Goal: Task Accomplishment & Management: Use online tool/utility

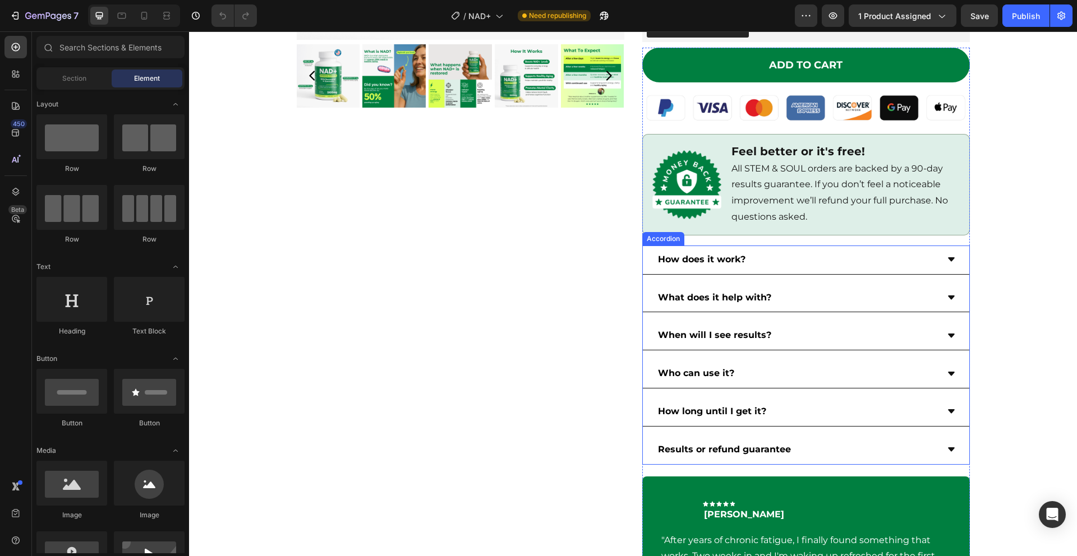
scroll to position [377, 0]
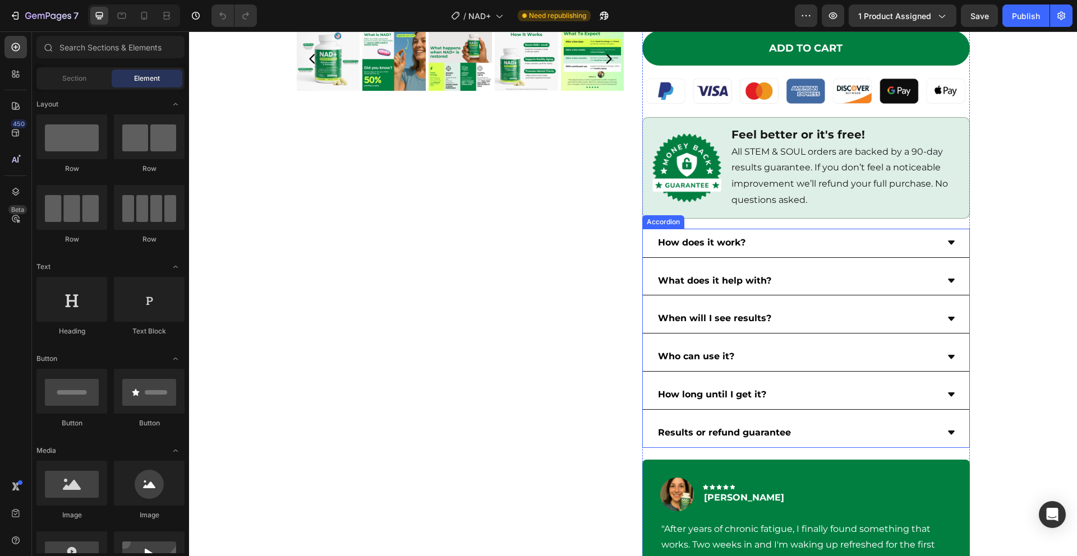
click at [889, 400] on div "How long until I get it?" at bounding box center [796, 395] width 281 height 20
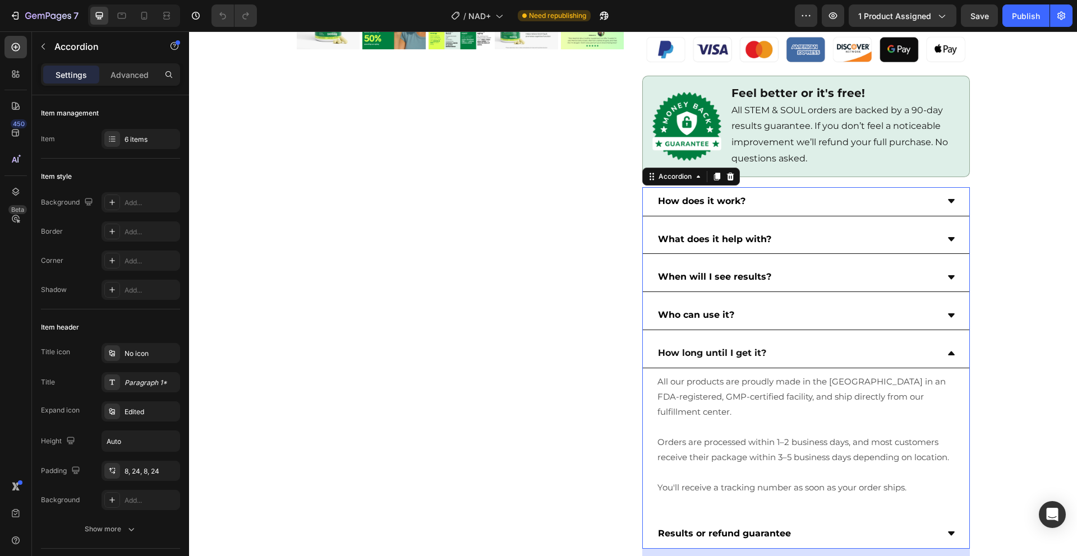
scroll to position [455, 0]
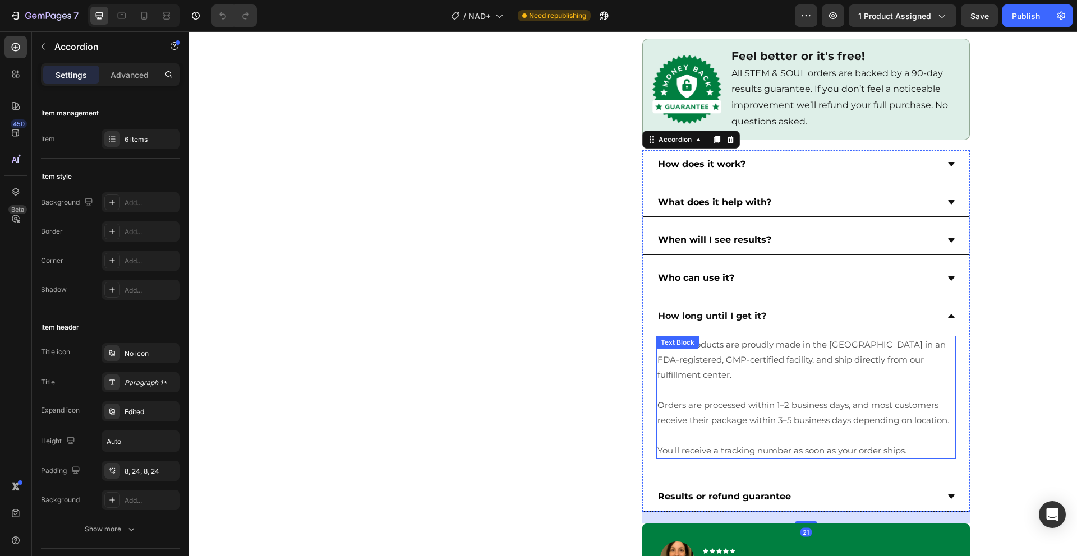
click at [854, 398] on p "Orders are processed within 1–2 business days, and most customers receive their…" at bounding box center [805, 413] width 297 height 30
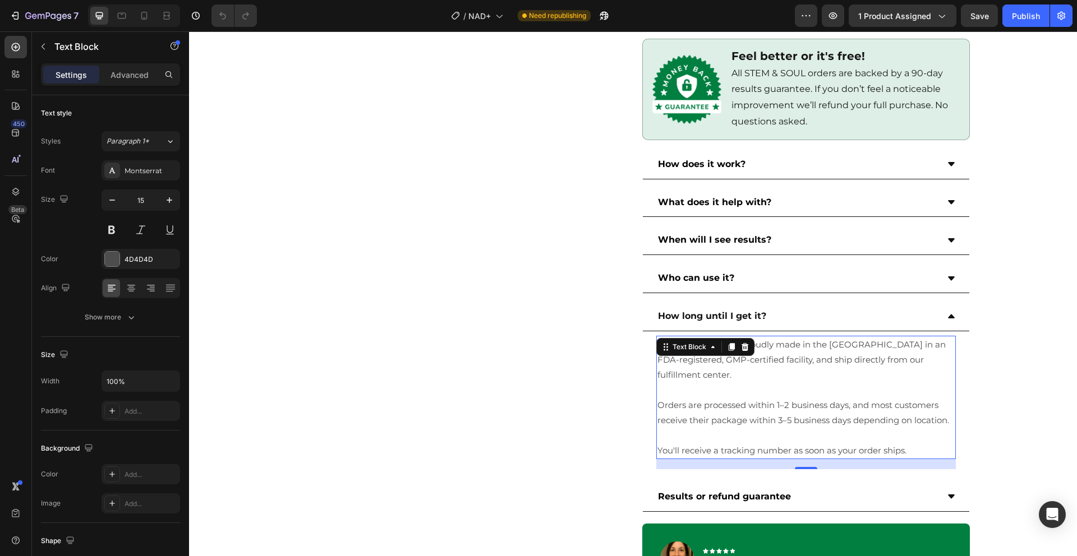
click at [876, 398] on p "Orders are processed within 1–2 business days, and most customers receive their…" at bounding box center [805, 413] width 297 height 30
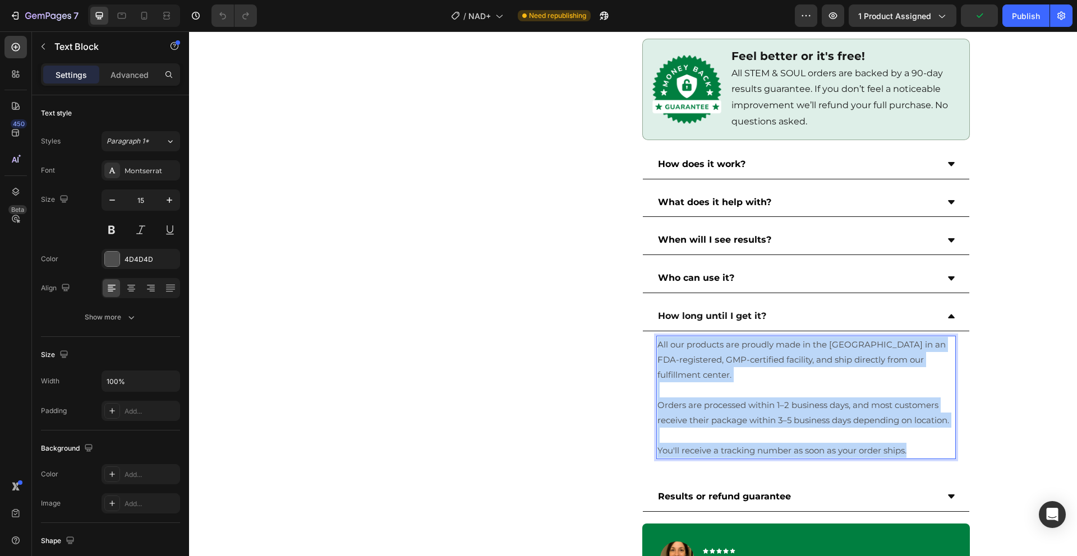
drag, startPoint x: 907, startPoint y: 435, endPoint x: 655, endPoint y: 336, distance: 270.7
click at [656, 336] on div "All our products are proudly made in the USA in an FDA-registered, GMP-certifie…" at bounding box center [805, 397] width 299 height 123
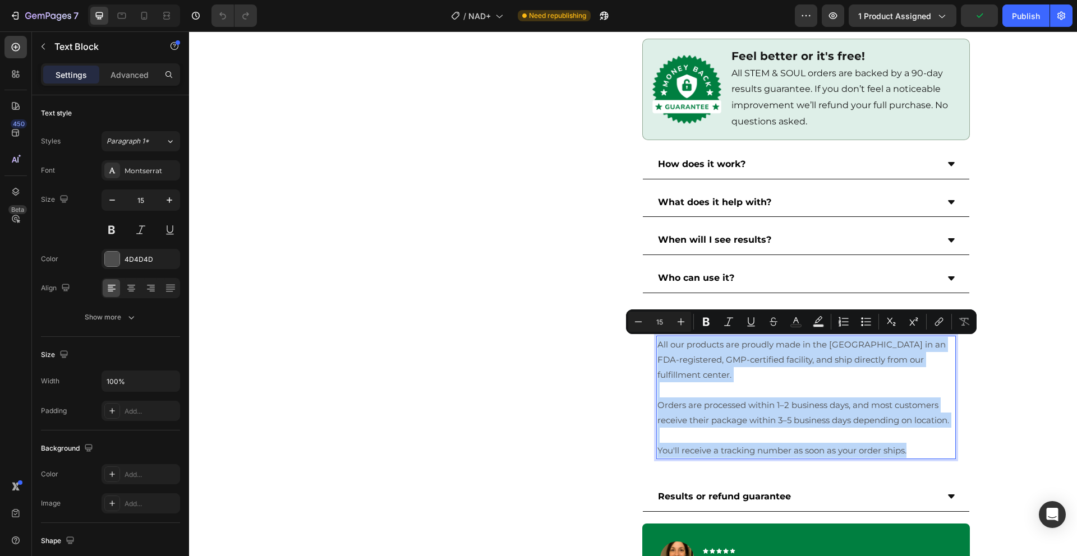
copy div "All our products are proudly made in the USA in an FDA-registered, GMP-certifie…"
click at [591, 301] on div "Product Images" at bounding box center [460, 136] width 327 height 1039
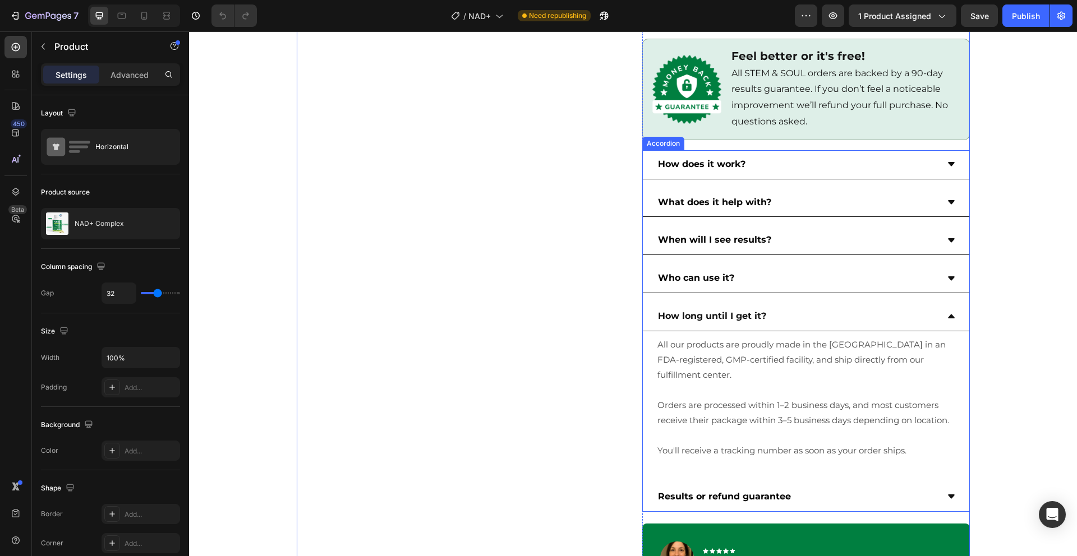
click at [936, 483] on div "Results or refund guarantee" at bounding box center [806, 497] width 326 height 29
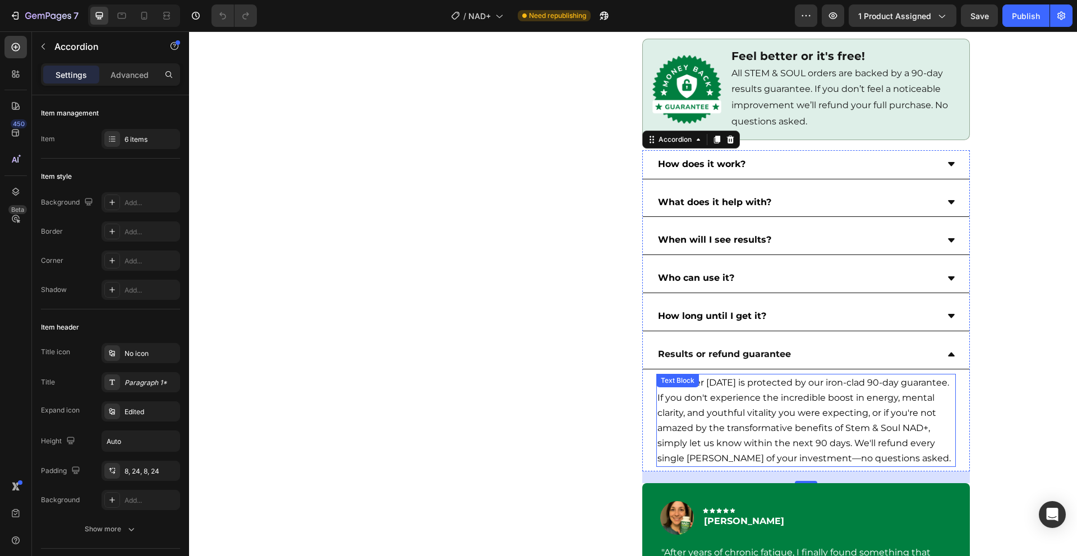
click at [900, 437] on p "Your order today is protected by our iron-clad 90-day guarantee. If you don't e…" at bounding box center [805, 420] width 297 height 91
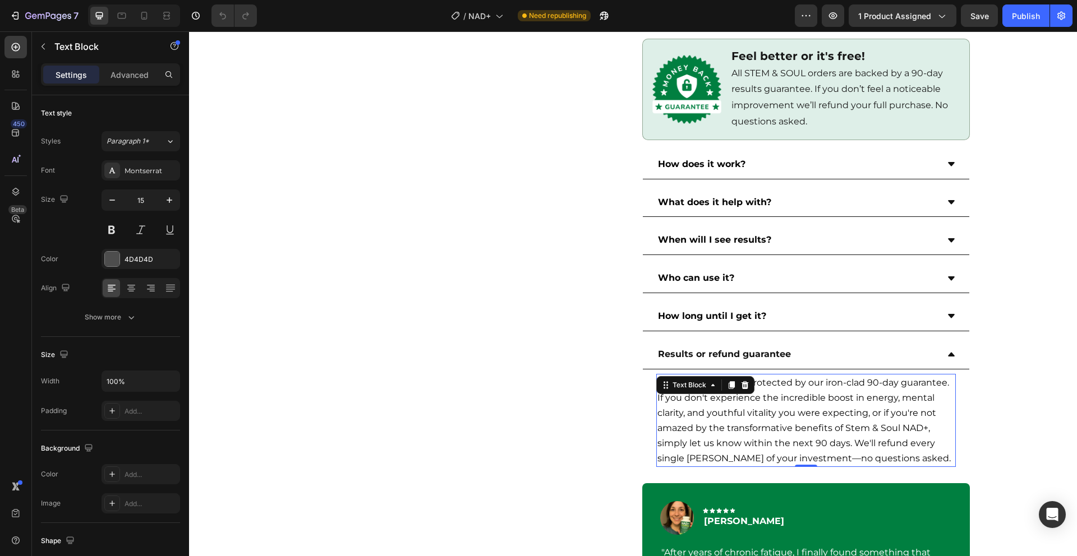
scroll to position [833, 0]
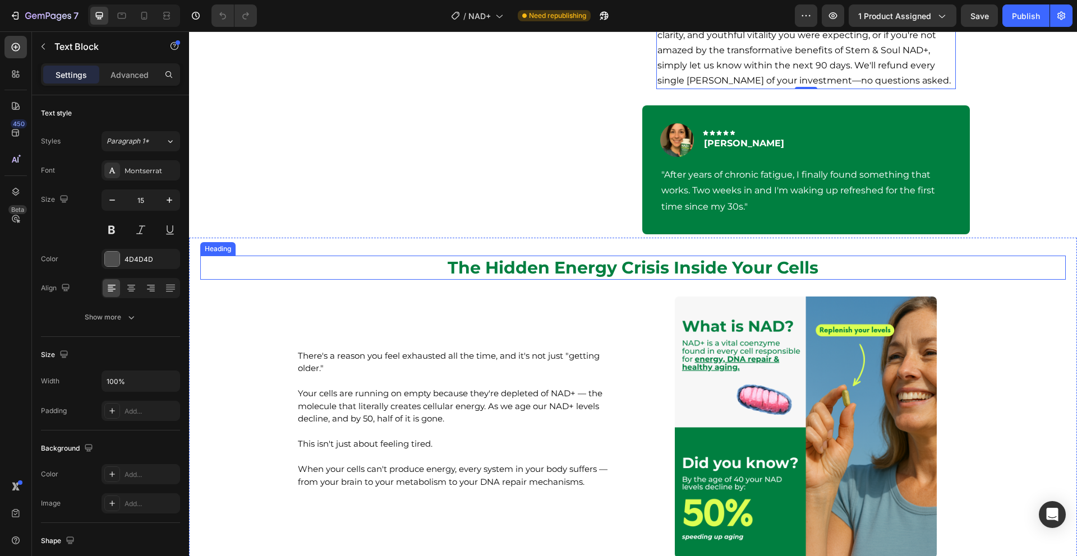
click at [1050, 275] on h2 "The Hidden Energy Crisis Inside Your Cells" at bounding box center [632, 268] width 865 height 24
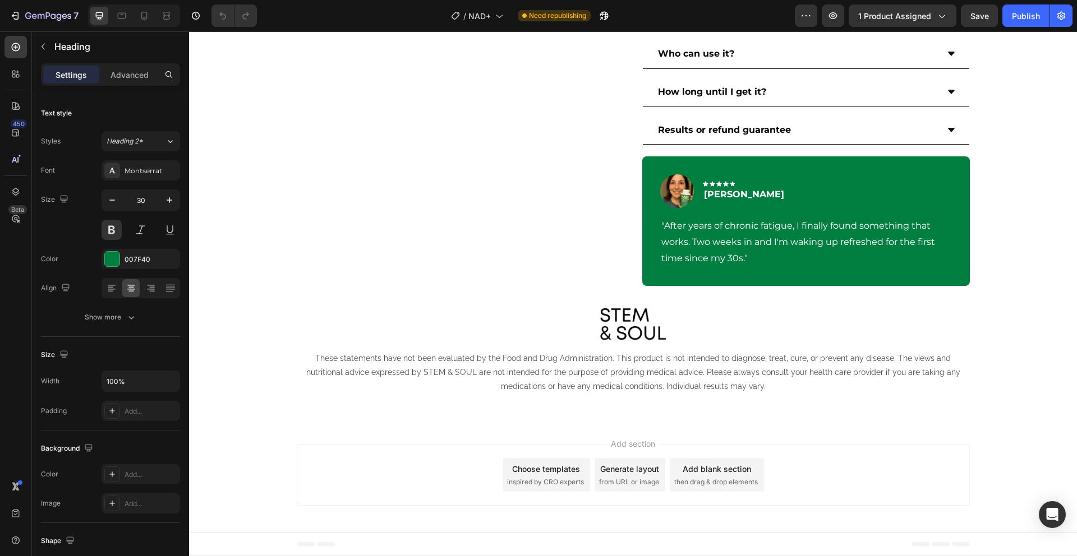
scroll to position [3044, 0]
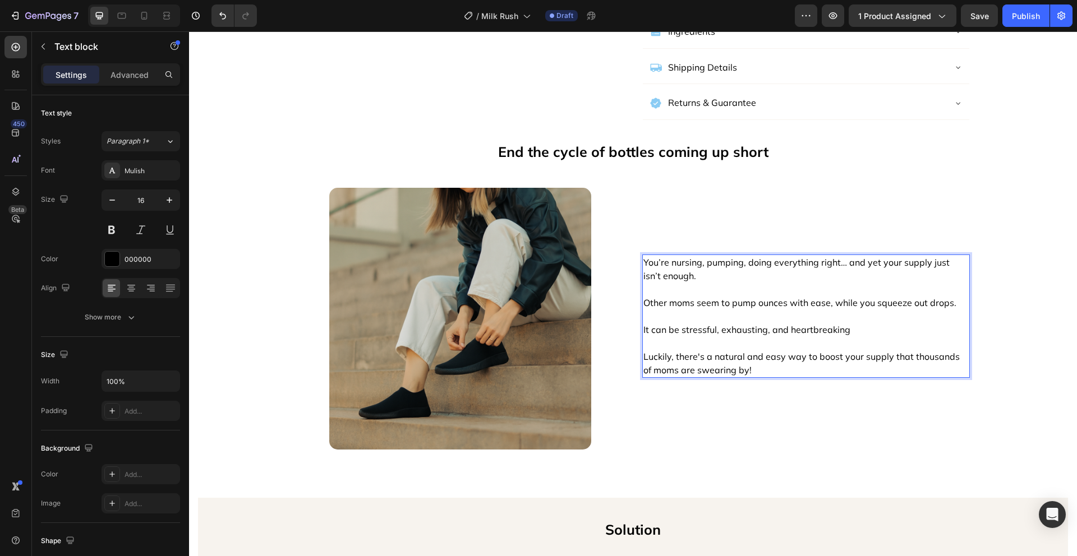
scroll to position [683, 0]
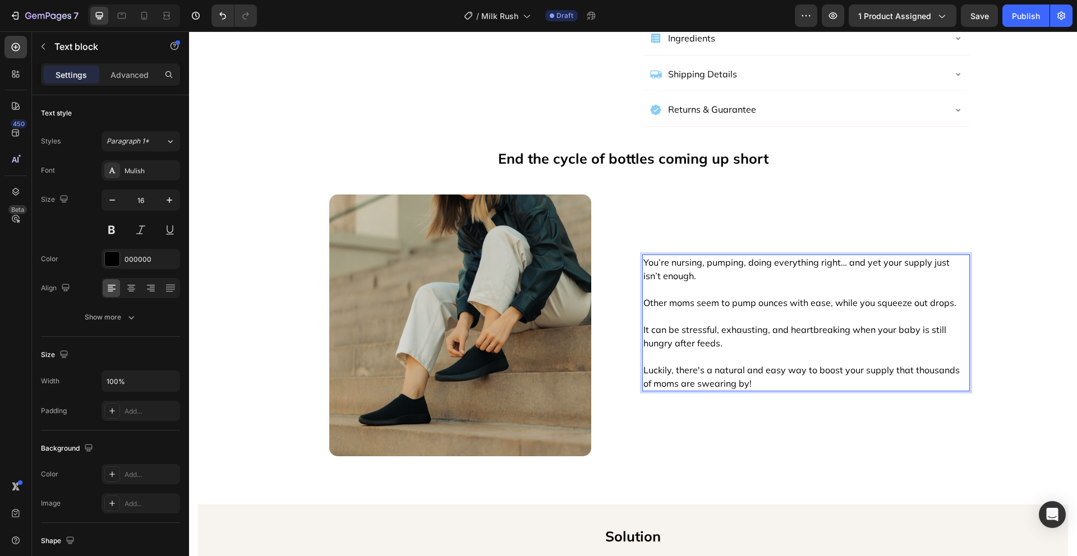
click at [777, 364] on p "Luckily, there's a natural and easy way to boost your supply that thousands of …" at bounding box center [805, 376] width 325 height 27
click at [755, 363] on p "Luckily, there's a natural and easy way to boost your supply that thousands of …" at bounding box center [805, 376] width 325 height 27
drag, startPoint x: 778, startPoint y: 354, endPoint x: 709, endPoint y: 354, distance: 69.0
click at [709, 363] on p "Luckily, there's a natural and easy way to boost your supply that thousands of …" at bounding box center [805, 376] width 325 height 27
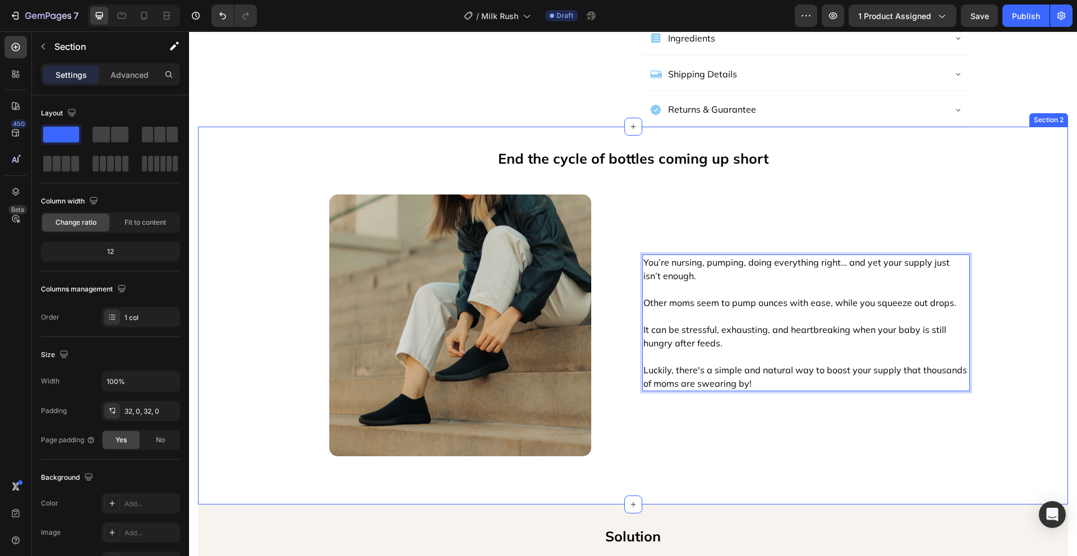
click at [997, 361] on div "End the cycle of bottles coming up short Text Block Image You’re nursing, pumpi…" at bounding box center [633, 316] width 870 height 342
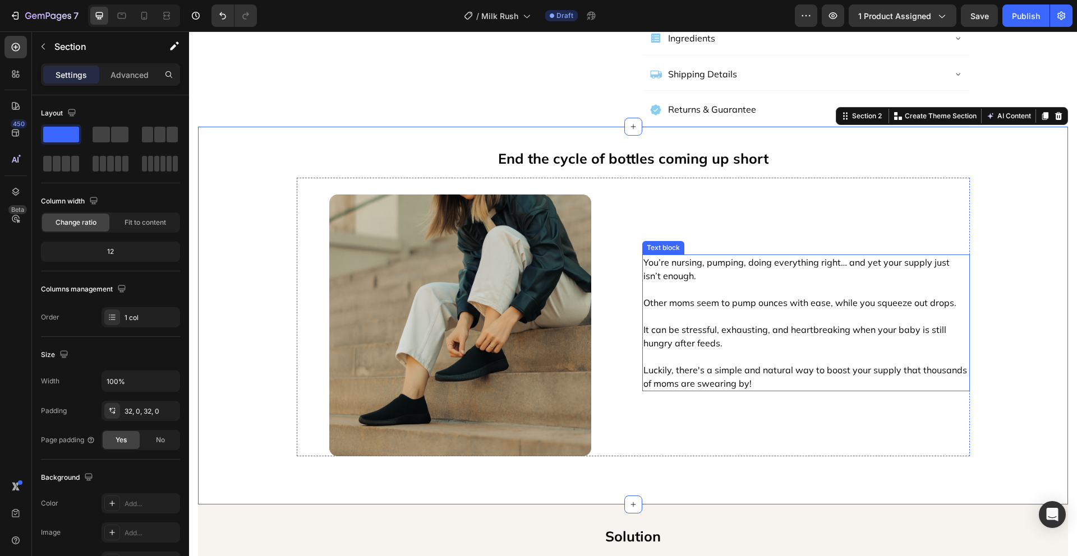
click at [912, 363] on p "Luckily, there's a simple and natural way to boost your supply that thousands o…" at bounding box center [805, 376] width 325 height 27
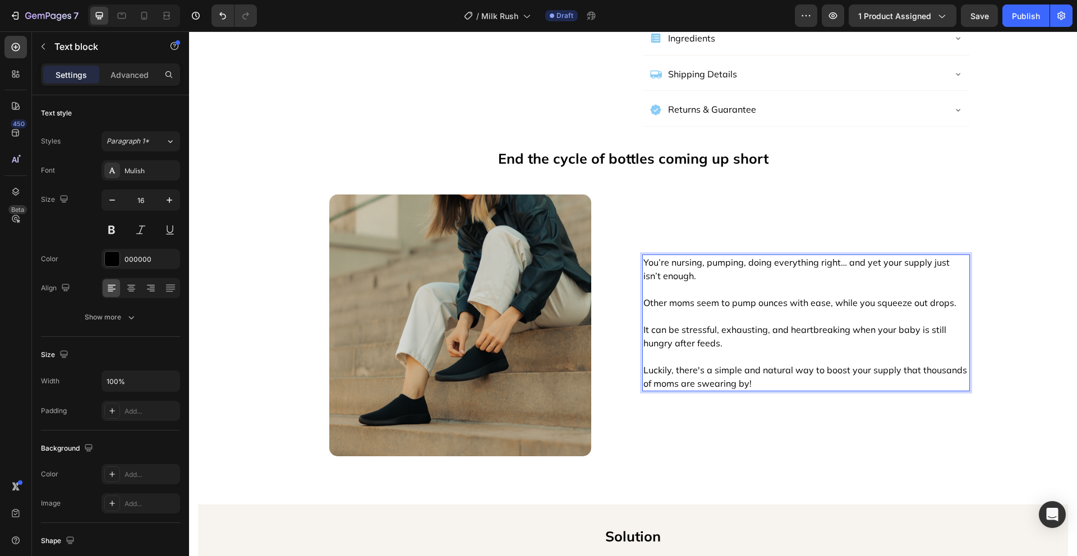
click at [815, 363] on p "Luckily, there's a simple and natural way to boost your supply that thousands o…" at bounding box center [805, 376] width 325 height 27
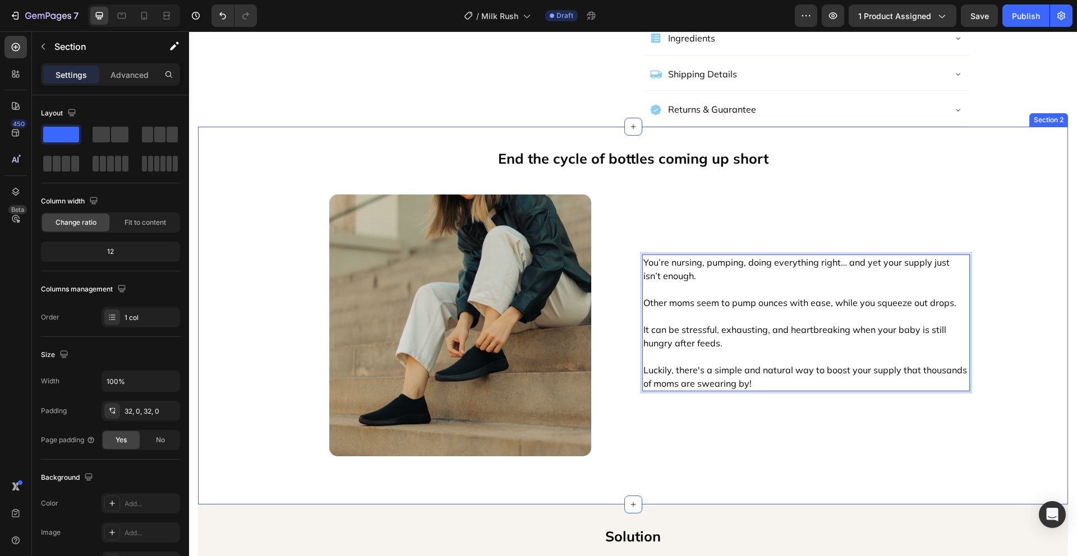
click at [1002, 350] on div "End the cycle of bottles coming up short Text Block Image You’re nursing, pumpi…" at bounding box center [633, 316] width 870 height 342
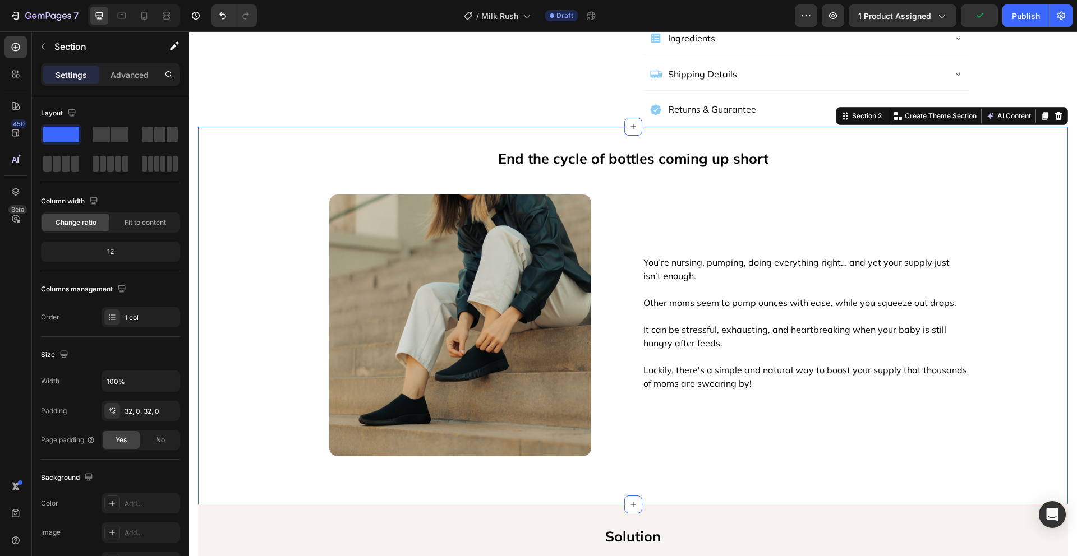
click at [1020, 307] on div "End the cycle of bottles coming up short Text Block Image You’re nursing, pumpi…" at bounding box center [633, 316] width 870 height 342
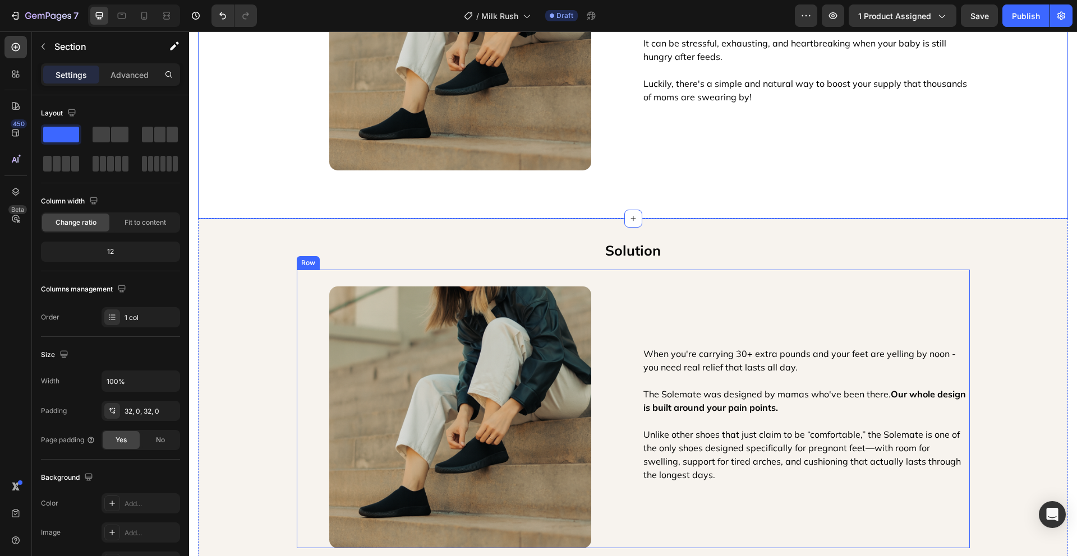
scroll to position [1011, 0]
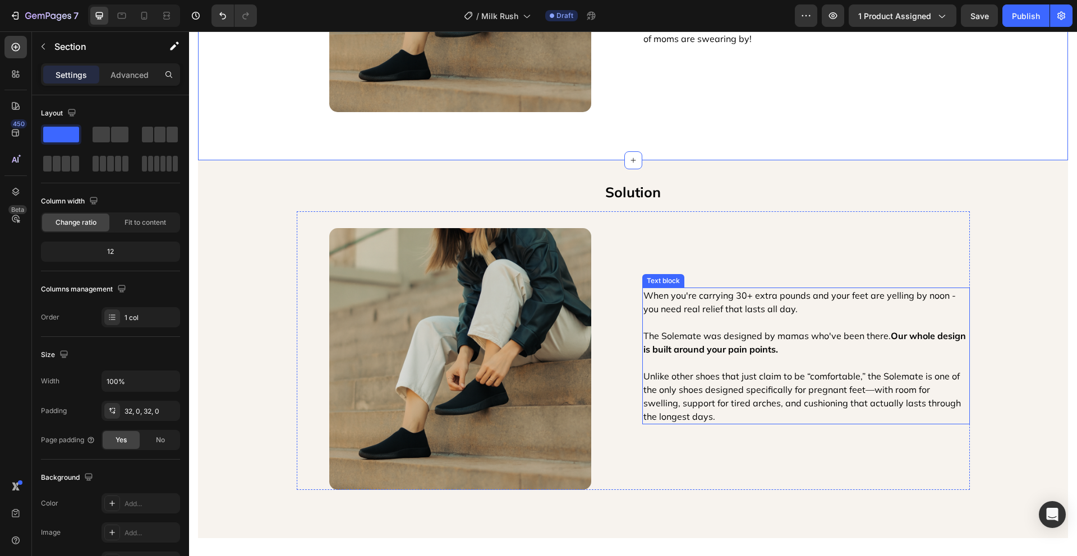
click at [737, 407] on p "The Solemate was designed by mamas who've been there. Our whole design is built…" at bounding box center [805, 376] width 325 height 94
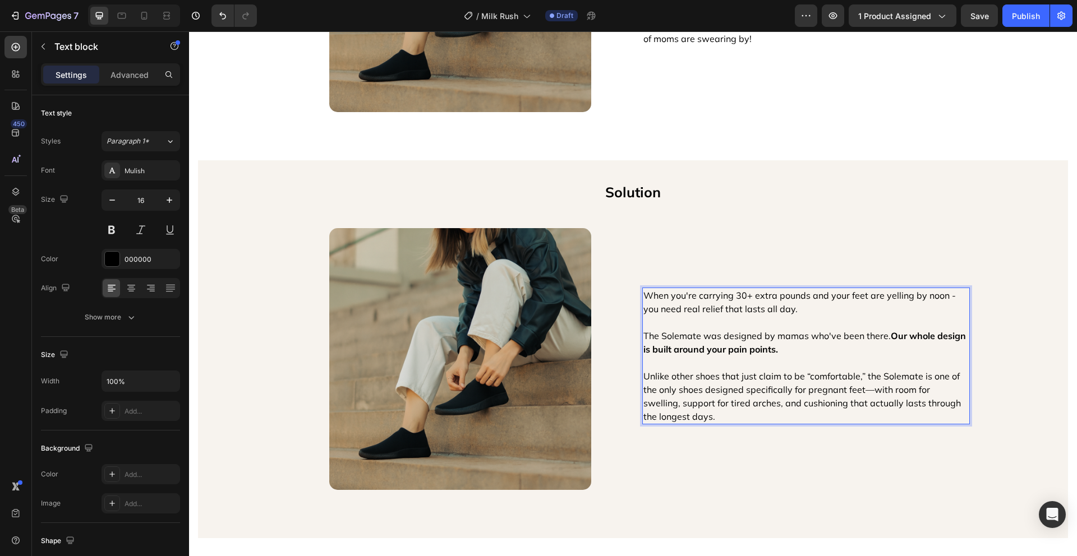
click at [687, 409] on p "The Solemate was designed by mamas who've been there. Our whole design is built…" at bounding box center [805, 376] width 325 height 94
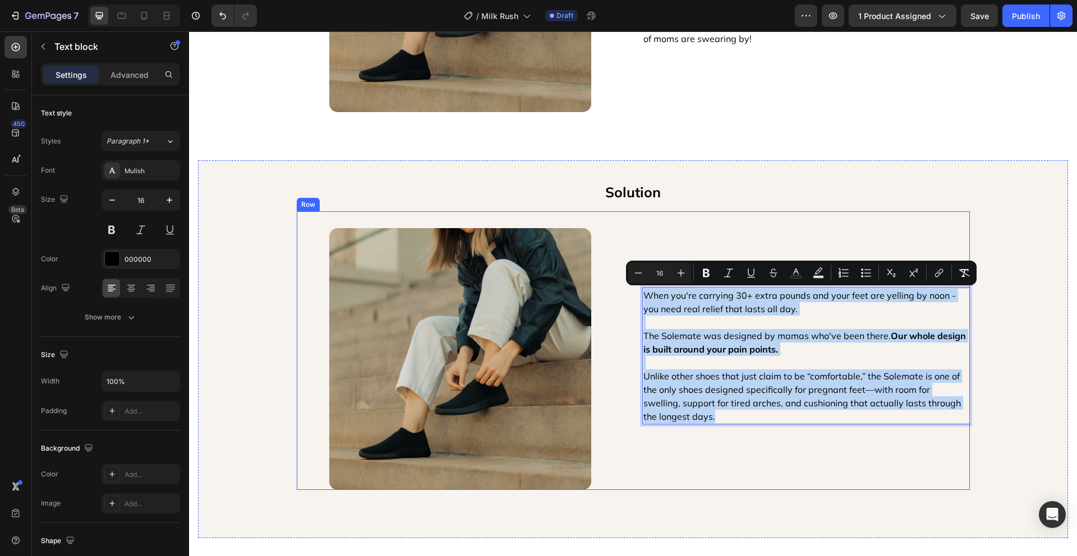
drag, startPoint x: 669, startPoint y: 413, endPoint x: 632, endPoint y: 297, distance: 121.8
click at [632, 297] on div "Image When you're carrying 30+ extra pounds and your feet are yelling by noon -…" at bounding box center [633, 350] width 673 height 279
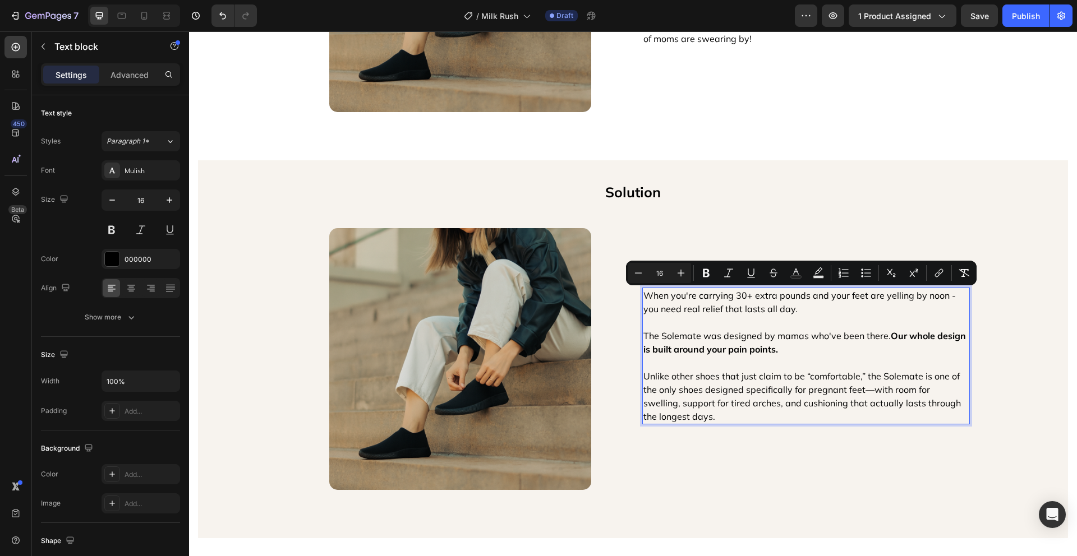
scroll to position [952, 0]
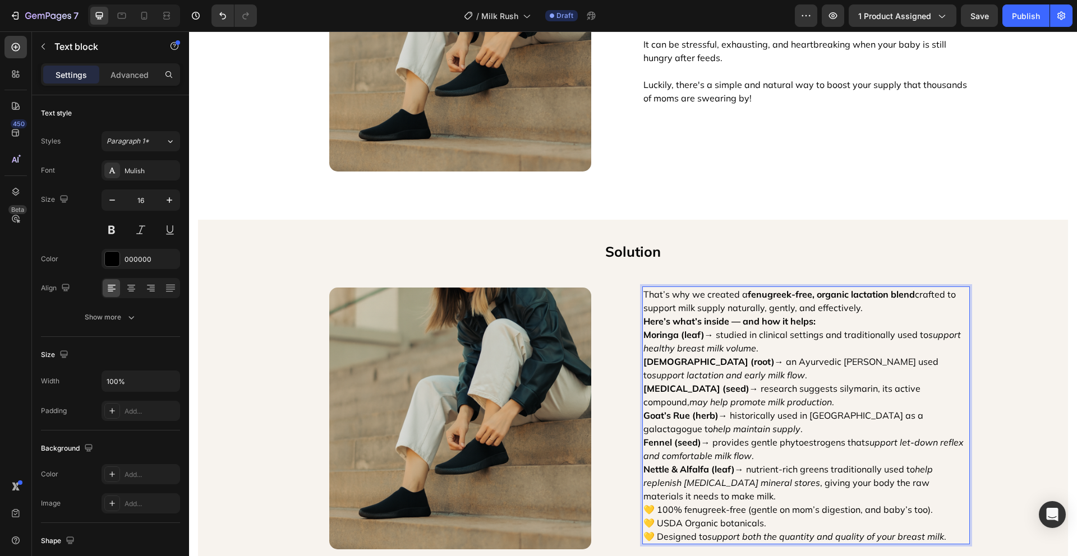
click at [835, 321] on p "Here’s what’s inside — and how it helps:" at bounding box center [805, 321] width 325 height 13
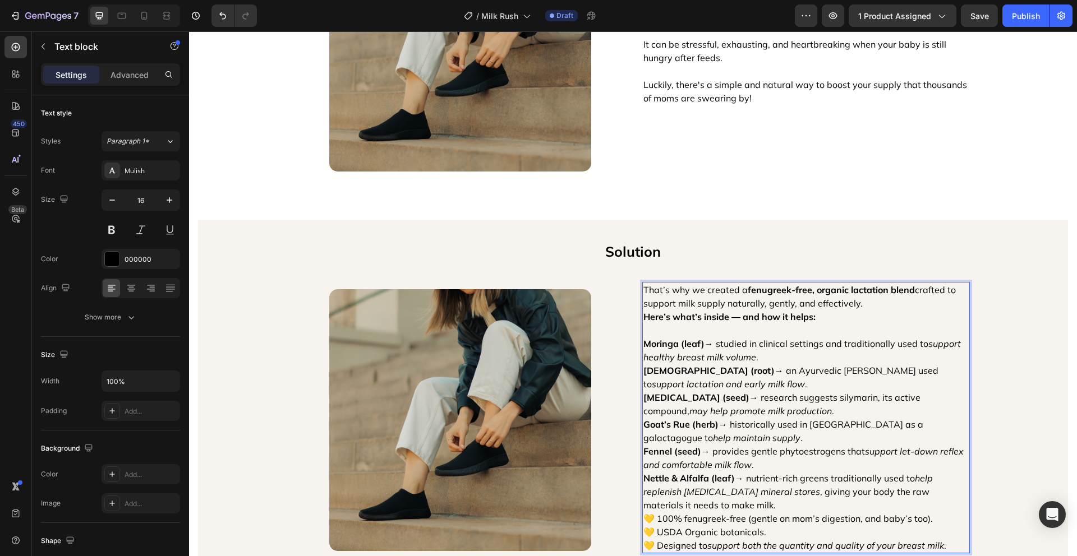
scroll to position [948, 0]
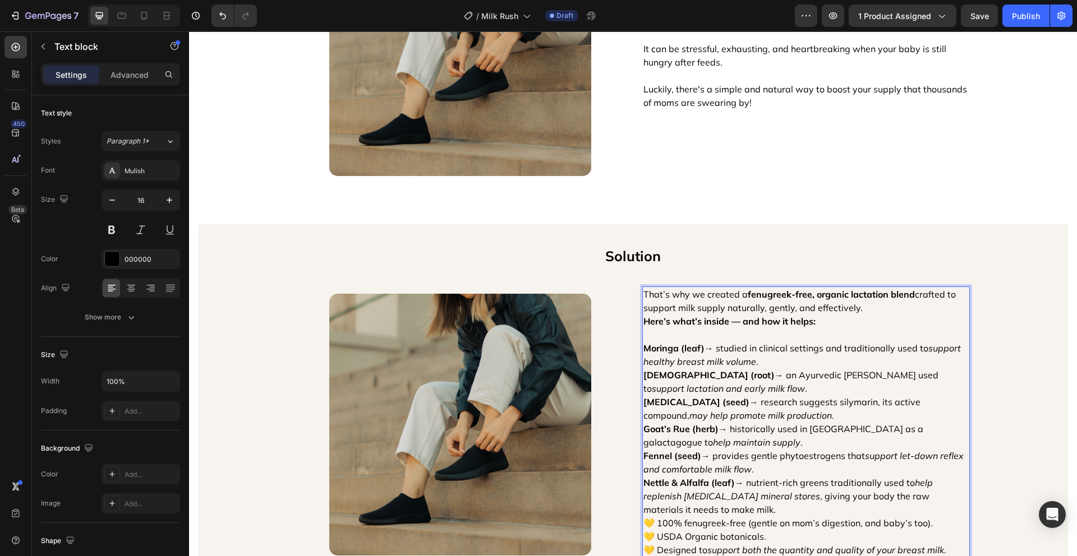
click at [803, 359] on p "Moringa (leaf) → studied in clinical settings and traditionally used to support…" at bounding box center [805, 354] width 325 height 27
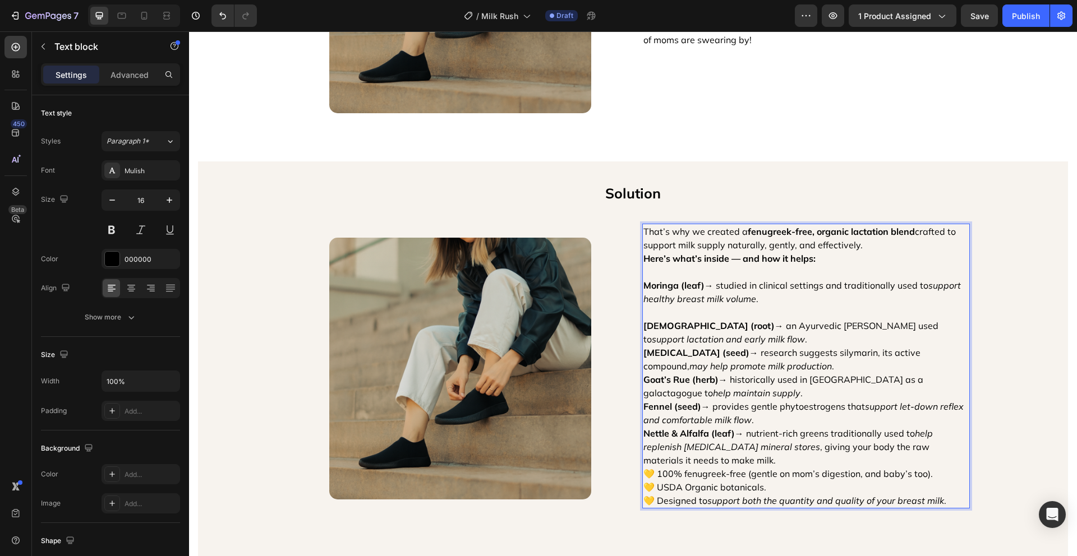
scroll to position [1016, 0]
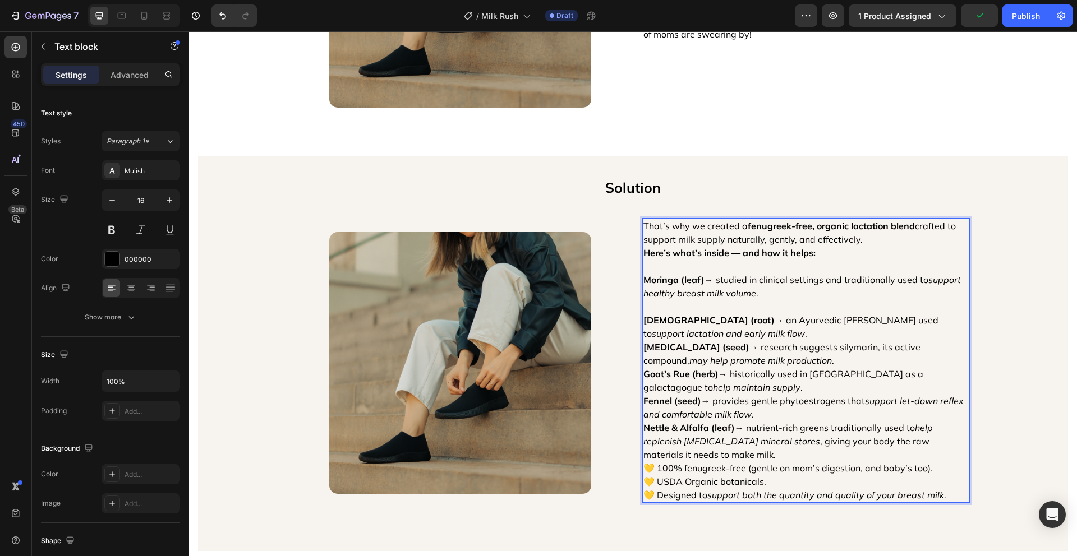
click at [766, 451] on p "Nettle & Alfalfa (leaf) → nutrient-rich greens traditionally used to help reple…" at bounding box center [805, 441] width 325 height 40
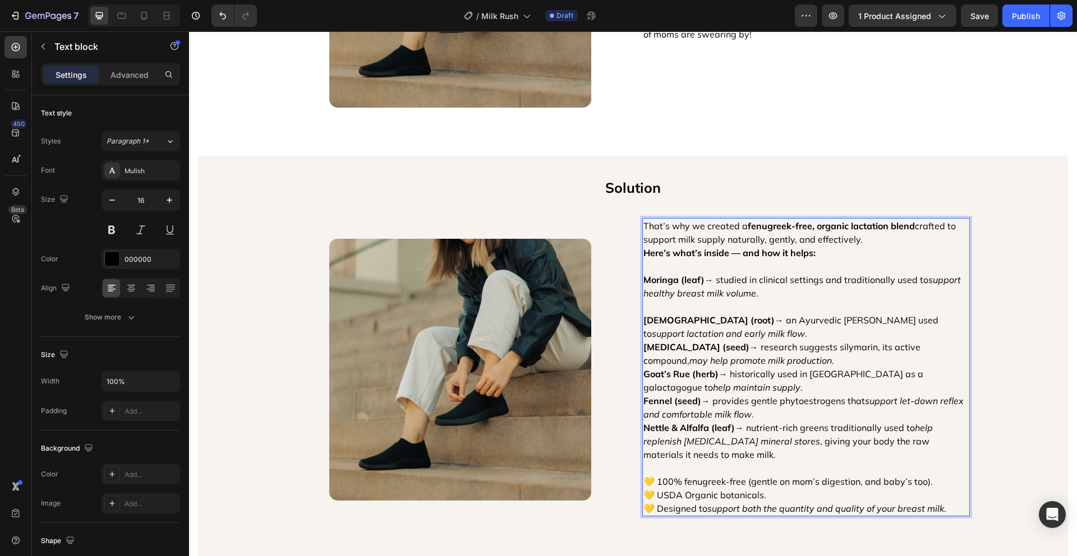
click at [945, 505] on p "💛 100% fenugreek-free (gentle on mom’s digestion, and baby’s too). 💛 USDA Organ…" at bounding box center [805, 495] width 325 height 40
drag, startPoint x: 948, startPoint y: 507, endPoint x: 929, endPoint y: 507, distance: 18.5
click at [929, 507] on p "💛 100% fenugreek-free (gentle on mom’s digestion, and baby’s too). 💛 USDA Organ…" at bounding box center [805, 495] width 325 height 40
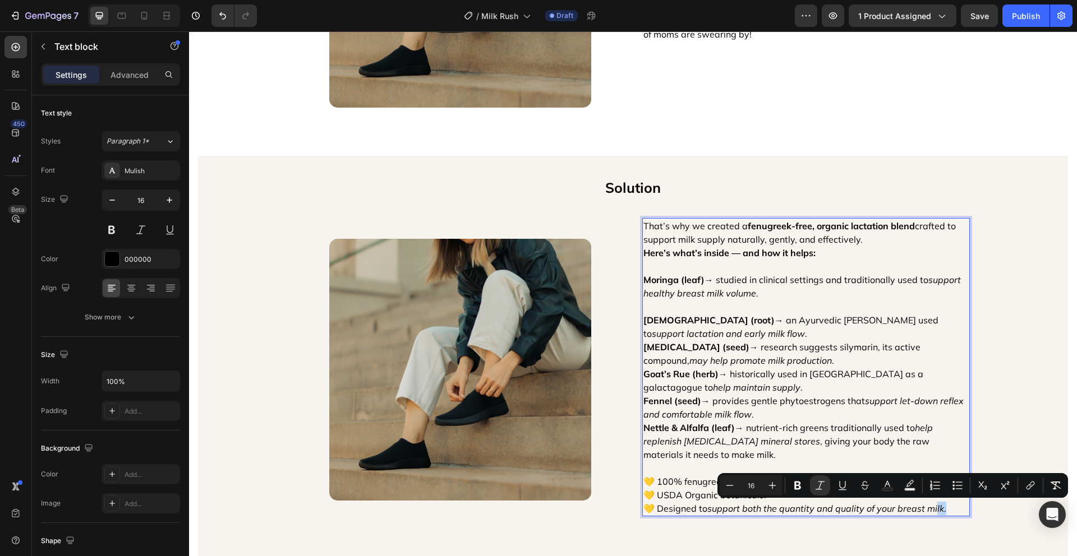
click at [945, 506] on p "💛 100% fenugreek-free (gentle on mom’s digestion, and baby’s too). 💛 USDA Organ…" at bounding box center [805, 495] width 325 height 40
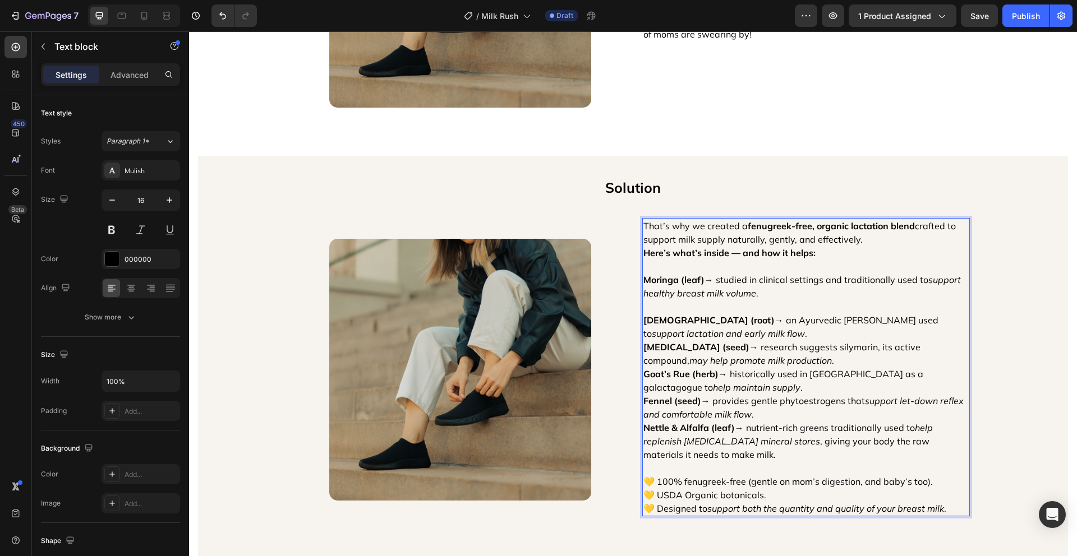
click at [746, 452] on p "Nettle & Alfalfa (leaf) → nutrient-rich greens traditionally used to help reple…" at bounding box center [805, 441] width 325 height 40
click at [731, 454] on p "Nettle & Alfalfa (leaf) → nutrient-rich greens traditionally used to help reple…" at bounding box center [805, 441] width 325 height 40
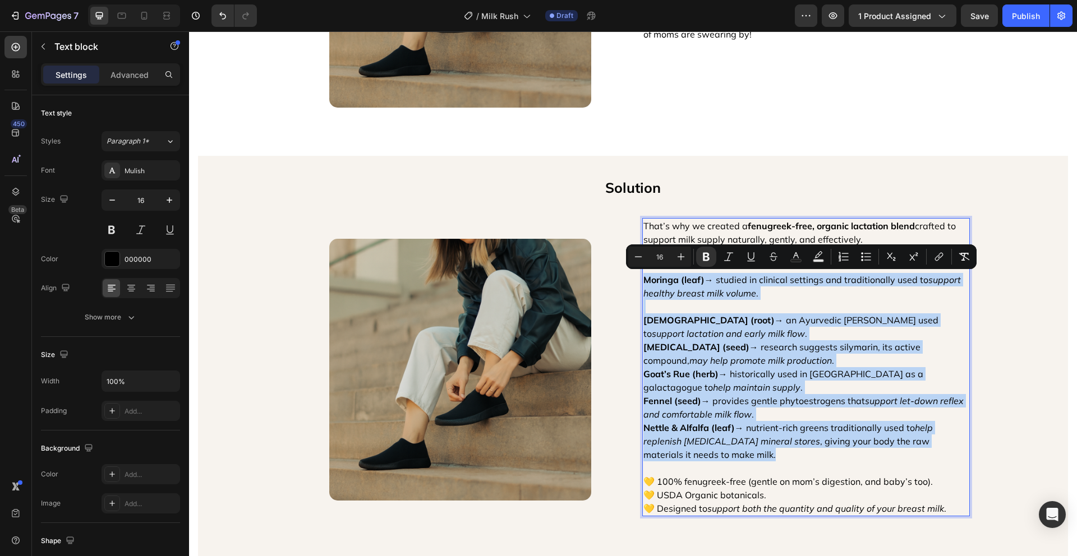
drag, startPoint x: 737, startPoint y: 455, endPoint x: 639, endPoint y: 278, distance: 202.0
click at [642, 278] on div "That’s why we created a fenugreek-free, organic lactation blend crafted to supp…" at bounding box center [805, 367] width 327 height 298
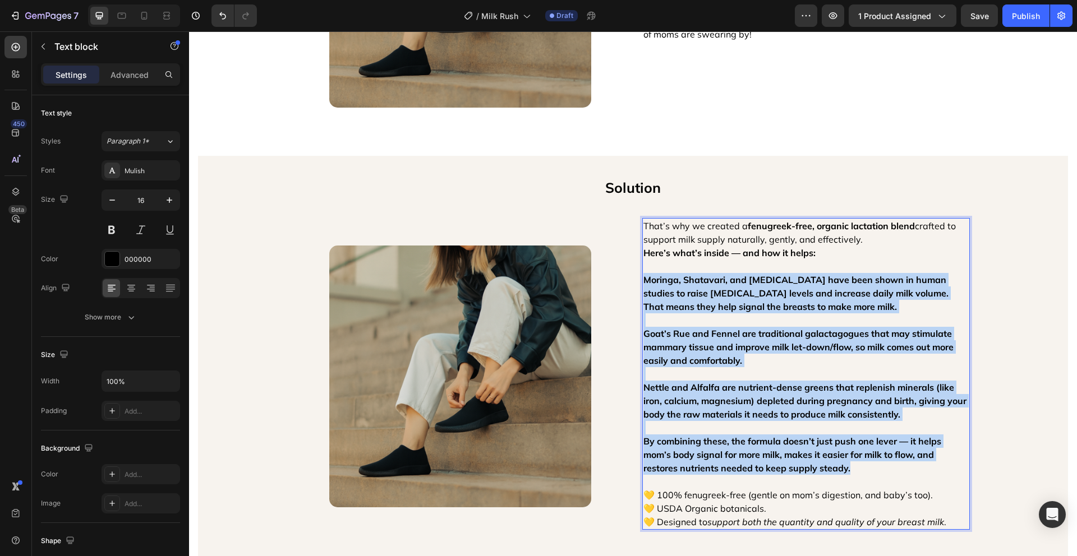
drag, startPoint x: 867, startPoint y: 466, endPoint x: 639, endPoint y: 276, distance: 297.8
click at [642, 276] on div "That’s why we created a fenugreek-free, organic lactation blend crafted to supp…" at bounding box center [805, 374] width 327 height 312
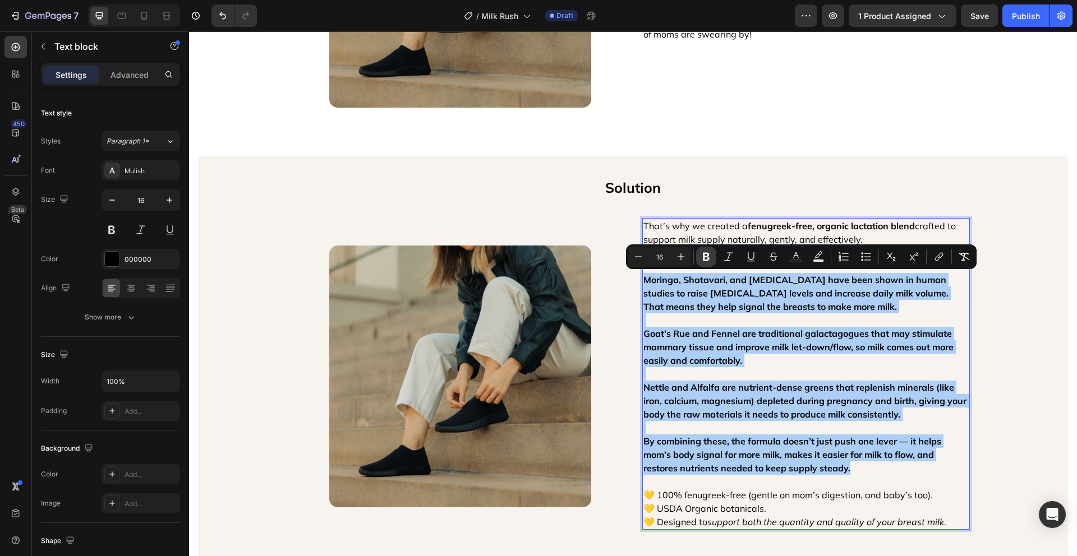
click at [704, 257] on icon "Editor contextual toolbar" at bounding box center [706, 257] width 7 height 8
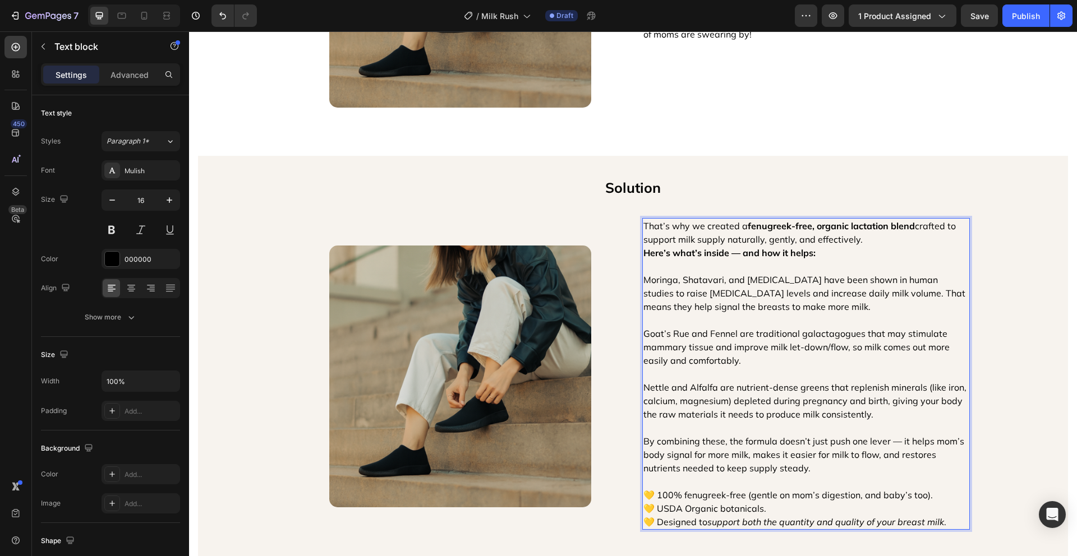
click at [830, 307] on p "Moringa, Shatavari, and [MEDICAL_DATA] have been shown in human studies to rais…" at bounding box center [805, 293] width 325 height 40
click at [867, 233] on p "That’s why we created a fenugreek-free, organic lactation blend crafted to supp…" at bounding box center [805, 232] width 325 height 27
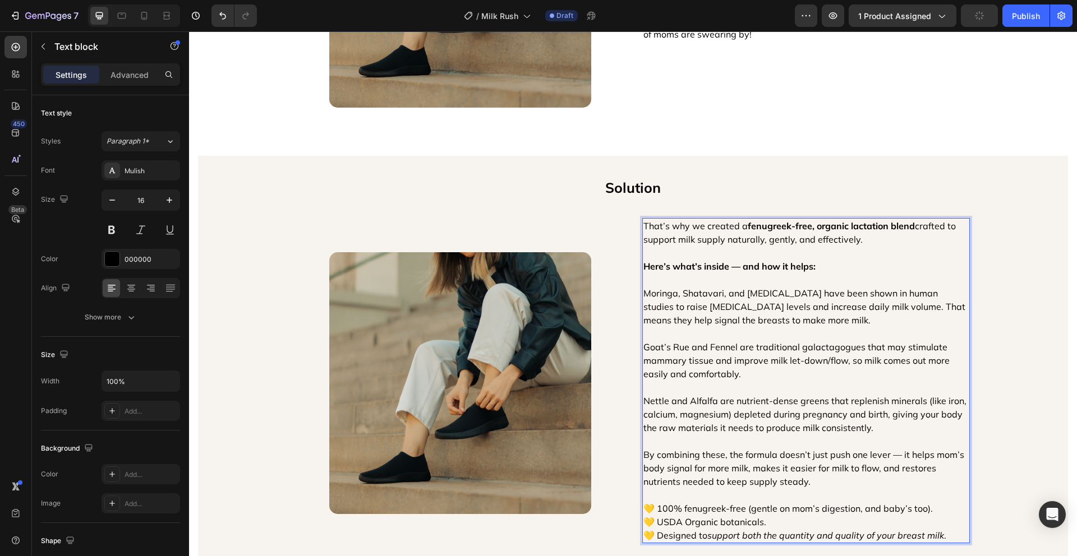
click at [873, 235] on p "That’s why we created a fenugreek-free, organic lactation blend crafted to supp…" at bounding box center [805, 232] width 325 height 27
click at [1015, 256] on div "Solution Text Block Image That’s why we created a fenugreek-free, organic lacta…" at bounding box center [633, 374] width 870 height 400
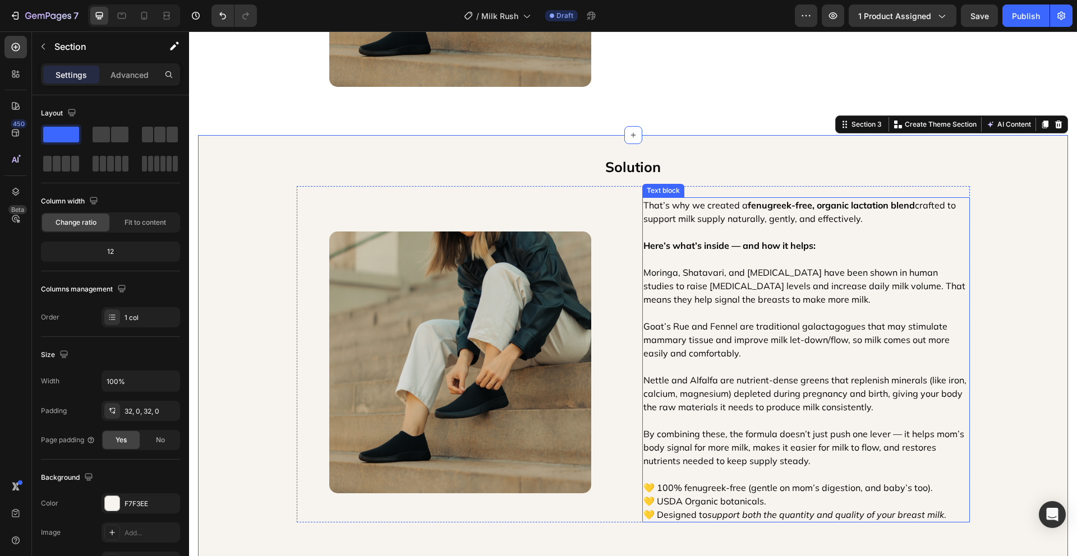
scroll to position [1045, 0]
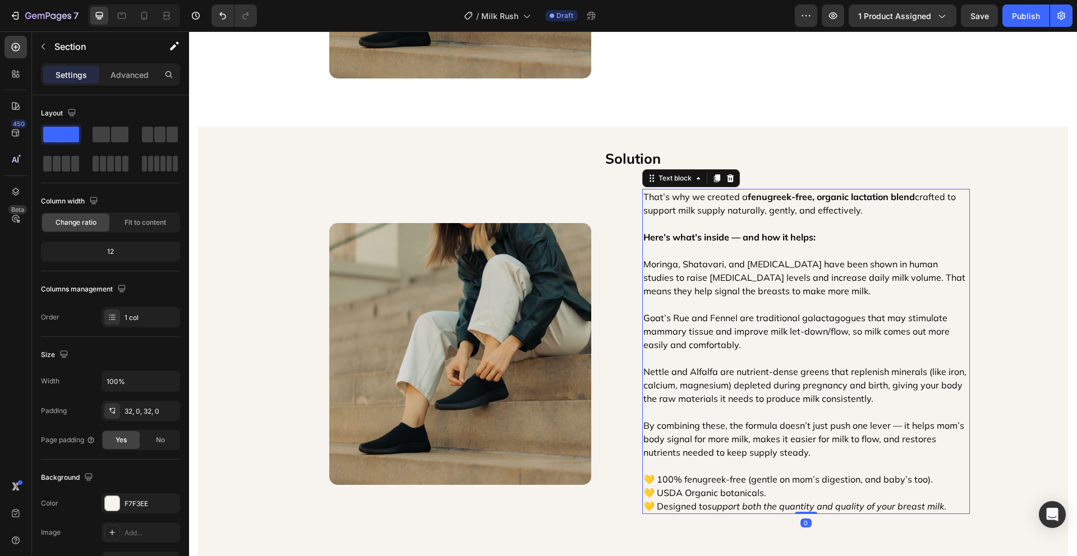
click at [842, 287] on p "Moringa, Shatavari, and [MEDICAL_DATA] have been shown in human studies to rais…" at bounding box center [805, 277] width 325 height 40
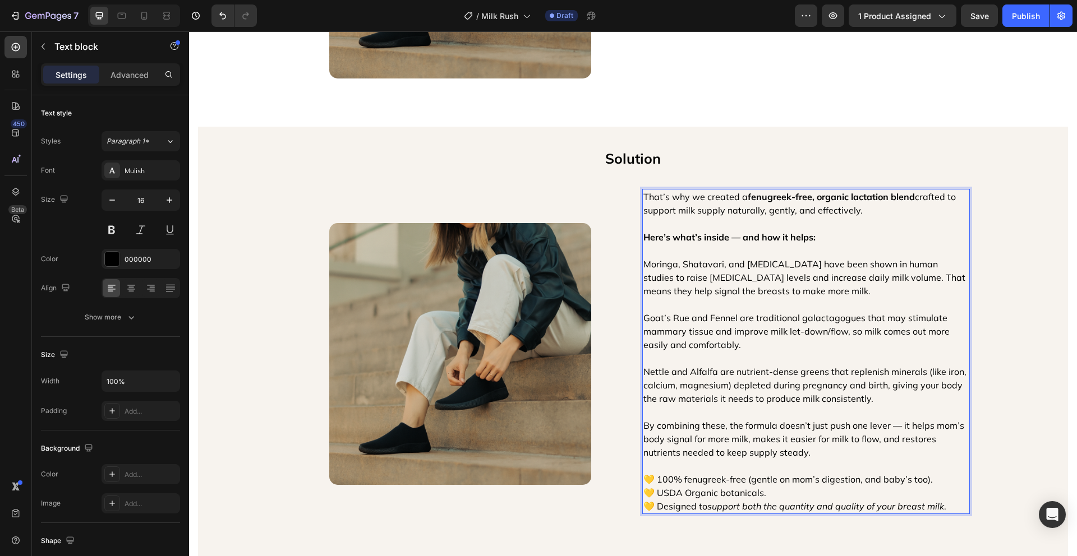
click at [877, 395] on p "Nettle and Alfalfa are nutrient-dense greens that replenish minerals (like iron…" at bounding box center [805, 379] width 325 height 54
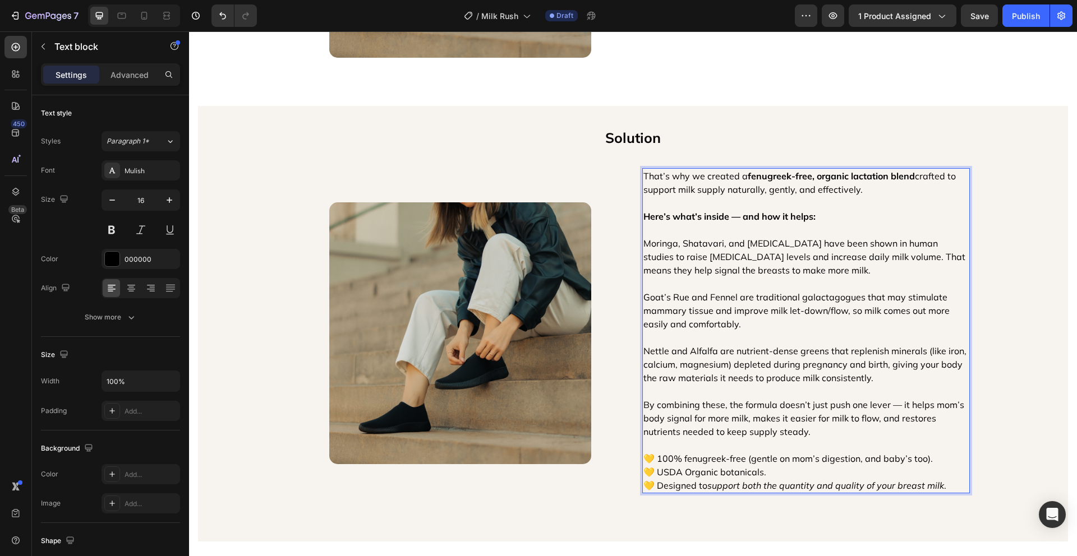
scroll to position [1066, 0]
click at [837, 423] on p "By combining these, the formula doesn’t just push one lever — it helps mom’s bo…" at bounding box center [805, 411] width 325 height 54
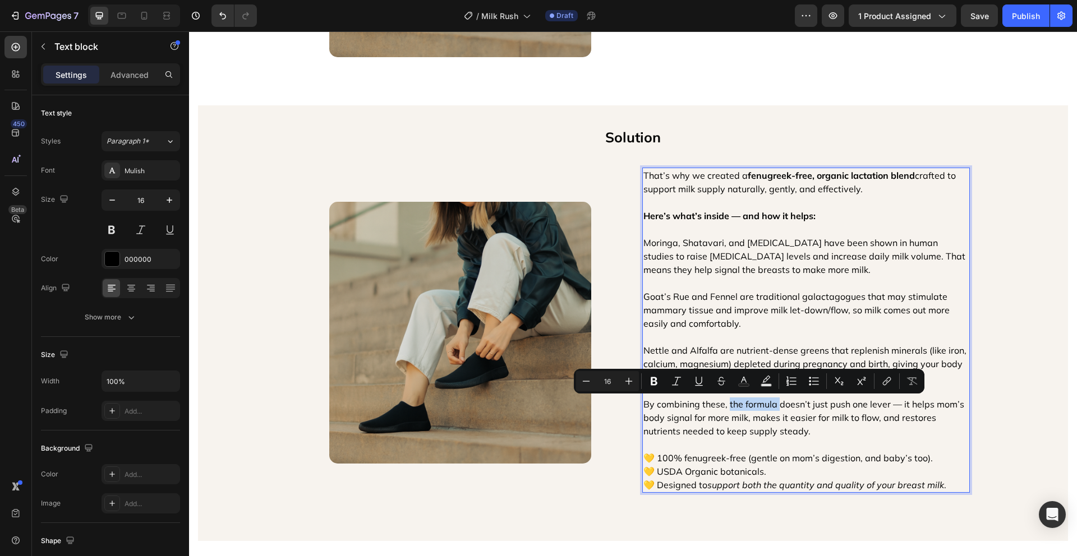
drag, startPoint x: 773, startPoint y: 405, endPoint x: 723, endPoint y: 404, distance: 49.9
click at [723, 404] on p "By combining these, the formula doesn’t just push one lever — it helps mom’s bo…" at bounding box center [805, 411] width 325 height 54
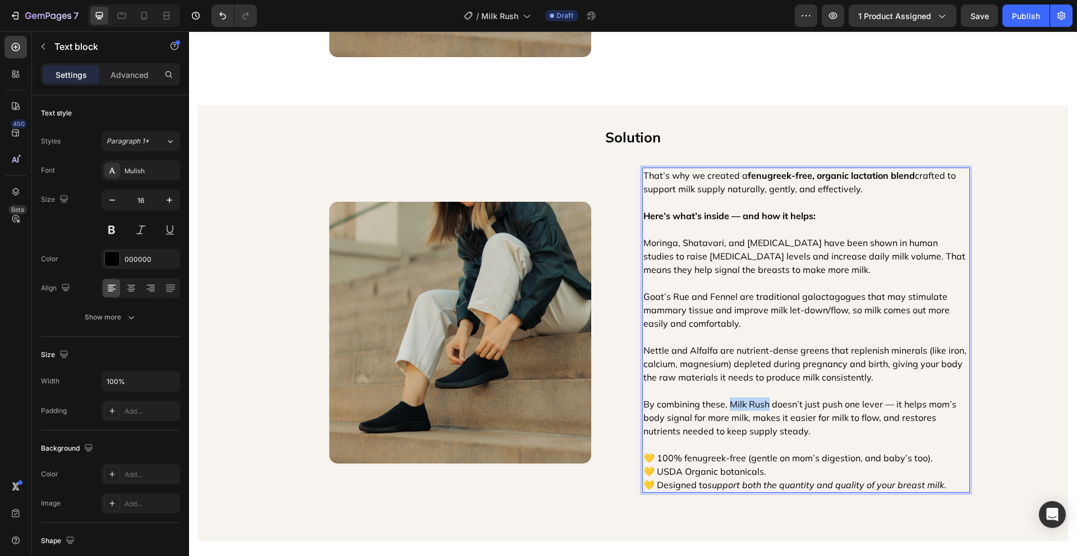
drag, startPoint x: 763, startPoint y: 403, endPoint x: 724, endPoint y: 404, distance: 38.2
click at [724, 404] on p "By combining these, Milk Rush doesn’t just push one lever — it helps mom’s body…" at bounding box center [805, 411] width 325 height 54
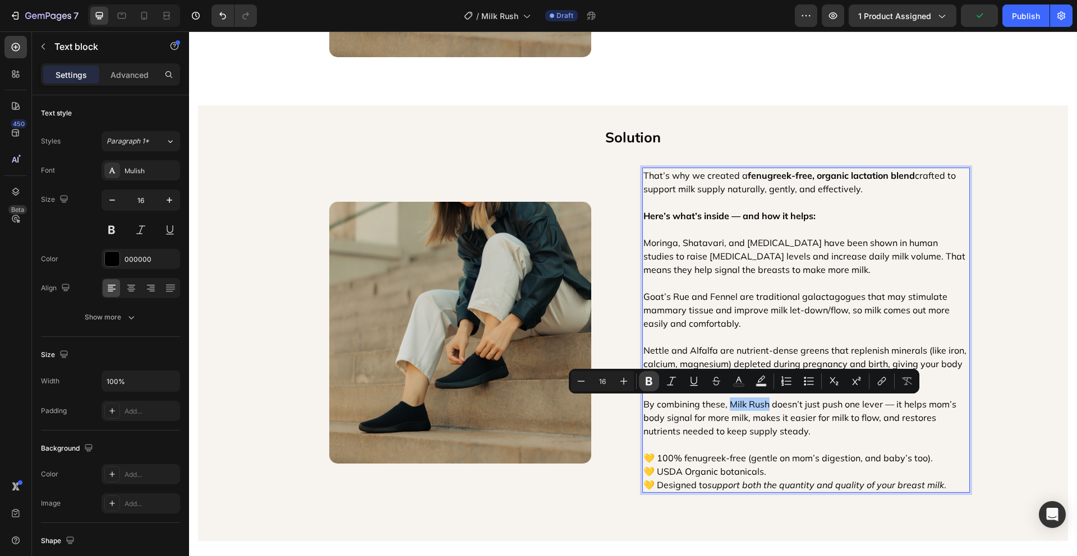
click at [649, 381] on icon "Editor contextual toolbar" at bounding box center [648, 381] width 7 height 8
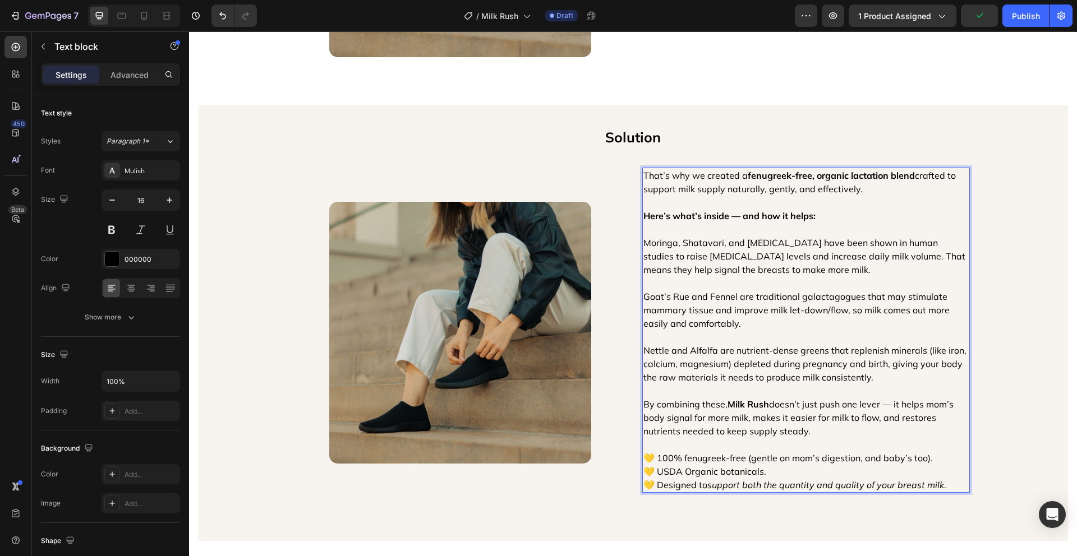
click at [827, 430] on p "By combining these, Milk Rush doesn’t just push one lever — it helps mom’s body…" at bounding box center [805, 411] width 325 height 54
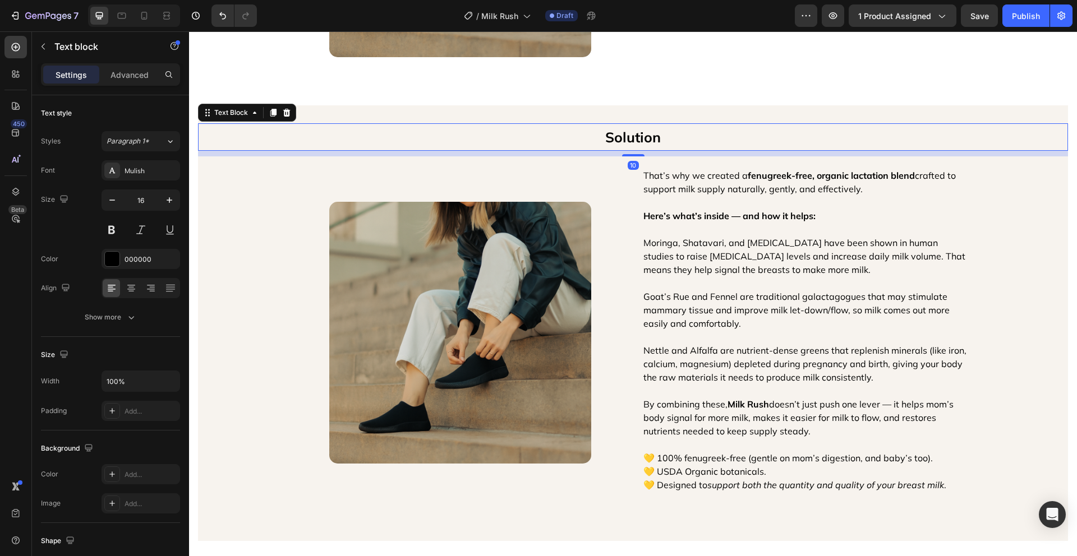
click at [645, 139] on p "Solution" at bounding box center [632, 136] width 867 height 25
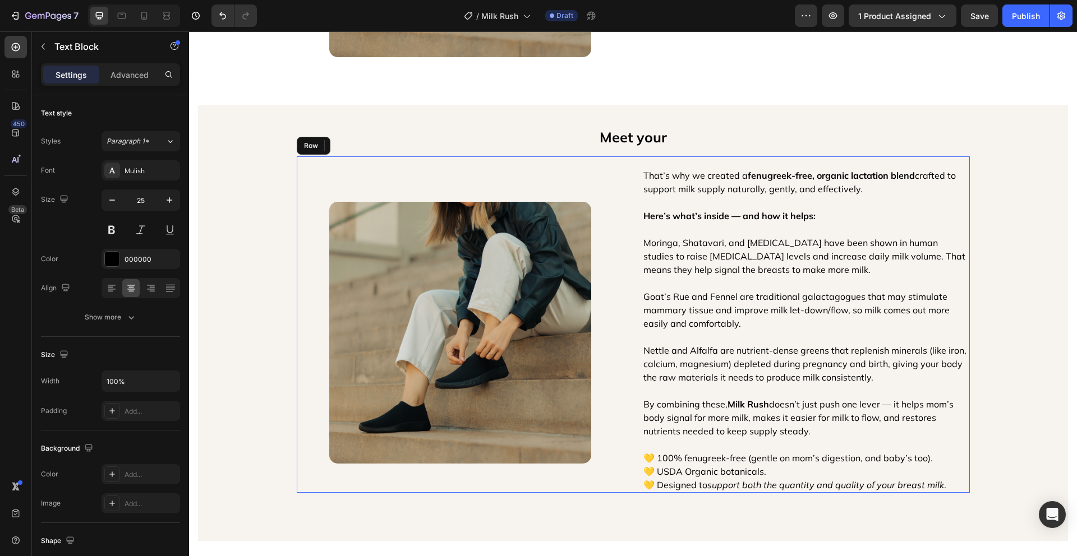
click at [620, 174] on div "Image That’s why we created a fenugreek-free, organic lactation blend crafted t…" at bounding box center [633, 324] width 673 height 336
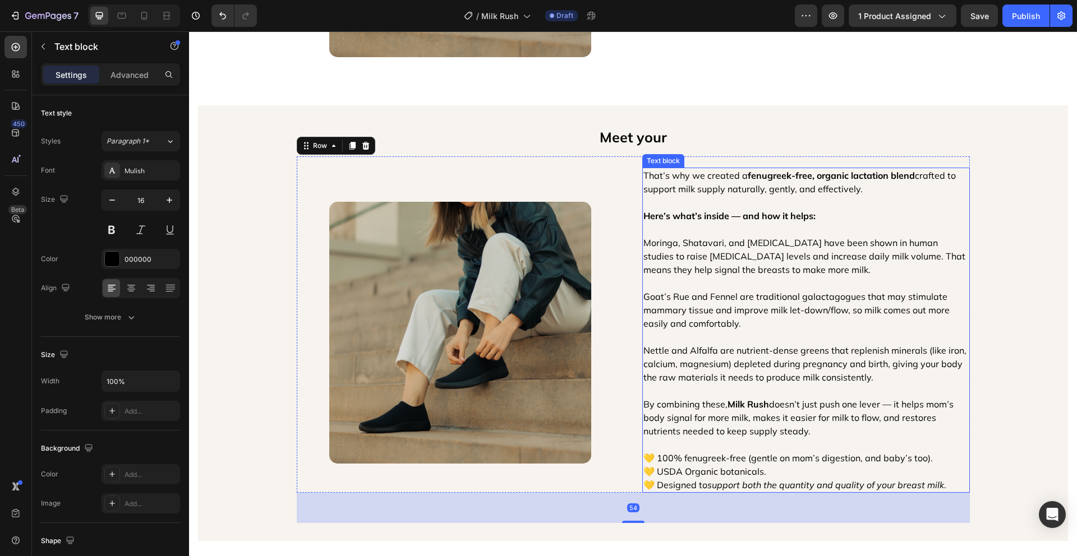
click at [728, 280] on p "Goat’s Rue and Fennel are traditional galactagogues that may stimulate mammary …" at bounding box center [805, 303] width 325 height 54
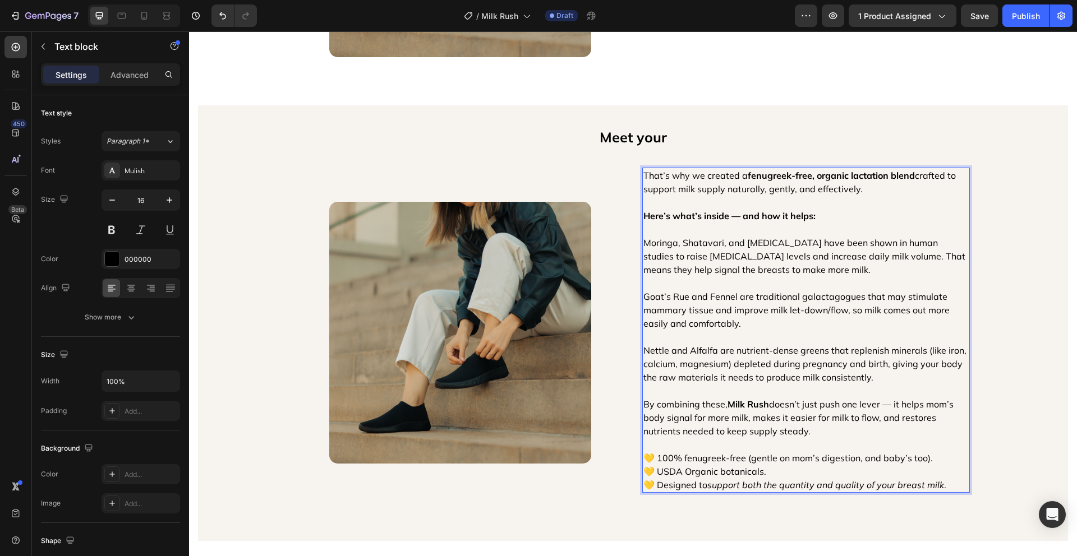
click at [720, 218] on strong "Here’s what’s inside — and how it helps:" at bounding box center [729, 215] width 172 height 11
click at [848, 219] on p "Here’s what’s inside — and how it helps:" at bounding box center [805, 215] width 325 height 13
click at [840, 267] on p "Moringa, Shatavari, and [MEDICAL_DATA] have been shown in human studies to rais…" at bounding box center [805, 256] width 325 height 40
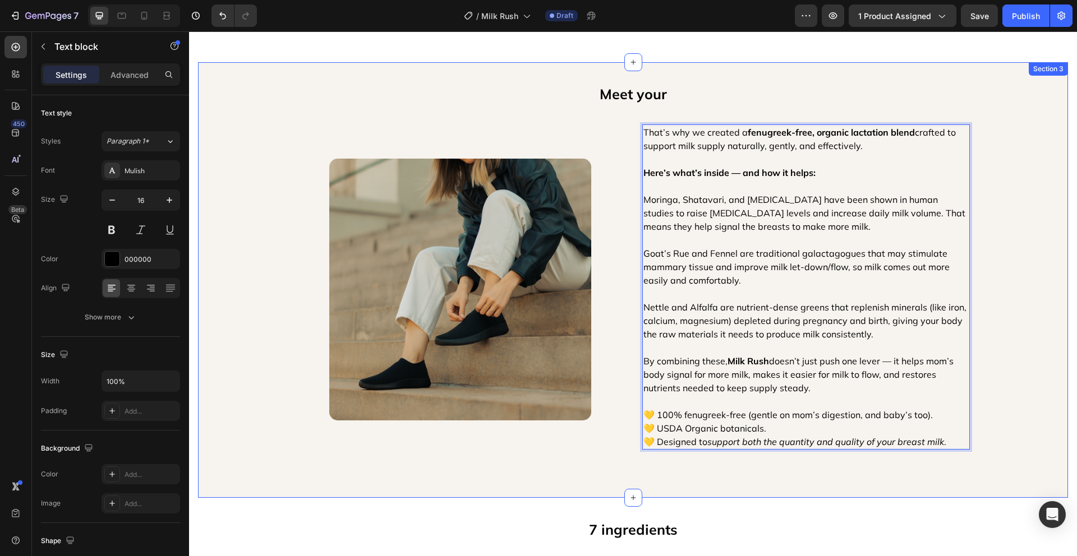
scroll to position [1154, 0]
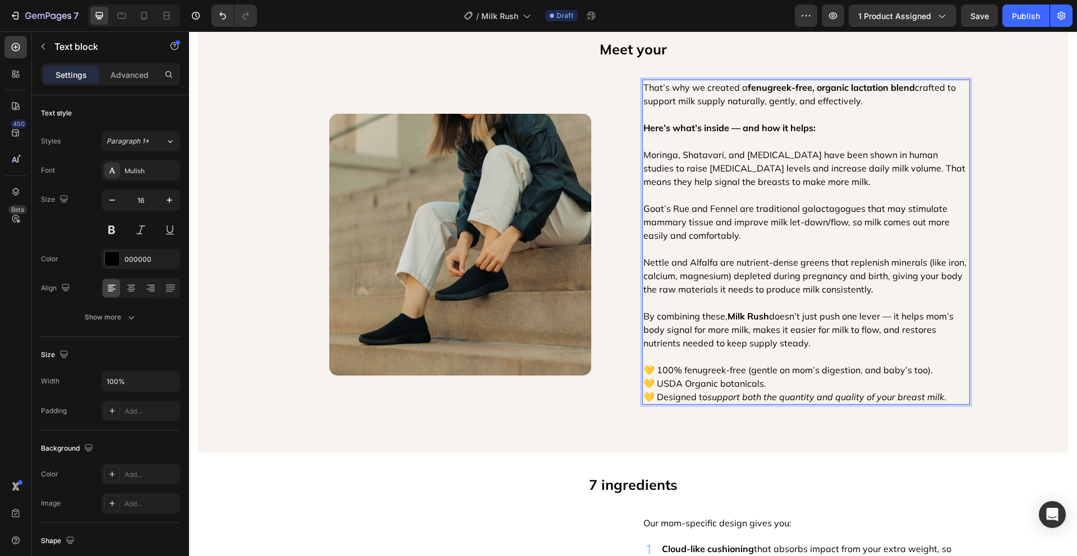
click at [803, 368] on p "💛 100% fenugreek-free (gentle on mom’s digestion, and baby’s too). 💛 USDA Organ…" at bounding box center [805, 383] width 325 height 40
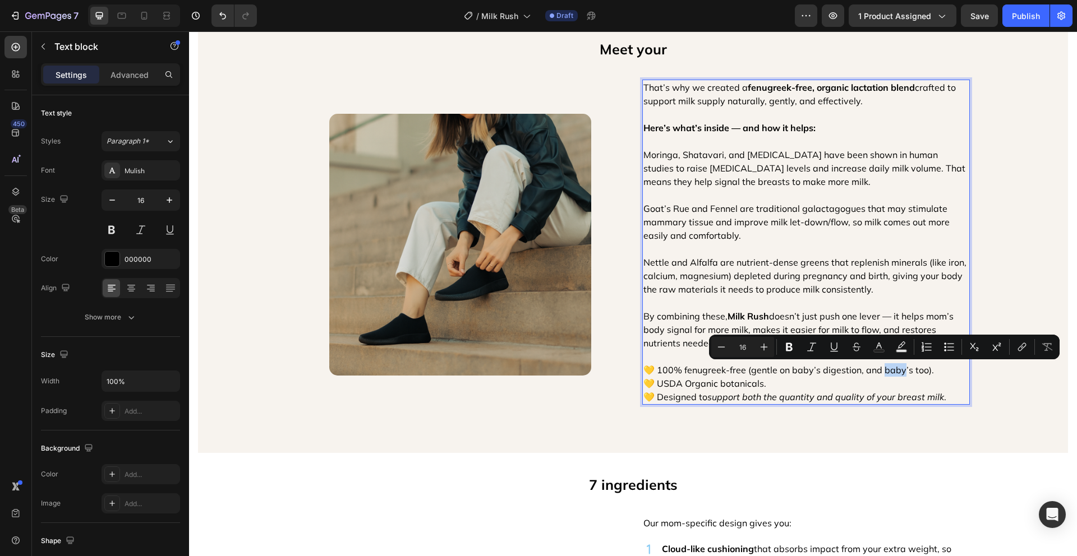
drag, startPoint x: 894, startPoint y: 368, endPoint x: 873, endPoint y: 366, distance: 21.4
click at [873, 366] on p "💛 100% fenugreek-free (gentle on baby’s digestion, and baby’s too). 💛 USDA Orga…" at bounding box center [805, 383] width 325 height 40
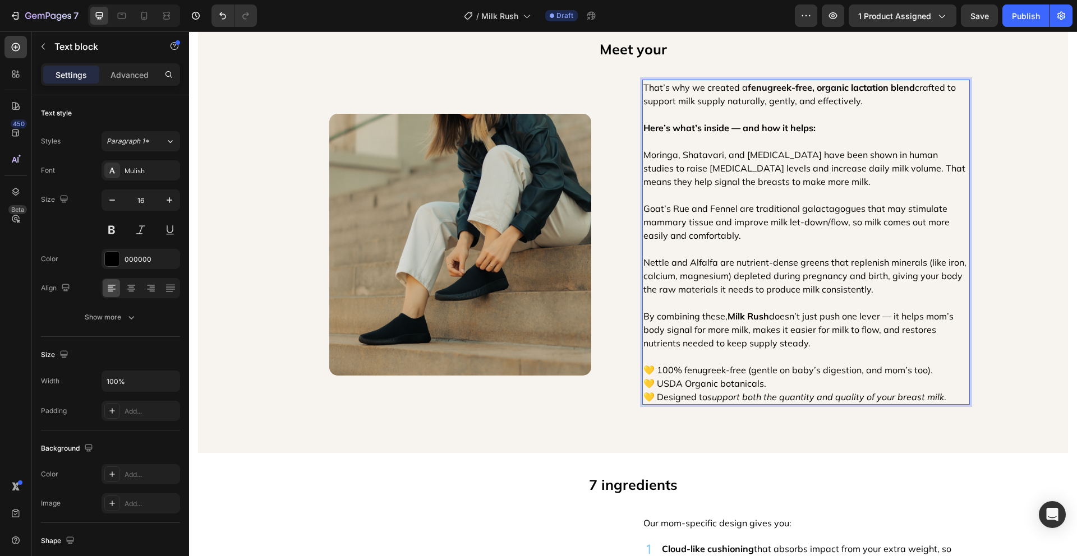
click at [840, 381] on p "💛 100% fenugreek-free (gentle on baby’s digestion, and mom’s too). 💛 USDA Organ…" at bounding box center [805, 383] width 325 height 40
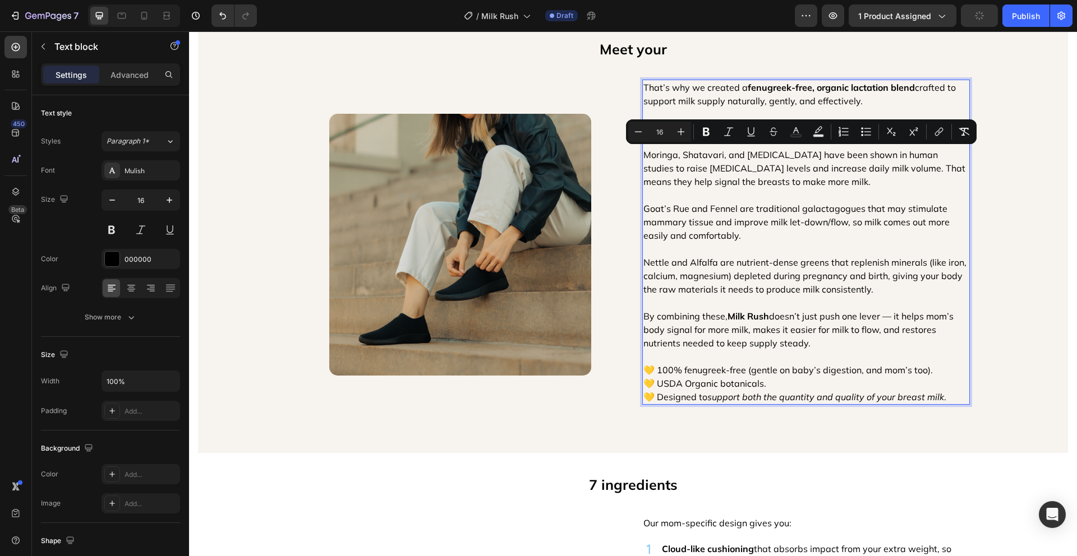
drag, startPoint x: 819, startPoint y: 340, endPoint x: 639, endPoint y: 155, distance: 258.5
click at [642, 155] on div "That’s why we created a fenugreek-free, organic lactation blend crafted to supp…" at bounding box center [805, 242] width 327 height 325
copy div "Moringa, Shatavari, and Milk Thistle have been shown in human studies to raise …"
click at [1026, 278] on div "Meet your Text Block Image That’s why we created a fenugreek-free, organic lact…" at bounding box center [633, 235] width 870 height 400
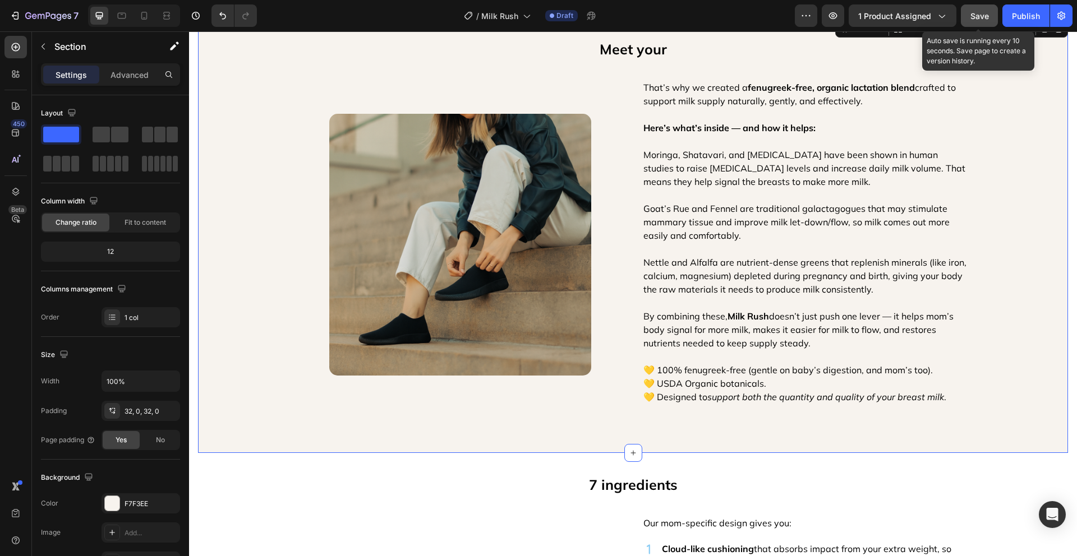
click at [986, 13] on span "Save" at bounding box center [979, 16] width 19 height 10
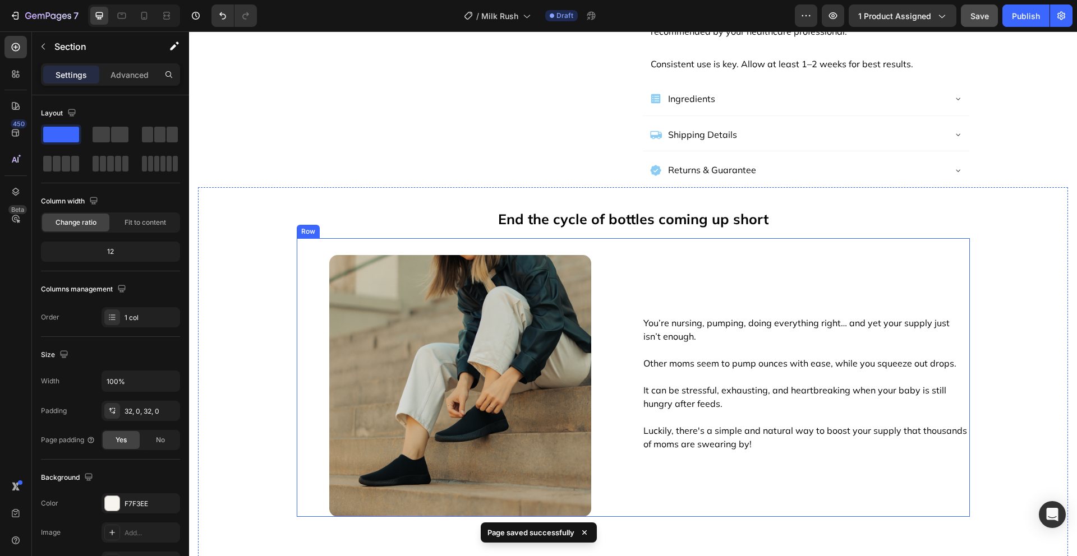
scroll to position [578, 0]
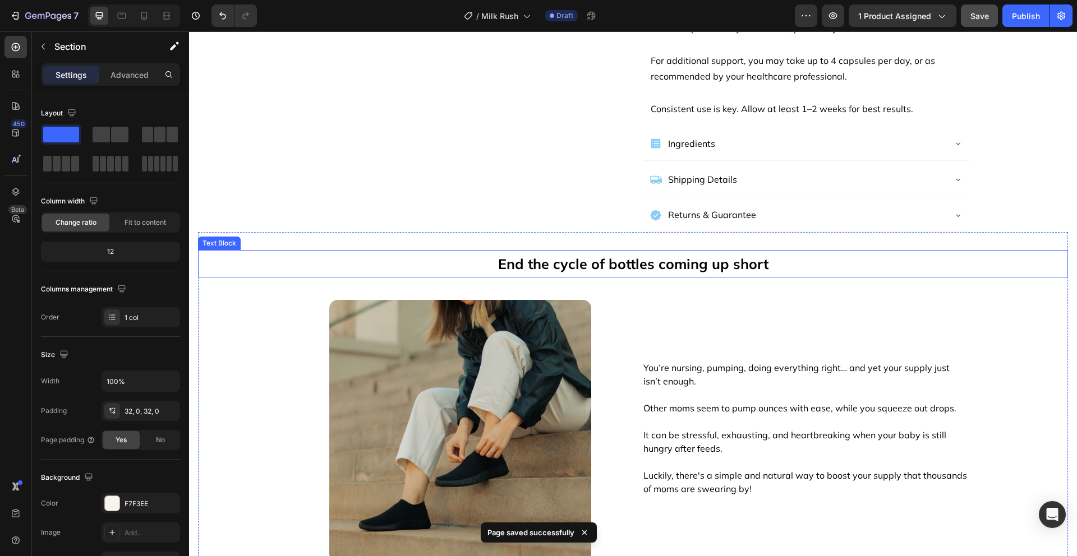
click at [774, 251] on p "End the cycle of bottles coming up short" at bounding box center [632, 263] width 867 height 25
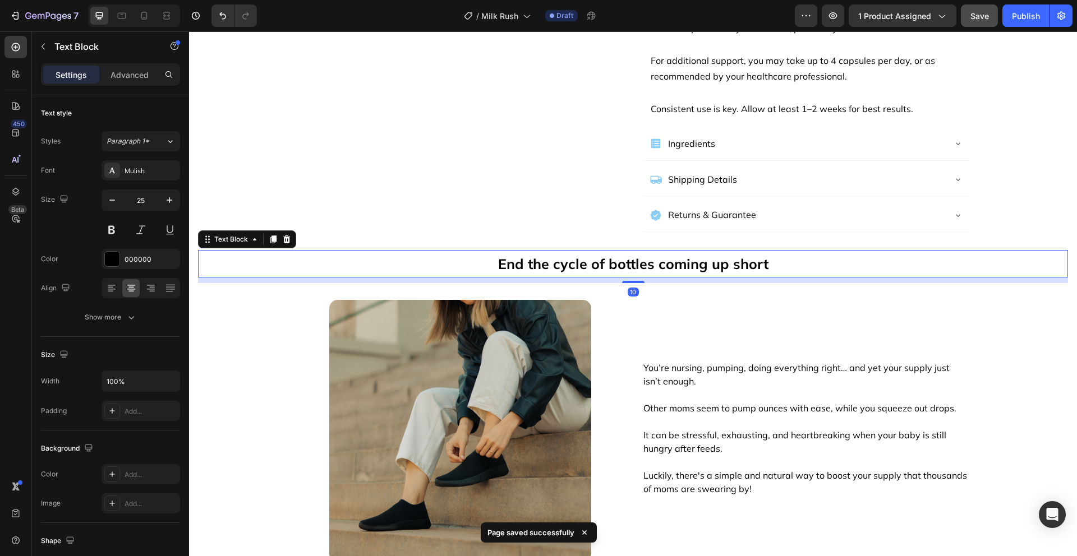
click at [774, 251] on p "End the cycle of bottles coming up short" at bounding box center [632, 263] width 867 height 25
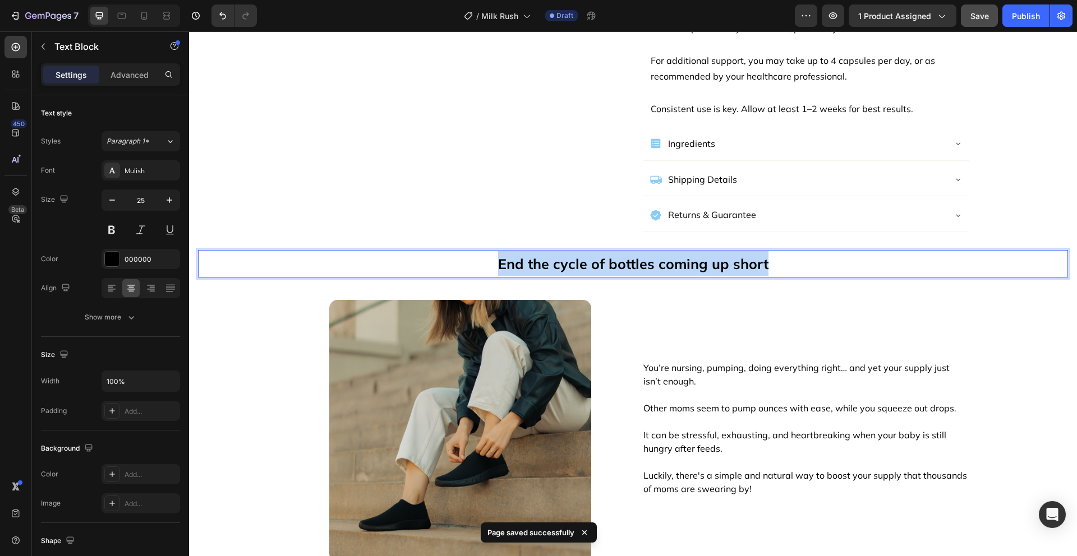
click at [774, 251] on p "End the cycle of bottles coming up short" at bounding box center [632, 263] width 867 height 25
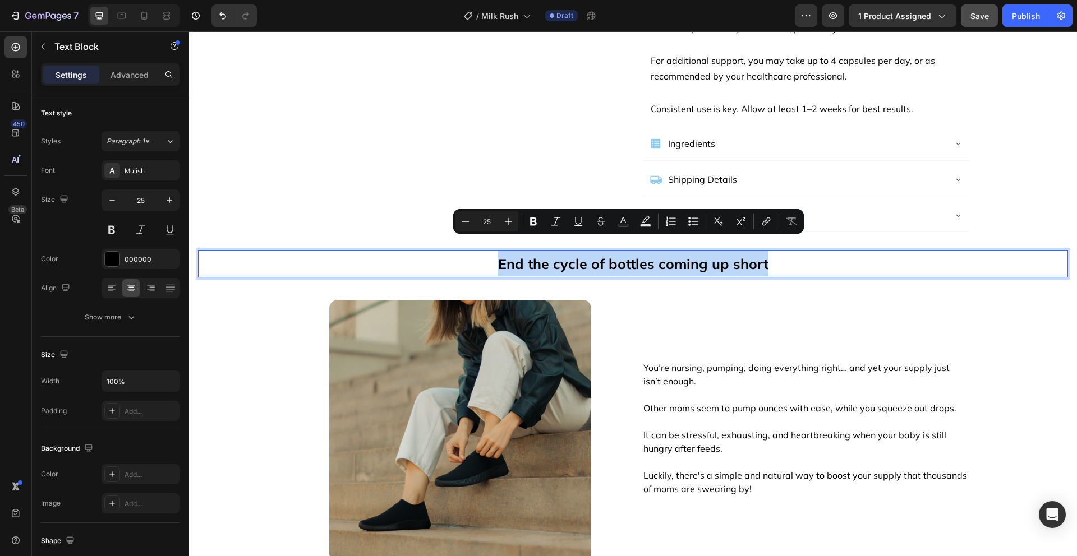
click at [340, 251] on p "End the cycle of bottles coming up short" at bounding box center [632, 263] width 867 height 25
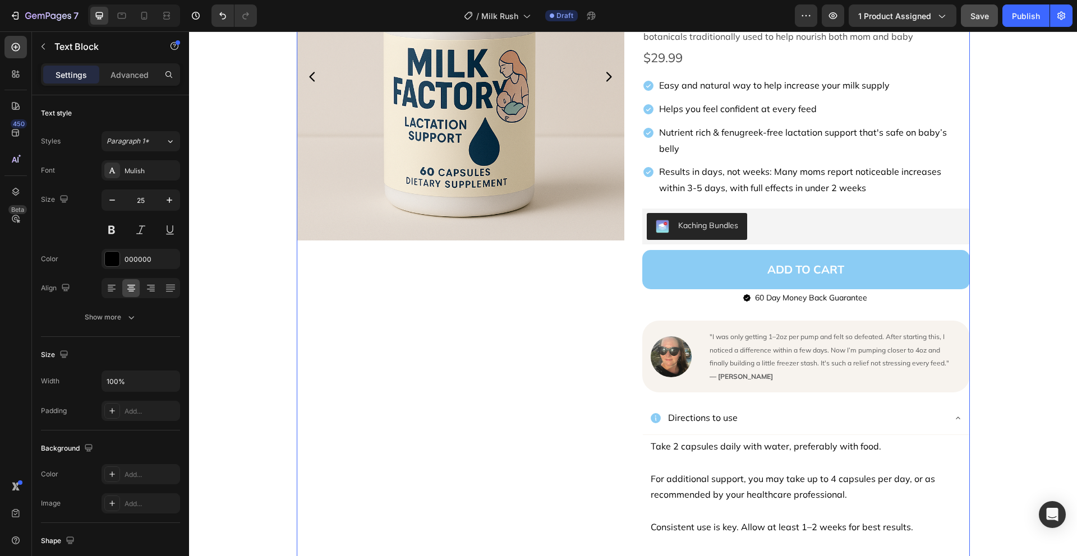
scroll to position [546, 0]
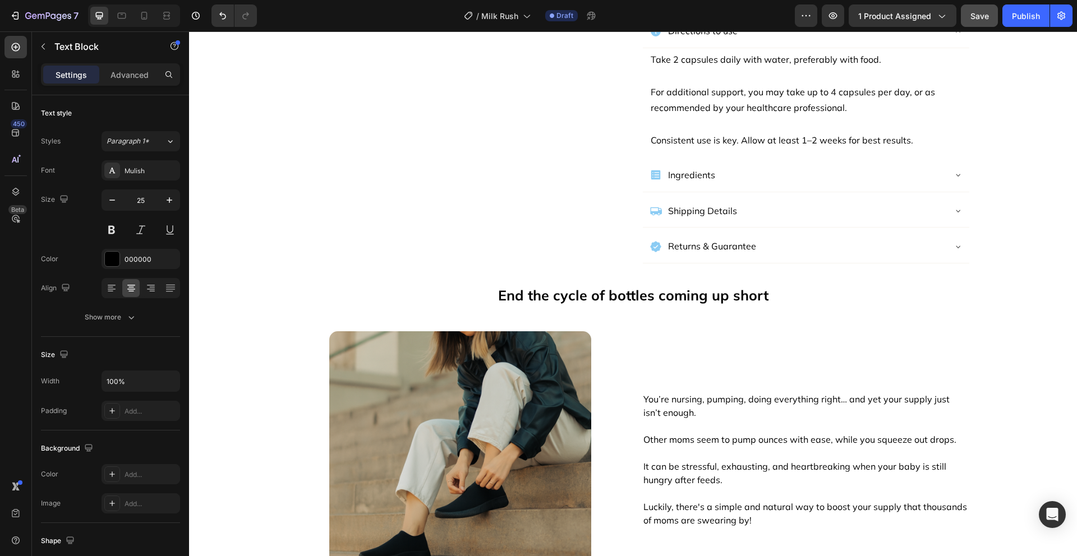
click at [715, 283] on p "End the cycle of bottles coming up short" at bounding box center [632, 295] width 867 height 25
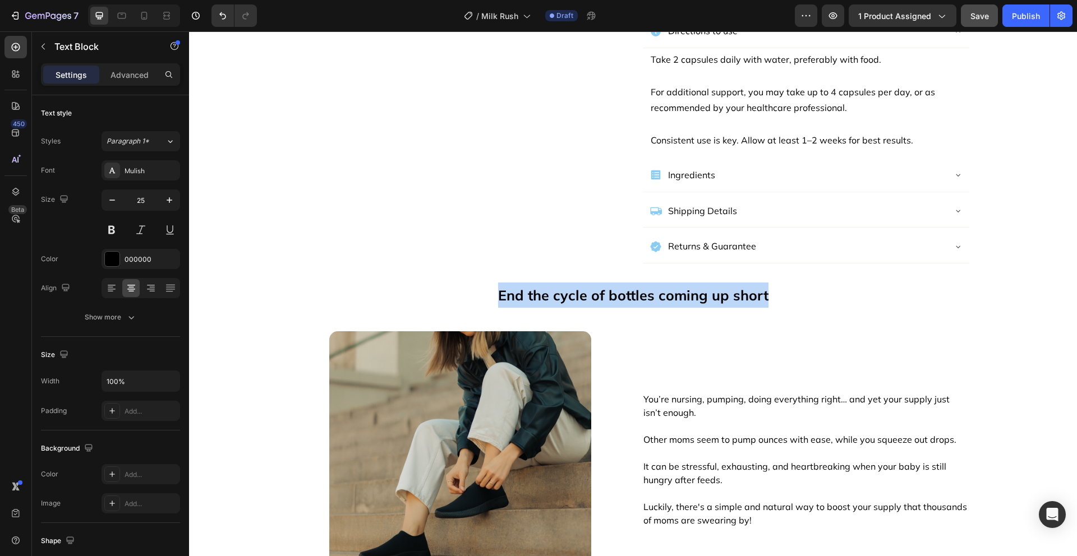
click at [715, 283] on p "End the cycle of bottles coming up short" at bounding box center [632, 295] width 867 height 25
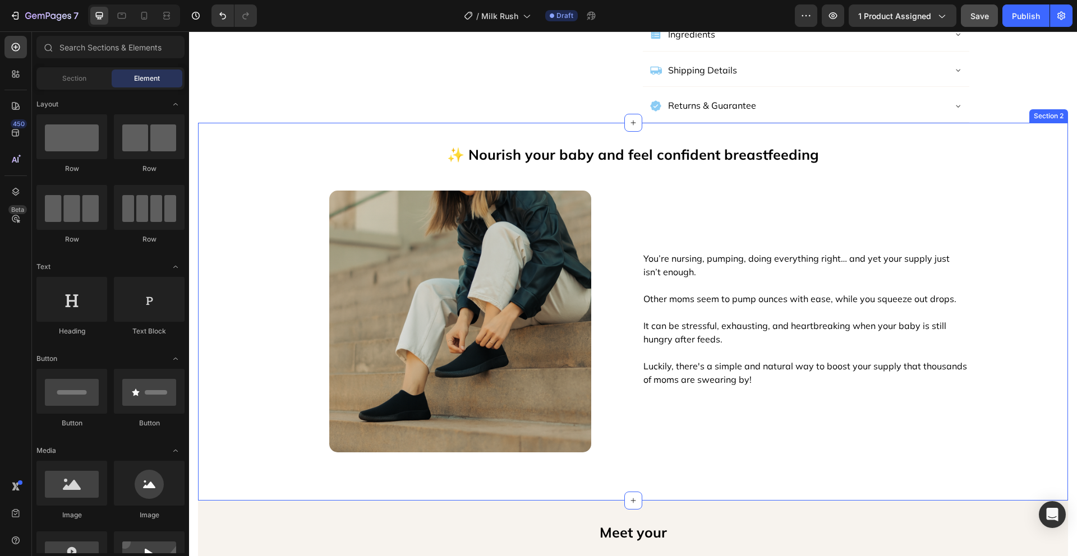
scroll to position [728, 0]
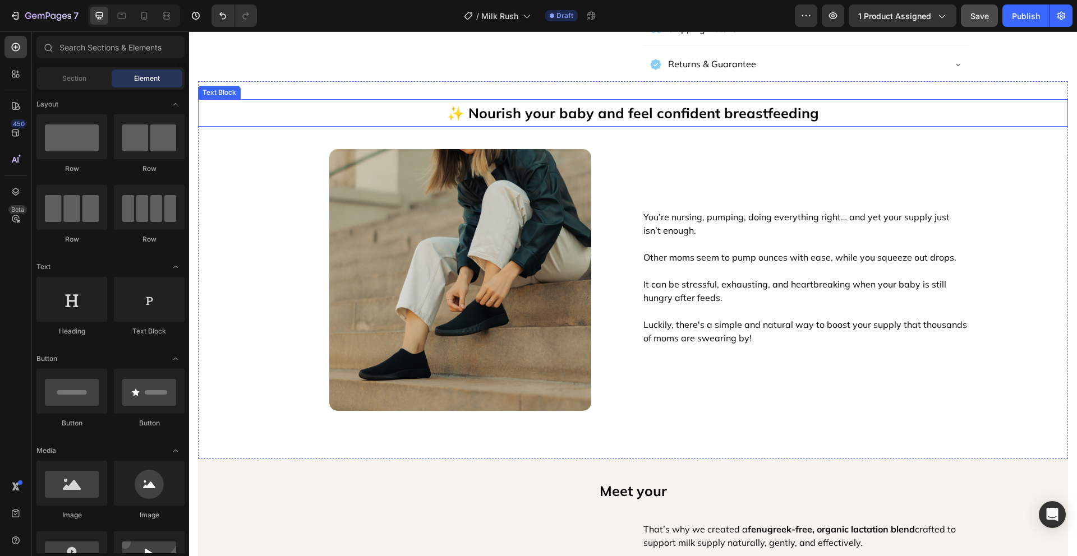
click at [736, 100] on p "✨ Nourish your baby and feel confident breastfeeding" at bounding box center [632, 112] width 867 height 25
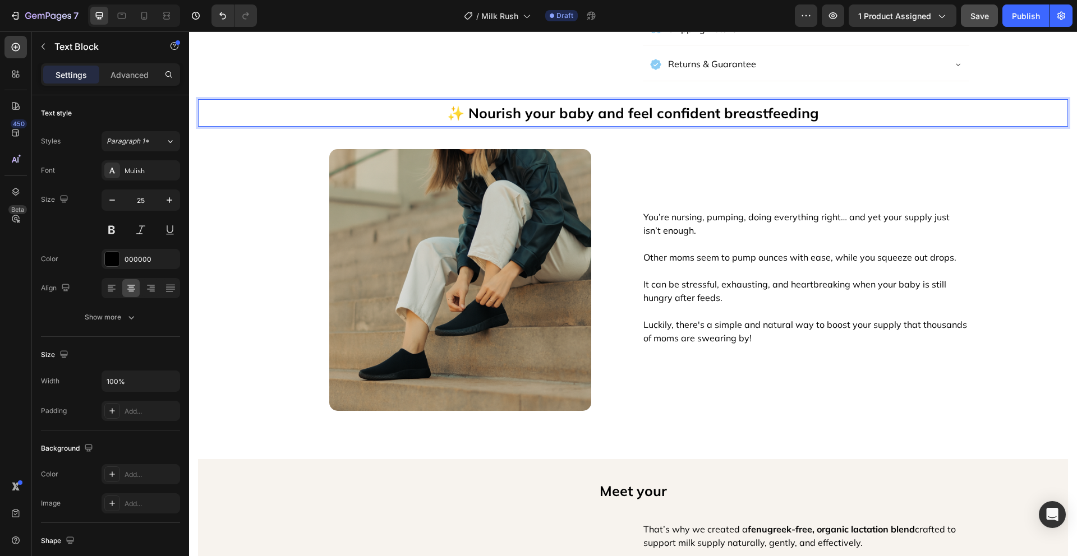
click at [736, 100] on p "✨ Nourish your baby and feel confident breastfeeding" at bounding box center [632, 112] width 867 height 25
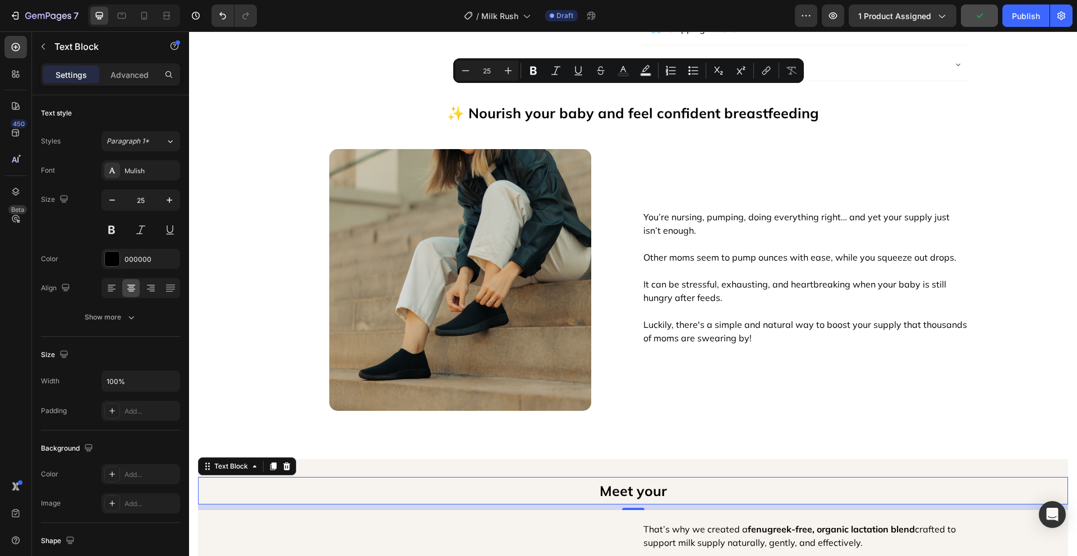
click at [629, 478] on p "Meet your" at bounding box center [632, 490] width 867 height 25
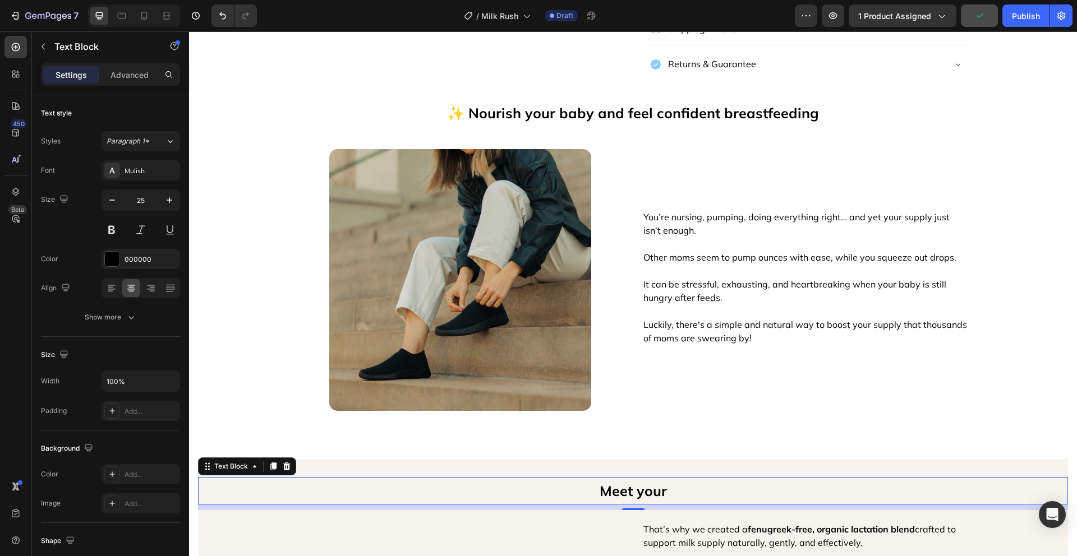
click at [629, 478] on p "Meet your" at bounding box center [632, 490] width 867 height 25
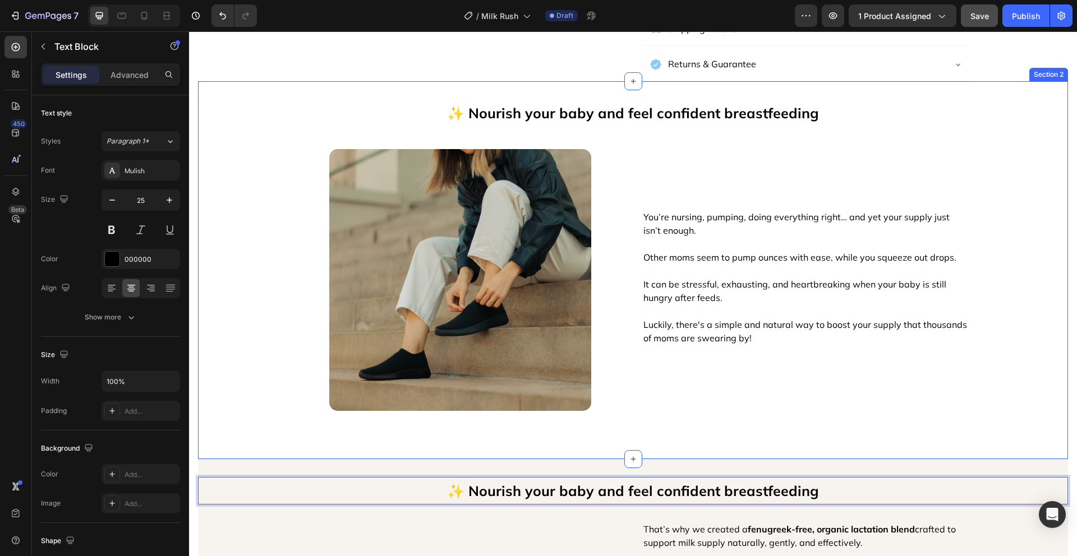
click at [267, 387] on div "✨ Nourish your baby and feel confident breastfeeding Text Block Image You’re nu…" at bounding box center [633, 270] width 870 height 342
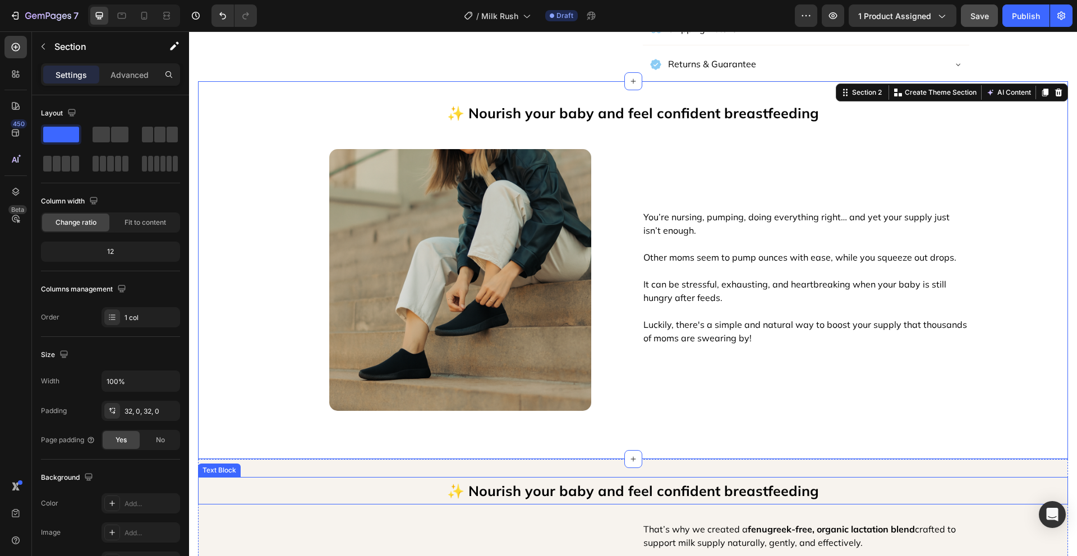
click at [623, 478] on p "✨ Nourish your baby and feel confident breastfeeding" at bounding box center [632, 490] width 867 height 25
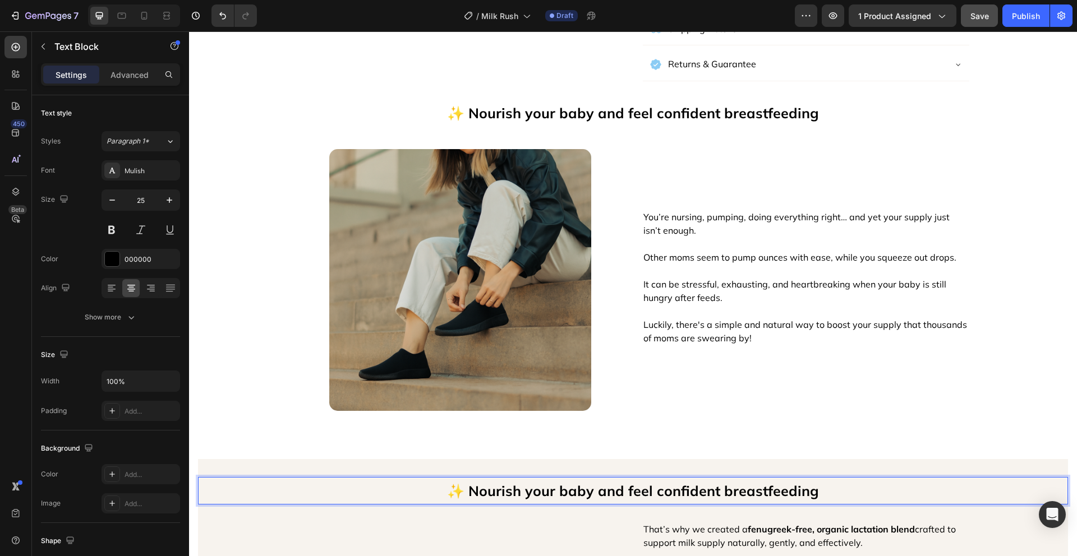
click at [625, 478] on p "✨ Nourish your baby and feel confident breastfeeding" at bounding box center [632, 490] width 867 height 25
click at [534, 478] on p "Milk Rush - Natural Lactation Support for Struggling Moms" at bounding box center [632, 490] width 867 height 25
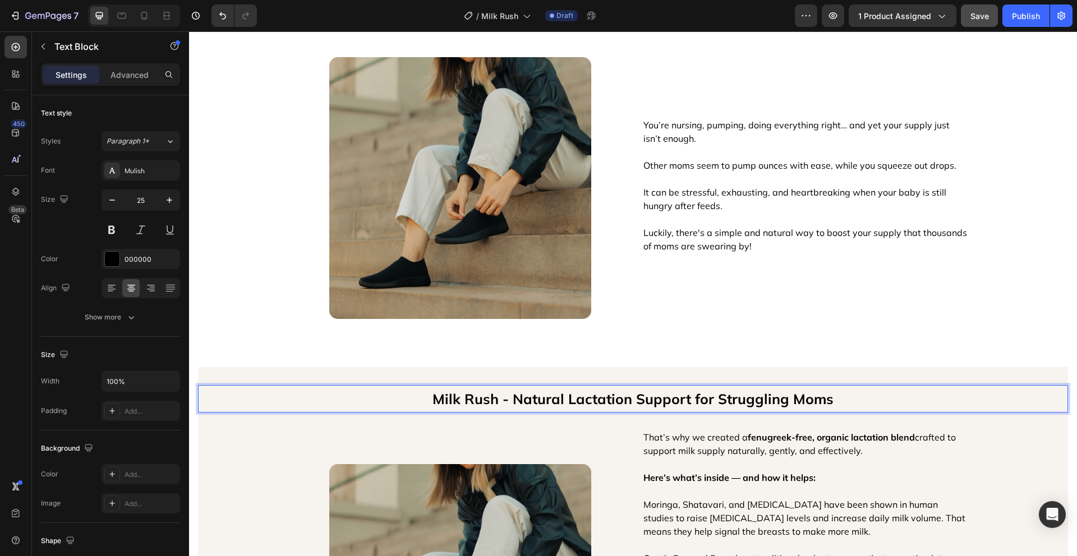
scroll to position [870, 0]
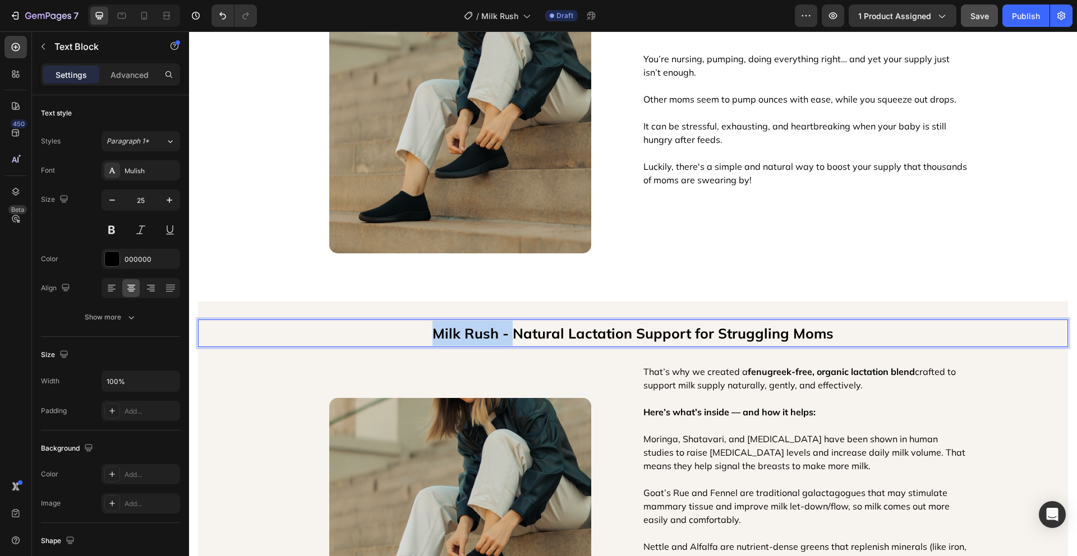
drag, startPoint x: 512, startPoint y: 334, endPoint x: 415, endPoint y: 333, distance: 97.0
click at [415, 333] on p "Milk Rush - Natural Lactation Support for Struggling Moms" at bounding box center [632, 333] width 867 height 25
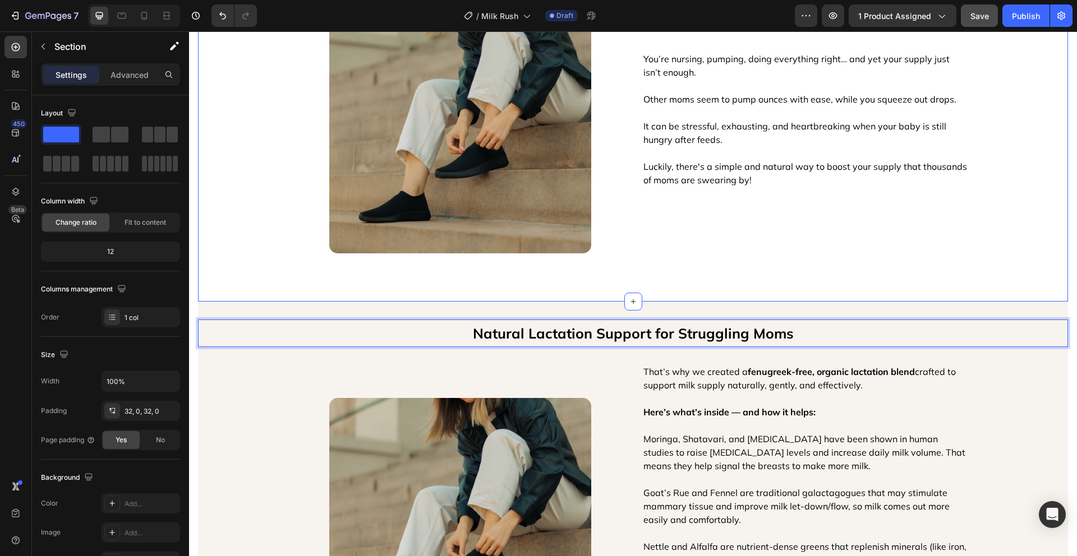
click at [289, 294] on div "✨ Nourish your baby and feel confident breastfeeding Text Block Image You’re nu…" at bounding box center [633, 112] width 870 height 378
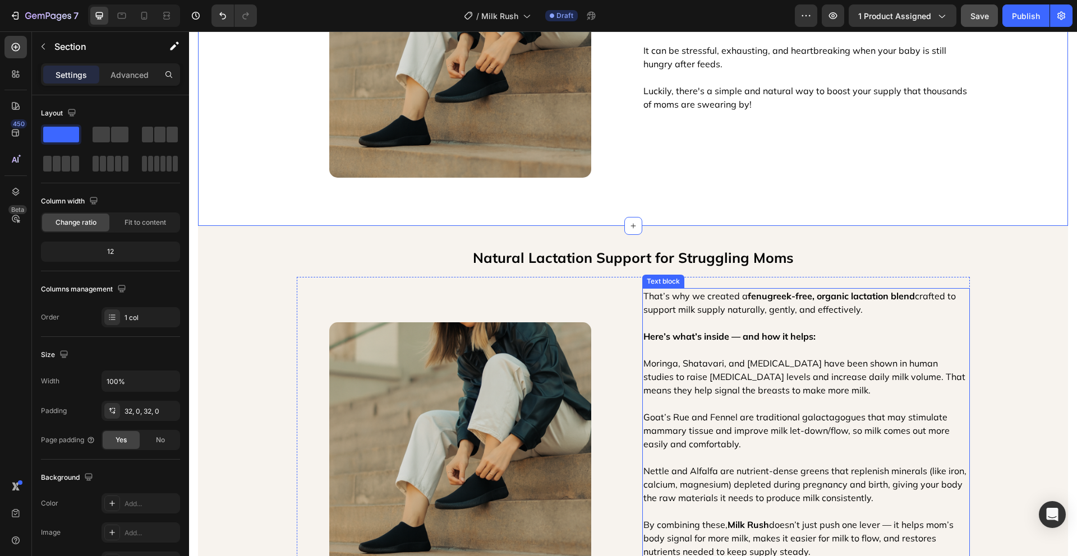
scroll to position [963, 0]
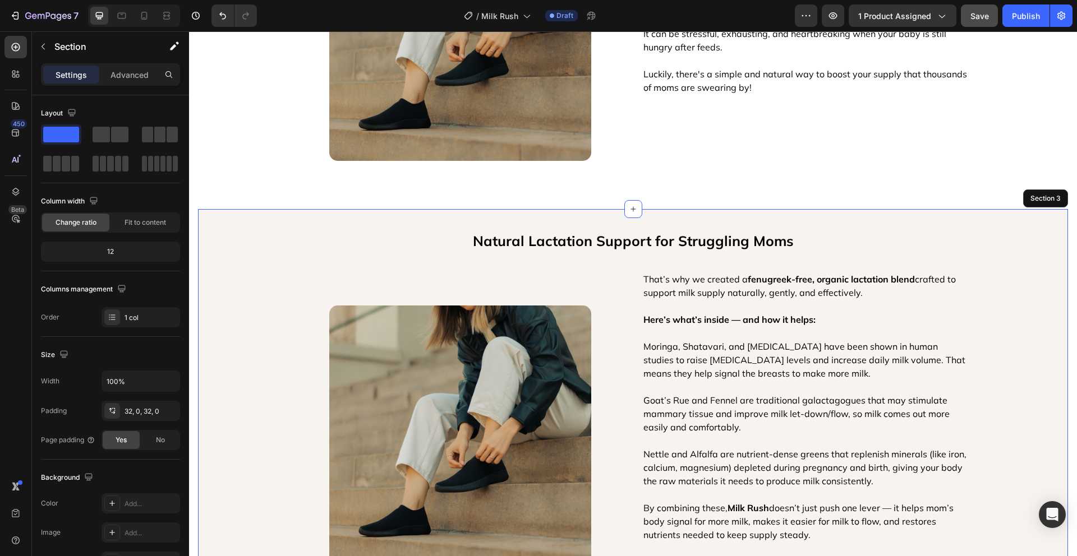
click at [992, 325] on div "Natural Lactation Support for Struggling Moms Text Block Image That’s why we cr…" at bounding box center [633, 427] width 870 height 400
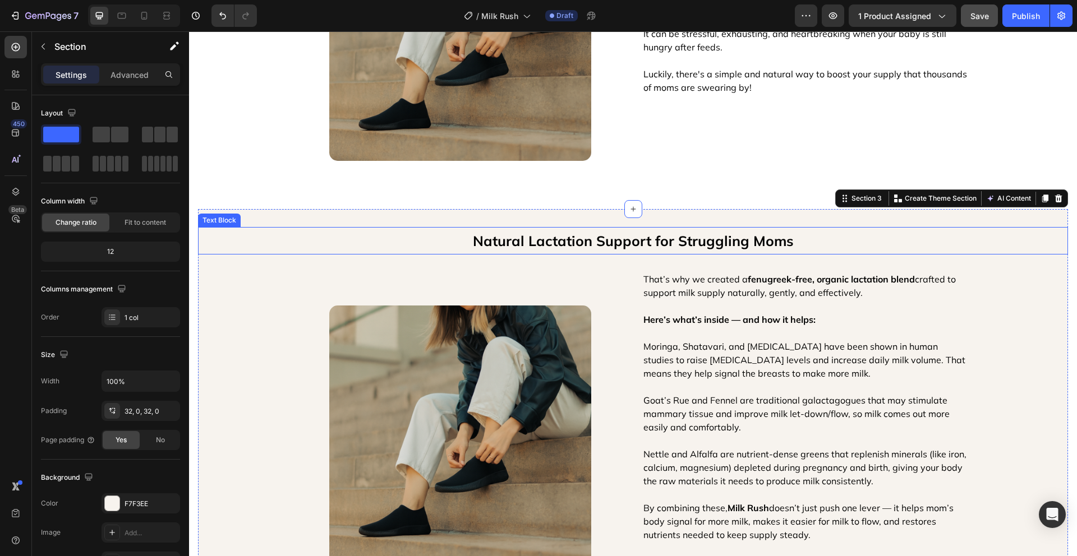
click at [764, 235] on p "Natural Lactation Support for Struggling Moms" at bounding box center [632, 240] width 867 height 25
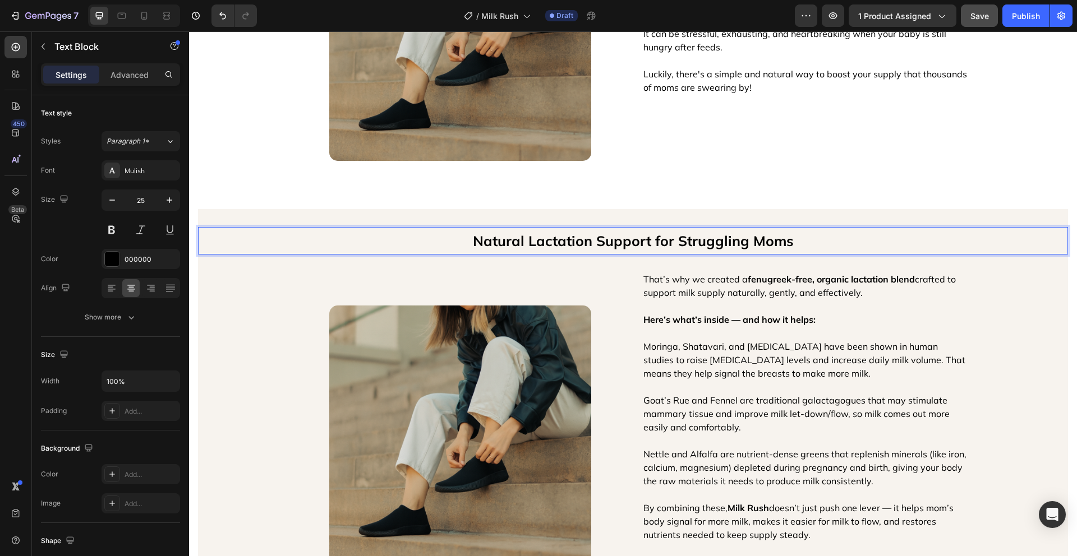
click at [767, 241] on p "Natural Lactation Support for Struggling Moms" at bounding box center [632, 240] width 867 height 25
click at [780, 242] on p "Natural Lactation Support for Struggling Mams" at bounding box center [632, 240] width 867 height 25
click at [996, 312] on div "Natural Lactation Support for Struggling Mamas Text Block 10 Image That’s why w…" at bounding box center [633, 427] width 870 height 400
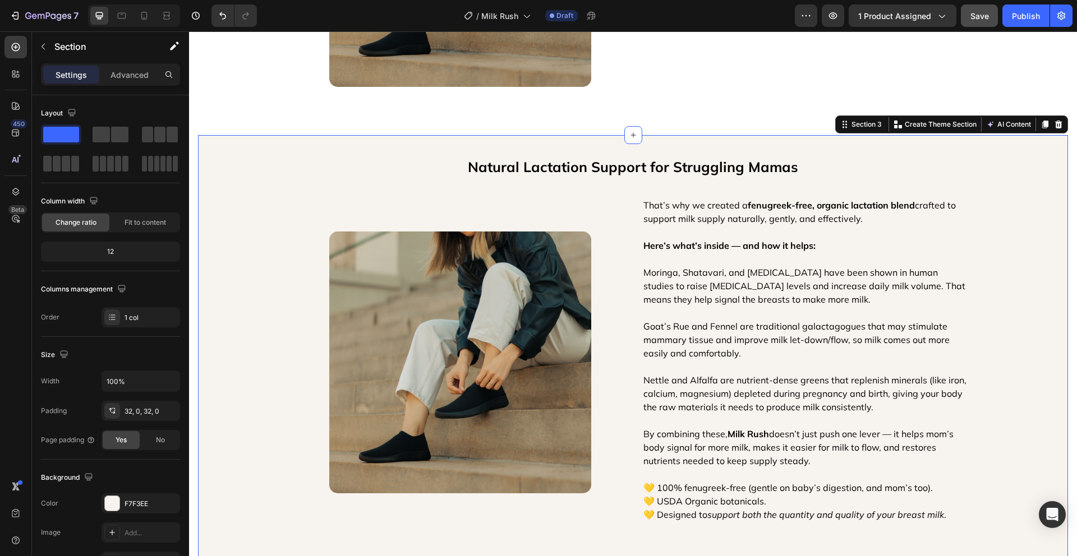
scroll to position [1036, 0]
click at [735, 206] on p "That’s why we created a fenugreek-free, organic lactation blend crafted to supp…" at bounding box center [805, 212] width 325 height 27
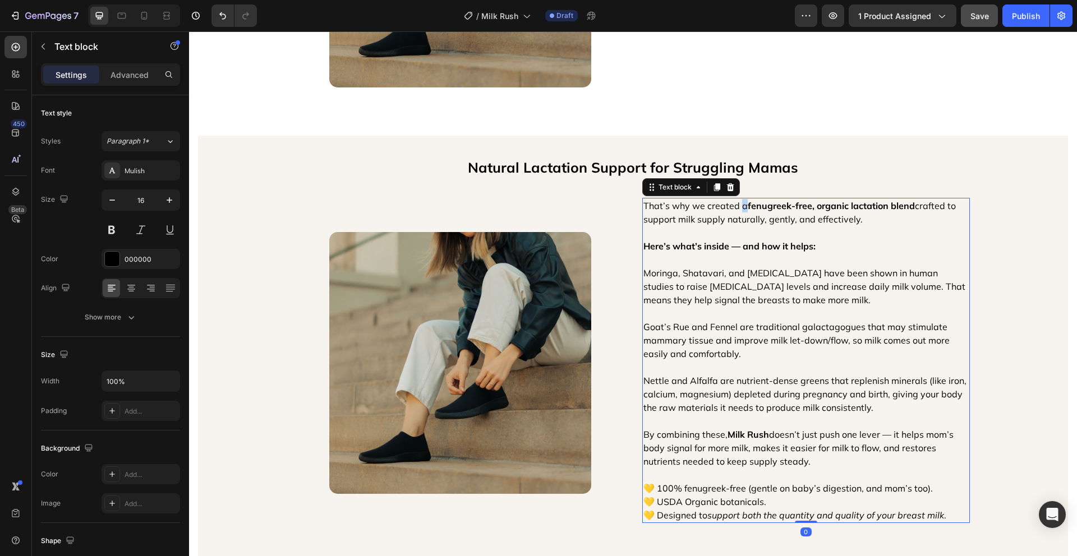
click at [736, 206] on p "That’s why we created a fenugreek-free, organic lactation blend crafted to supp…" at bounding box center [805, 212] width 325 height 27
drag, startPoint x: 776, startPoint y: 205, endPoint x: 737, endPoint y: 207, distance: 38.7
click at [737, 207] on p "That’s why we created Milk Rush: A fenugreek-free, organic lactation blend craf…" at bounding box center [805, 212] width 325 height 27
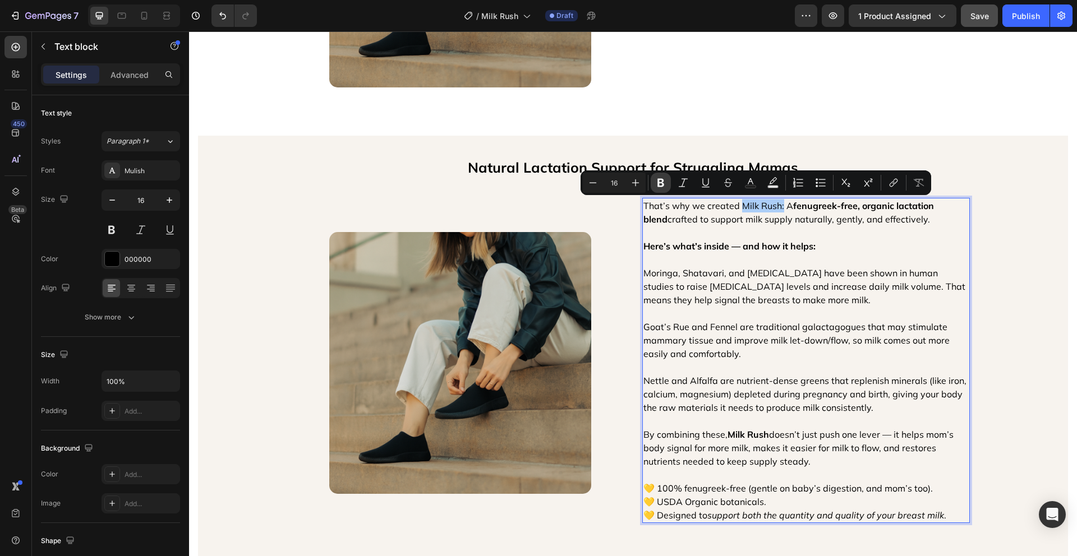
click at [660, 188] on icon "Editor contextual toolbar" at bounding box center [660, 182] width 11 height 11
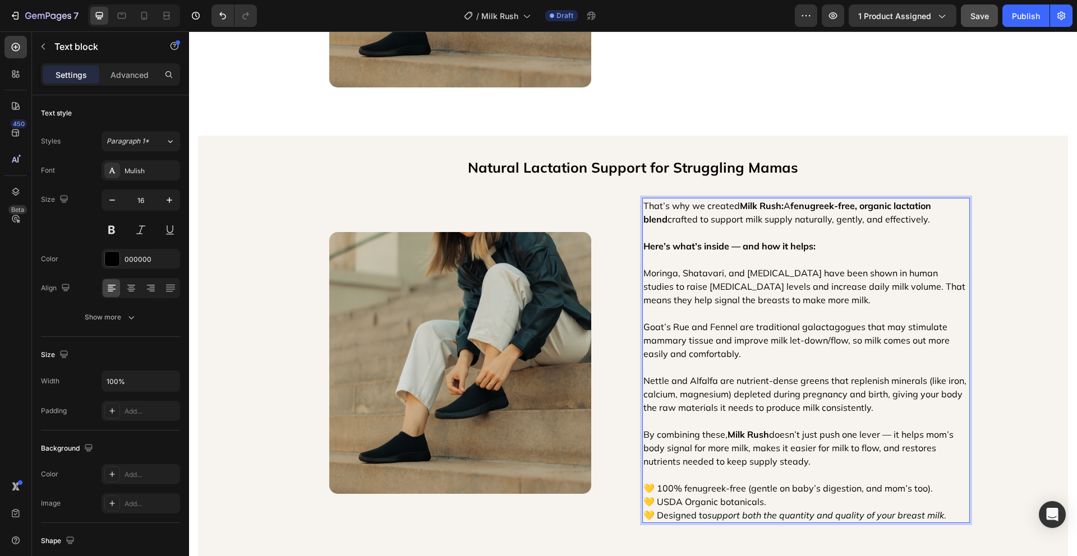
click at [790, 201] on strong "fenugreek-free, organic lactation blend" at bounding box center [787, 212] width 288 height 25
drag, startPoint x: 789, startPoint y: 205, endPoint x: 957, endPoint y: 206, distance: 167.6
click at [957, 206] on p "That’s why we created Milk Rush: A fenugreek-free, organic lactation blend craf…" at bounding box center [805, 212] width 325 height 27
click at [828, 207] on strong "fenugreek-free, organic lactation blend" at bounding box center [787, 212] width 288 height 25
click at [975, 14] on span "Save" at bounding box center [979, 16] width 19 height 10
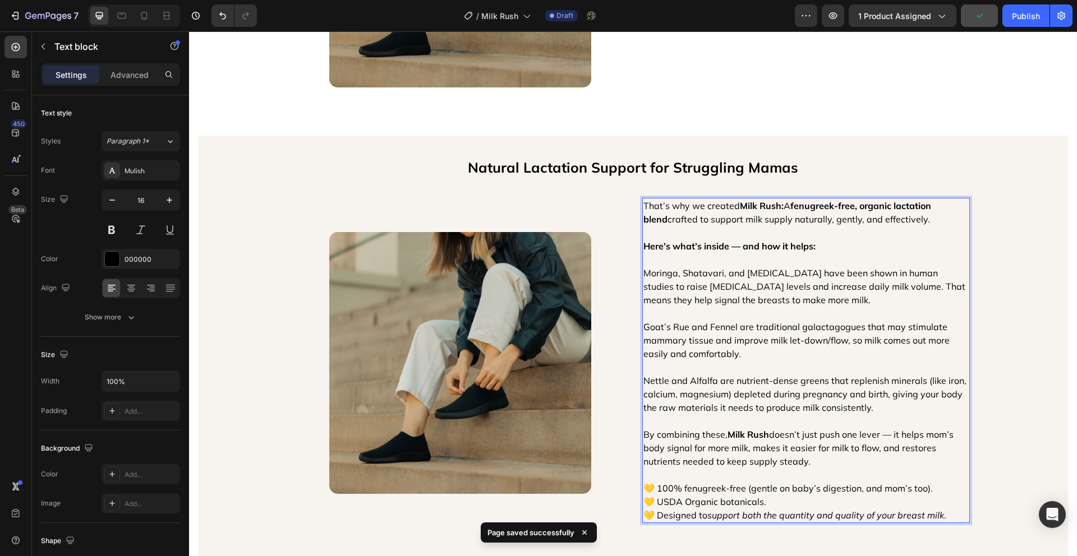
click at [792, 210] on strong "fenugreek-free, organic lactation blend" at bounding box center [787, 212] width 288 height 25
drag, startPoint x: 790, startPoint y: 205, endPoint x: 954, endPoint y: 204, distance: 164.3
click at [931, 204] on strong "fenugreek-free, organic lactation blend" at bounding box center [787, 212] width 288 height 25
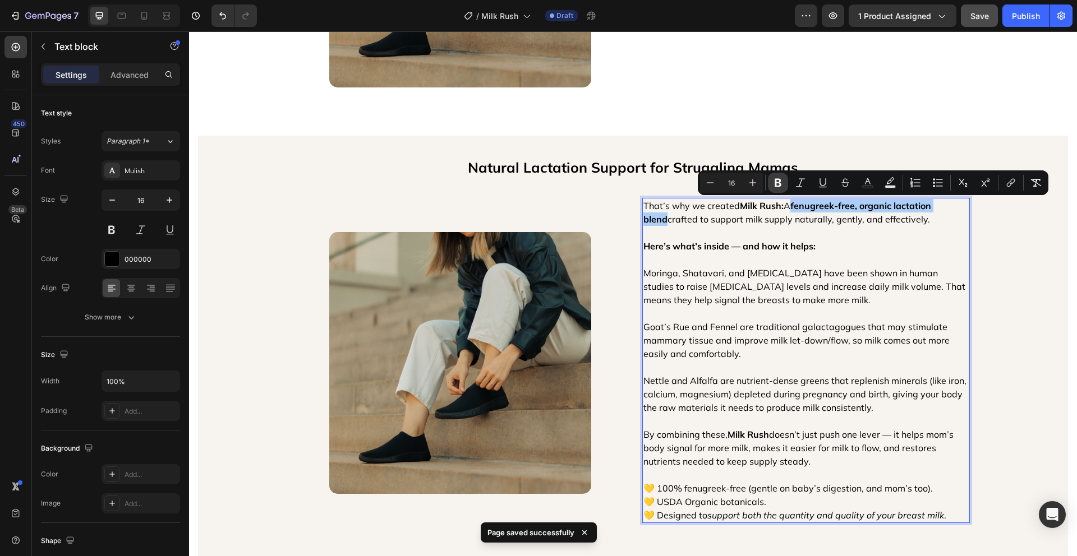
click at [777, 181] on icon "Editor contextual toolbar" at bounding box center [777, 182] width 11 height 11
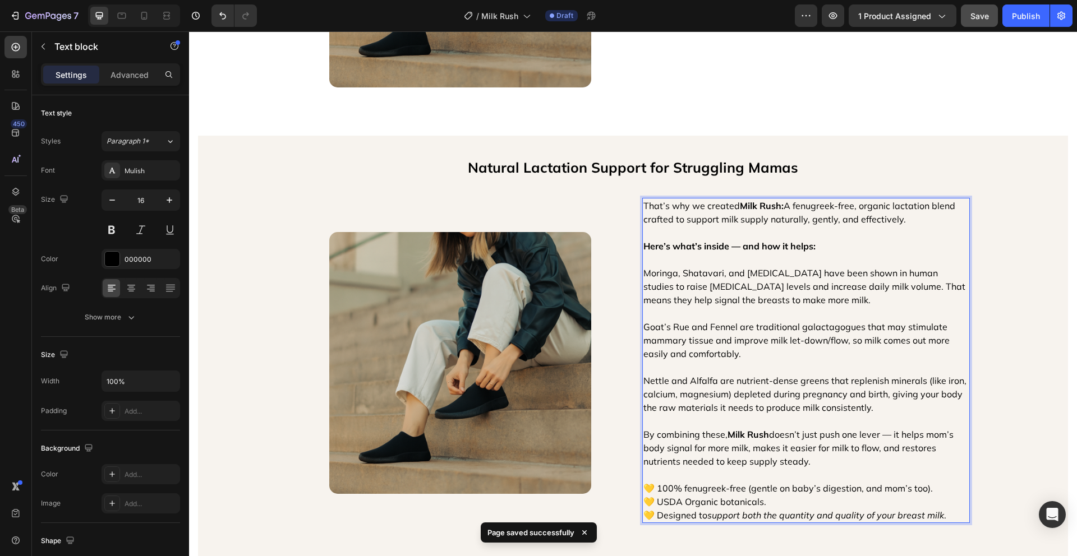
click at [813, 207] on p "That’s why we created Milk Rush: A fenugreek-free, organic lactation blend craf…" at bounding box center [805, 212] width 325 height 27
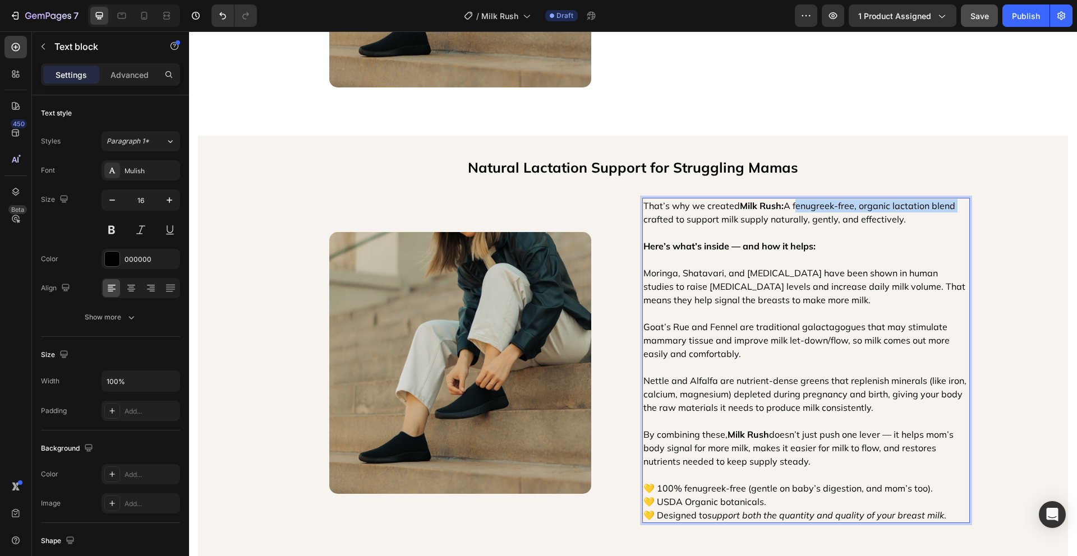
drag, startPoint x: 790, startPoint y: 205, endPoint x: 948, endPoint y: 206, distance: 158.1
click at [948, 206] on p "That’s why we created Milk Rush: A fenugreek-free, organic lactation blend craf…" at bounding box center [805, 212] width 325 height 27
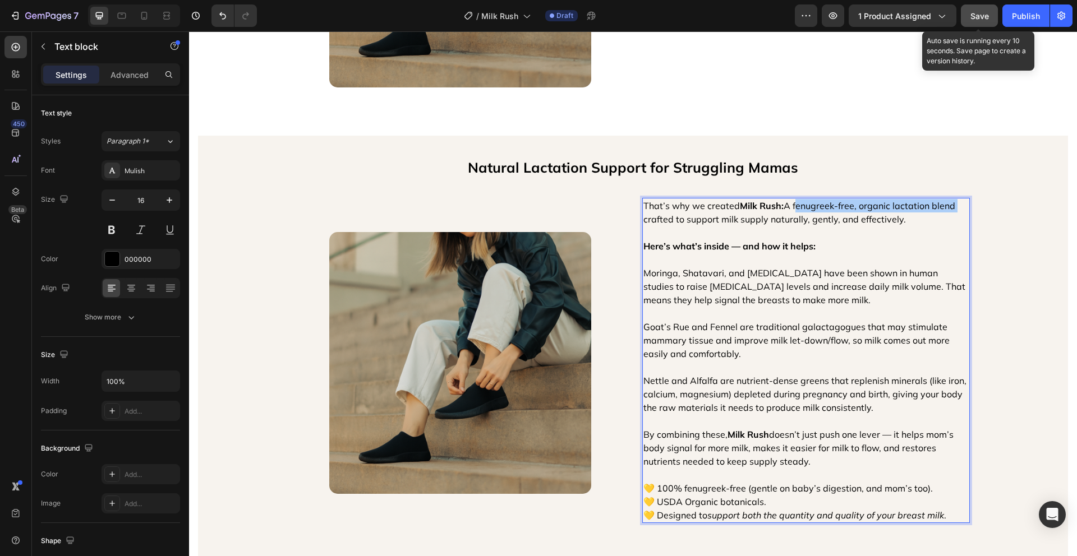
click at [983, 8] on button "Save" at bounding box center [978, 15] width 37 height 22
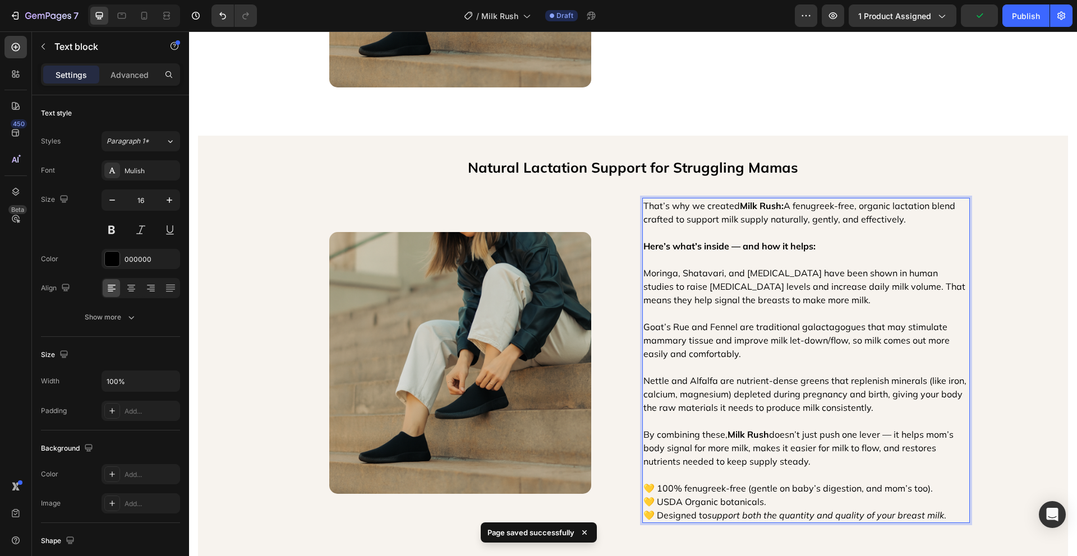
click at [793, 206] on p "That’s why we created Milk Rush: A fenugreek-free, organic lactation blend craf…" at bounding box center [805, 212] width 325 height 27
drag, startPoint x: 790, startPoint y: 205, endPoint x: 949, endPoint y: 205, distance: 158.7
click at [949, 205] on p "That’s why we created Milk Rush: A fenugreek-free, organic lactation blend craf…" at bounding box center [805, 212] width 325 height 27
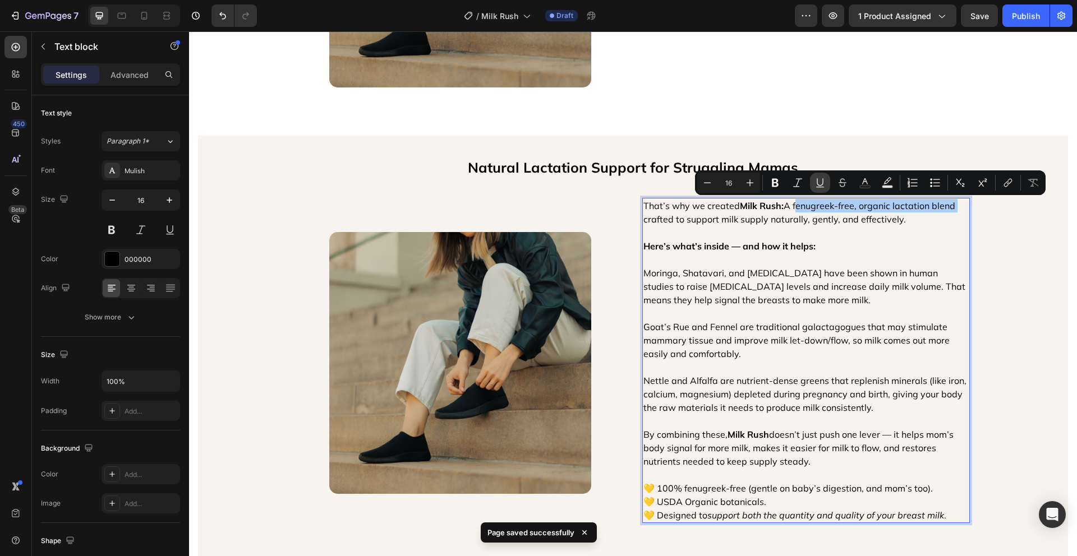
click at [820, 181] on icon "Editor contextual toolbar" at bounding box center [819, 182] width 11 height 11
click at [904, 223] on p "That’s why we created Milk Rush: A fenugreek-free, organic lactation blend craf…" at bounding box center [805, 212] width 325 height 27
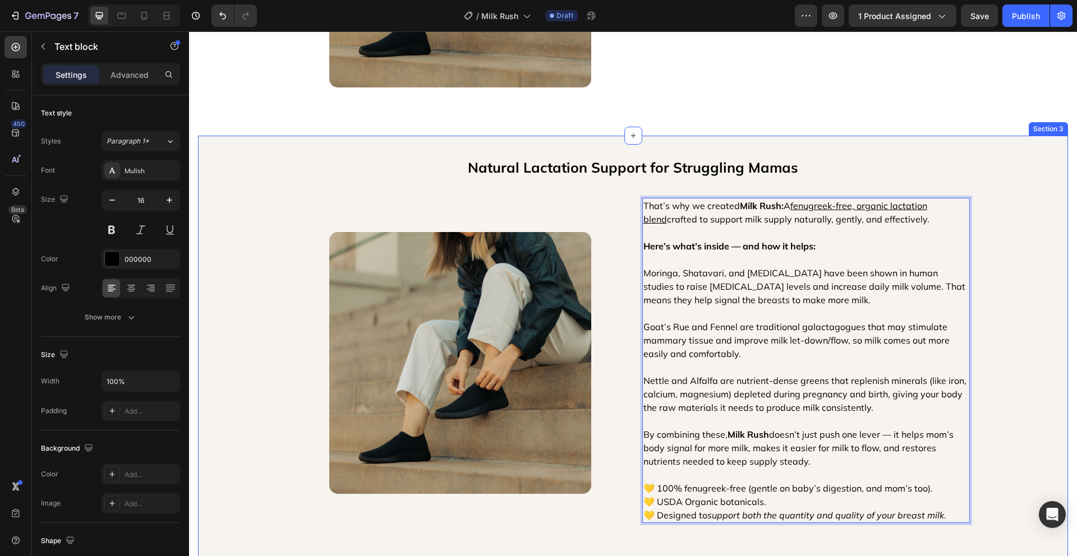
click at [1017, 232] on div "Natural Lactation Support for Struggling Mamas Text Block Image That’s why we c…" at bounding box center [633, 354] width 870 height 400
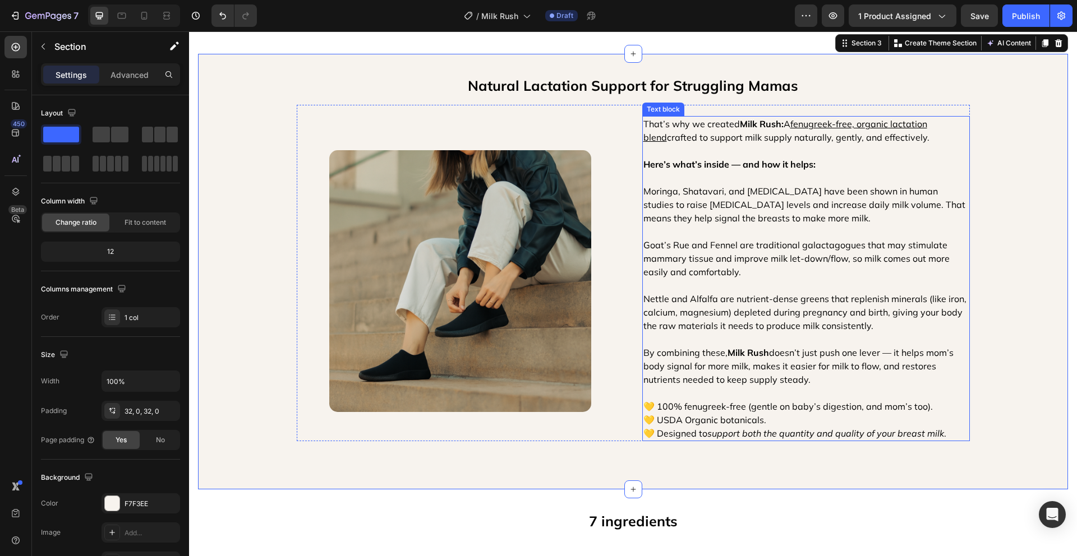
scroll to position [1120, 0]
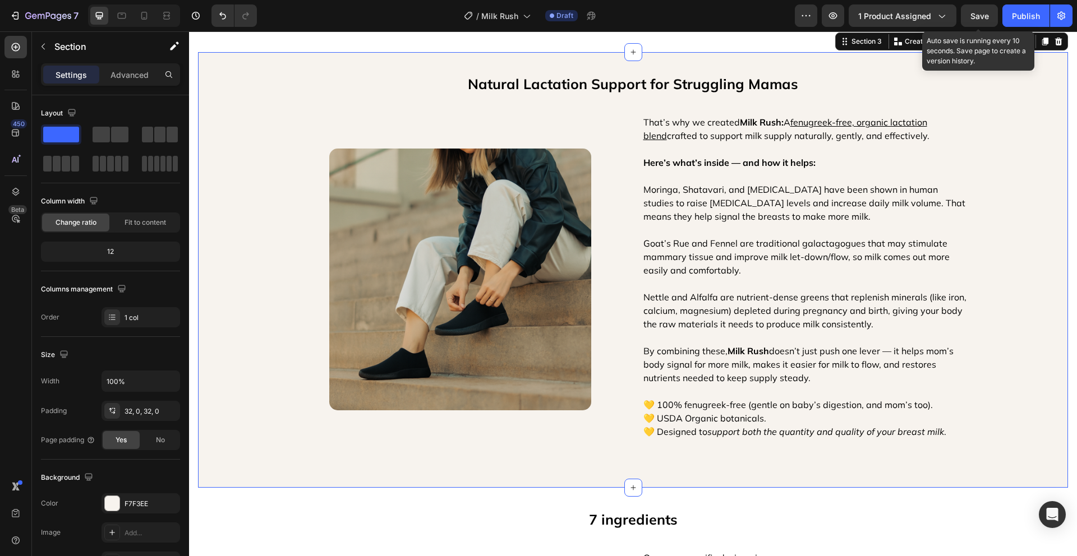
drag, startPoint x: 981, startPoint y: 20, endPoint x: 978, endPoint y: 26, distance: 7.0
click at [981, 20] on div "Save" at bounding box center [979, 16] width 19 height 12
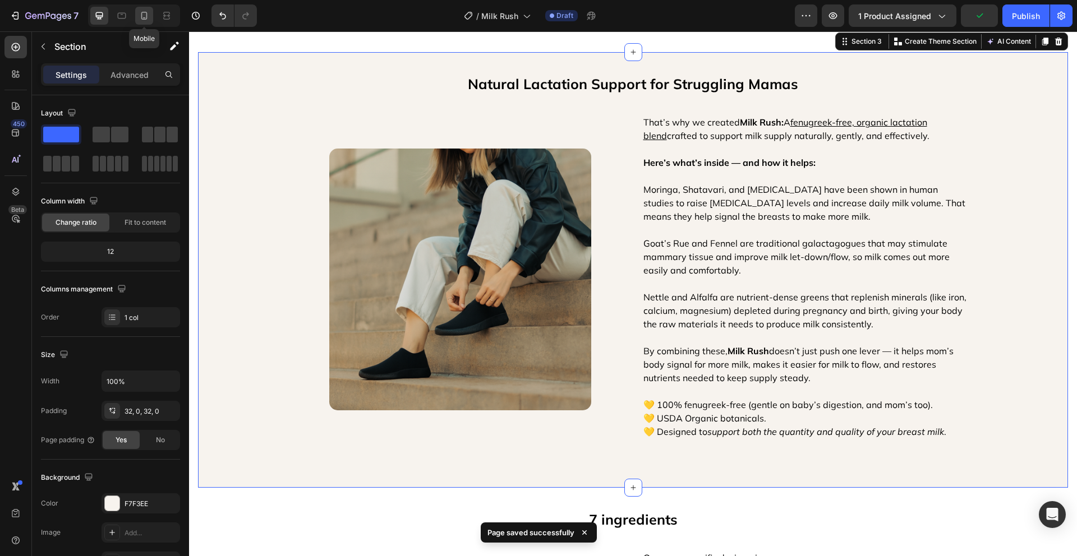
click at [143, 15] on icon at bounding box center [143, 15] width 11 height 11
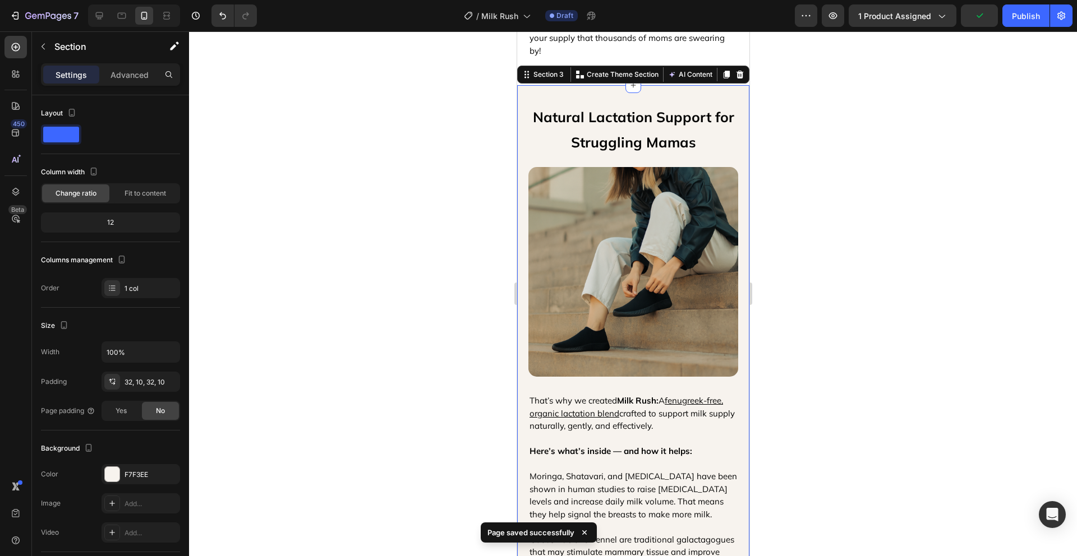
scroll to position [1203, 0]
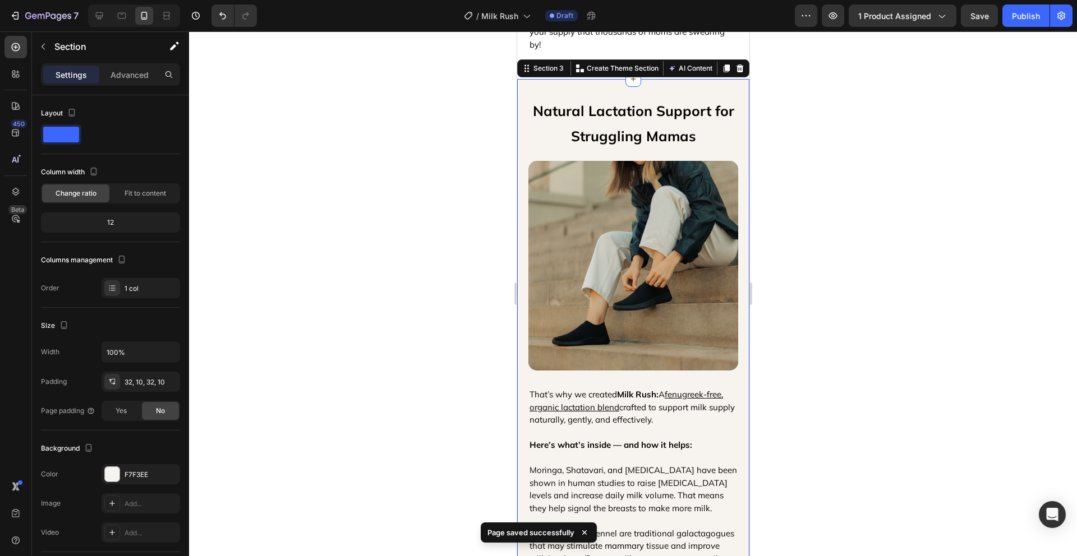
click at [782, 340] on div at bounding box center [633, 293] width 888 height 525
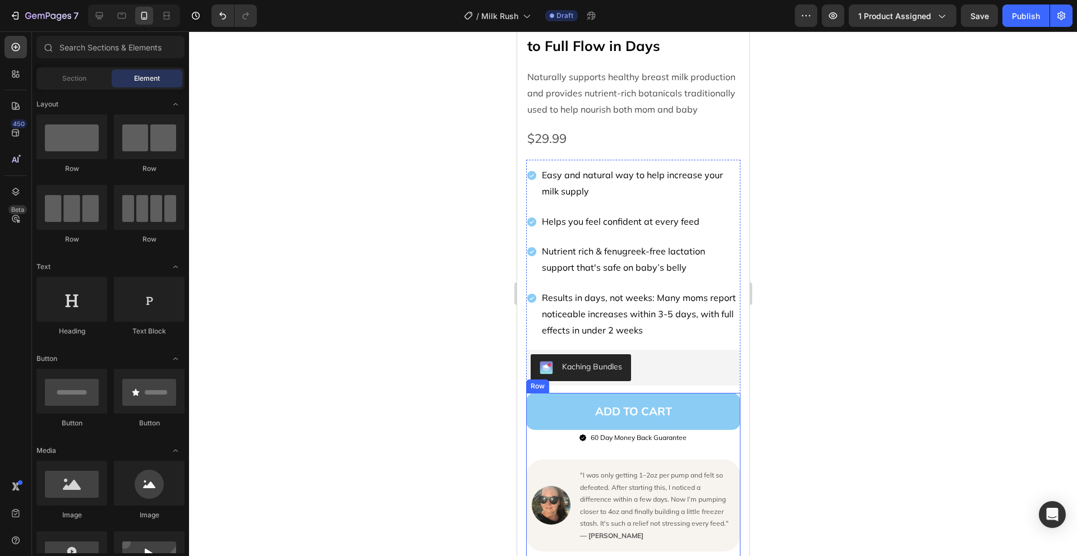
scroll to position [223, 0]
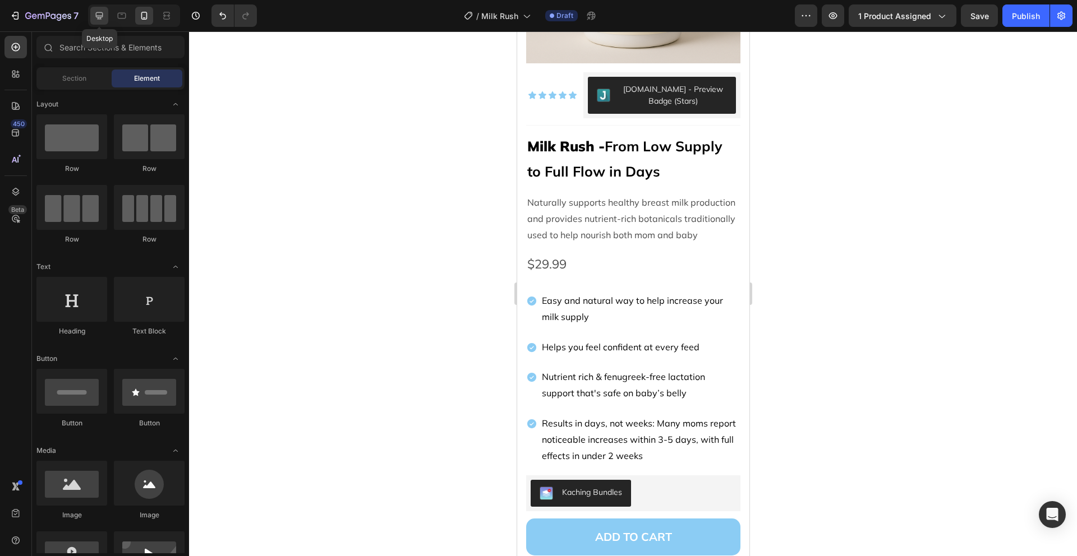
click at [98, 16] on icon at bounding box center [99, 15] width 7 height 7
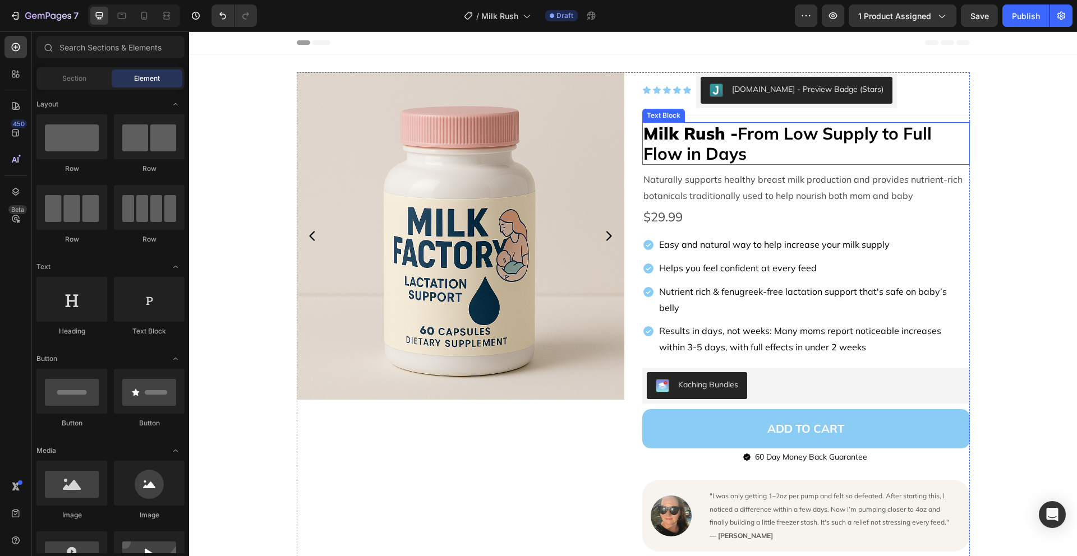
click at [643, 136] on p "Milk Rush - From Low Supply to Full Flow in Days" at bounding box center [805, 143] width 325 height 40
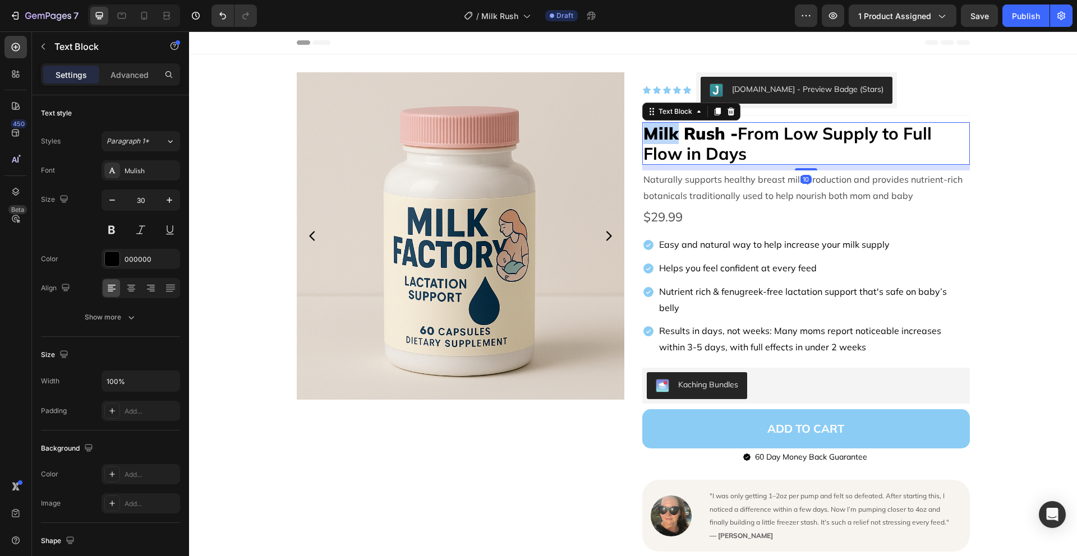
click at [643, 136] on p "Milk Rush - From Low Supply to Full Flow in Days" at bounding box center [805, 143] width 325 height 40
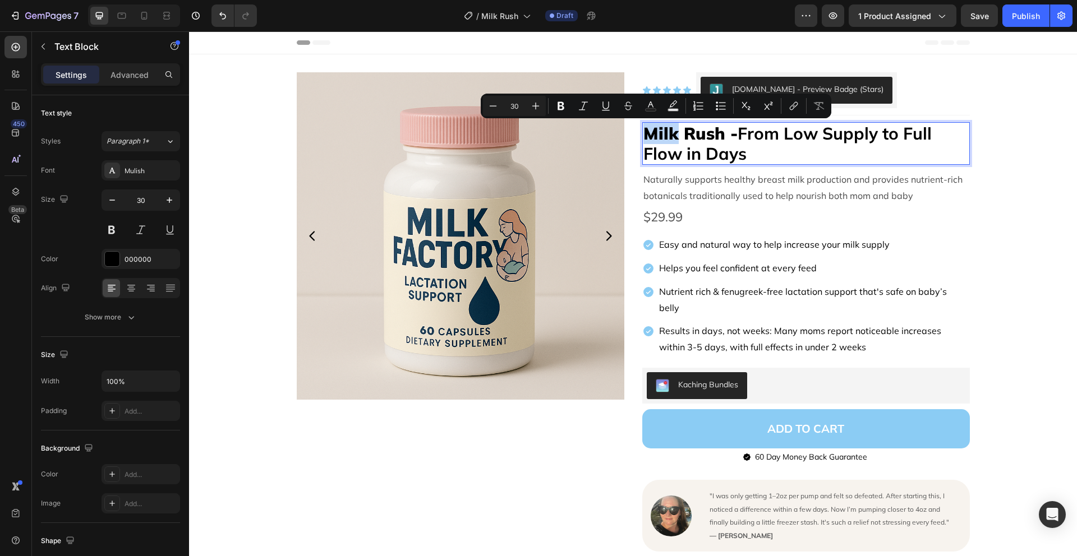
click at [643, 136] on p "Milk Rush - From Low Supply to Full Flow in Days" at bounding box center [805, 143] width 325 height 40
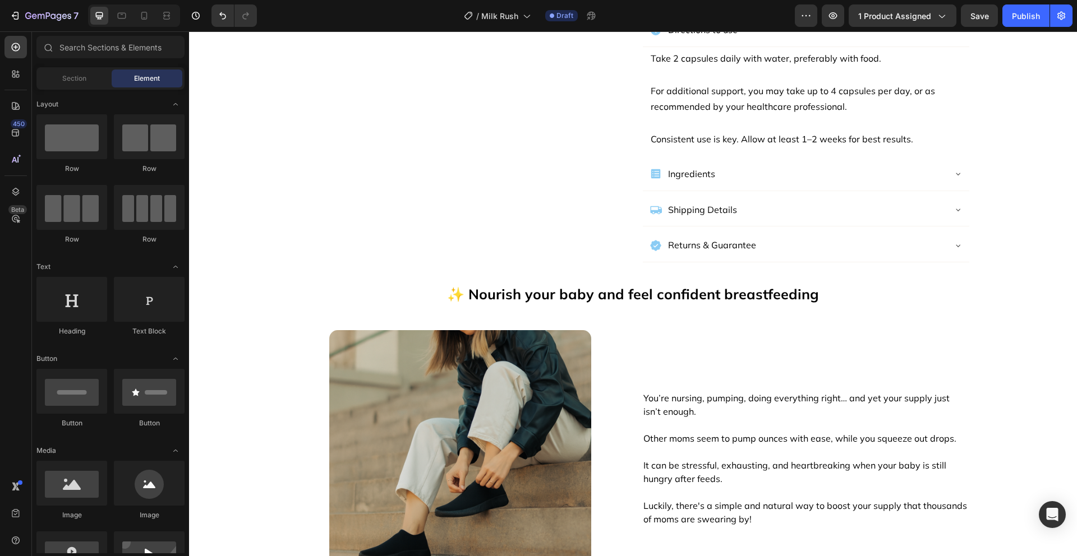
scroll to position [455, 0]
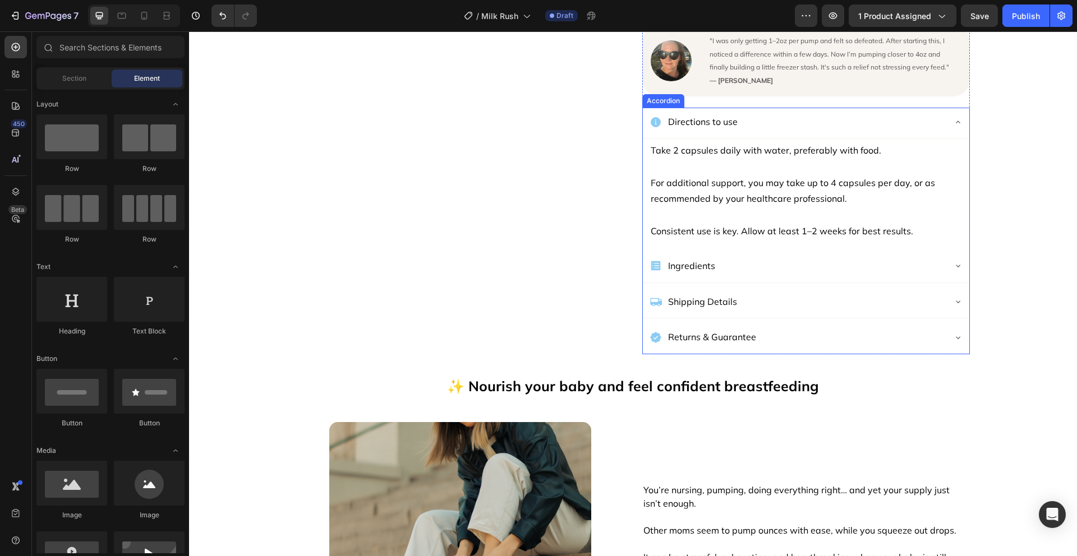
click at [953, 118] on icon at bounding box center [957, 122] width 9 height 9
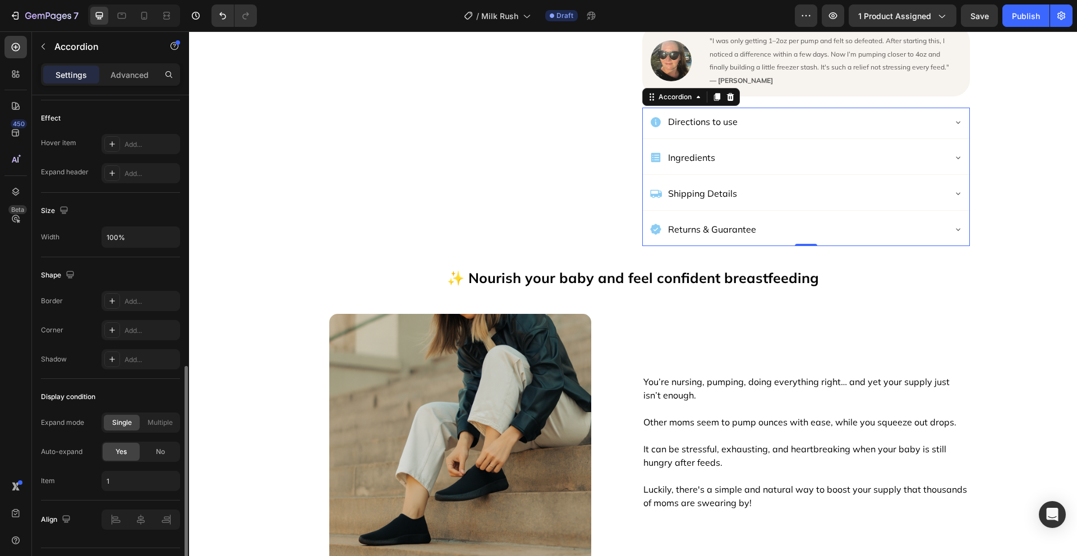
scroll to position [585, 0]
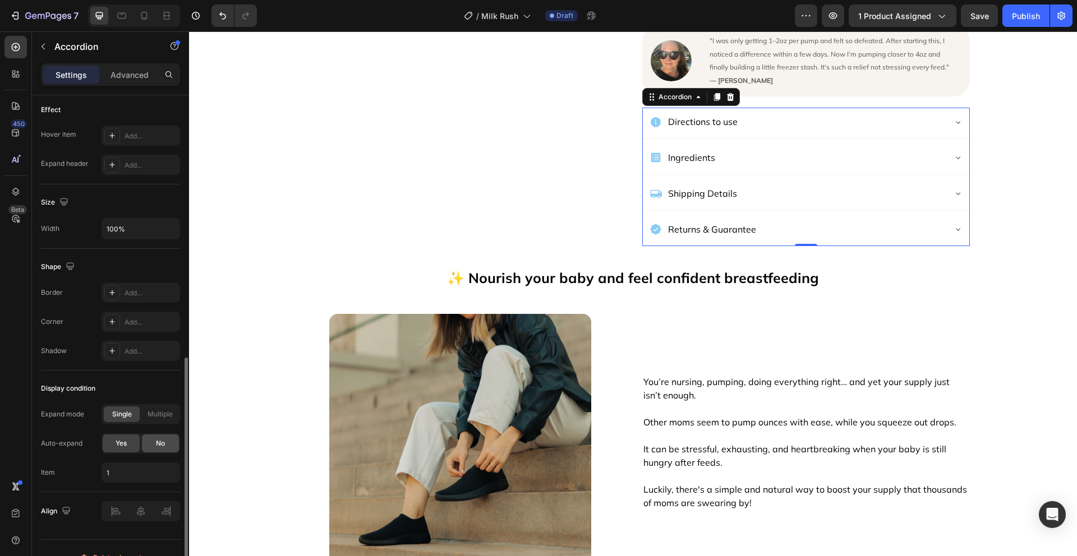
click at [153, 445] on div "No" at bounding box center [160, 444] width 37 height 18
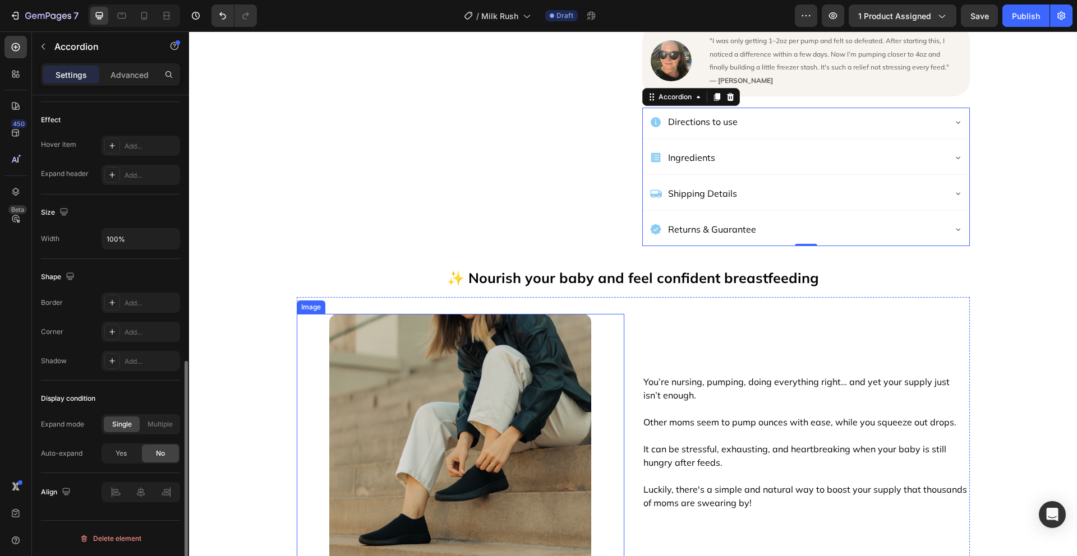
scroll to position [575, 0]
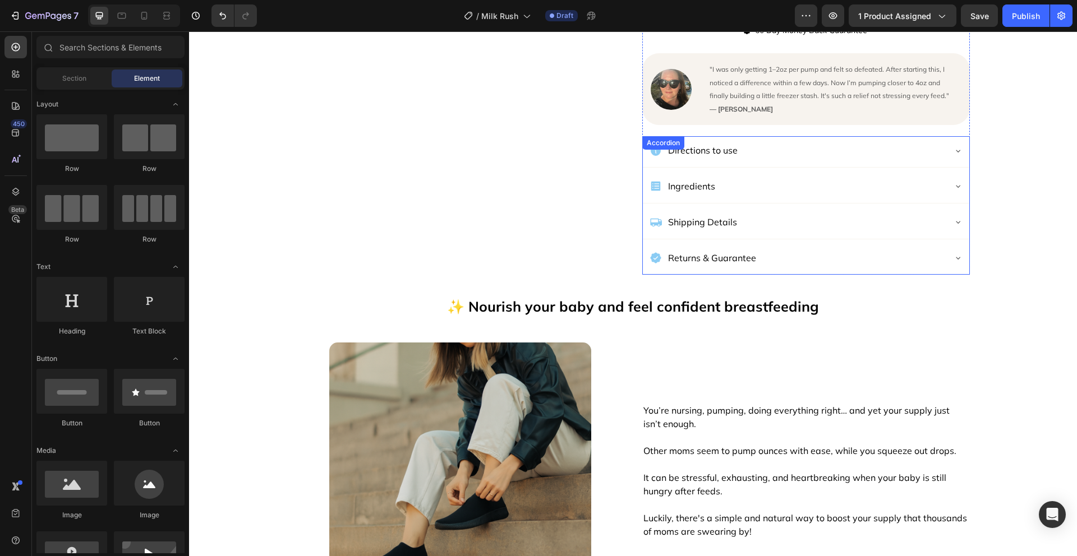
scroll to position [352, 0]
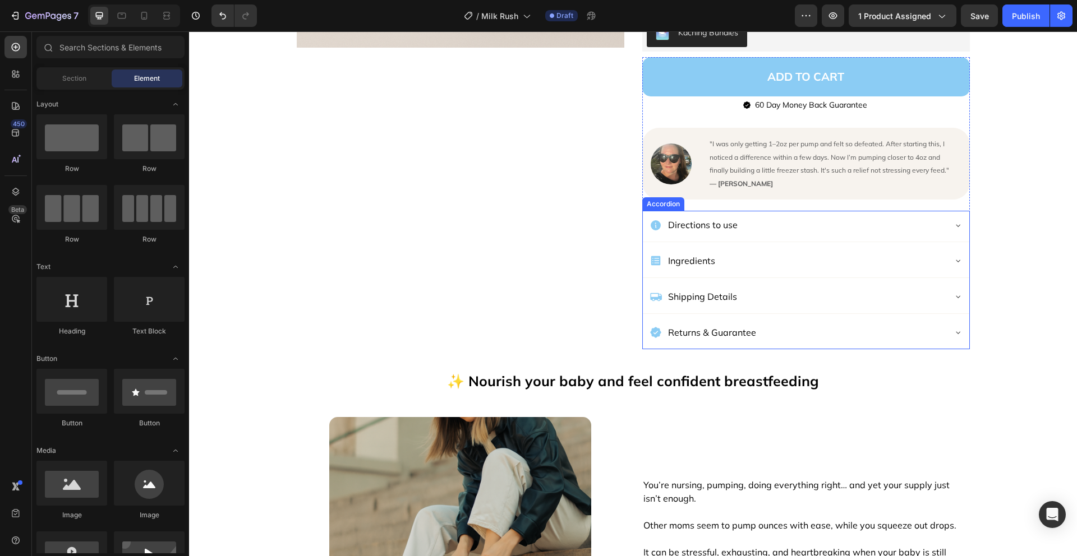
click at [953, 256] on icon at bounding box center [957, 260] width 9 height 9
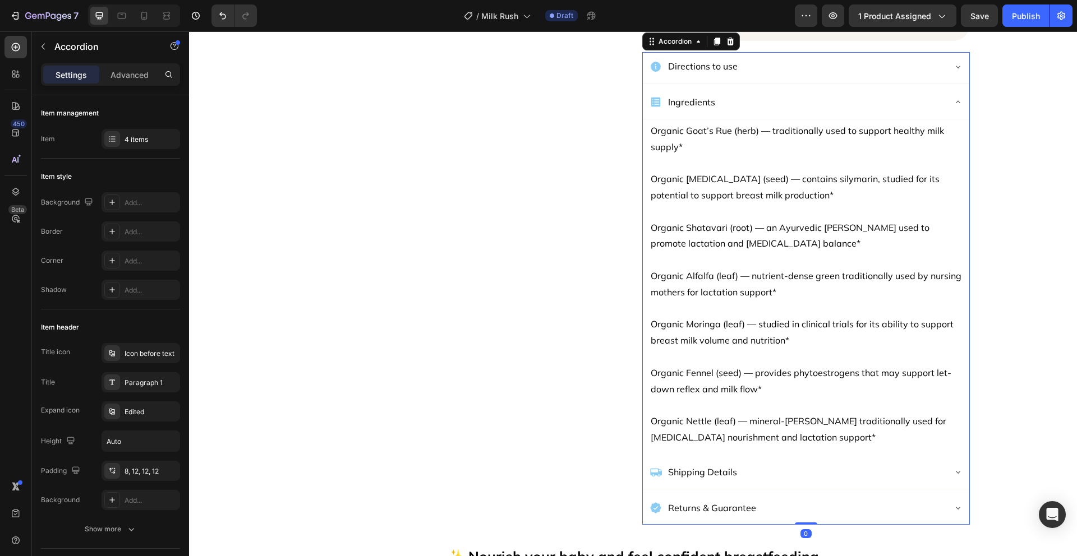
scroll to position [532, 0]
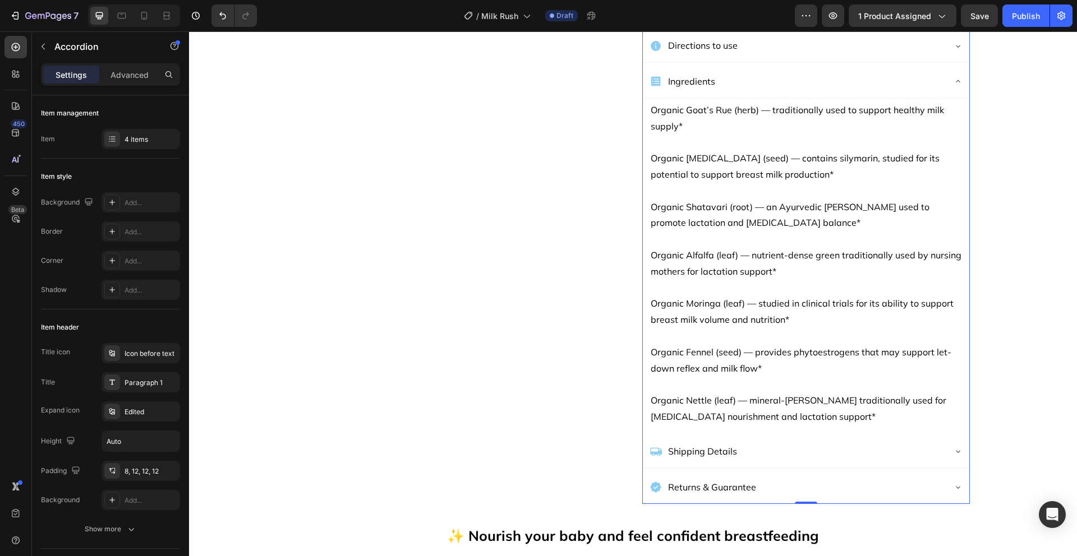
click at [953, 77] on icon at bounding box center [957, 81] width 9 height 9
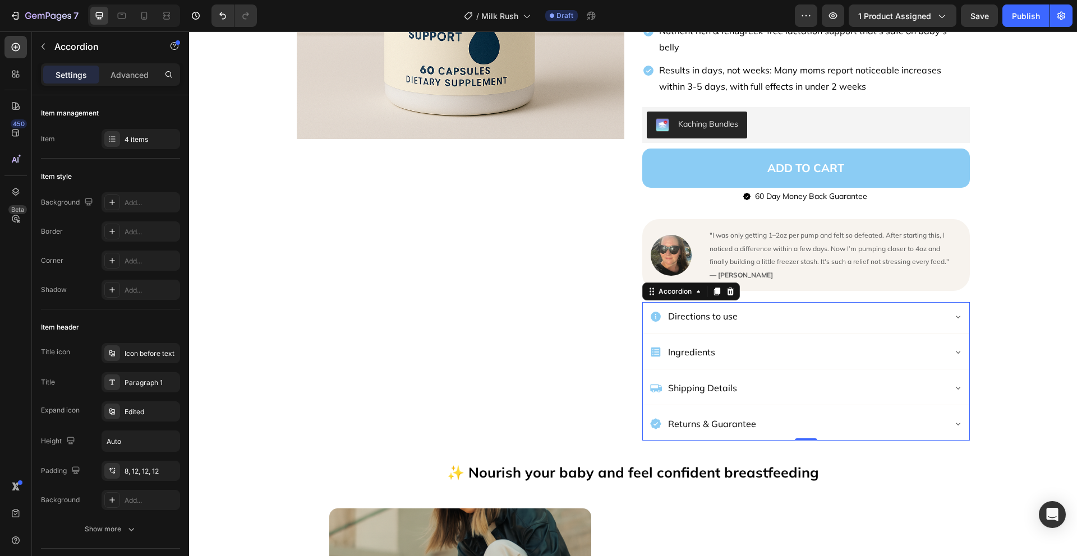
scroll to position [279, 0]
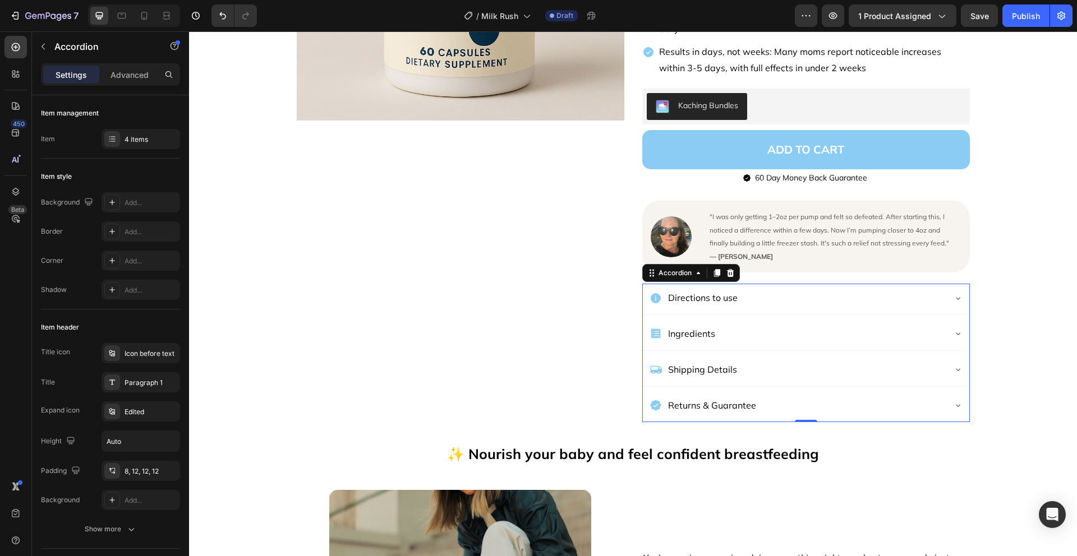
click at [954, 329] on icon at bounding box center [957, 333] width 9 height 9
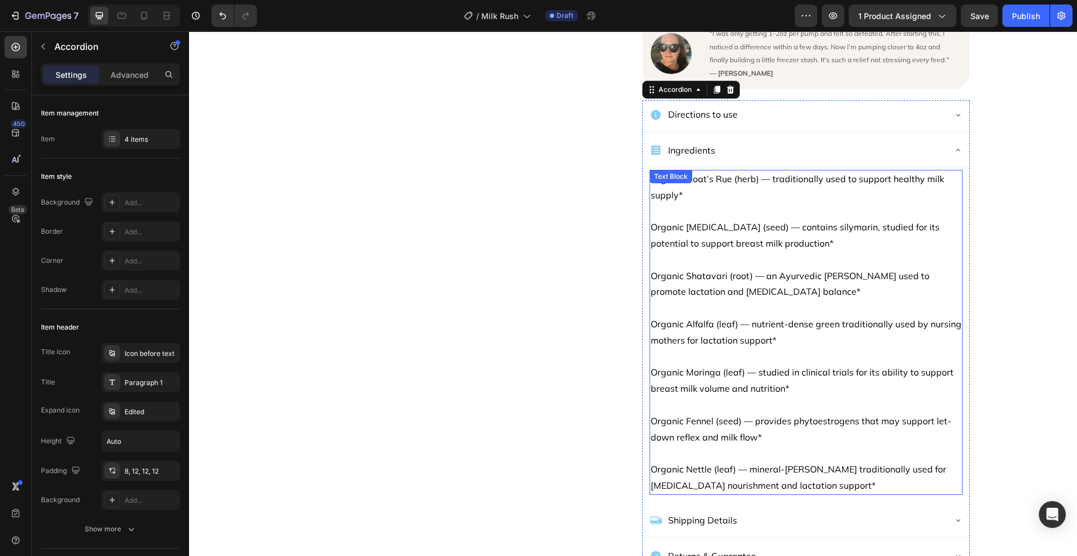
scroll to position [492, 0]
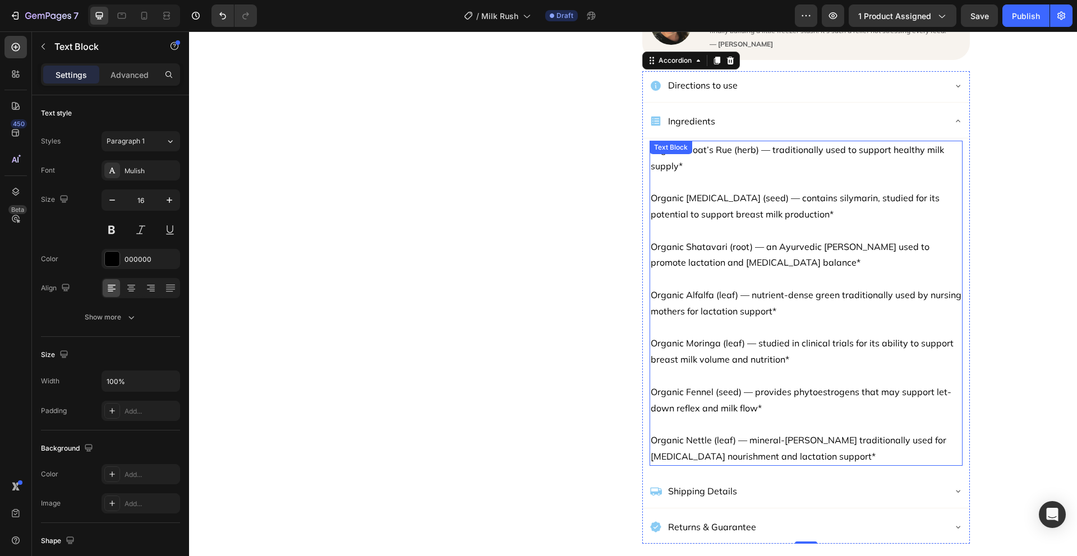
click at [726, 156] on p "Organic Goat’s Rue (herb) — traditionally used to support healthy milk supply*" at bounding box center [805, 158] width 311 height 33
click at [704, 149] on p "Organic Goat’s Rue (herb) — traditionally used to support healthy milk supply*" at bounding box center [805, 158] width 311 height 33
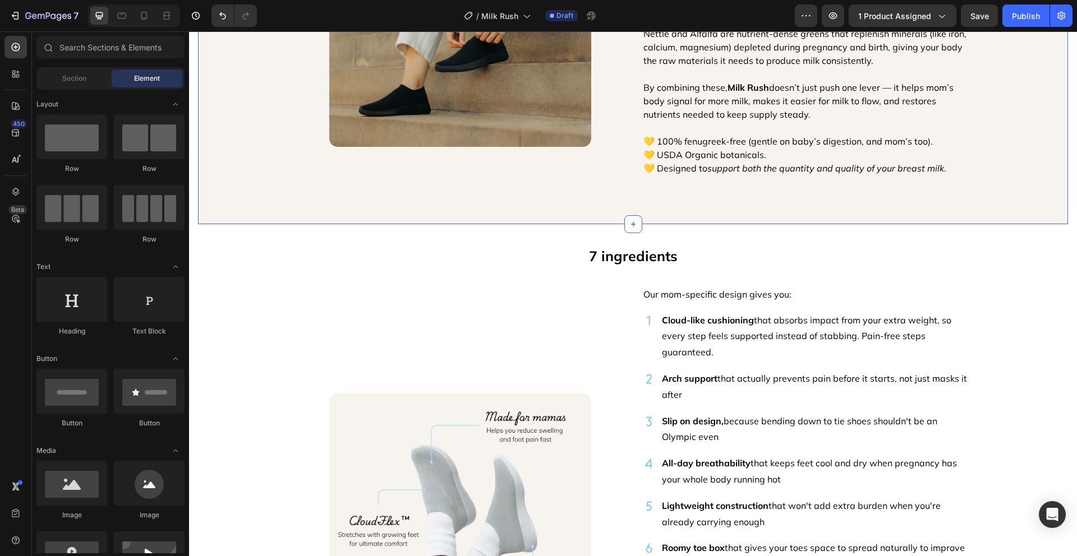
scroll to position [1701, 0]
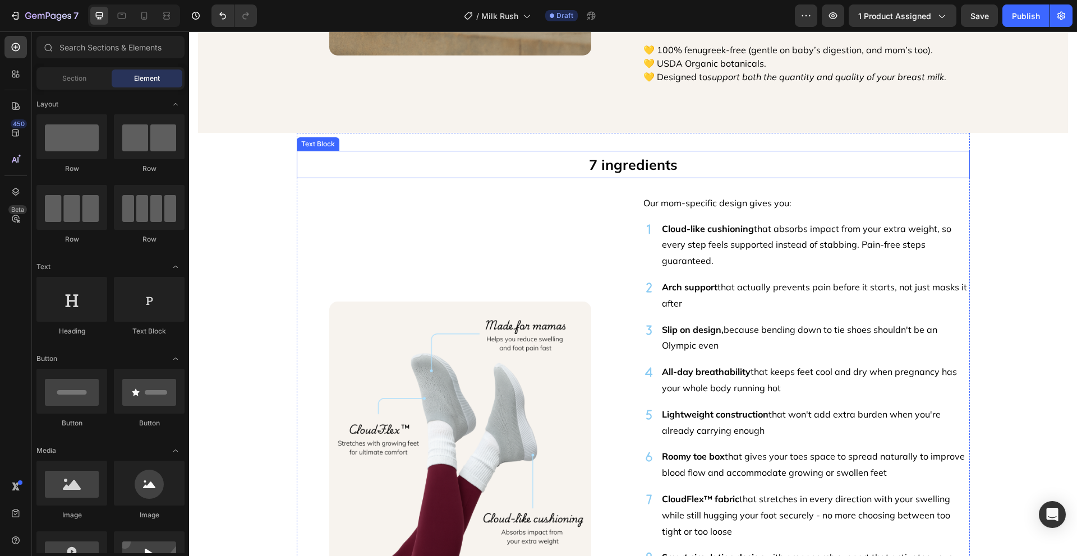
click at [626, 159] on p "7 ingredients" at bounding box center [633, 164] width 671 height 25
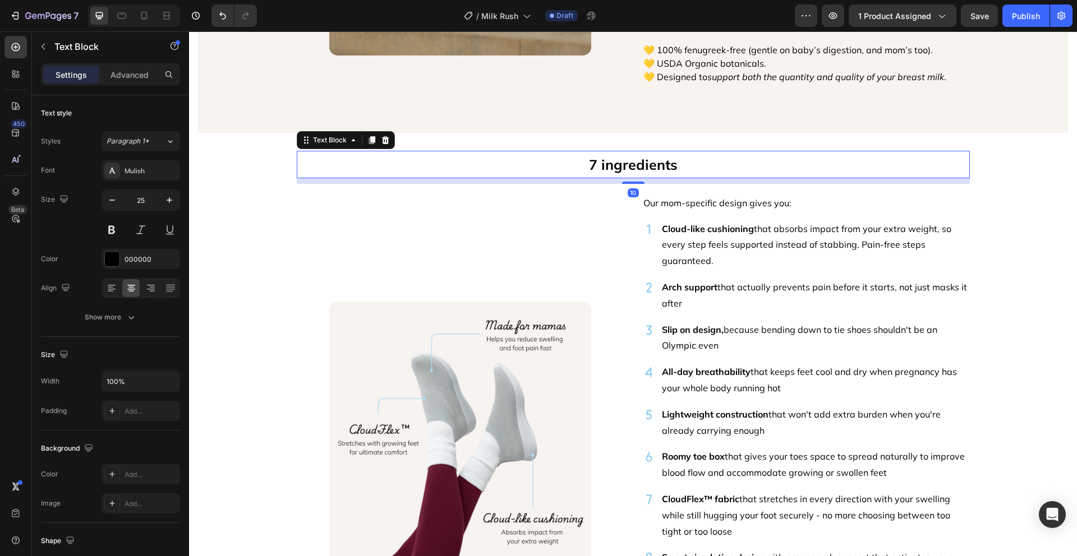
click at [626, 159] on p "7 ingredients" at bounding box center [633, 164] width 671 height 25
click at [580, 160] on p "the Ingredients" at bounding box center [633, 164] width 671 height 25
click at [698, 169] on p "The Ingredients" at bounding box center [633, 164] width 671 height 25
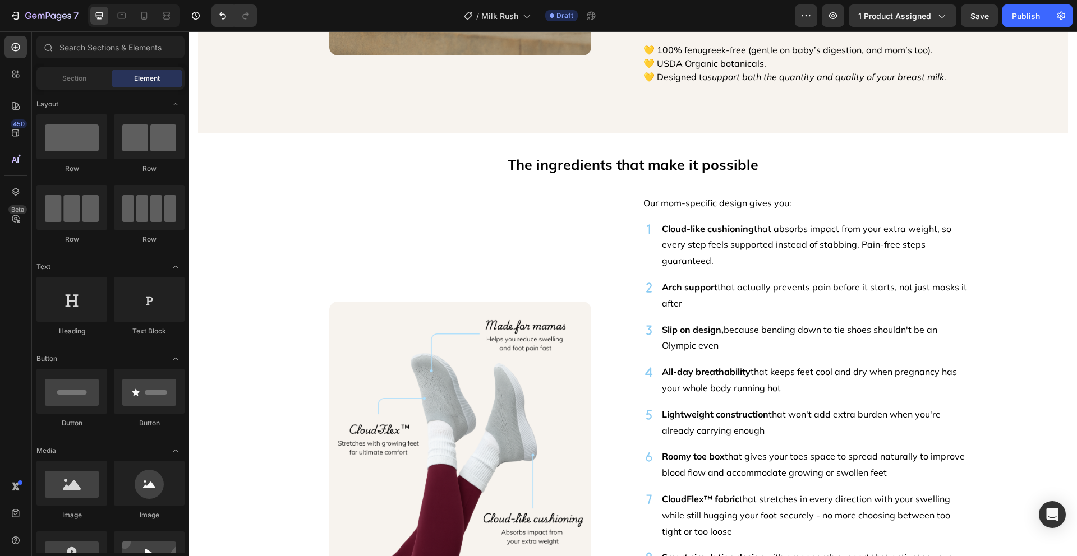
click at [1004, 224] on div "Natural Lactation Support for Struggling Mamas Text Block Image That’s why we c…" at bounding box center [633, 462] width 888 height 4216
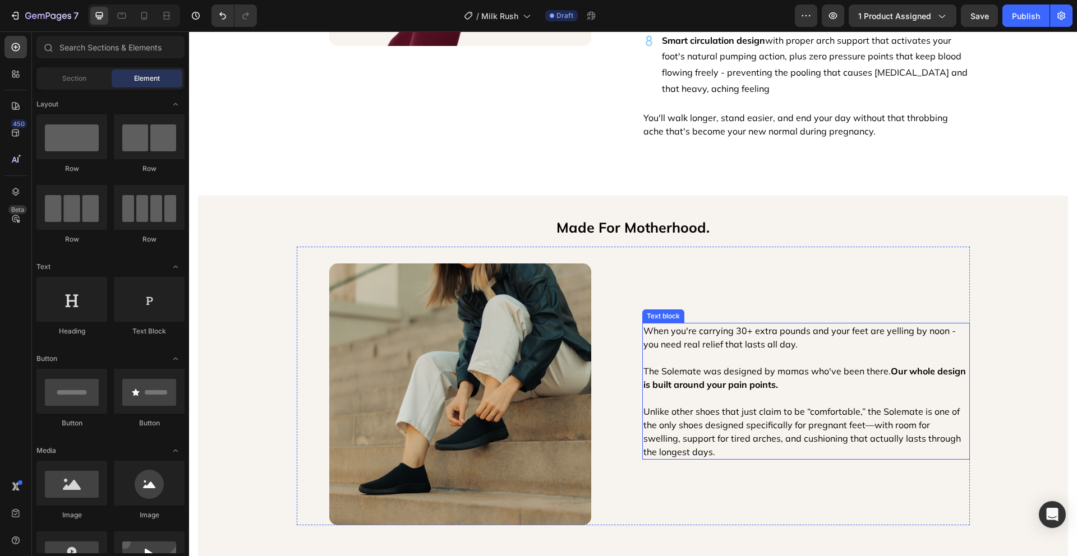
scroll to position [1929, 0]
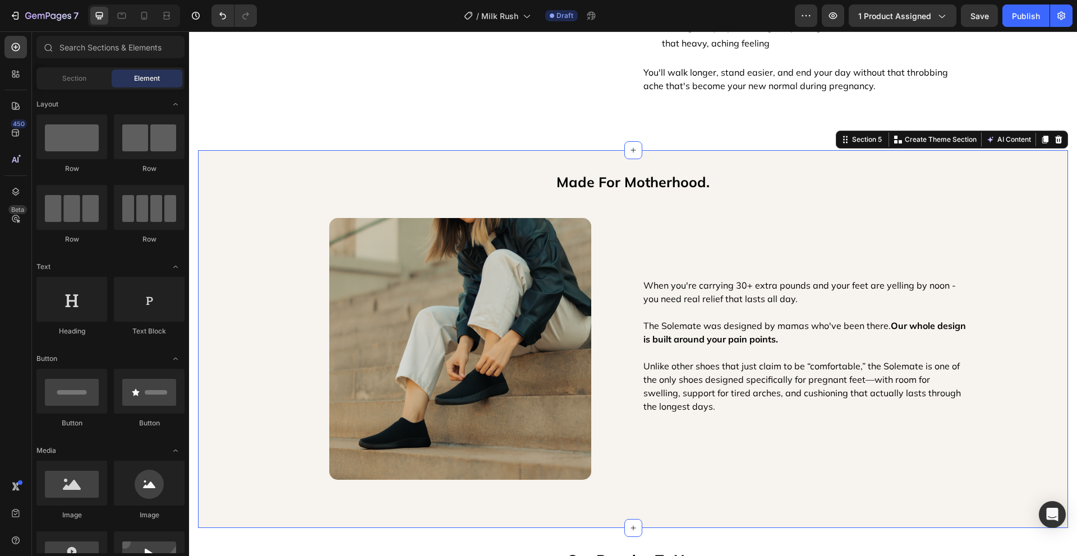
drag, startPoint x: 540, startPoint y: 150, endPoint x: 599, endPoint y: 154, distance: 59.0
click at [540, 150] on div "Made For Motherhood. Text Block Image When you're carrying 30+ extra pounds and…" at bounding box center [633, 339] width 870 height 378
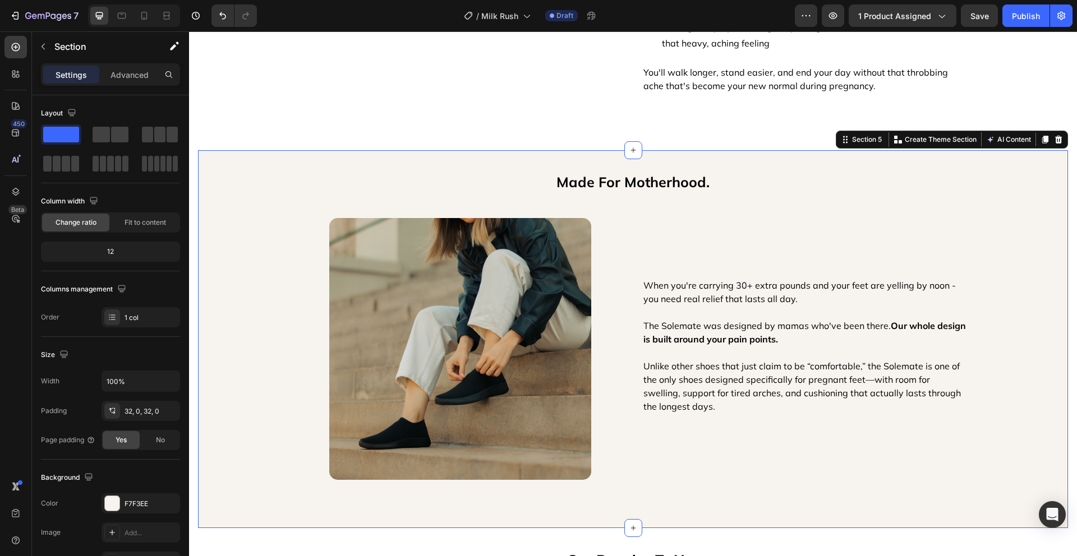
click at [1055, 142] on icon at bounding box center [1058, 140] width 7 height 8
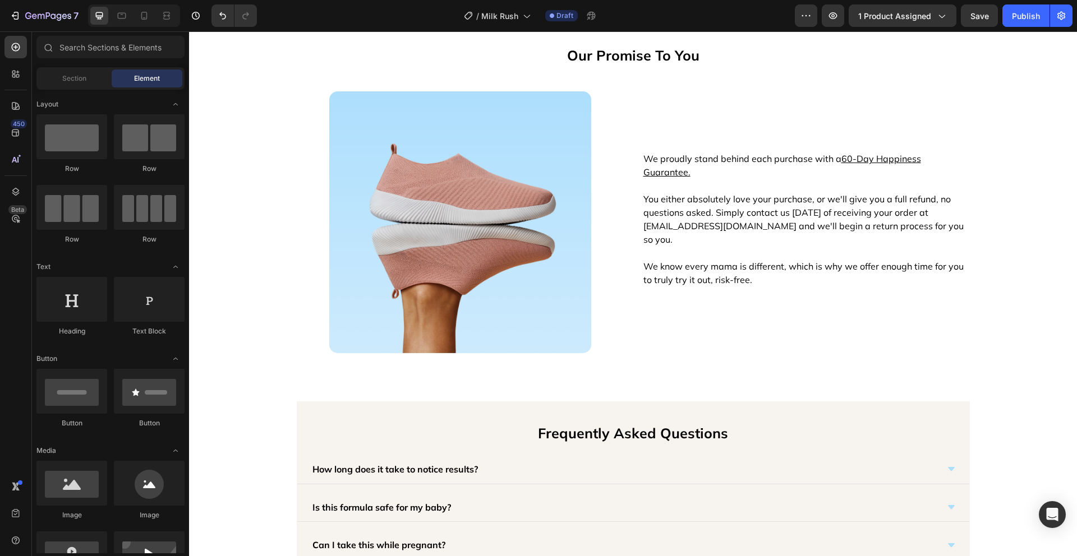
scroll to position [2383, 0]
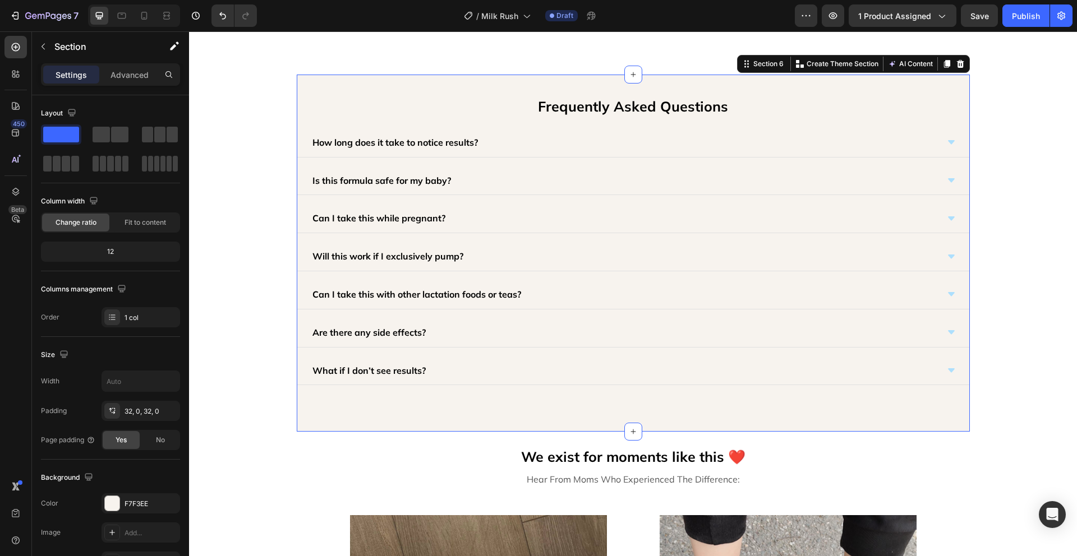
click at [456, 80] on div "Frequently Asked Questions Text Block How long does it take to notice results? …" at bounding box center [633, 254] width 673 height 358
click at [170, 504] on icon "button" at bounding box center [168, 503] width 9 height 9
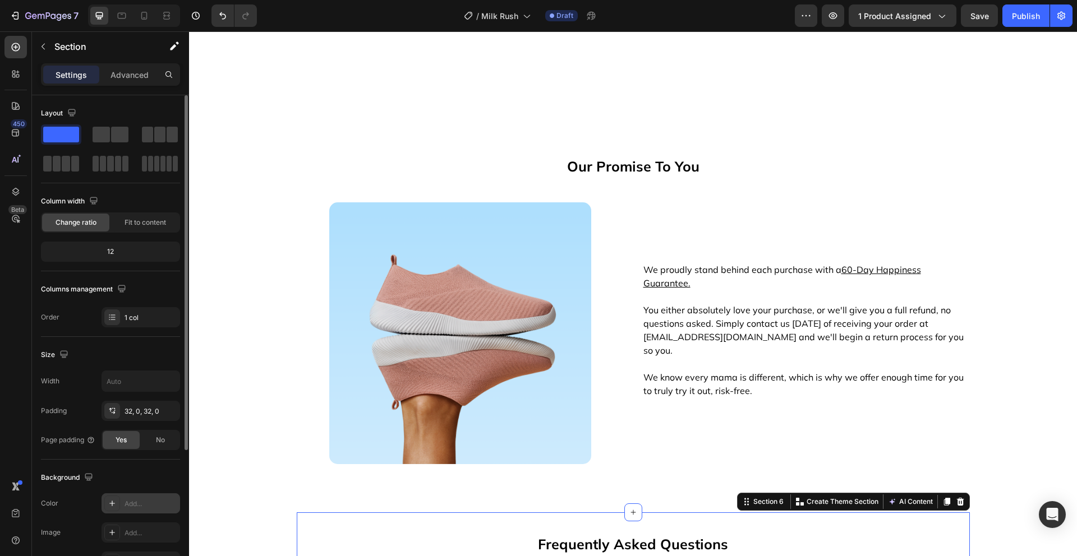
scroll to position [1883, 0]
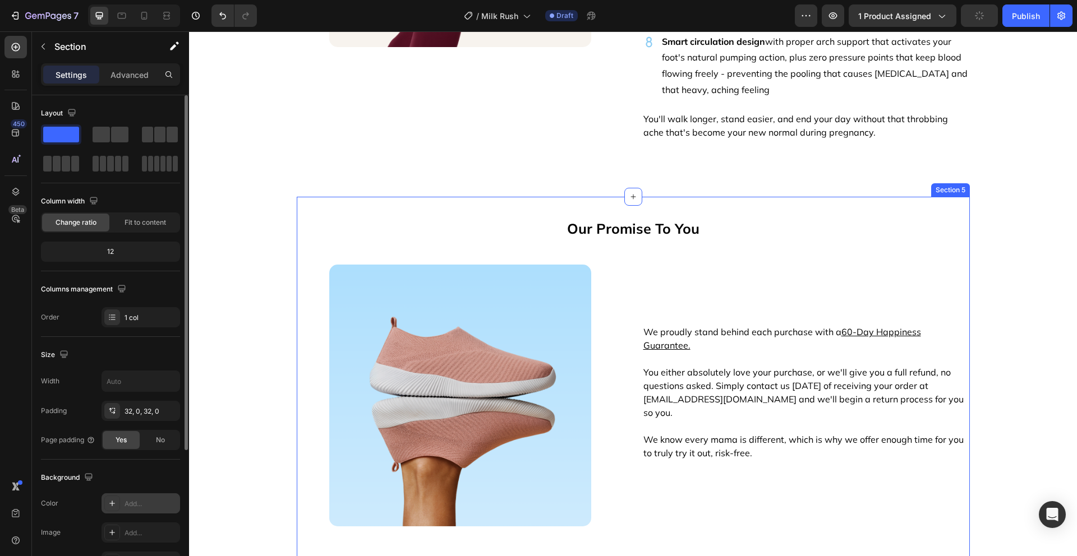
click at [820, 198] on div "Our Promise To You Text Block Image We proudly stand behind each purchase with …" at bounding box center [633, 386] width 673 height 378
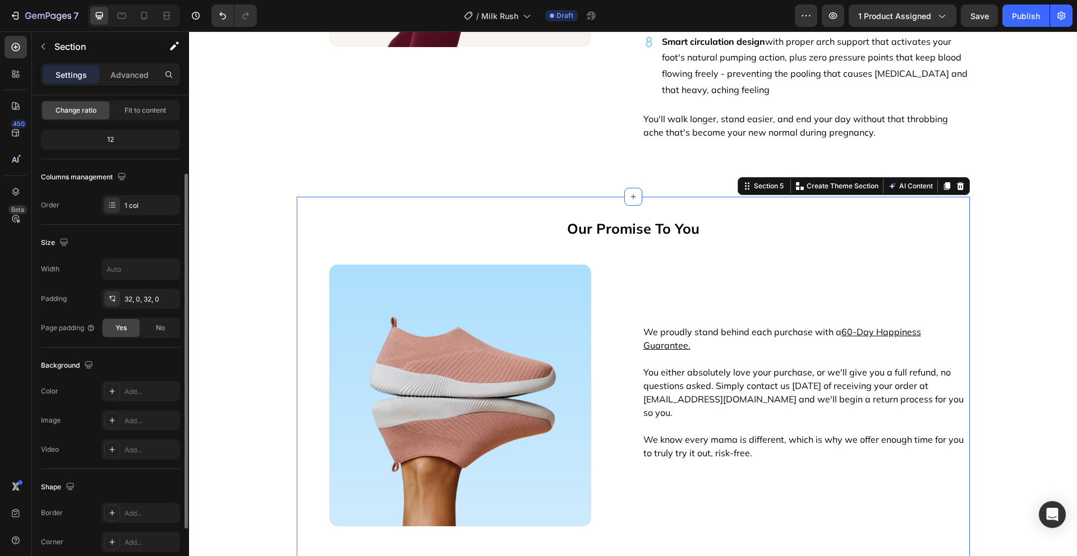
scroll to position [110, 0]
click at [142, 274] on input "text" at bounding box center [140, 271] width 77 height 20
click at [164, 270] on icon "button" at bounding box center [169, 271] width 11 height 11
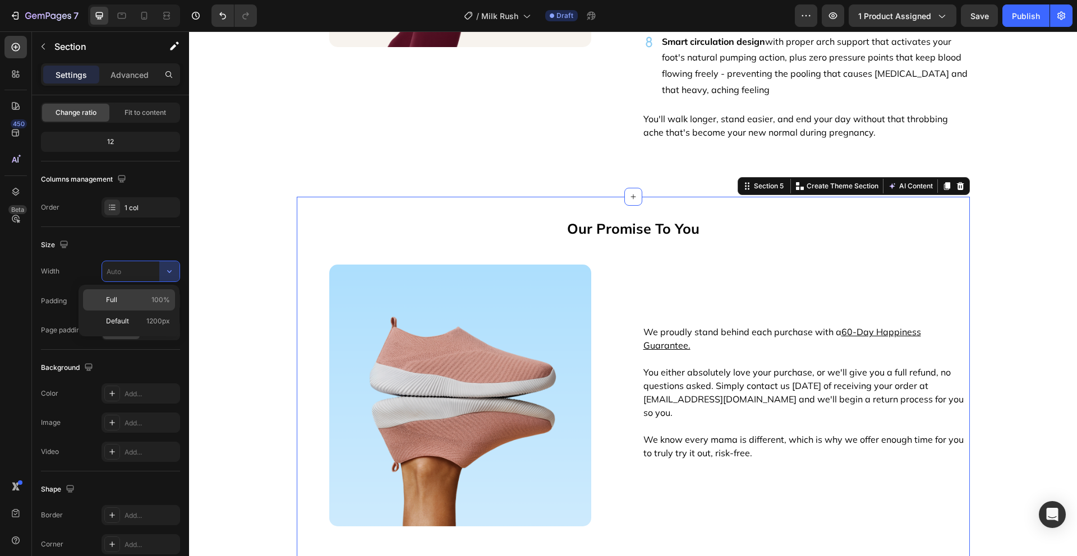
click at [135, 298] on p "Full 100%" at bounding box center [138, 300] width 64 height 10
type input "100%"
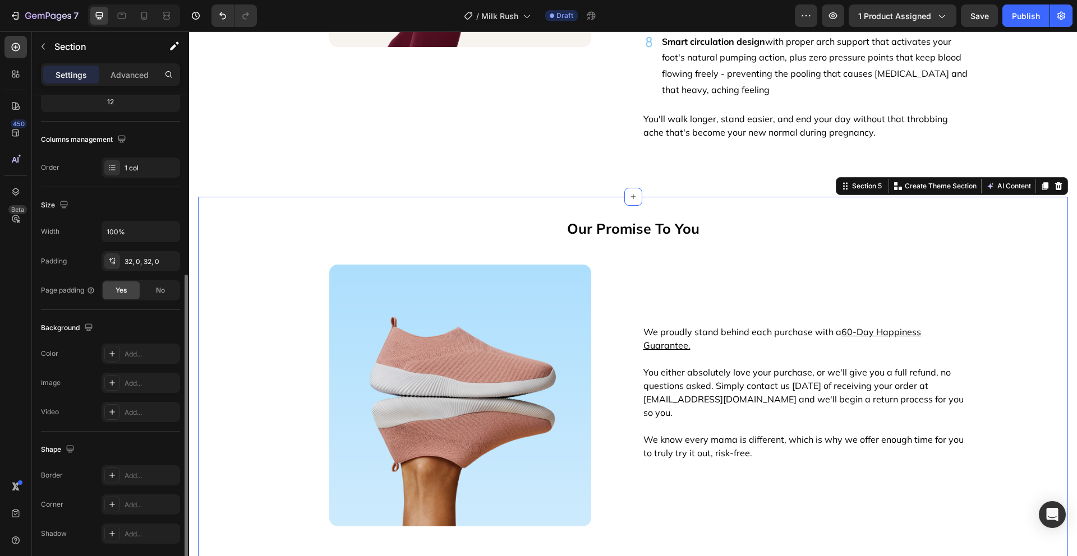
scroll to position [191, 0]
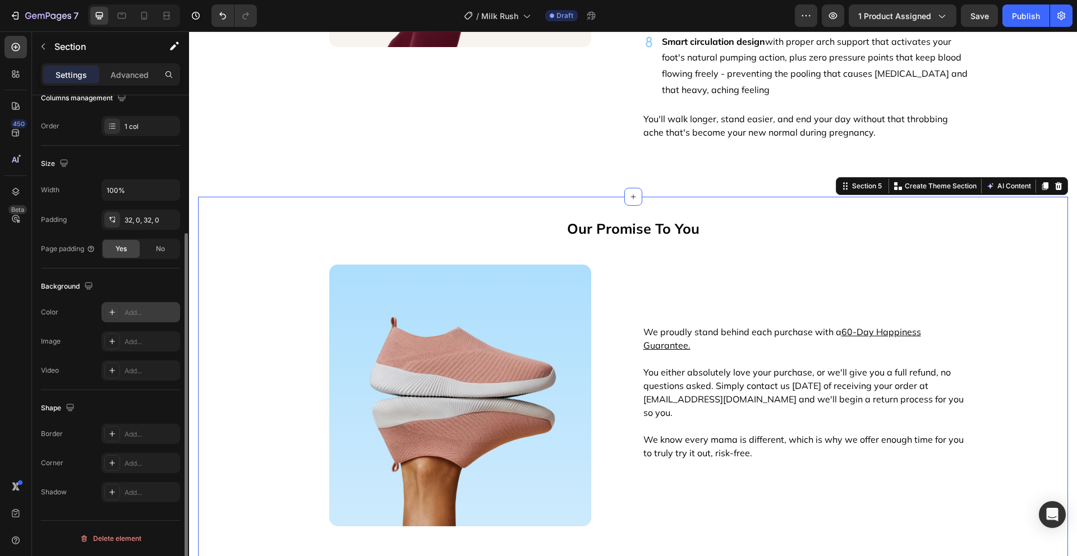
click at [137, 308] on div "Add..." at bounding box center [150, 313] width 53 height 10
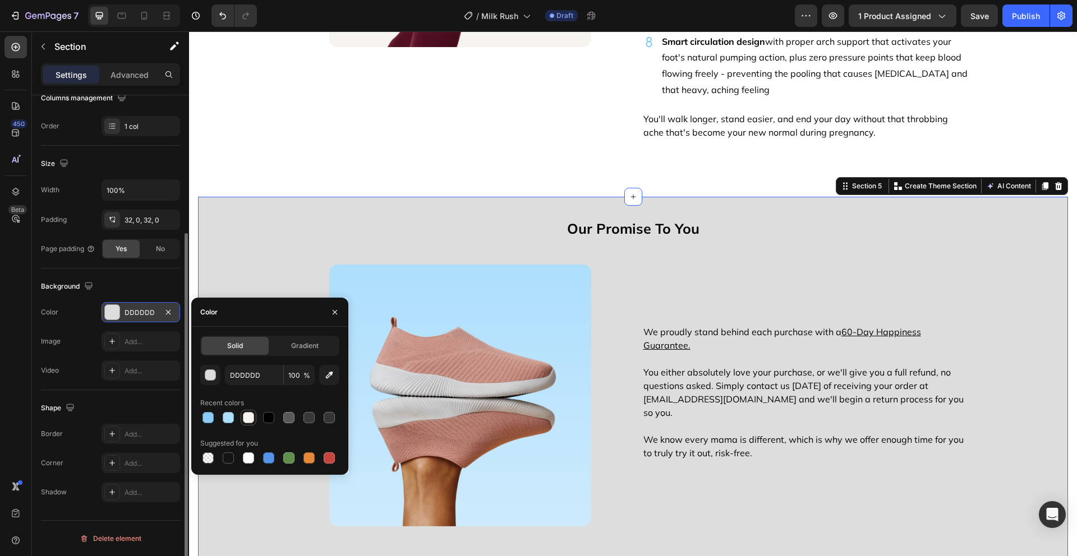
click at [246, 415] on div at bounding box center [248, 417] width 11 height 11
type input "F7F3EE"
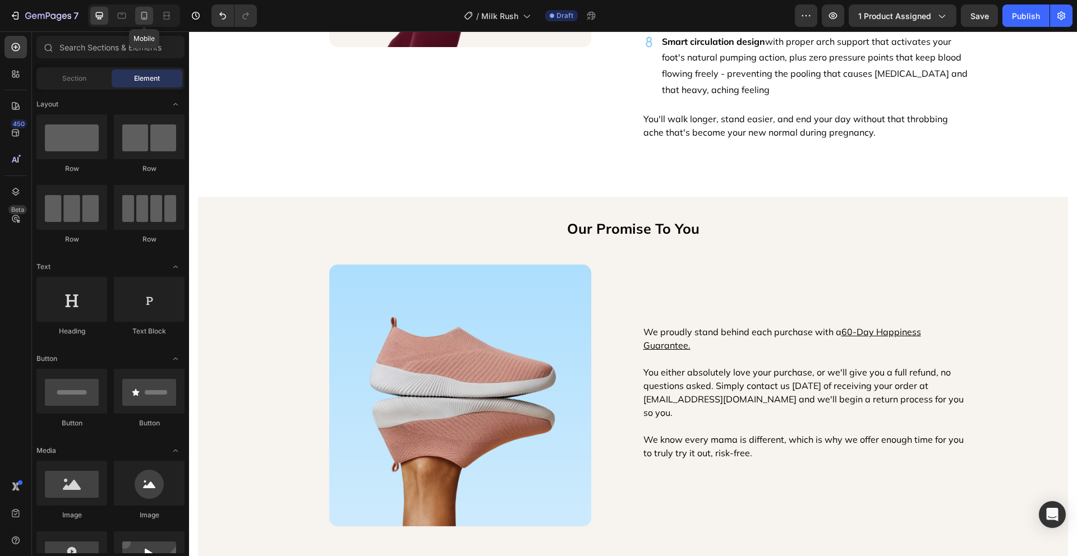
click at [146, 23] on div at bounding box center [144, 16] width 18 height 18
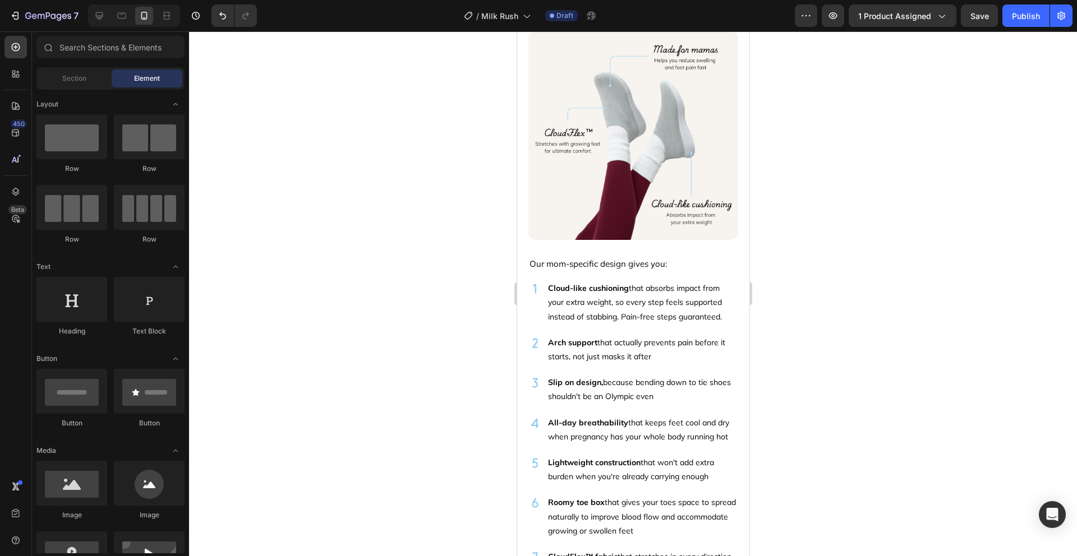
scroll to position [1003, 0]
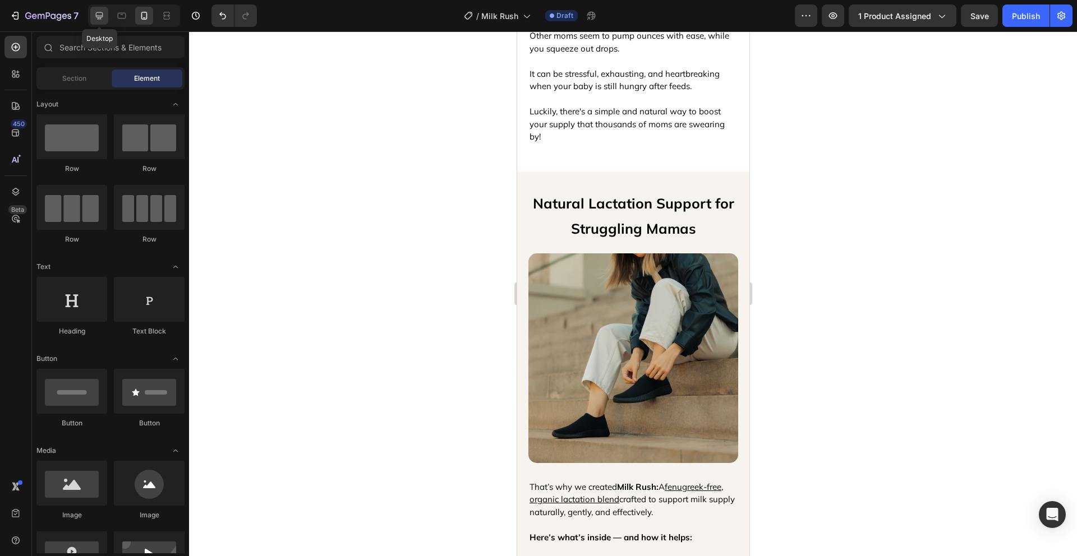
click at [103, 22] on div at bounding box center [99, 16] width 18 height 18
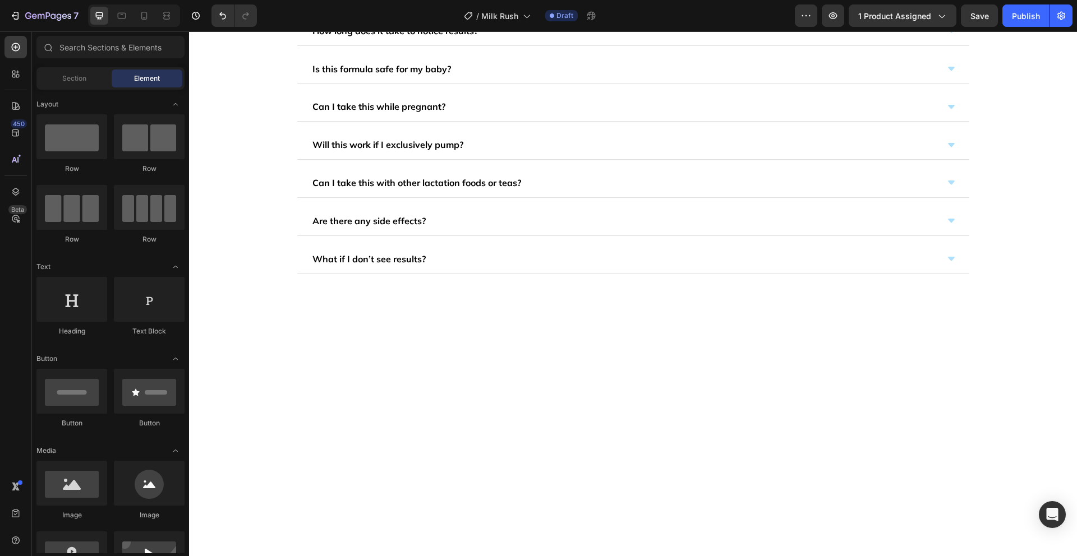
scroll to position [2160, 0]
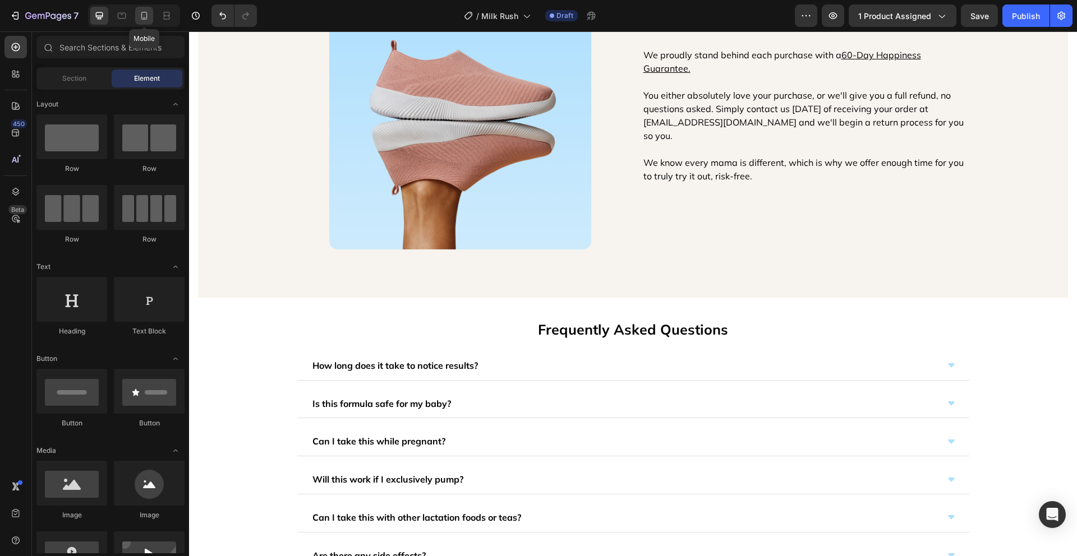
click at [151, 21] on div at bounding box center [144, 16] width 18 height 18
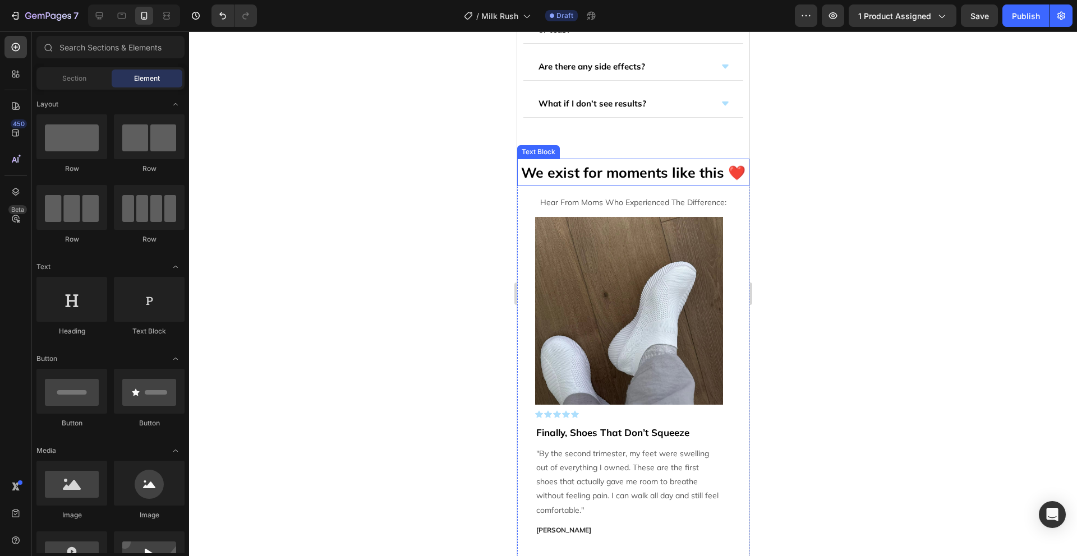
scroll to position [2988, 0]
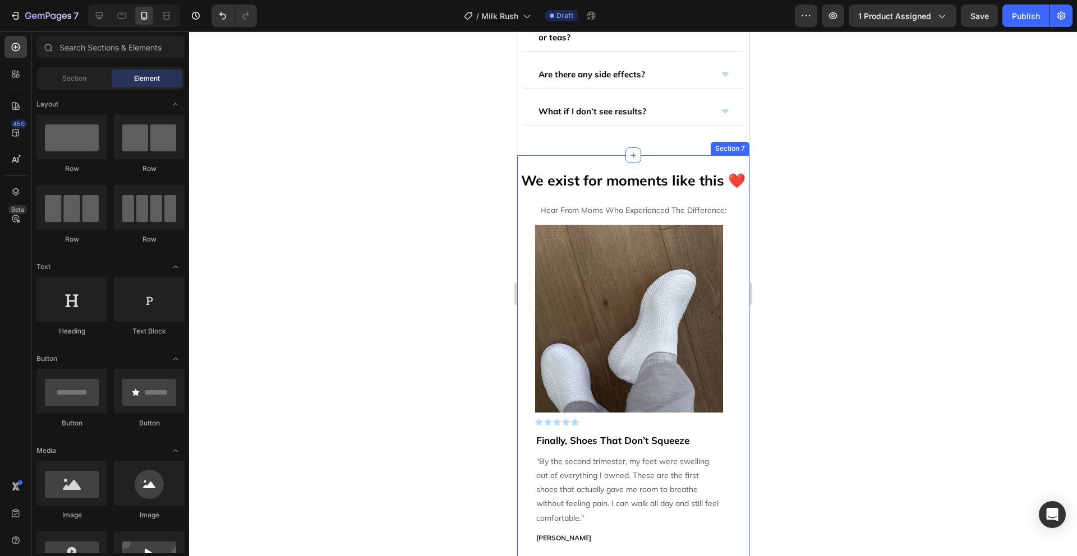
click at [670, 156] on div "We exist for moments like this ❤️ Text Block Hear From Moms Who Experienced The…" at bounding box center [632, 379] width 232 height 449
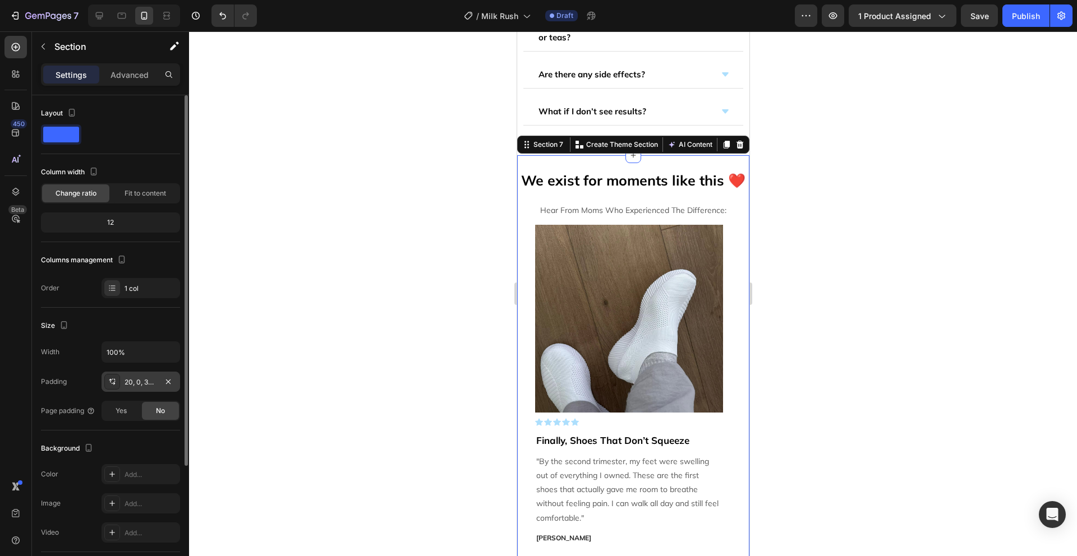
click at [154, 385] on div "20, 0, 30, 0" at bounding box center [140, 382] width 33 height 10
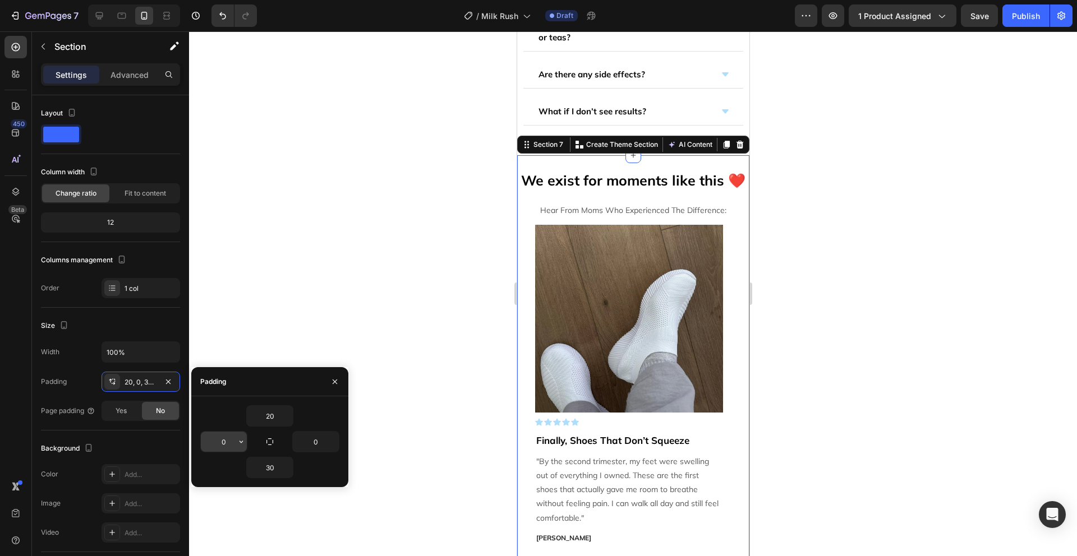
click at [222, 435] on input "0" at bounding box center [224, 442] width 46 height 20
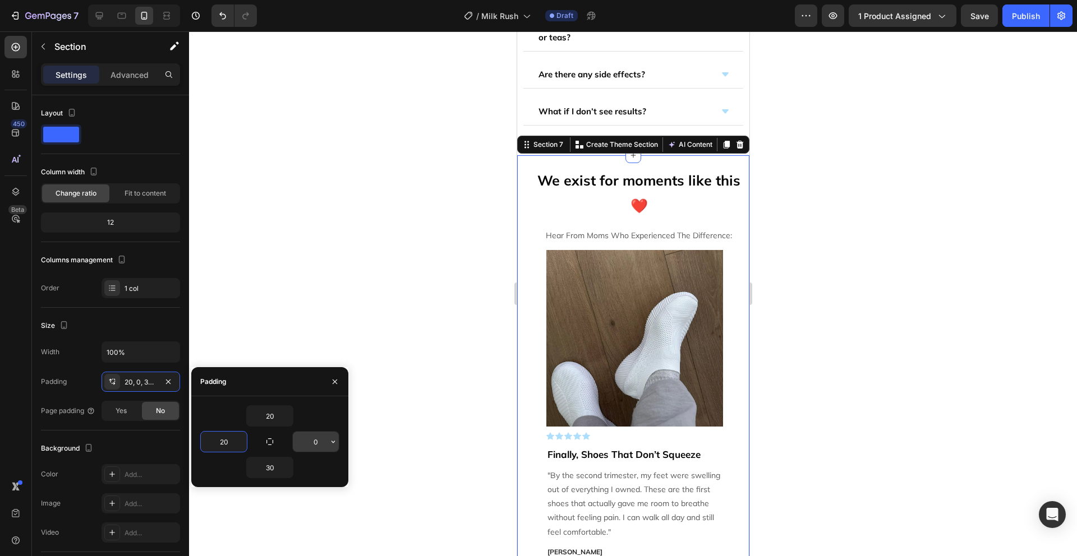
type input "20"
click at [315, 442] on input "0" at bounding box center [316, 442] width 46 height 20
type input "20"
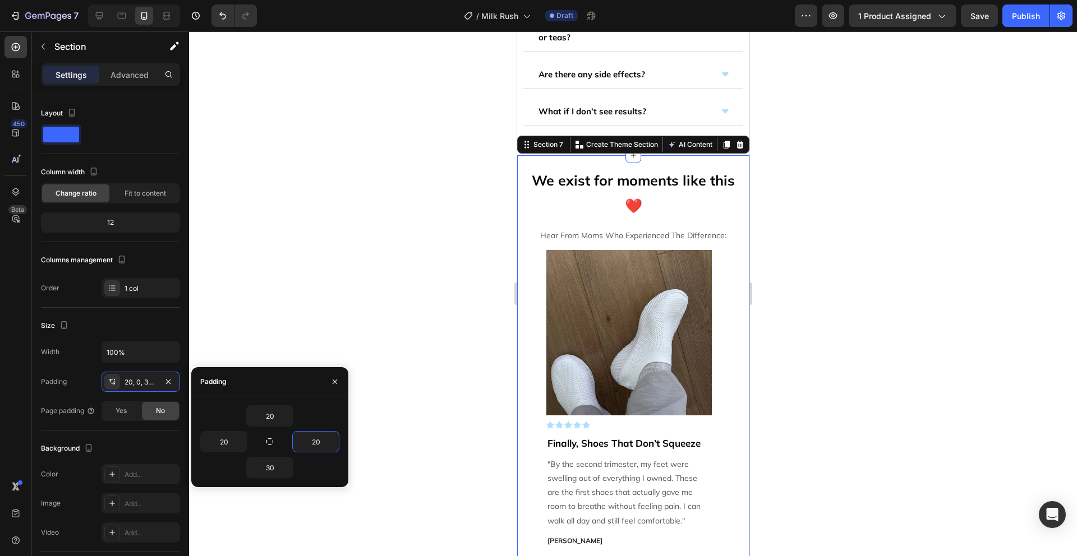
click at [807, 313] on div at bounding box center [633, 293] width 888 height 525
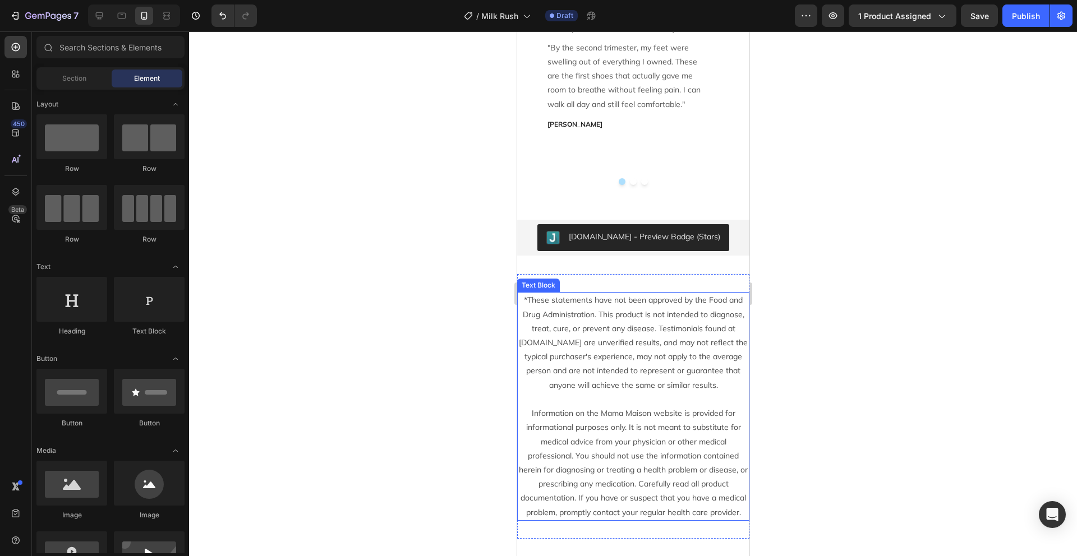
scroll to position [3403, 0]
click at [688, 378] on p "*These statements have not been approved by the Food and Drug Administration. T…" at bounding box center [633, 343] width 230 height 99
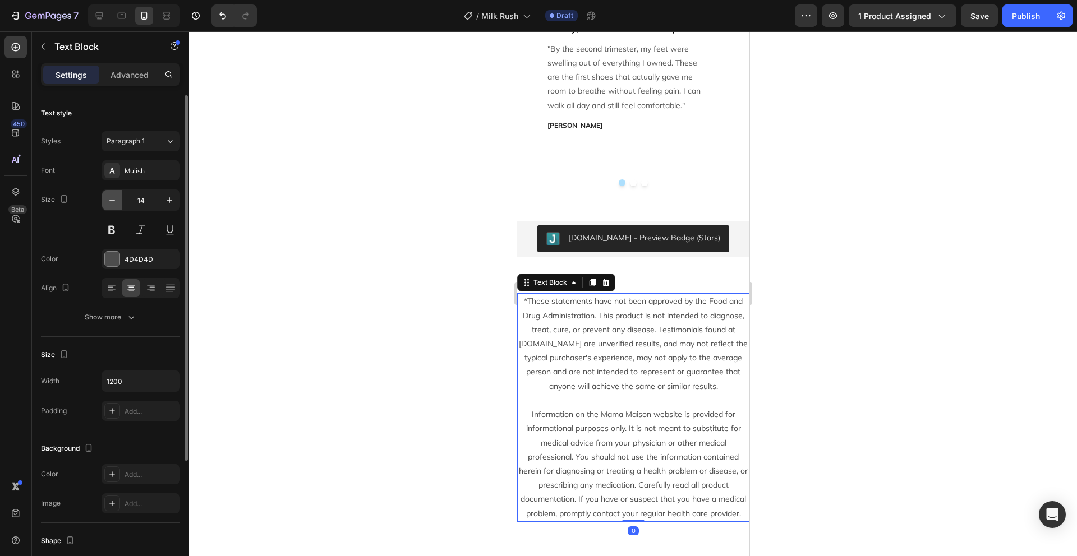
click at [115, 197] on icon "button" at bounding box center [112, 200] width 11 height 11
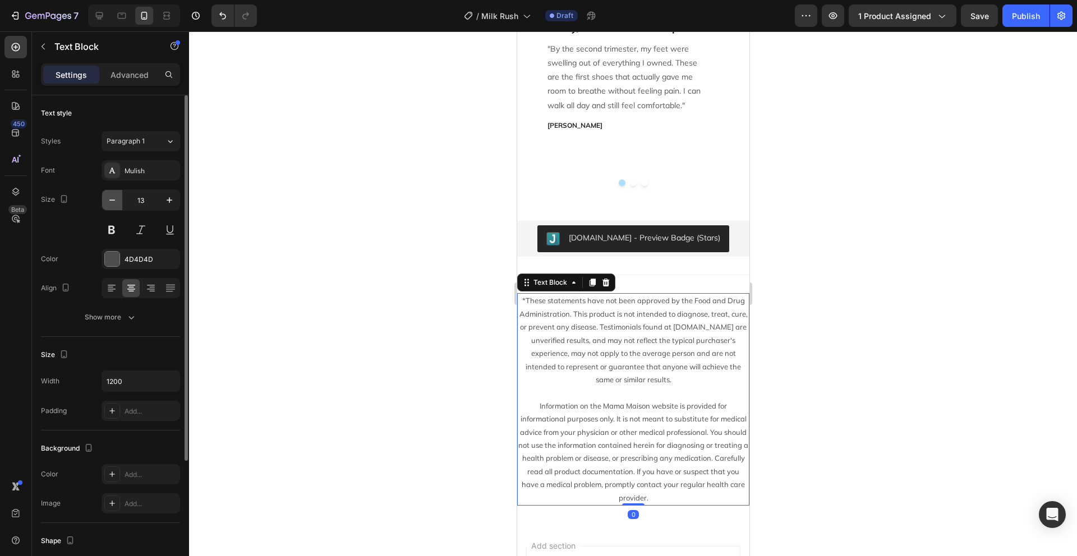
click at [115, 197] on icon "button" at bounding box center [112, 200] width 11 height 11
type input "11"
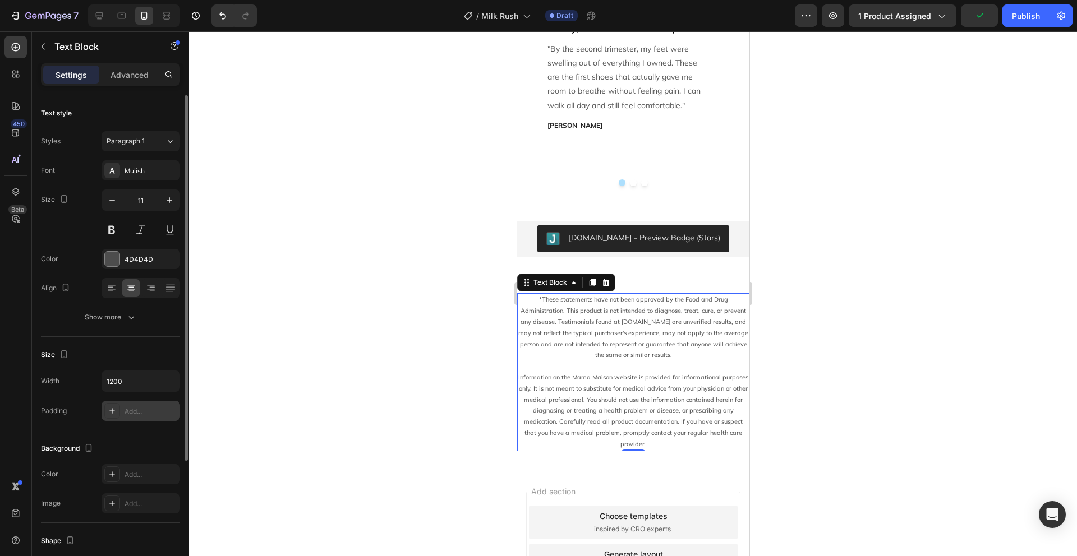
click at [145, 412] on div "Add..." at bounding box center [150, 412] width 53 height 10
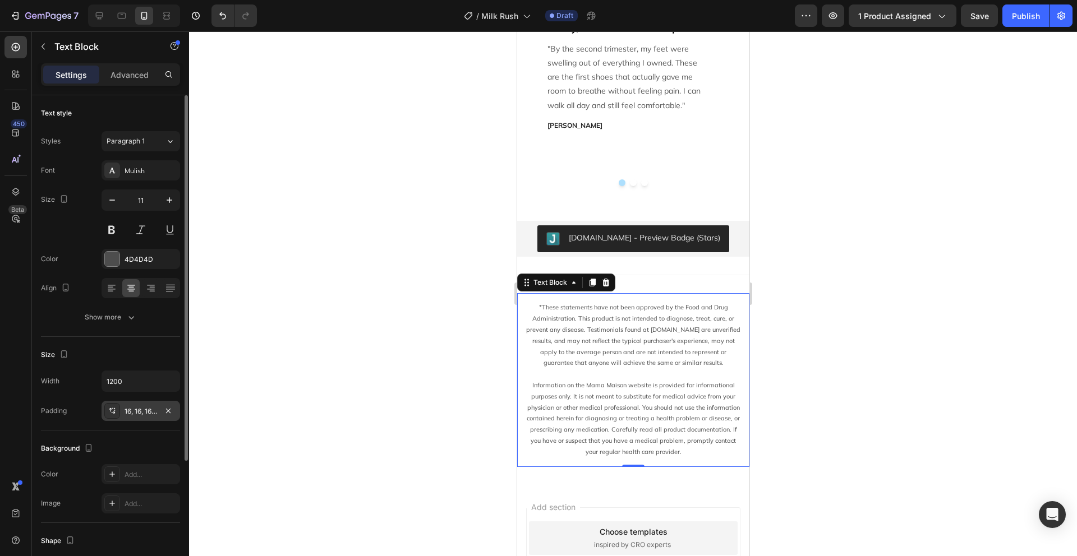
click at [855, 367] on div at bounding box center [633, 293] width 888 height 525
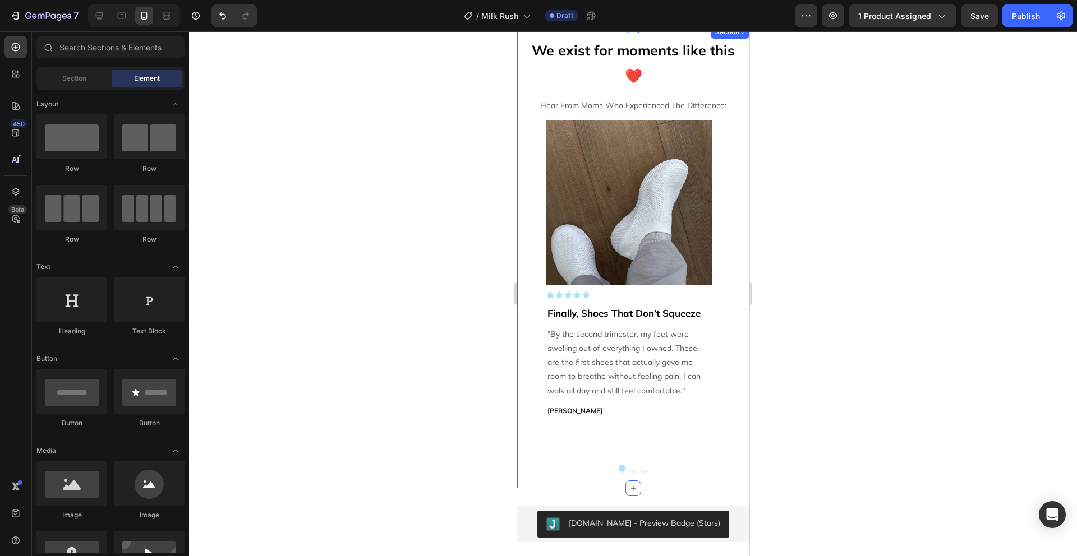
scroll to position [3115, 0]
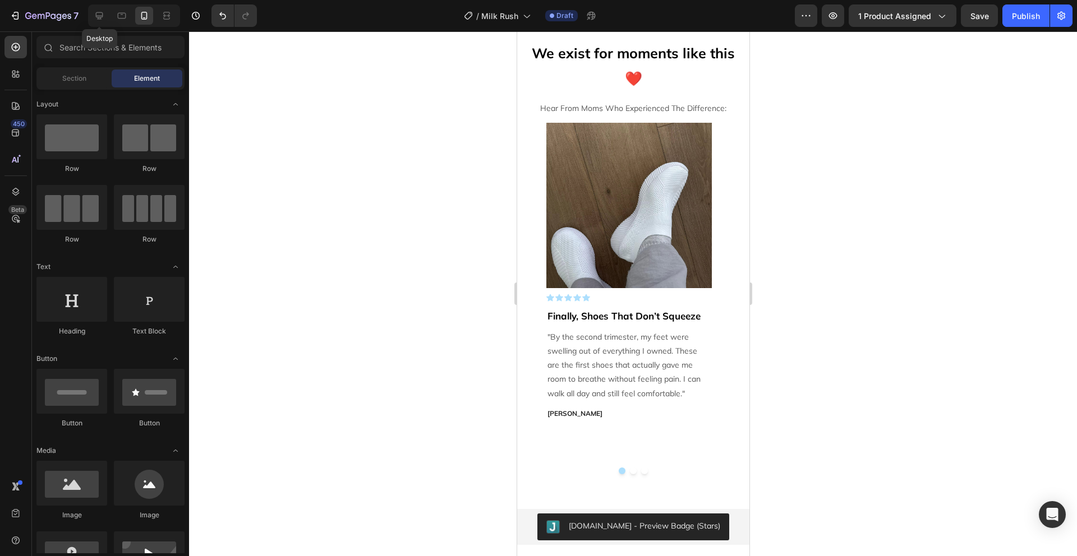
click at [100, 19] on icon at bounding box center [99, 15] width 7 height 7
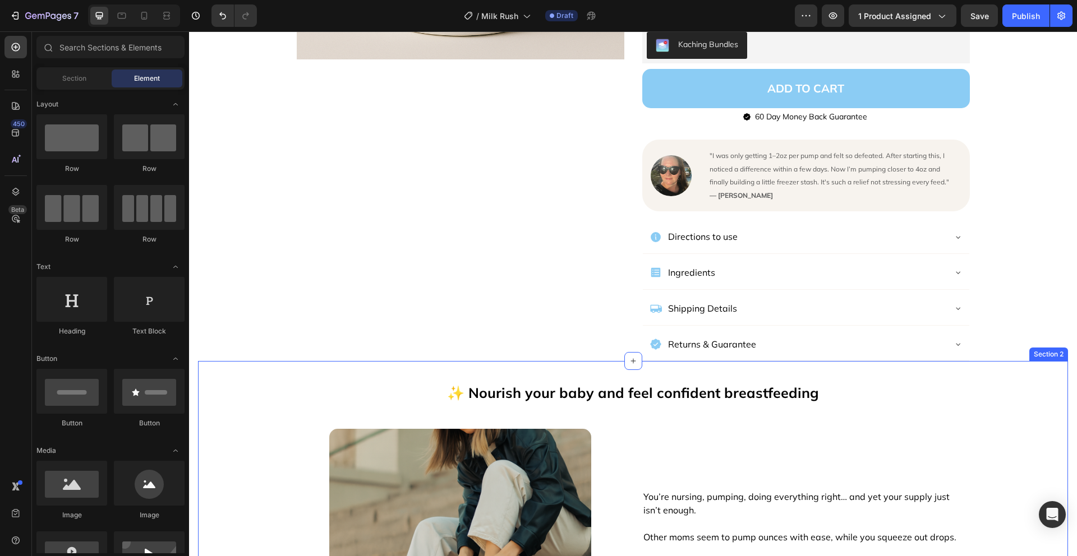
scroll to position [402, 0]
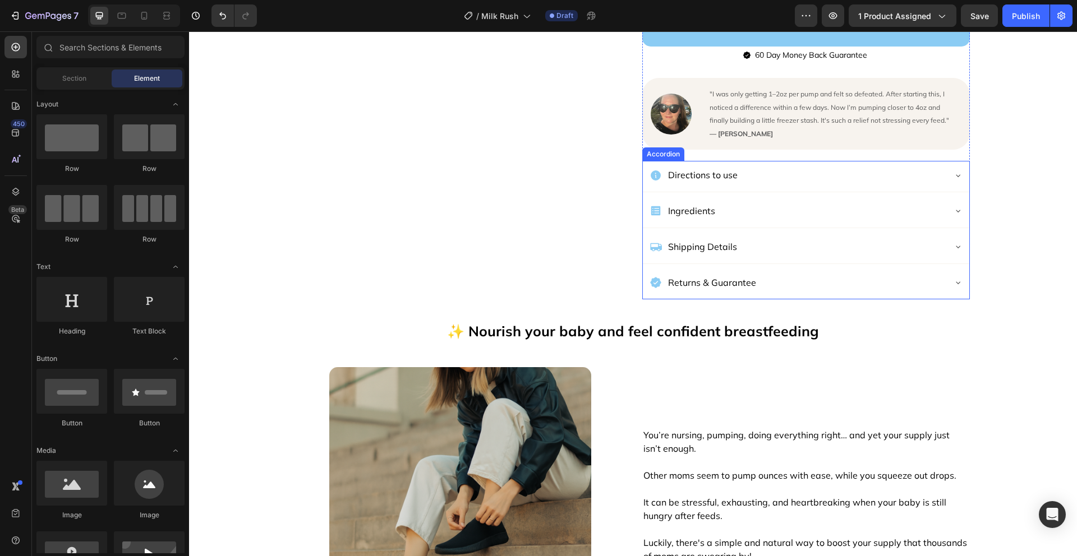
click at [953, 206] on icon at bounding box center [957, 210] width 9 height 9
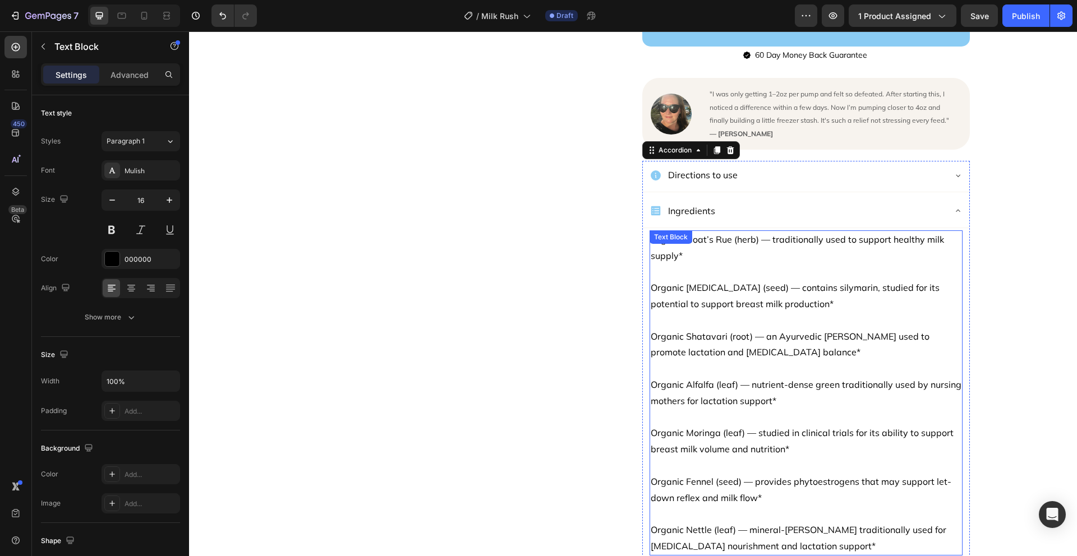
click at [732, 232] on div "Organic Goat’s Rue (herb) — traditionally used to support healthy milk supply* …" at bounding box center [805, 392] width 313 height 325
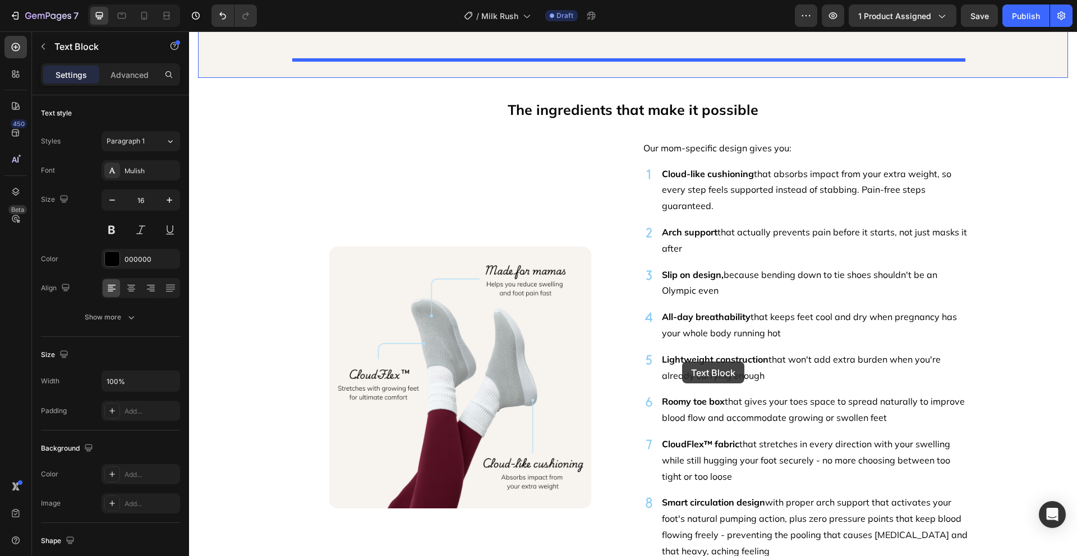
scroll to position [1768, 0]
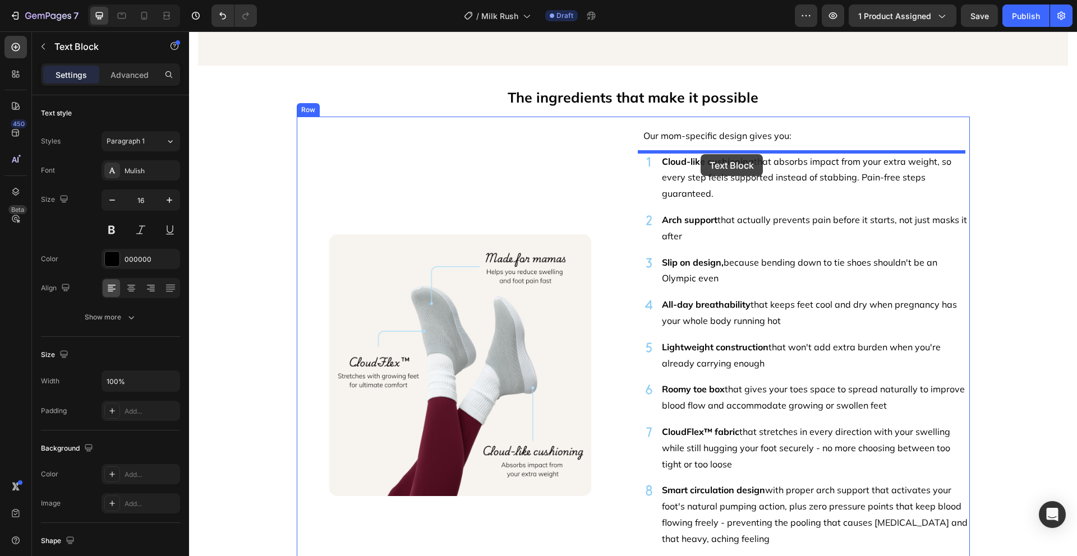
drag, startPoint x: 658, startPoint y: 227, endPoint x: 700, endPoint y: 154, distance: 83.9
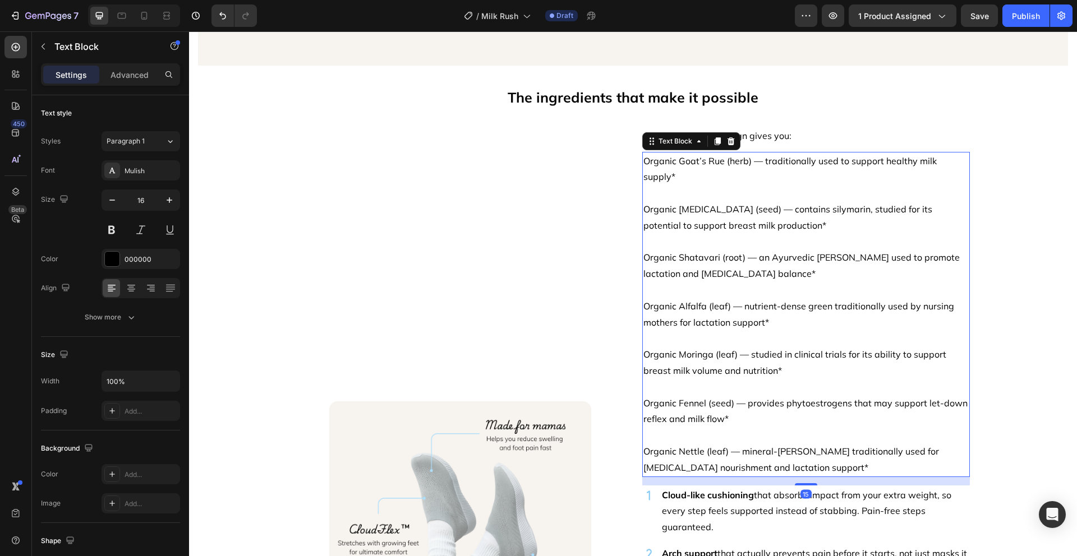
click at [750, 168] on p "Organic Goat’s Rue (herb) — traditionally used to support healthy milk supply*" at bounding box center [805, 169] width 325 height 33
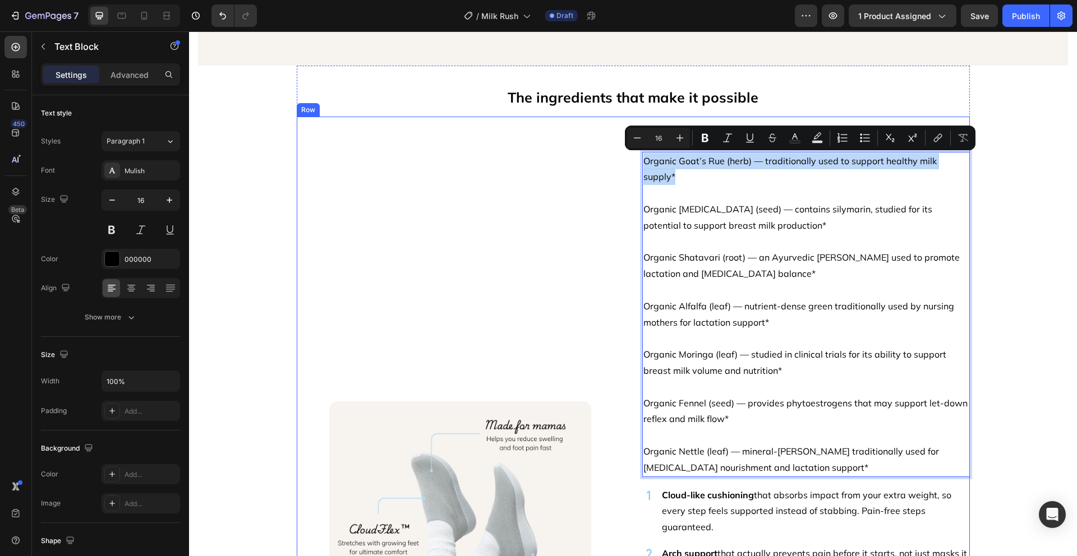
drag, startPoint x: 962, startPoint y: 160, endPoint x: 825, endPoint y: 181, distance: 138.4
click at [635, 149] on div "Image Our mom-specific design gives you: Text block Organic Goat’s Rue (herb) —…" at bounding box center [633, 524] width 673 height 815
copy p "Organic Goat’s Rue (herb) — traditionally used to support healthy milk supply*"
click at [723, 504] on p "Cloud-like cushioning that absorbs impact from your extra weight, so every step…" at bounding box center [815, 511] width 306 height 48
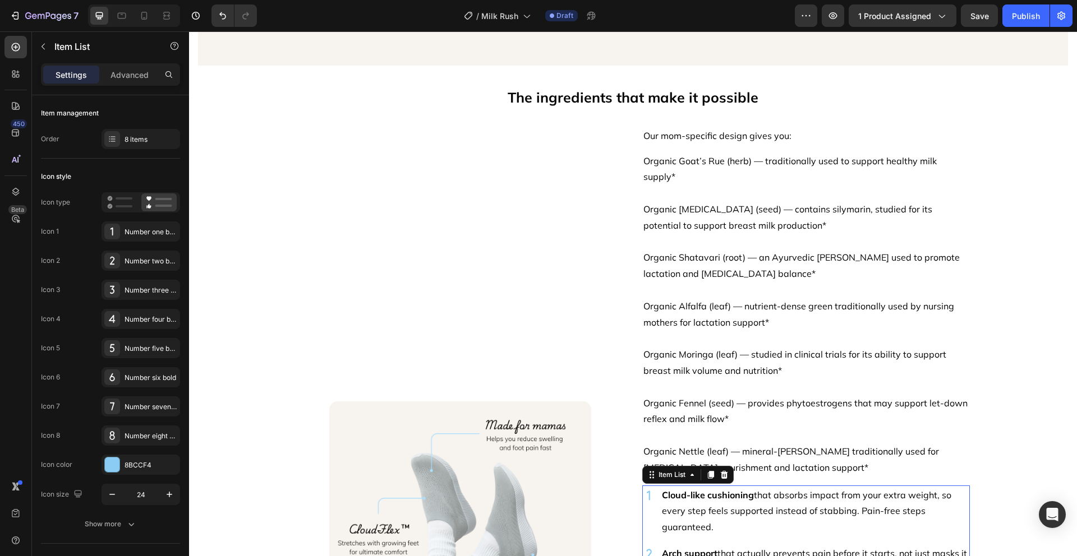
click at [723, 506] on p "Cloud-like cushioning that absorbs impact from your extra weight, so every step…" at bounding box center [815, 511] width 306 height 48
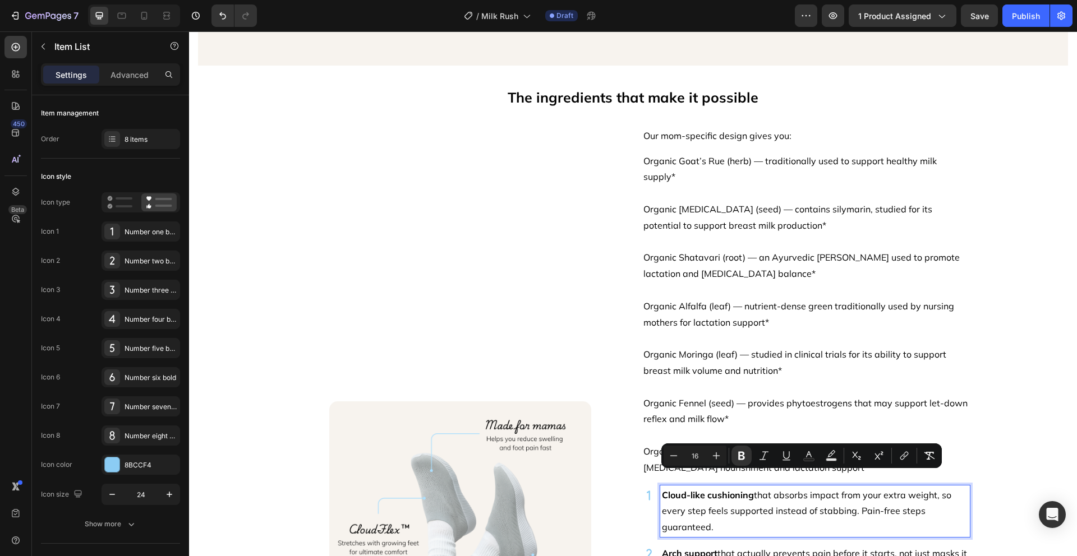
drag, startPoint x: 723, startPoint y: 508, endPoint x: 657, endPoint y: 469, distance: 76.6
click at [660, 486] on div "Cloud-like cushioning that absorbs impact from your extra weight, so every step…" at bounding box center [815, 512] width 310 height 52
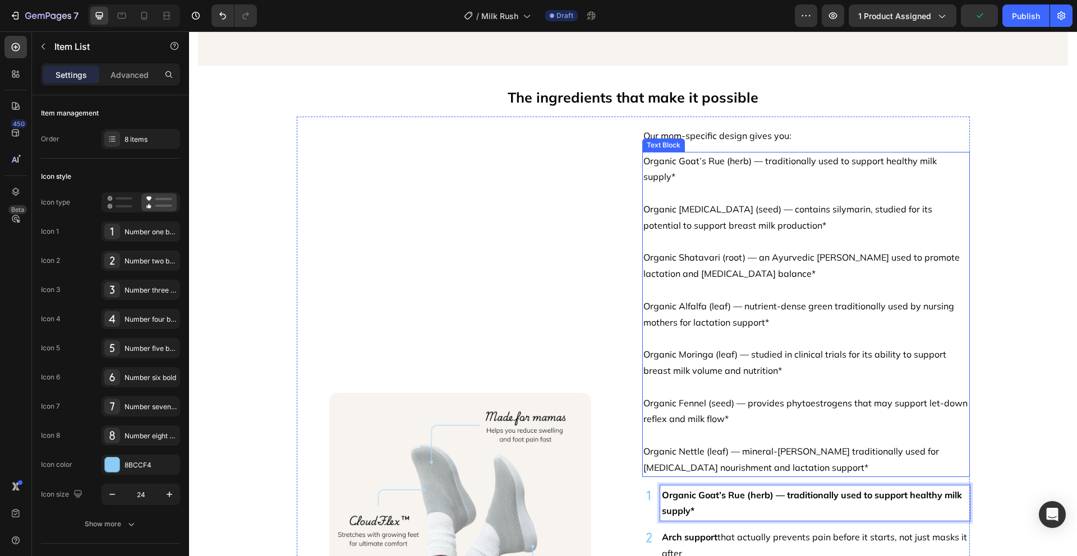
click at [786, 201] on p "Organic Milk Thistle (seed) — contains silymarin, studied for its potential to …" at bounding box center [805, 217] width 325 height 33
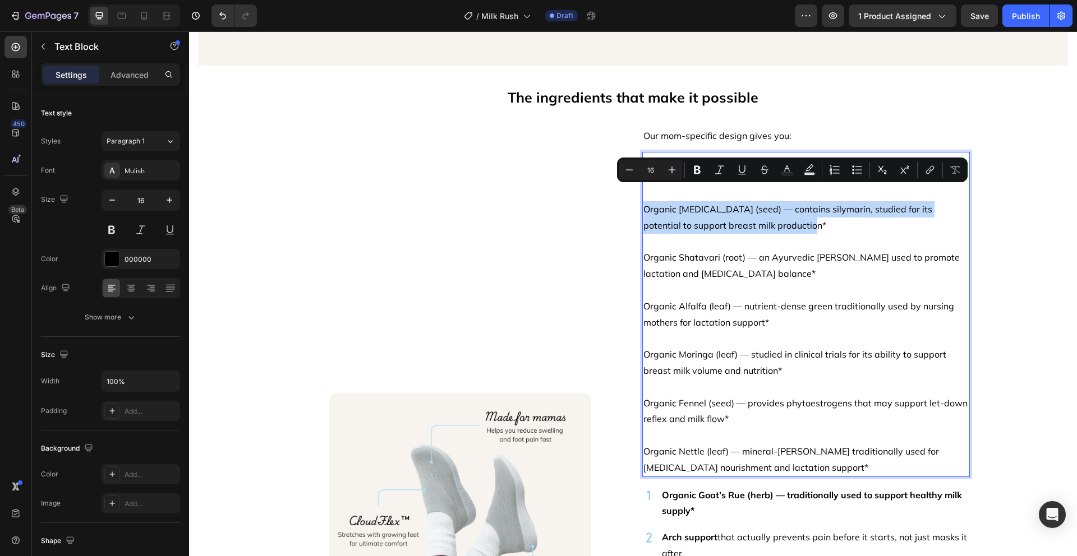
drag, startPoint x: 710, startPoint y: 203, endPoint x: 641, endPoint y: 192, distance: 69.8
click at [643, 201] on p "Organic Milk Thistle (seed) — contains silymarin, studied for its potential to …" at bounding box center [805, 217] width 325 height 33
copy p "Organic Milk Thistle (seed) — contains silymarin, studied for its potential to …"
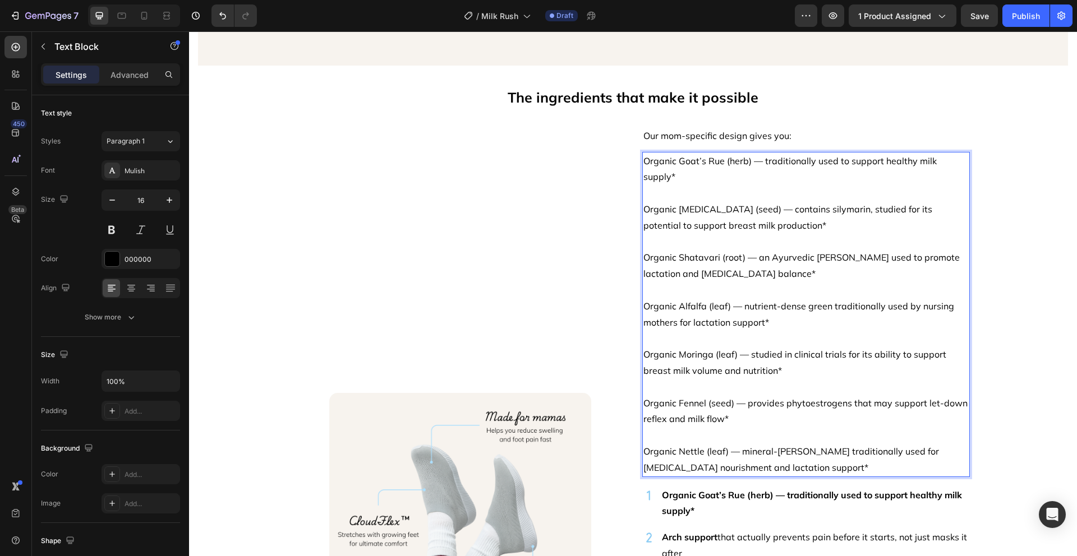
scroll to position [1790, 0]
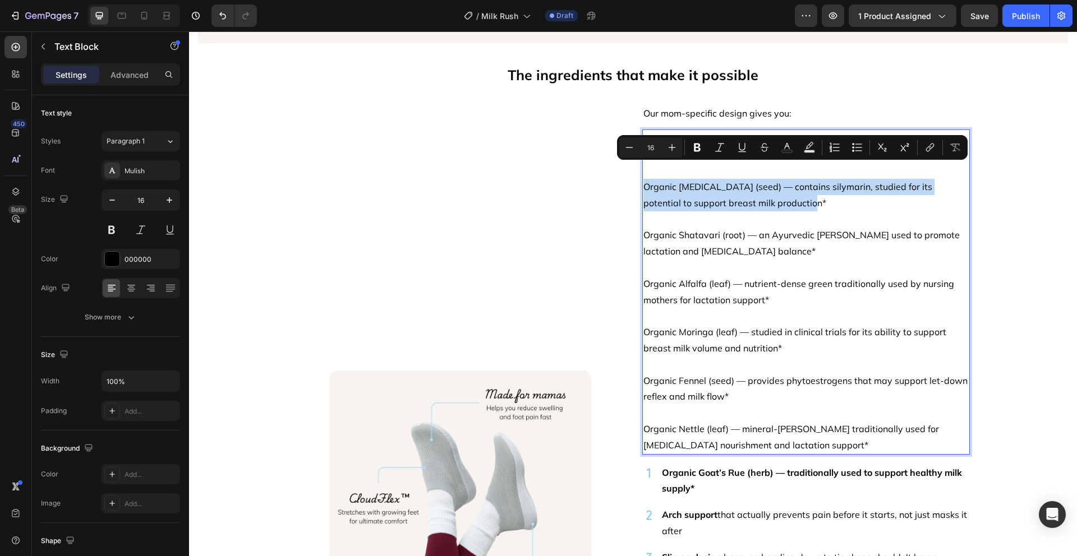
copy p "Organic Milk Thistle (seed) — contains silymarin, studied for its potential to …"
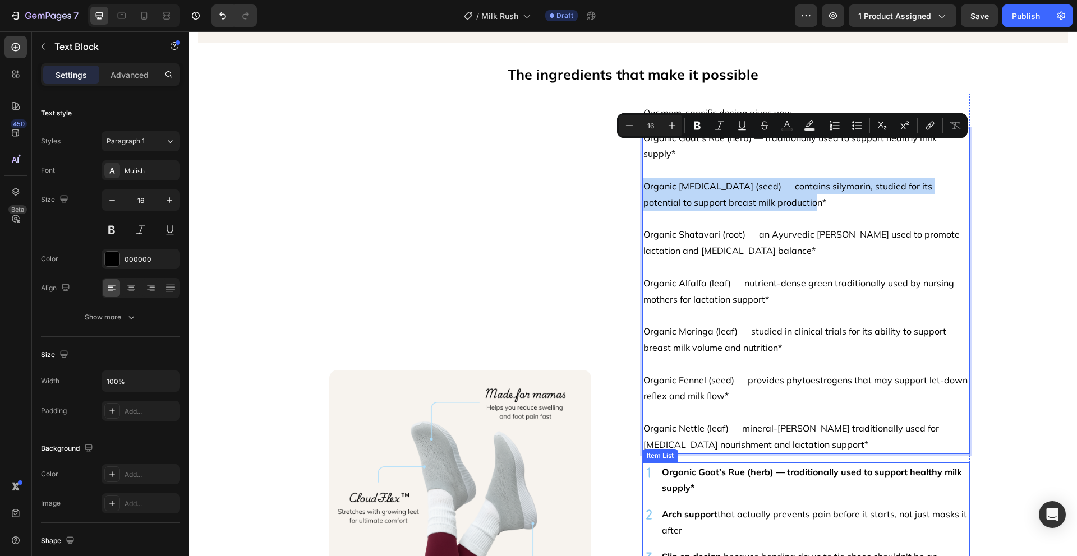
scroll to position [1856, 0]
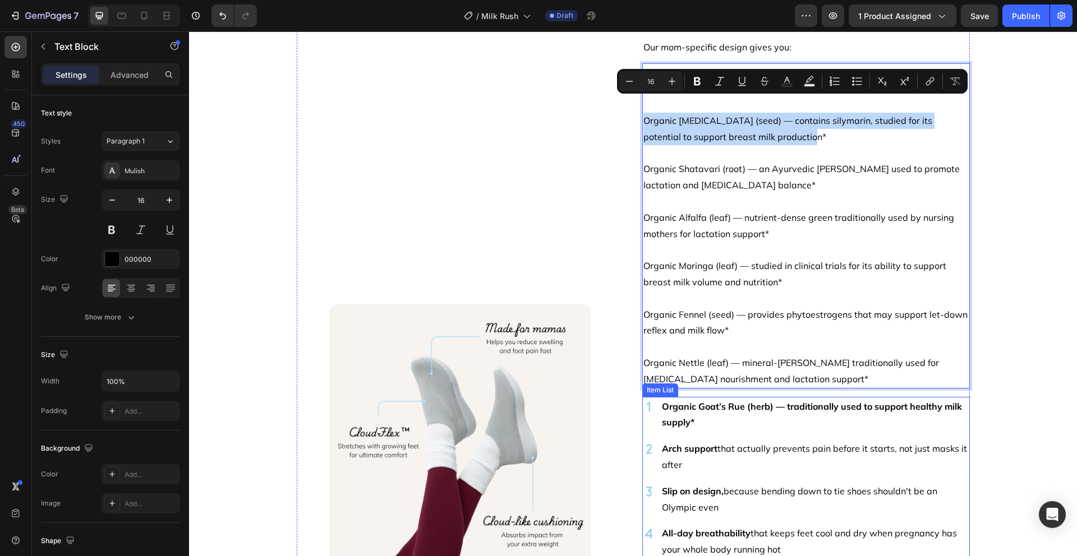
click at [698, 444] on p "Arch support that actually prevents pain before it starts, not just masks it af…" at bounding box center [815, 457] width 306 height 33
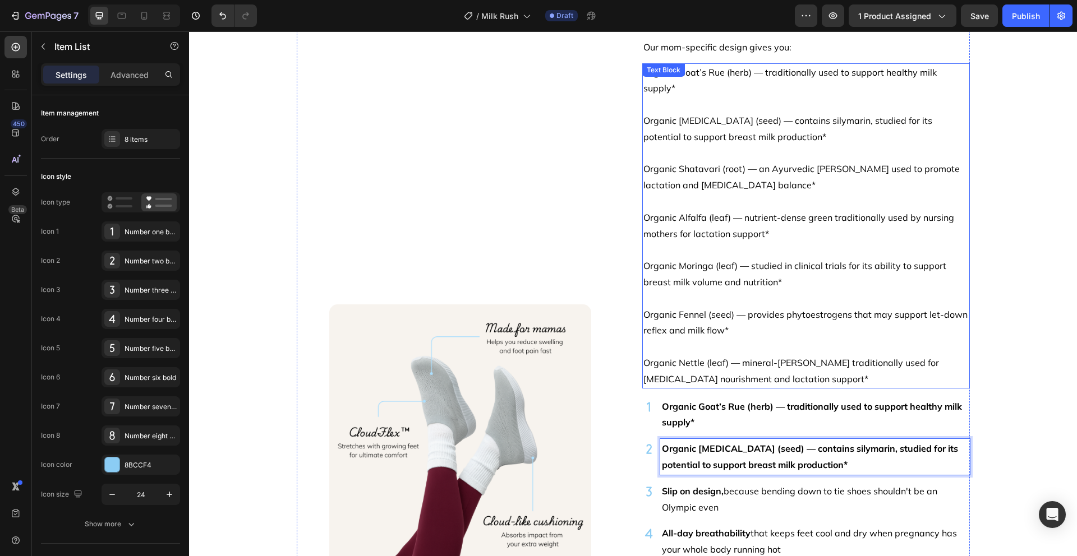
click at [759, 164] on p "Organic Shatavari (root) — an Ayurvedic herb long used to promote lactation and…" at bounding box center [805, 177] width 325 height 33
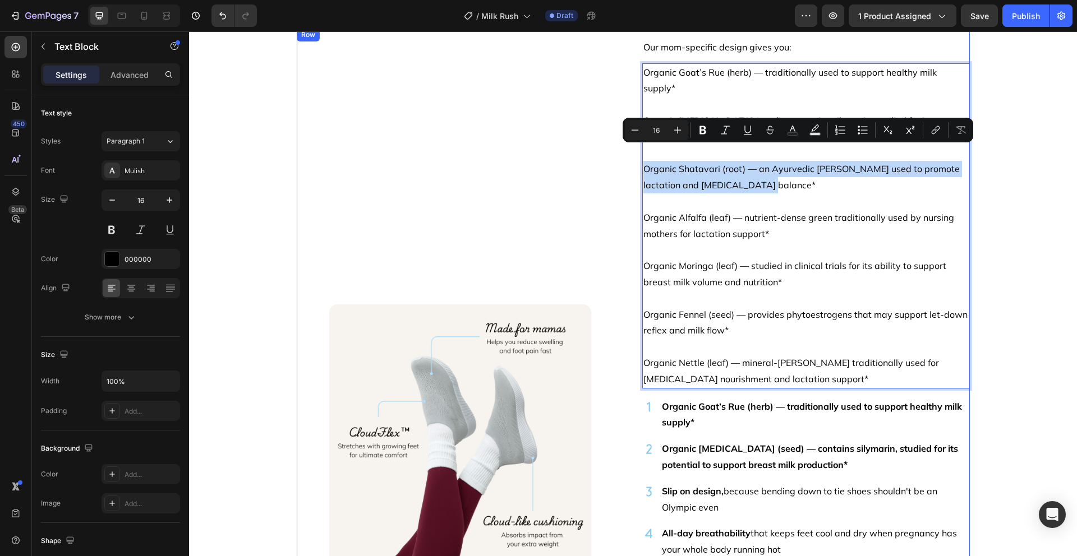
drag, startPoint x: 725, startPoint y: 165, endPoint x: 626, endPoint y: 153, distance: 99.5
click at [626, 153] on div "Image Our mom-specific design gives you: Text block Organic Goat’s Rue (herb) —…" at bounding box center [633, 427] width 673 height 798
copy p "Organic Shatavari (root) — an Ayurvedic herb long used to promote lactation and…"
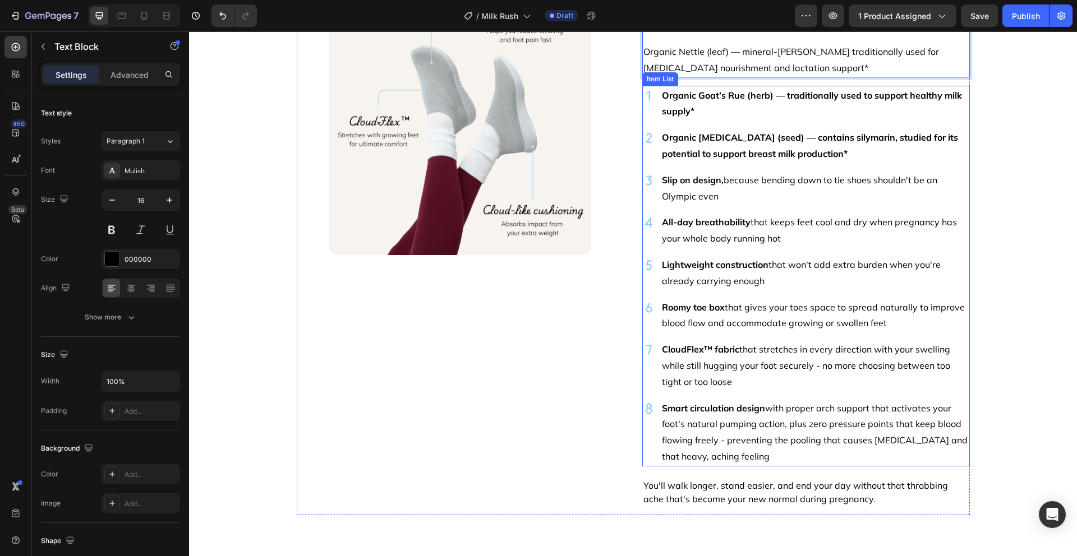
scroll to position [2180, 0]
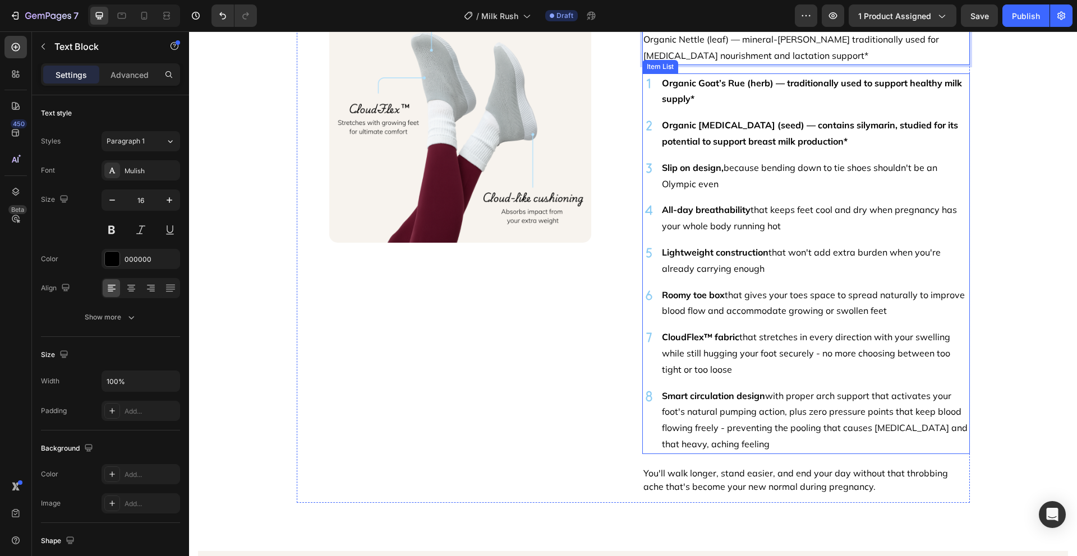
click at [730, 160] on p "Slip on design, because bending down to tie shoes shouldn't be an Olympic even" at bounding box center [815, 176] width 306 height 33
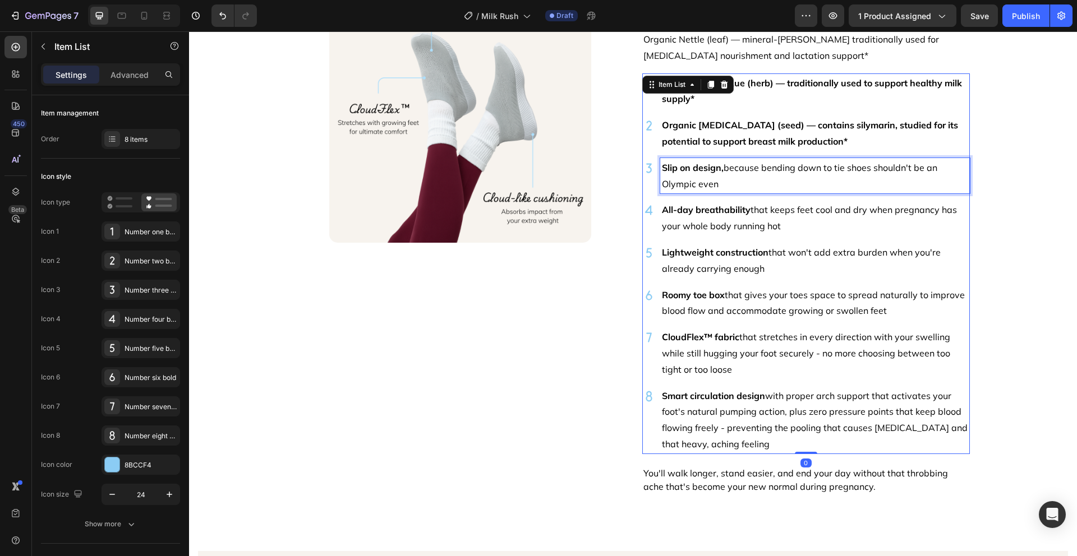
click at [730, 160] on p "Slip on design, because bending down to tie shoes shouldn't be an Olympic even" at bounding box center [815, 176] width 306 height 33
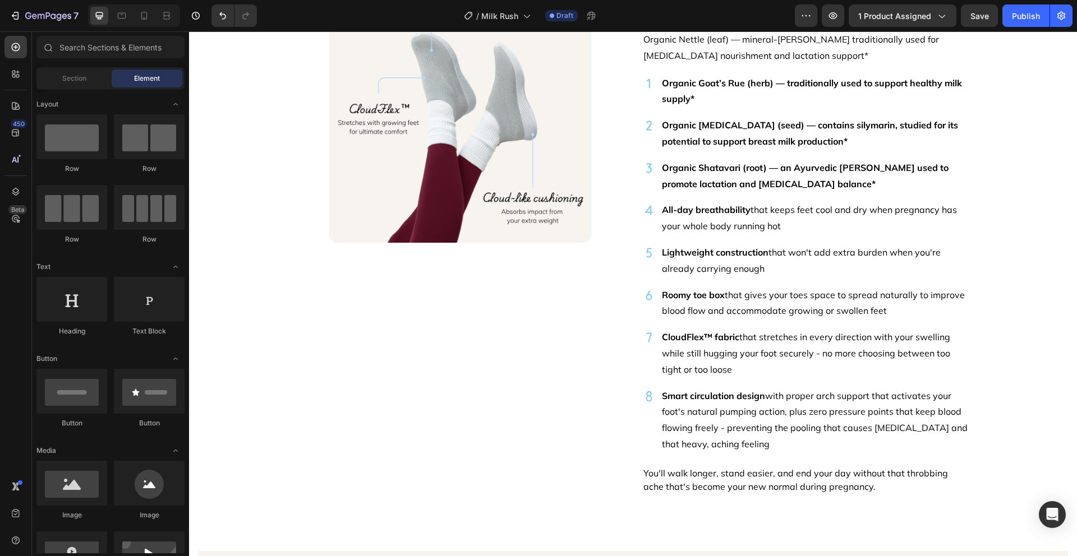
click at [989, 154] on div "The ingredients that make it possible Text Block Image Our mom-specific design …" at bounding box center [633, 1] width 888 height 4255
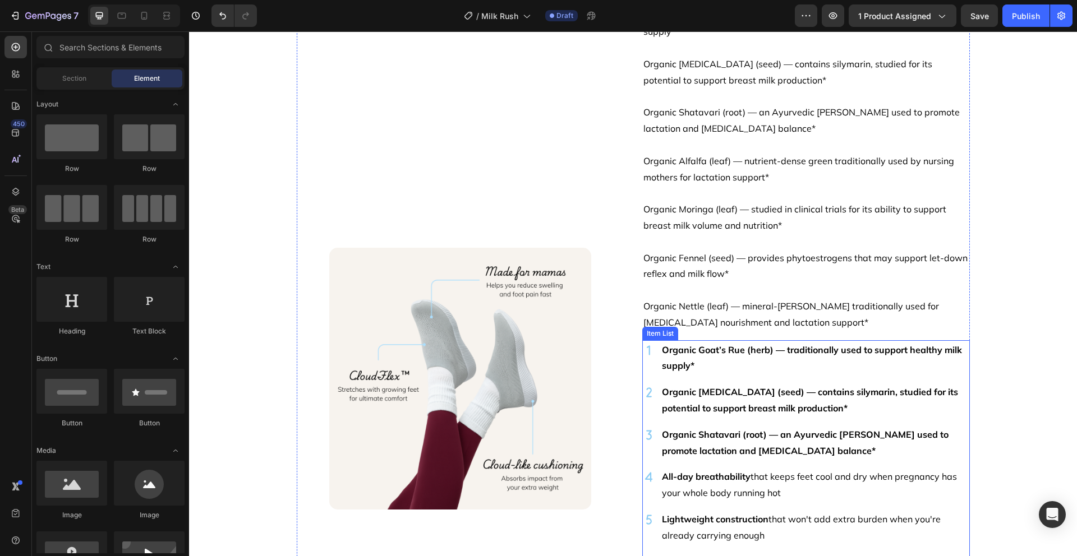
scroll to position [1788, 0]
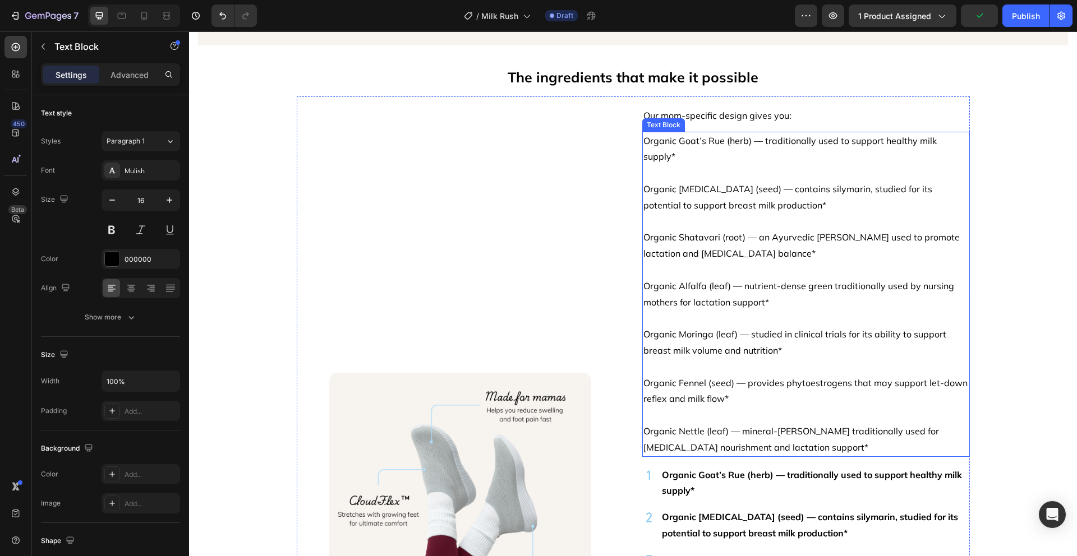
click at [756, 230] on p "Organic Shatavari (root) — an Ayurvedic herb long used to promote lactation and…" at bounding box center [805, 245] width 325 height 33
click at [766, 289] on p "Organic Alfalfa (leaf) — nutrient-dense green traditionally used by nursing mot…" at bounding box center [805, 294] width 325 height 33
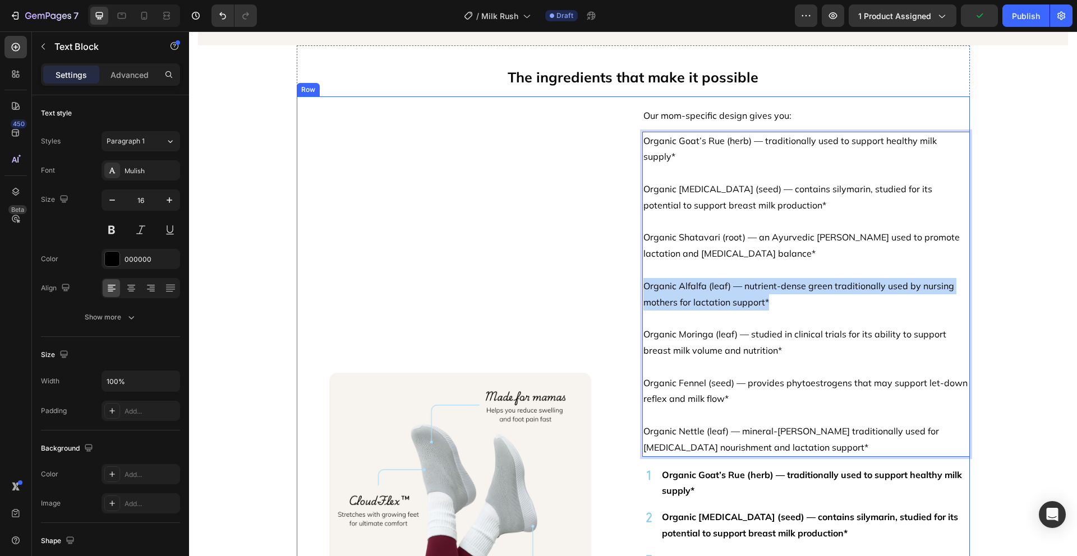
drag, startPoint x: 774, startPoint y: 285, endPoint x: 620, endPoint y: 269, distance: 155.0
click at [620, 269] on div "Image Our mom-specific design gives you: Text block Organic Goat’s Rue (herb) —…" at bounding box center [633, 495] width 673 height 798
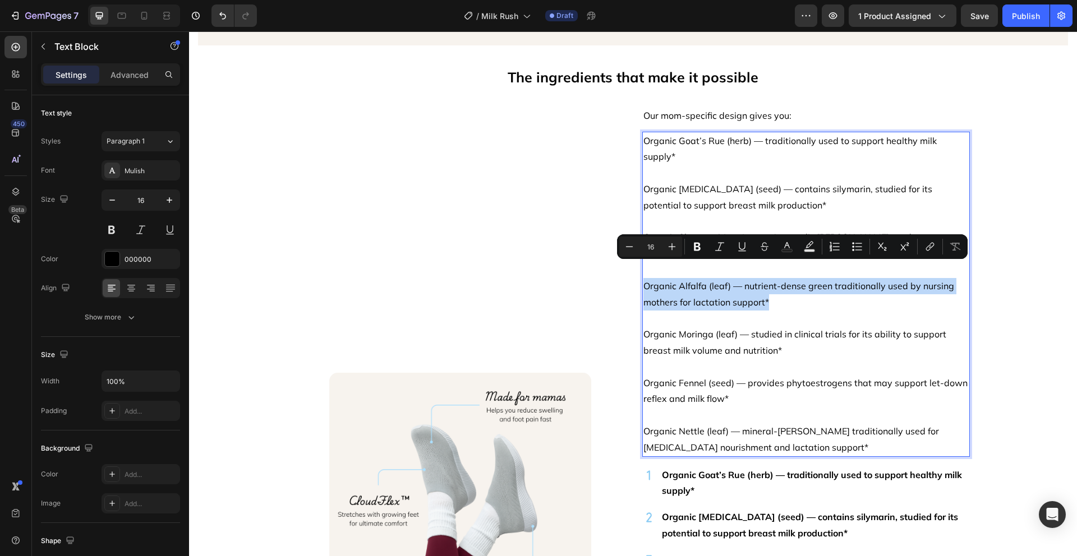
copy p "Organic Alfalfa (leaf) — nutrient-dense green traditionally used by nursing mot…"
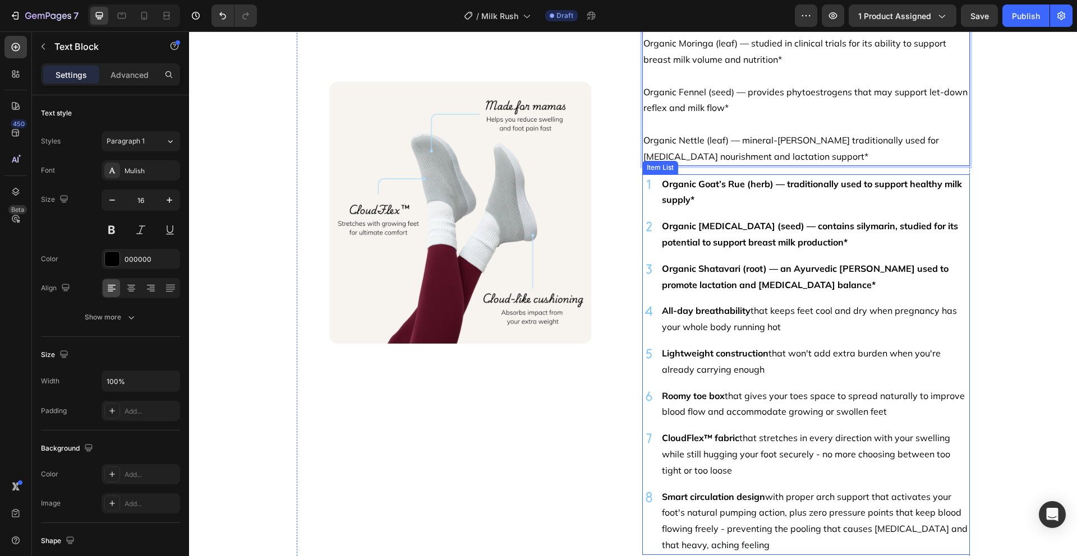
scroll to position [2104, 0]
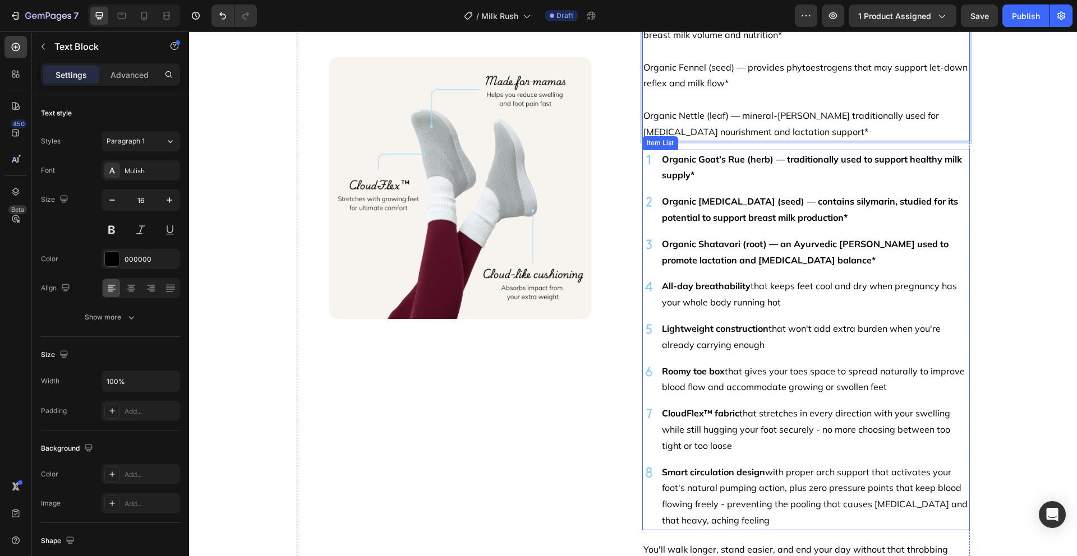
click at [824, 292] on p "All-day breathability that keeps feet cool and dry when pregnancy has your whol…" at bounding box center [815, 294] width 306 height 33
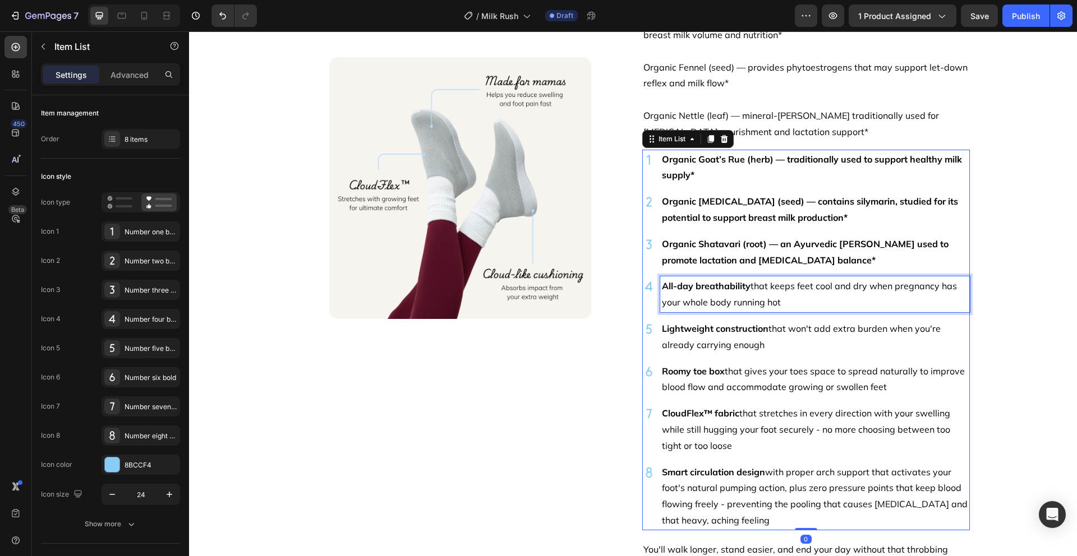
click at [824, 292] on p "All-day breathability that keeps feet cool and dry when pregnancy has your whol…" at bounding box center [815, 294] width 306 height 33
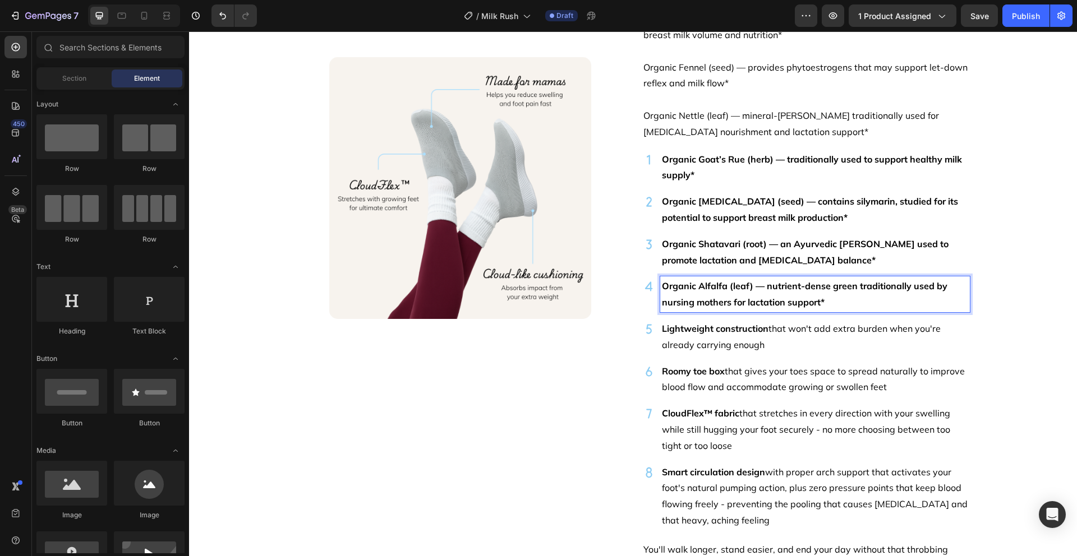
click at [983, 268] on div "The ingredients that make it possible Text Block Image Our mom-specific design …" at bounding box center [633, 78] width 888 height 4255
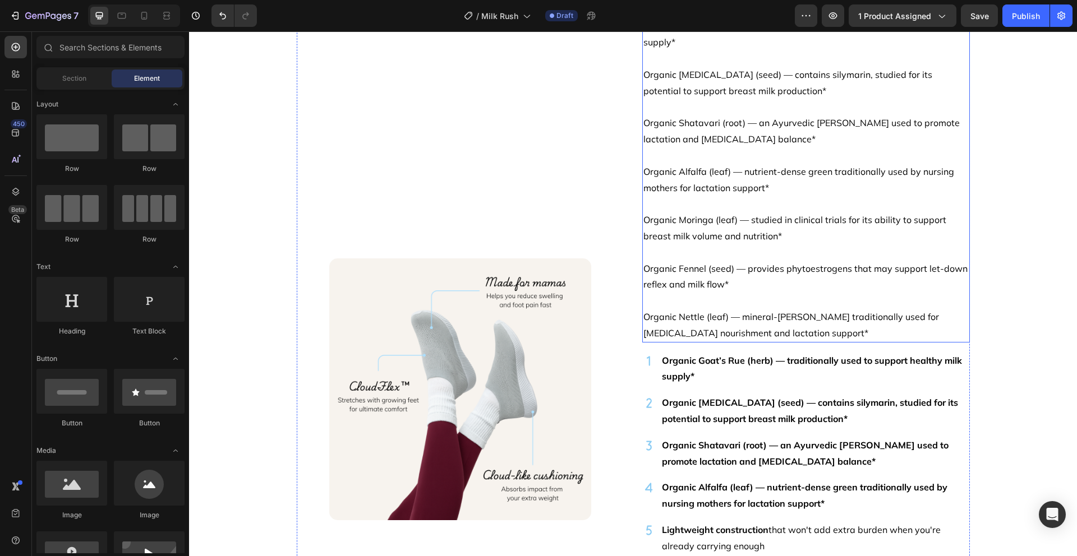
scroll to position [1858, 0]
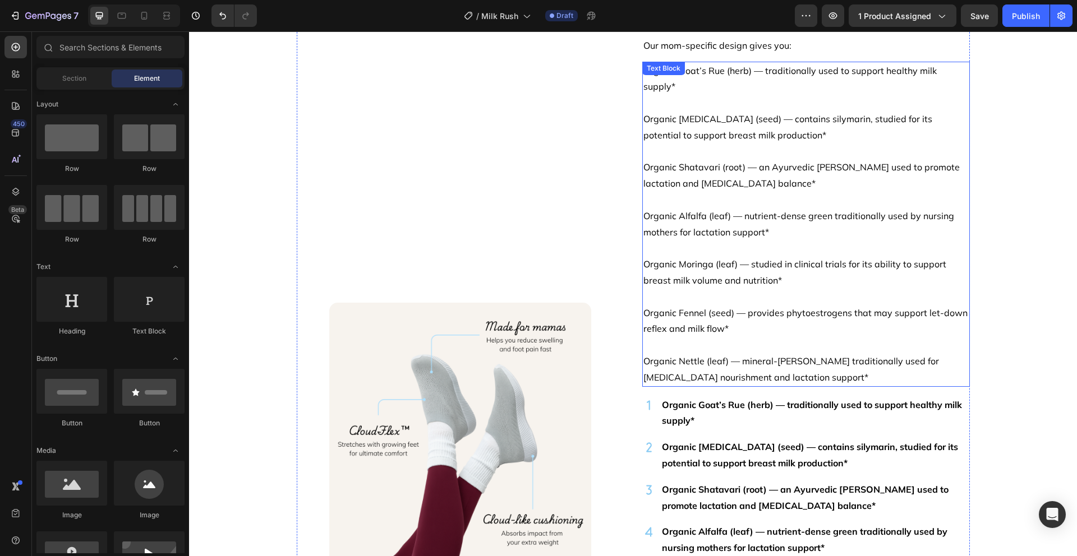
click at [763, 258] on p "Organic Moringa (leaf) — studied in clinical trials for its ability to support …" at bounding box center [805, 272] width 325 height 33
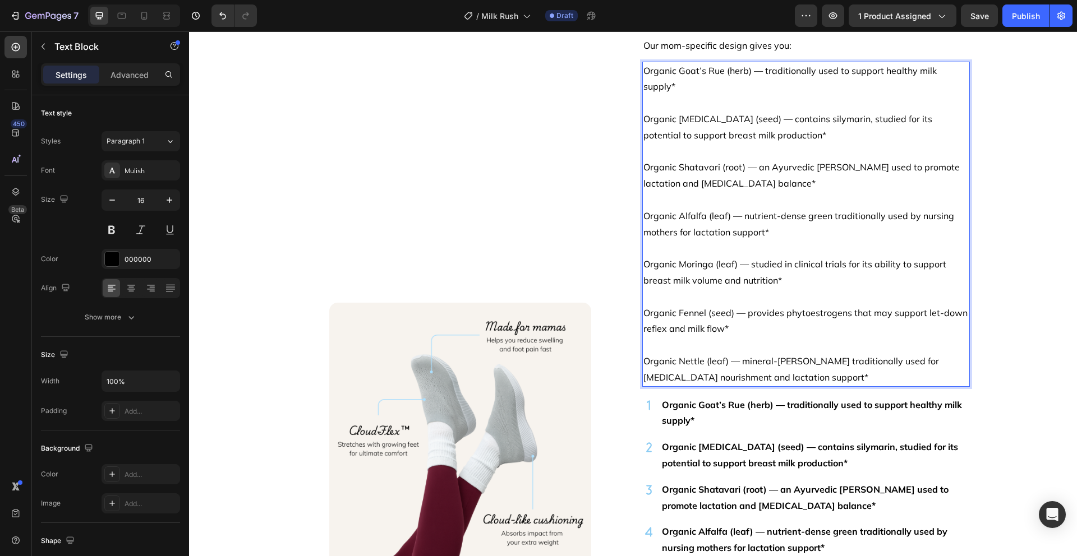
click at [786, 264] on p "Organic Moringa (leaf) — studied in clinical trials for its ability to support …" at bounding box center [805, 272] width 325 height 33
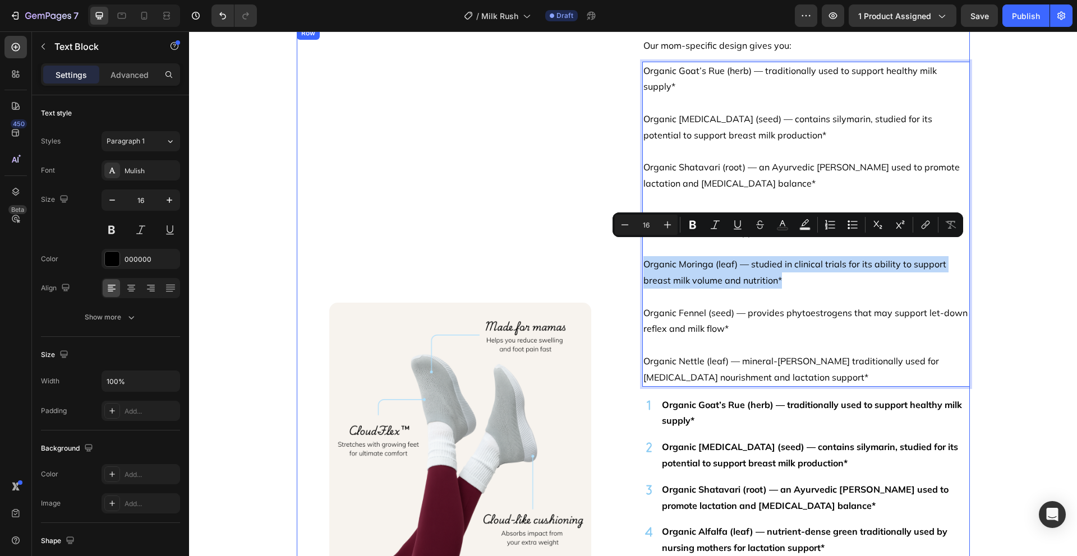
drag, startPoint x: 792, startPoint y: 262, endPoint x: 609, endPoint y: 244, distance: 183.1
click at [609, 244] on div "Image Our mom-specific design gives you: Text block Organic Goat’s Rue (herb) —…" at bounding box center [633, 425] width 673 height 798
copy p "Organic Moringa (leaf) — studied in clinical trials for its ability to support …"
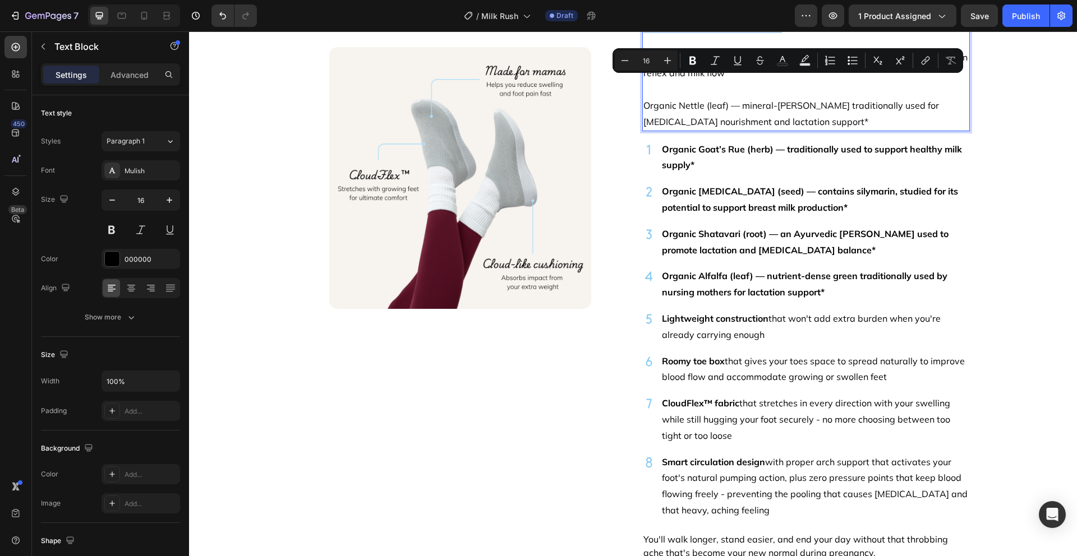
scroll to position [2184, 0]
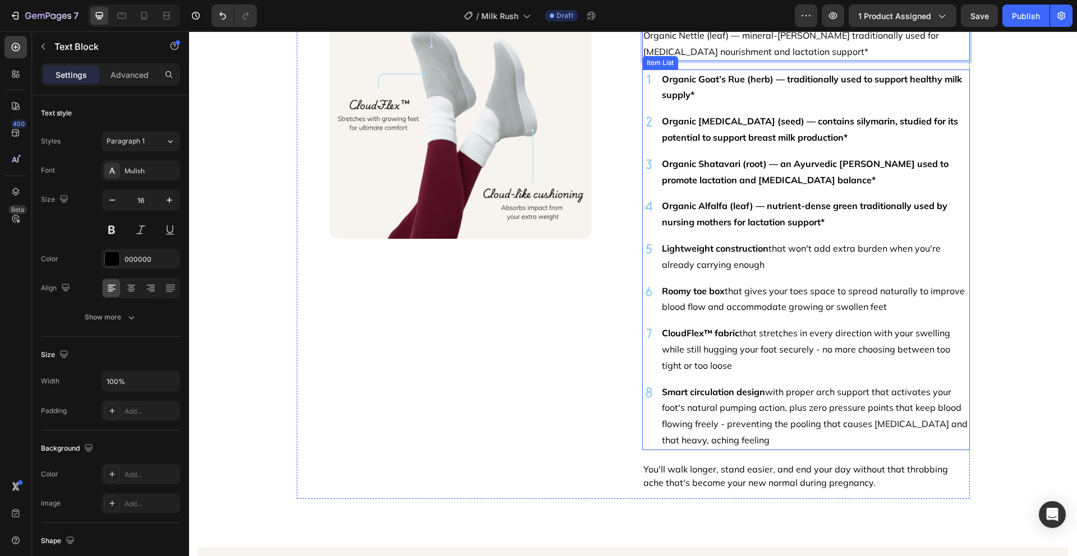
click at [739, 243] on strong "Lightweight construction" at bounding box center [715, 248] width 107 height 11
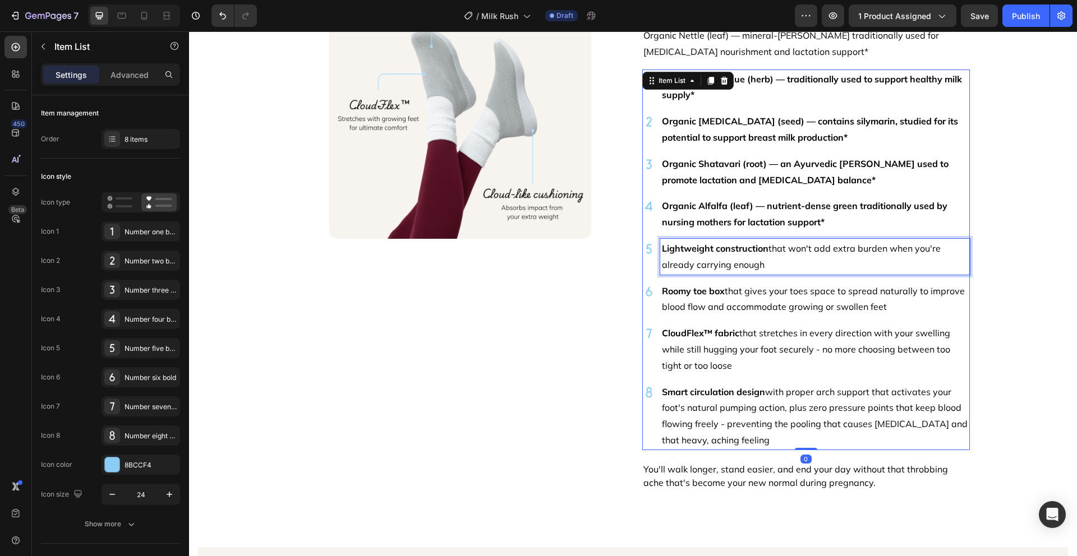
click at [739, 243] on strong "Lightweight construction" at bounding box center [715, 248] width 107 height 11
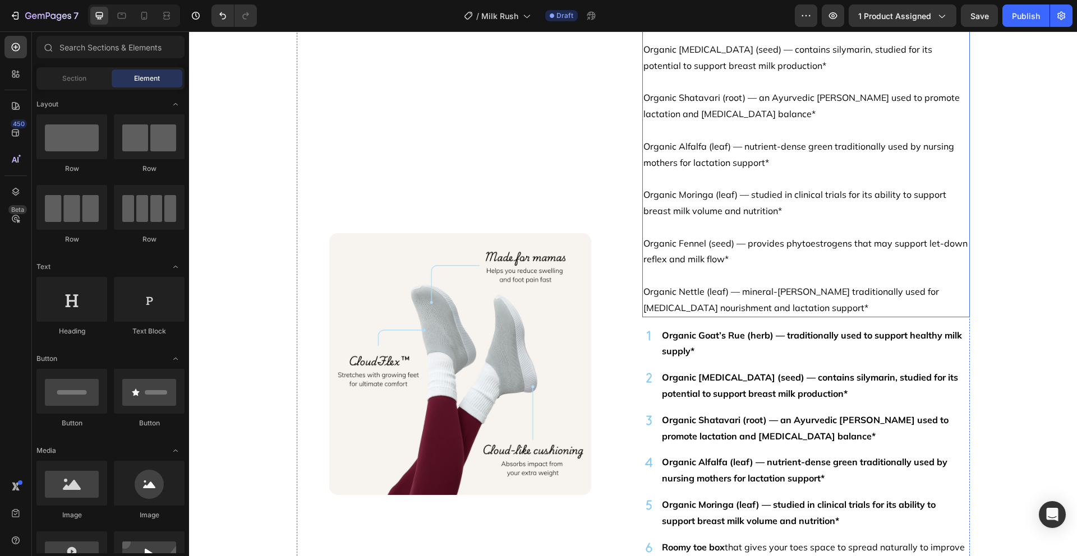
scroll to position [1922, 0]
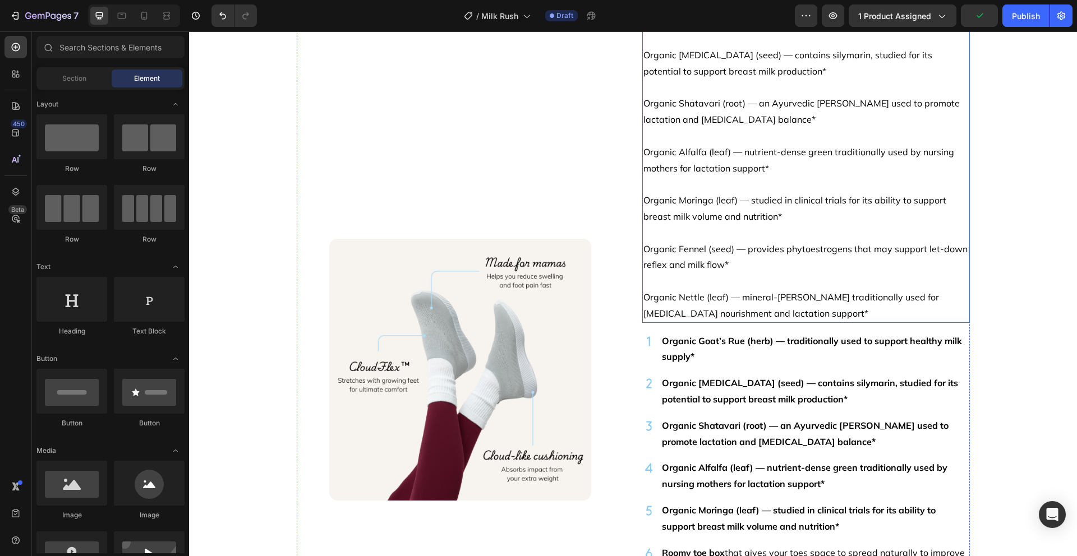
click at [744, 241] on p "Organic Fennel (seed) — provides phytoestrogens that may support let-down refle…" at bounding box center [805, 257] width 325 height 33
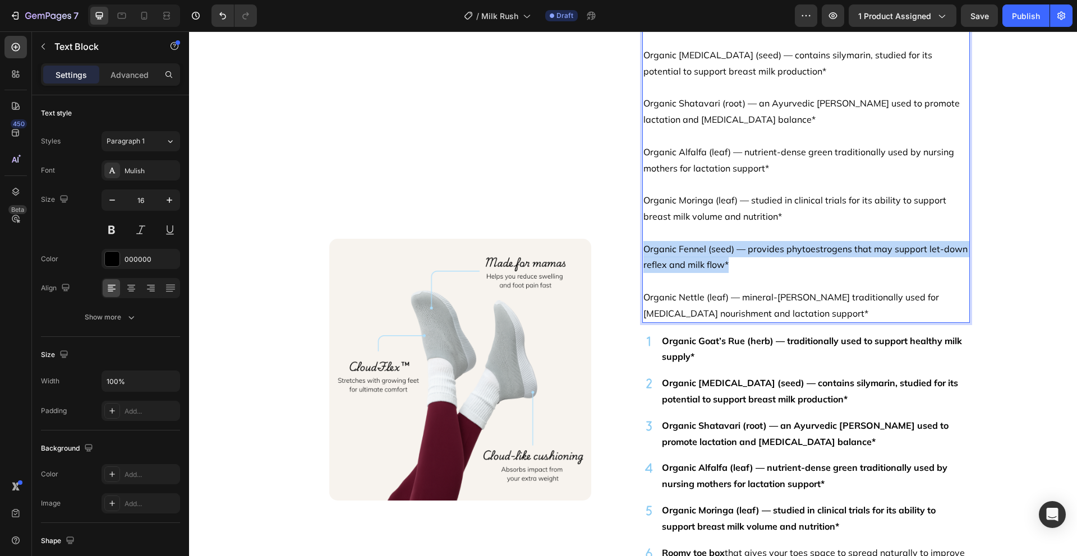
drag, startPoint x: 732, startPoint y: 247, endPoint x: 639, endPoint y: 232, distance: 94.2
click at [643, 241] on p "Organic Fennel (seed) — provides phytoestrogens that may support let-down refle…" at bounding box center [805, 257] width 325 height 33
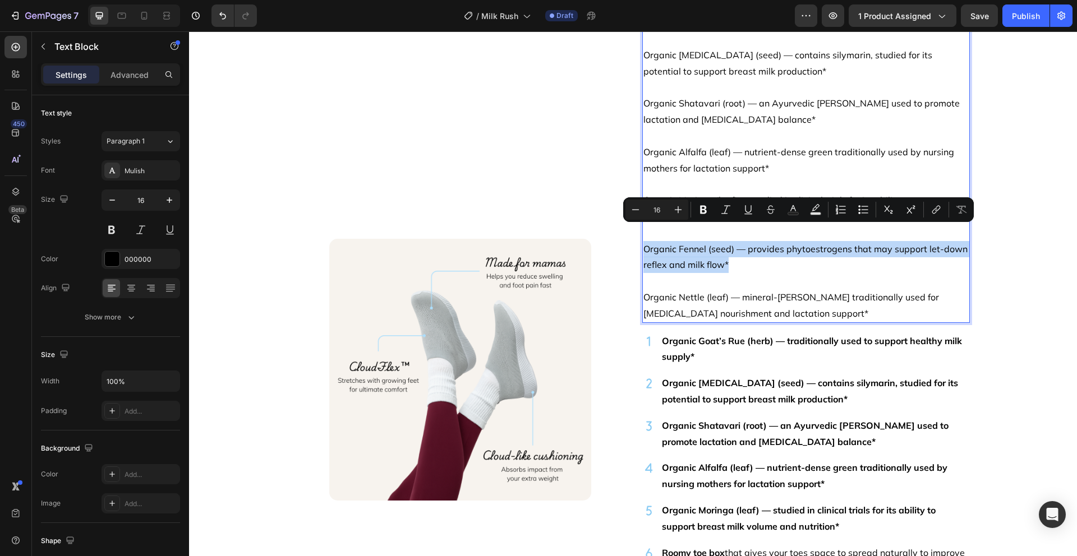
copy p "Organic Fennel (seed) — provides phytoestrogens that may support let-down refle…"
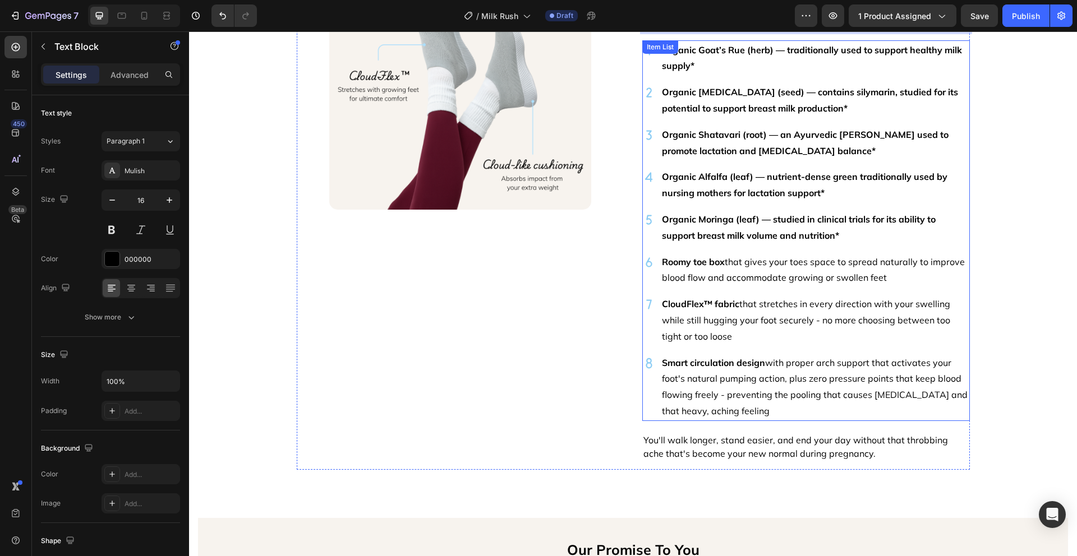
scroll to position [2225, 0]
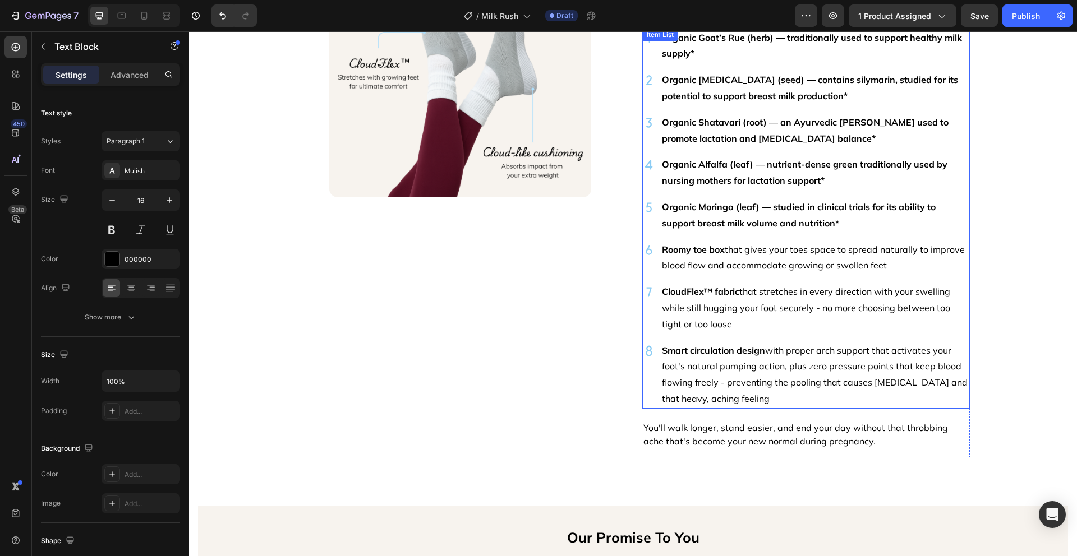
click at [757, 248] on p "Roomy toe box that gives your toes space to spread naturally to improve blood f…" at bounding box center [815, 258] width 306 height 33
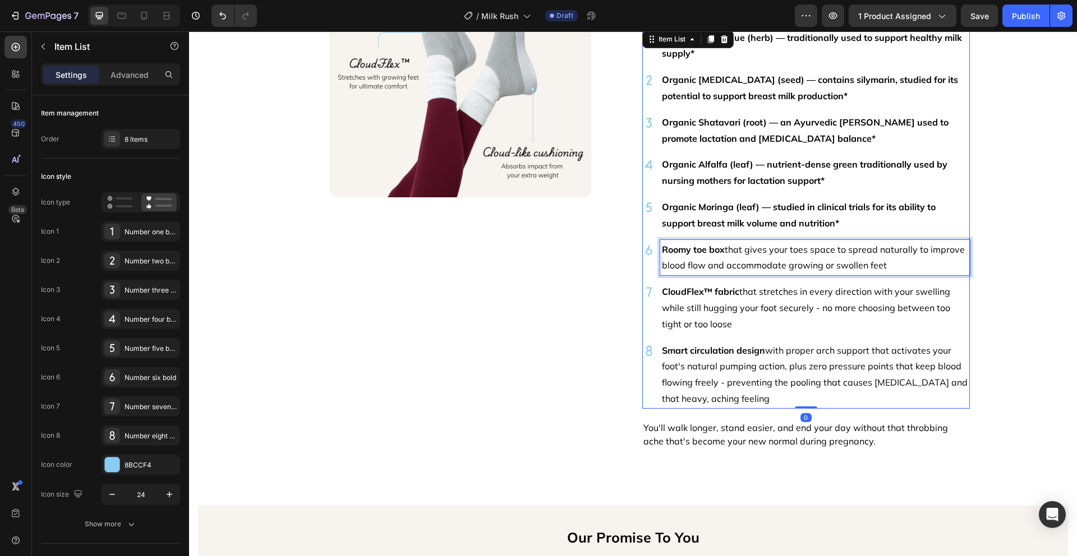
click at [757, 248] on p "Roomy toe box that gives your toes space to spread naturally to improve blood f…" at bounding box center [815, 258] width 306 height 33
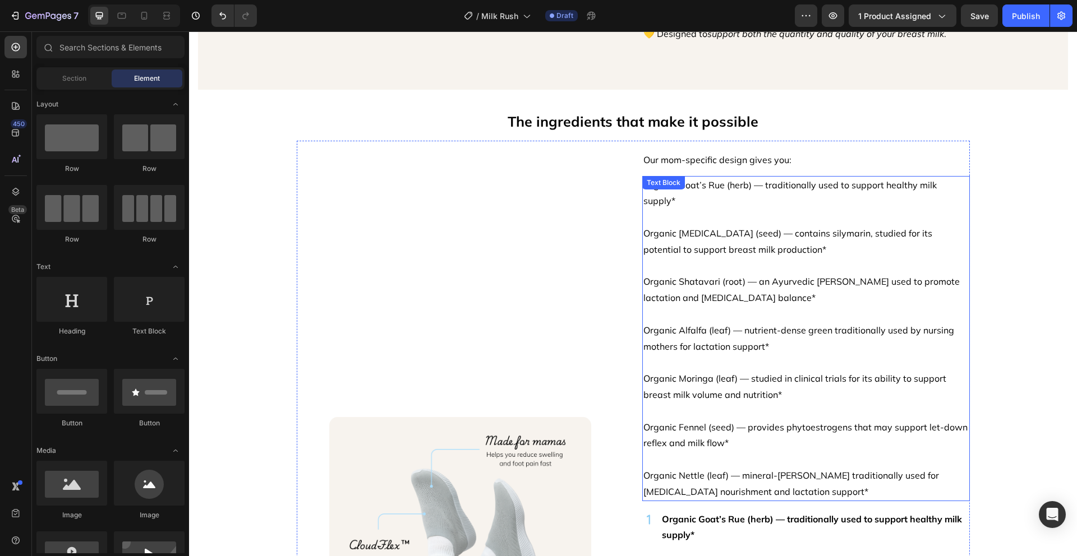
scroll to position [1644, 0]
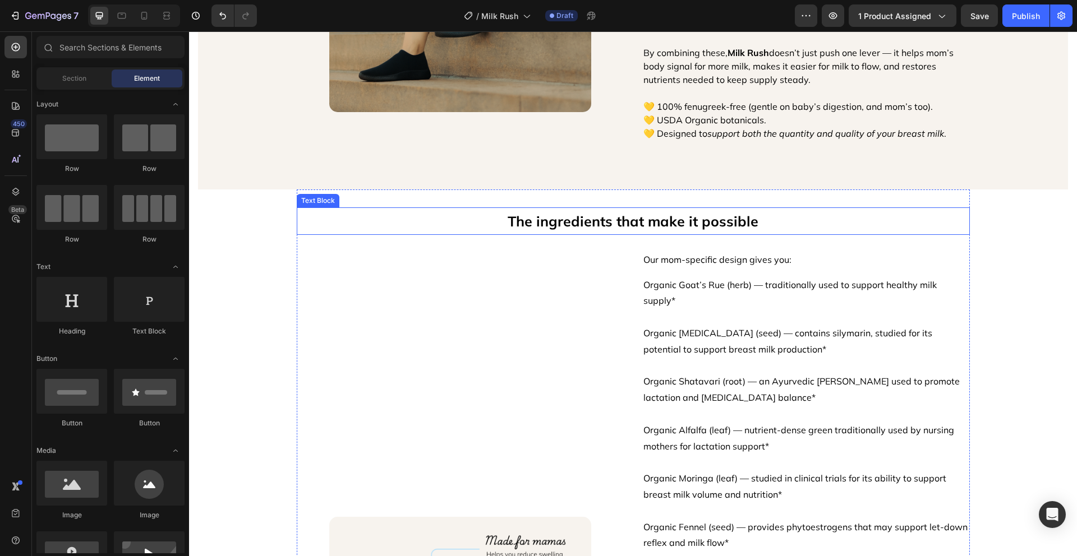
click at [658, 227] on p "The ingredients that make it possible" at bounding box center [633, 221] width 671 height 25
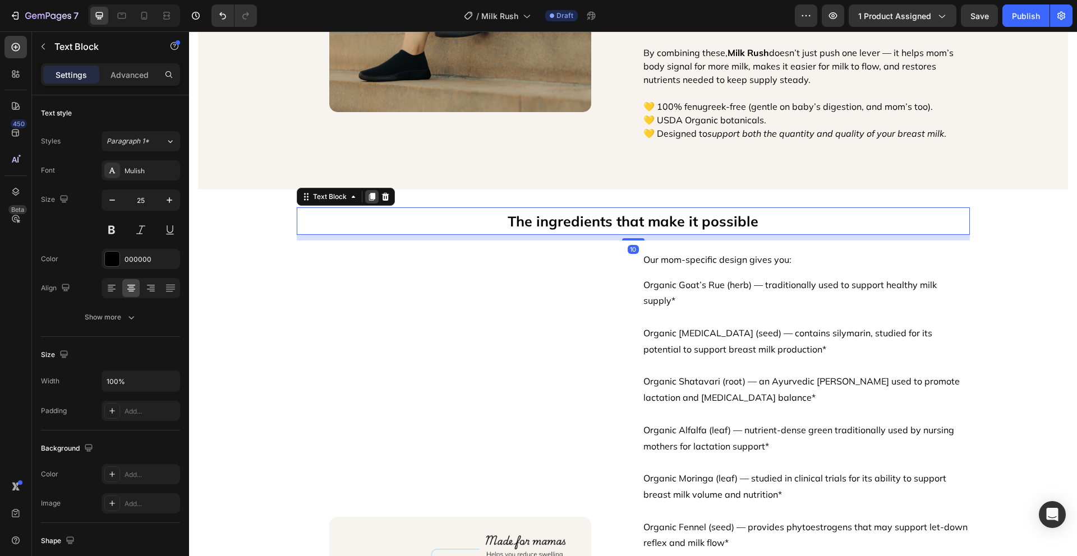
click at [368, 193] on icon at bounding box center [371, 197] width 6 height 8
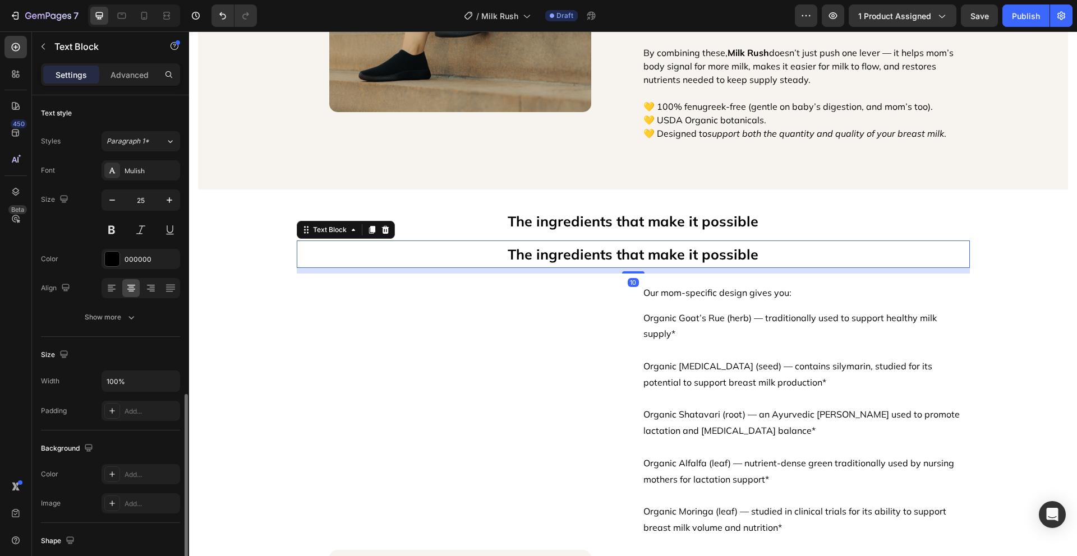
scroll to position [172, 0]
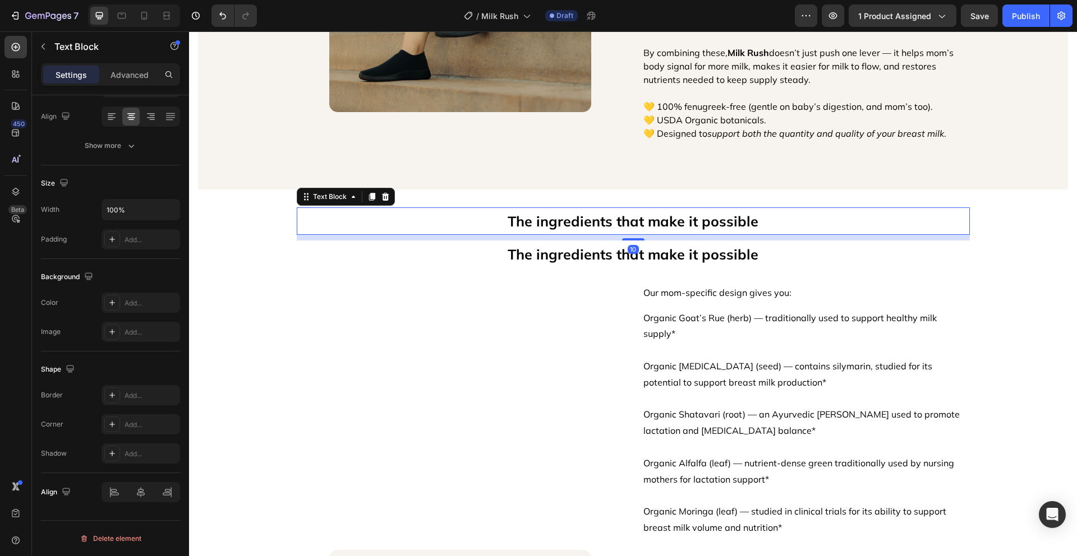
click at [630, 223] on p "The ingredients that make it possible" at bounding box center [633, 221] width 671 height 25
drag, startPoint x: 632, startPoint y: 238, endPoint x: 632, endPoint y: 223, distance: 15.1
click at [632, 223] on div "The ingredients that make it possible Text Block 10" at bounding box center [633, 220] width 673 height 27
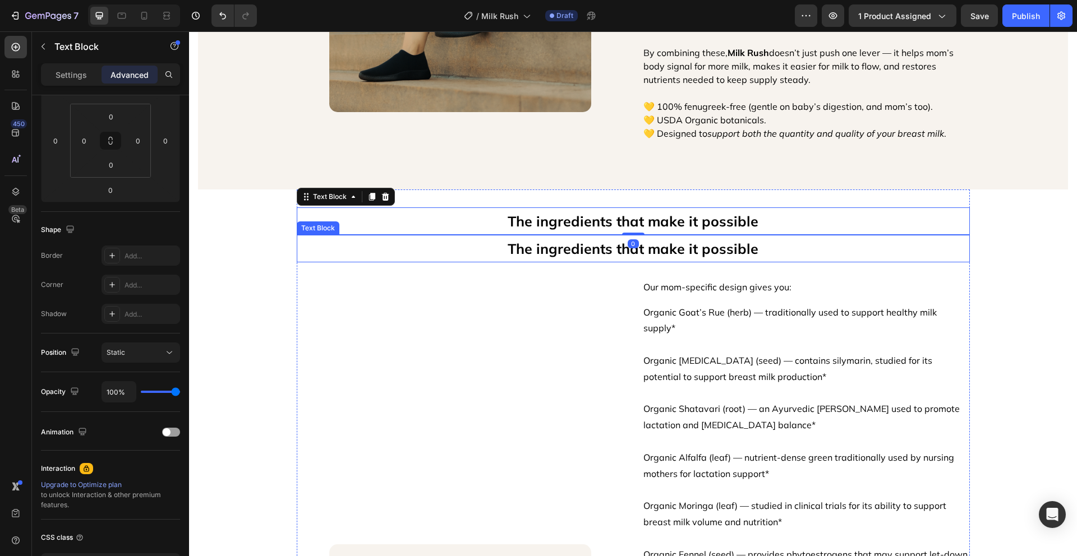
click at [678, 242] on p "The ingredients that make it possible" at bounding box center [633, 248] width 671 height 25
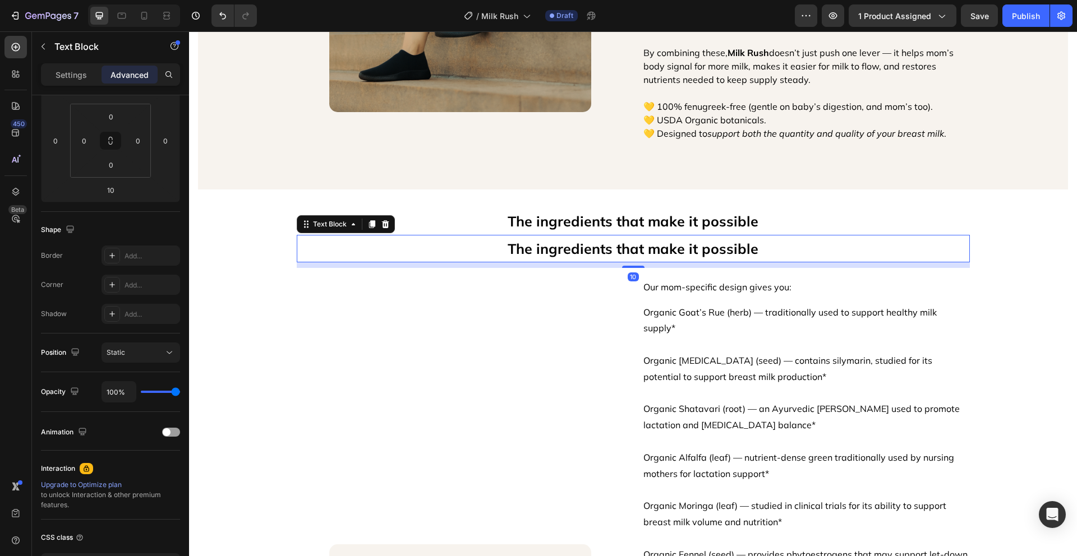
click at [381, 223] on icon at bounding box center [385, 224] width 9 height 9
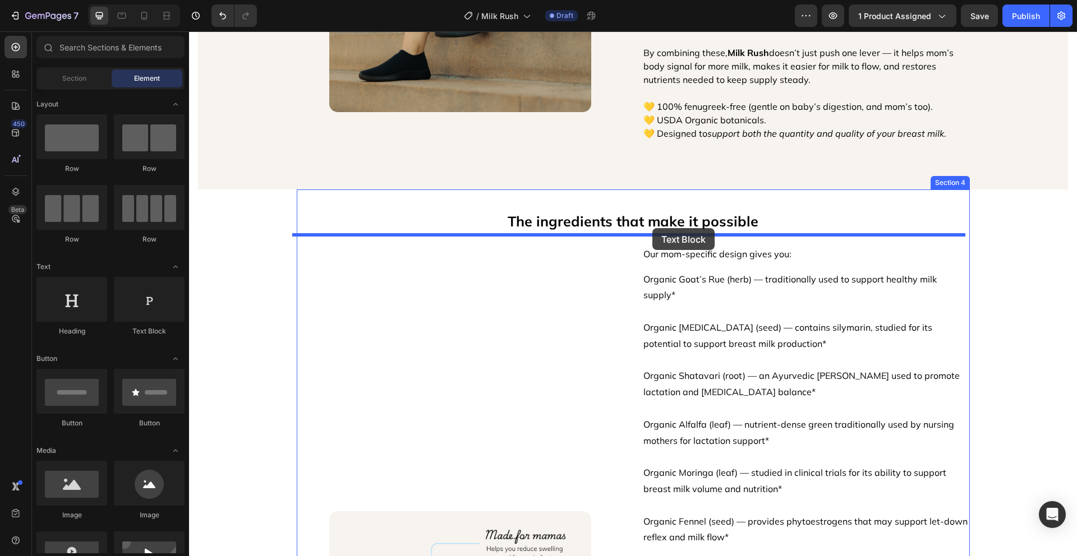
drag, startPoint x: 339, startPoint y: 343, endPoint x: 652, endPoint y: 228, distance: 333.6
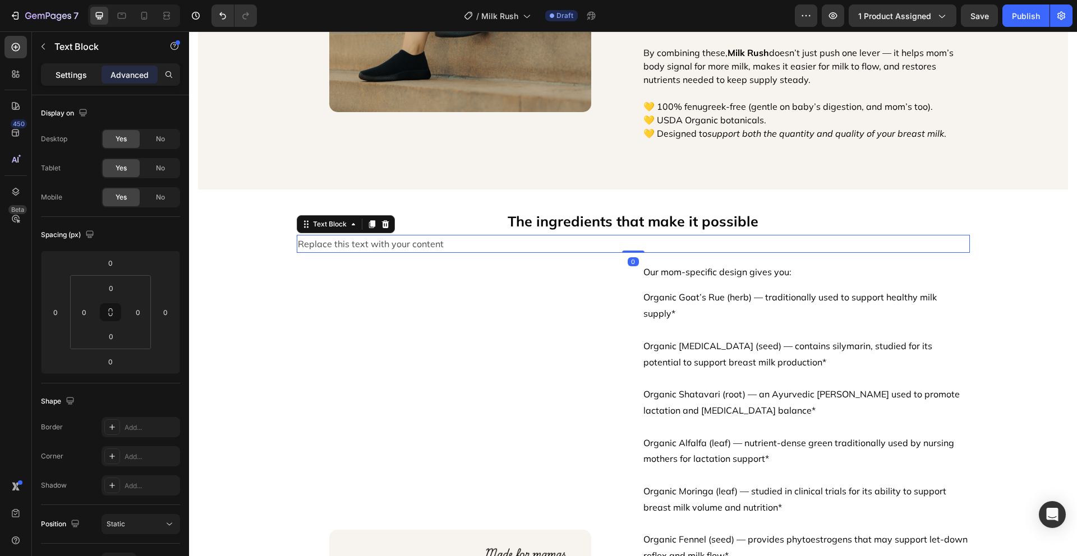
click at [70, 82] on div "Settings" at bounding box center [71, 75] width 56 height 18
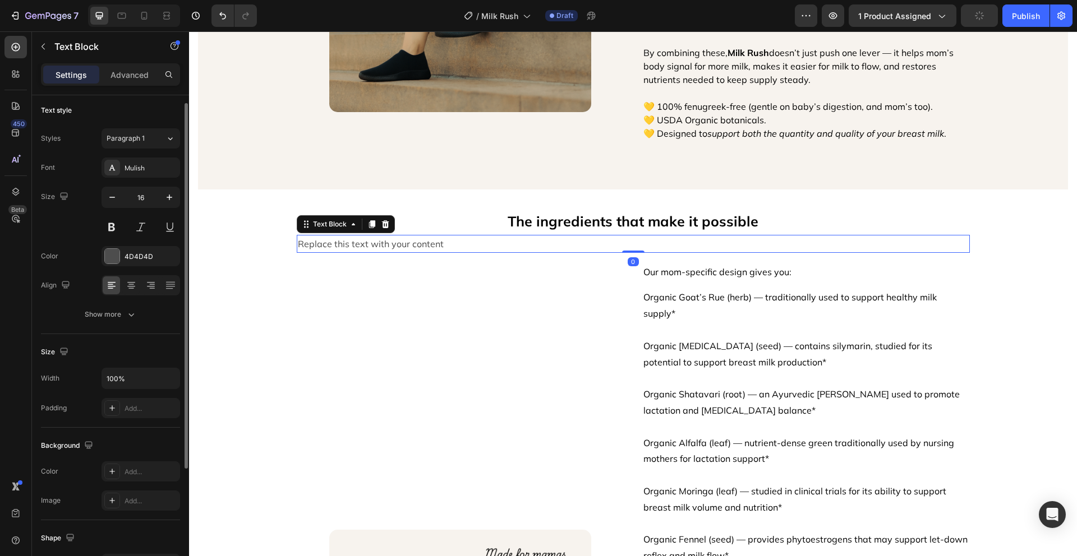
scroll to position [10, 0]
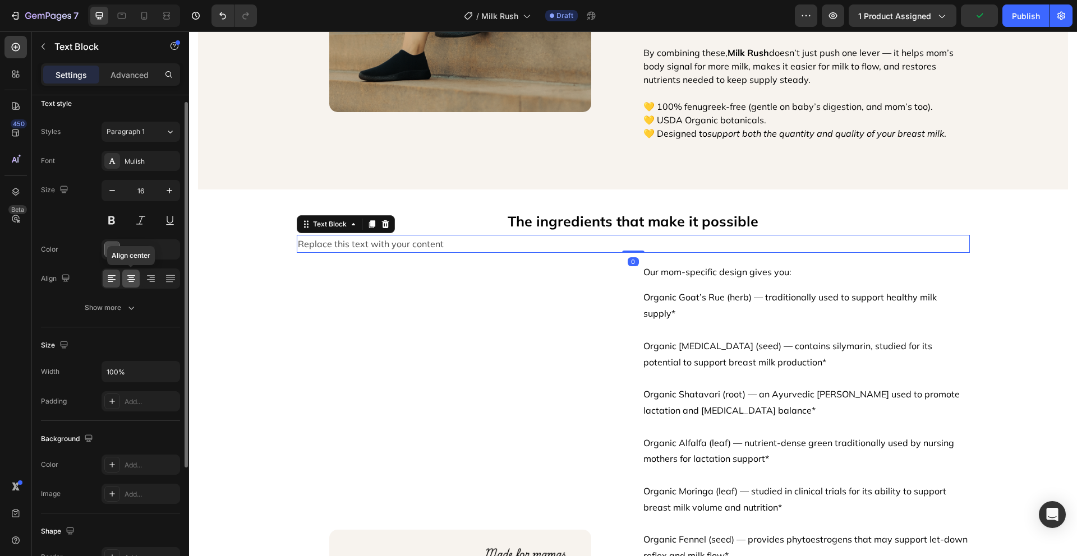
click at [126, 276] on icon at bounding box center [131, 278] width 11 height 11
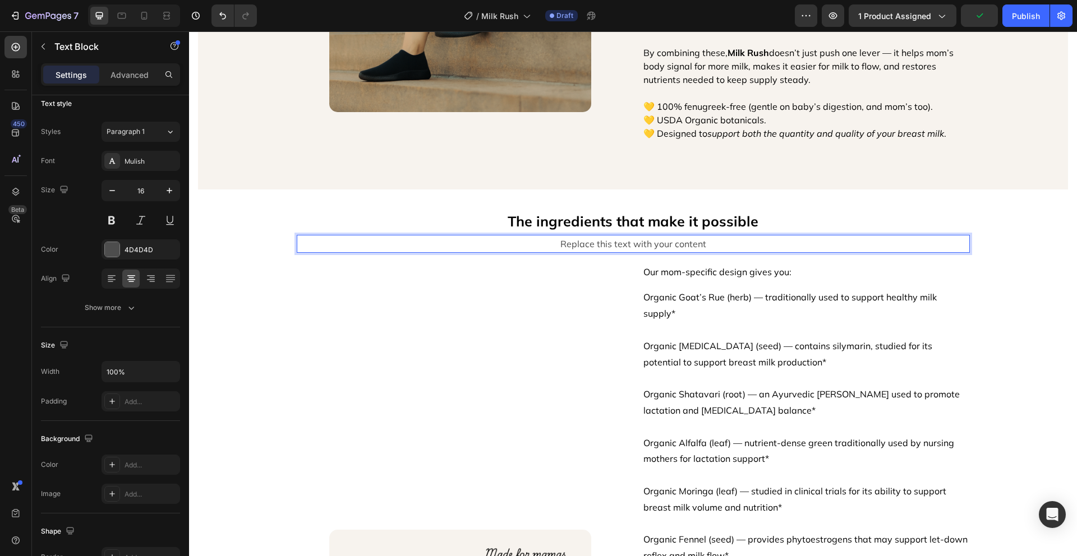
click at [627, 238] on div "Replace this text with your content" at bounding box center [633, 244] width 673 height 19
click at [627, 238] on p "Replace this text with your content" at bounding box center [633, 244] width 671 height 16
click at [408, 241] on p "“Seven gentle herbs. One fenugreek-free formula. Everything you need to support…" at bounding box center [633, 244] width 671 height 16
click at [876, 242] on p "Seven gentle herbs. One fenugreek-free formula. Everything you need to support …" at bounding box center [633, 244] width 671 height 16
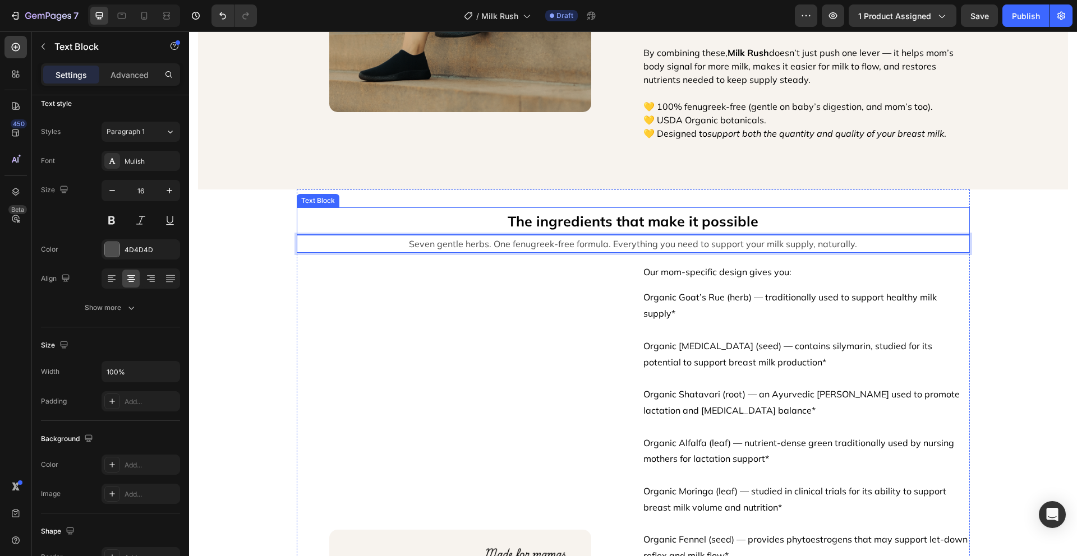
click at [601, 226] on p "The ingredients that make it possible" at bounding box center [633, 221] width 671 height 25
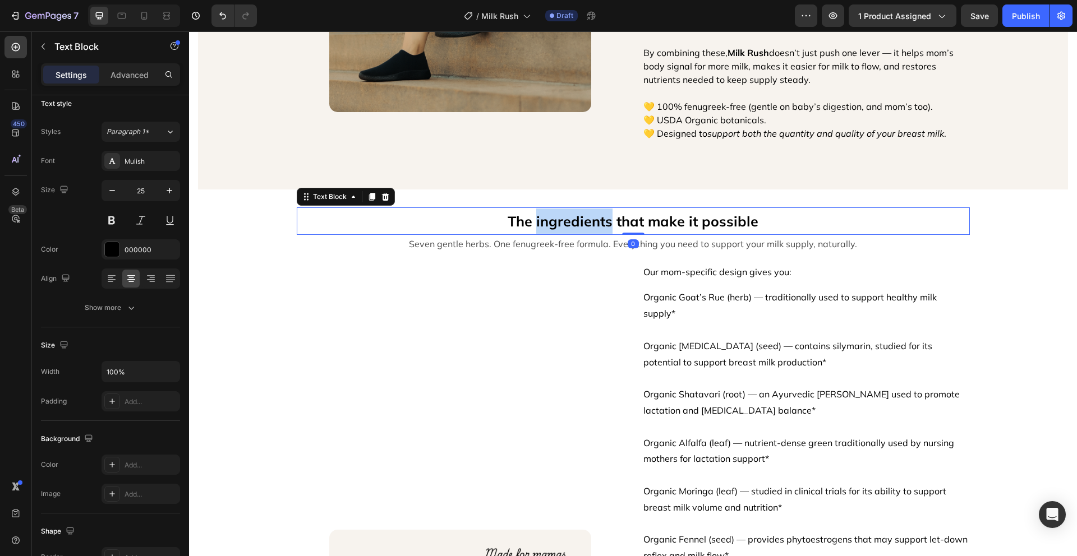
click at [601, 226] on p "The ingredients that make it possible" at bounding box center [633, 221] width 671 height 25
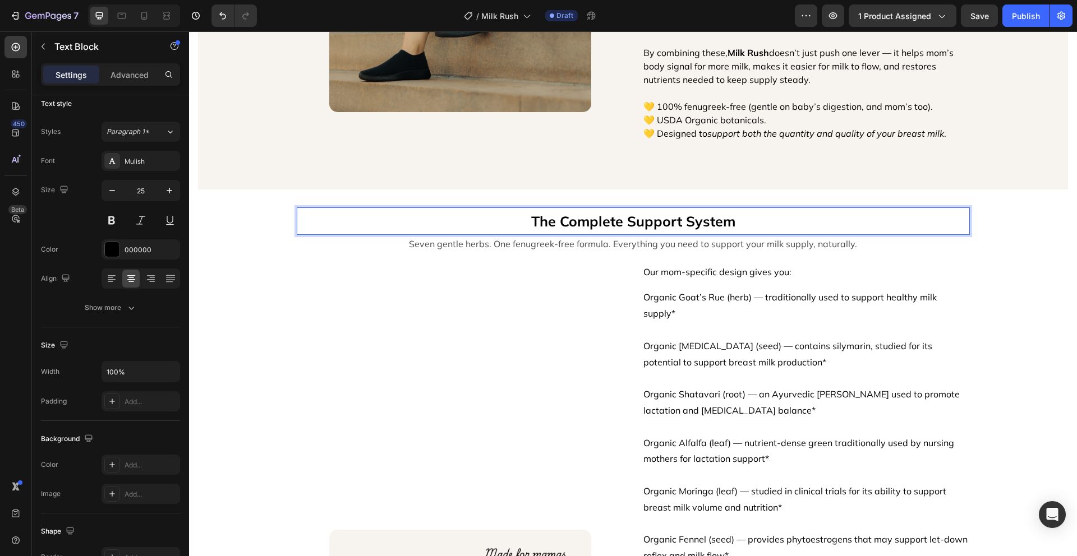
click at [1031, 229] on div "Natural Lactation Support for Struggling Mamas Text Block Image That’s why we c…" at bounding box center [633, 543] width 888 height 4267
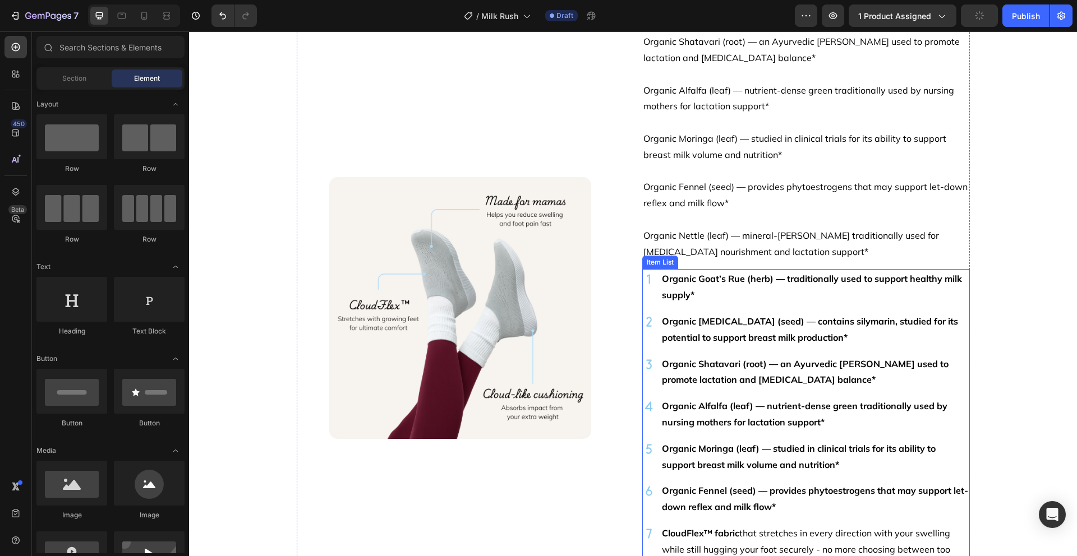
scroll to position [2013, 0]
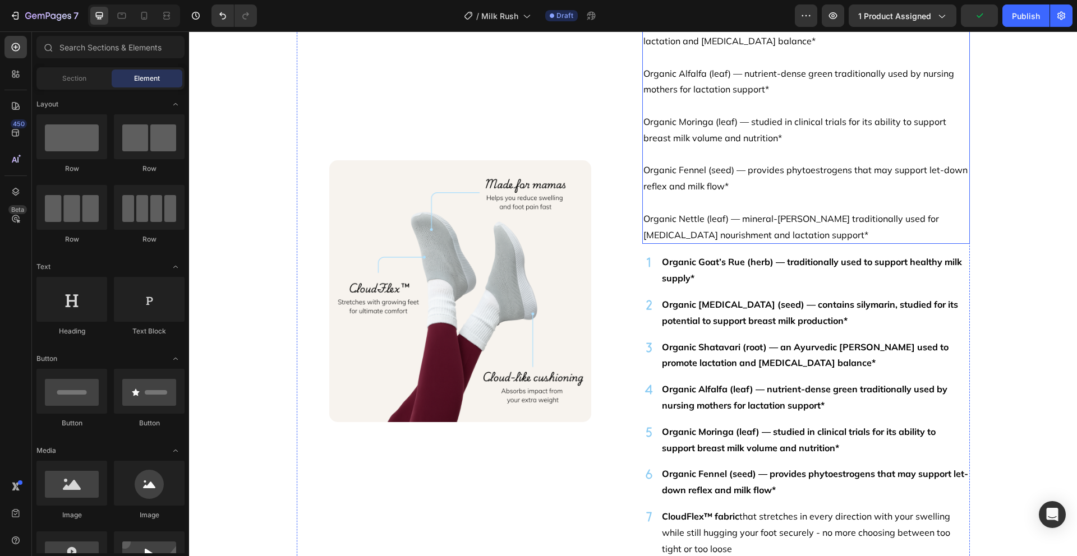
click at [771, 211] on p "Organic Nettle (leaf) — mineral-rich herb traditionally used for postpartum nou…" at bounding box center [805, 227] width 325 height 33
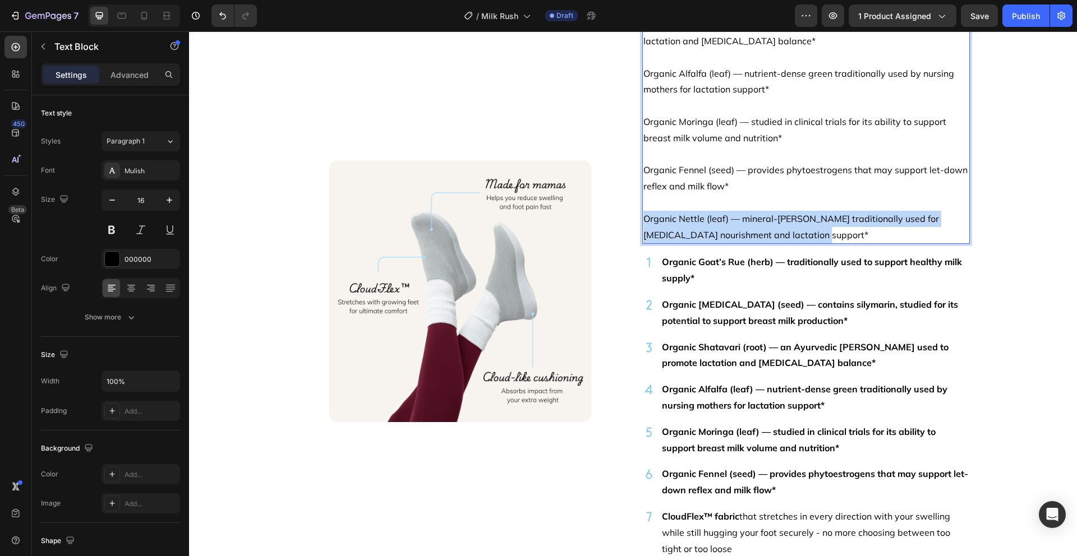
drag, startPoint x: 796, startPoint y: 216, endPoint x: 640, endPoint y: 200, distance: 156.7
click at [643, 211] on p "Organic Nettle (leaf) — mineral-rich herb traditionally used for postpartum nou…" at bounding box center [805, 227] width 325 height 33
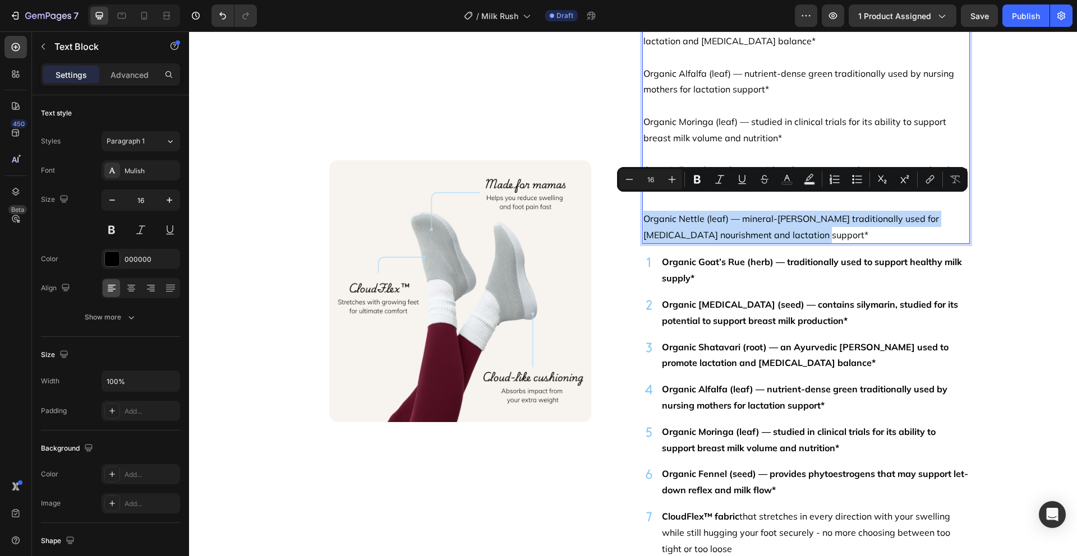
copy p "Organic Nettle (leaf) — mineral-rich herb traditionally used for postpartum nou…"
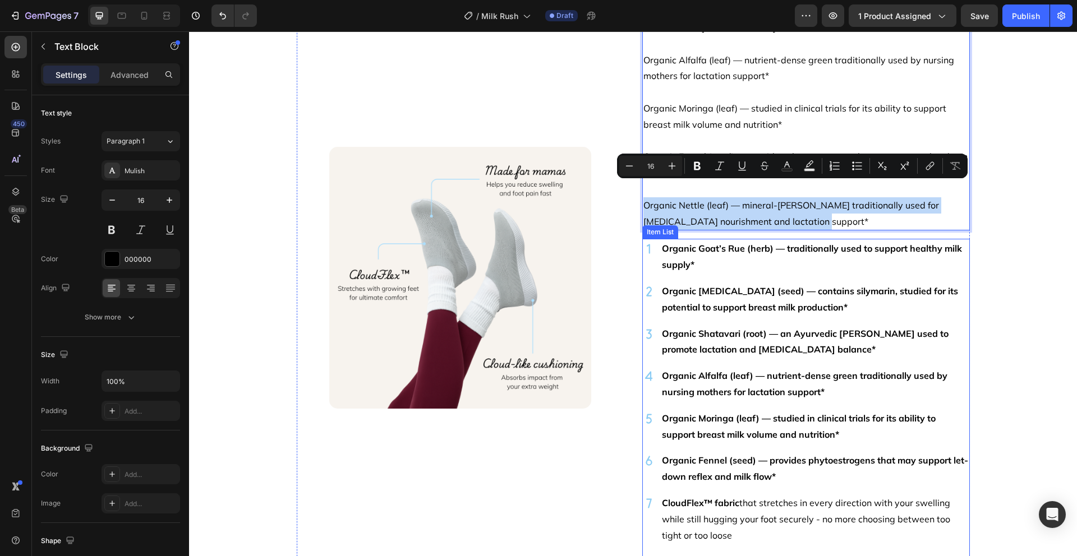
scroll to position [2047, 0]
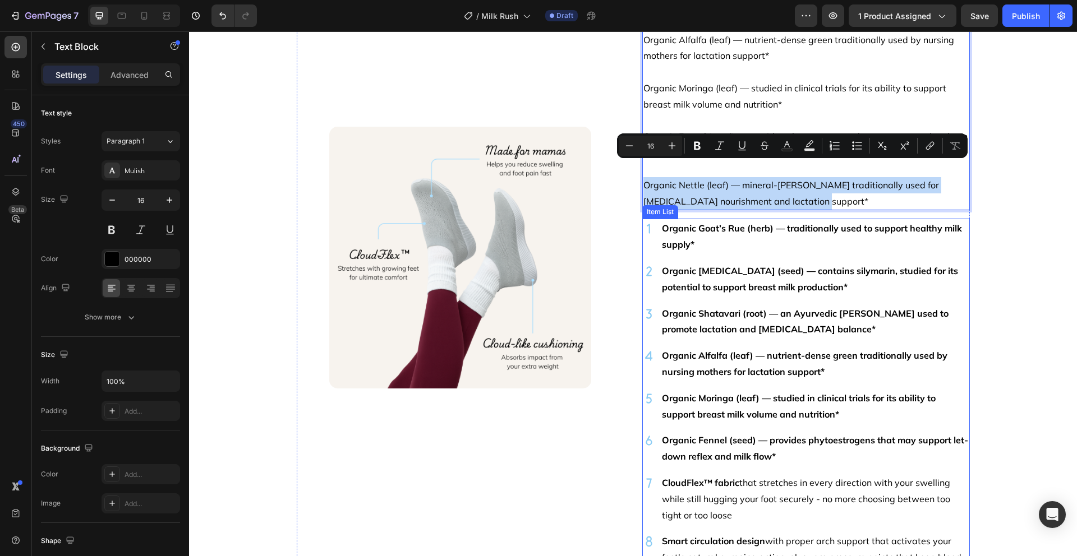
click at [742, 501] on p "CloudFlex™ fabric that stretches in every direction with your swelling while st…" at bounding box center [815, 499] width 306 height 48
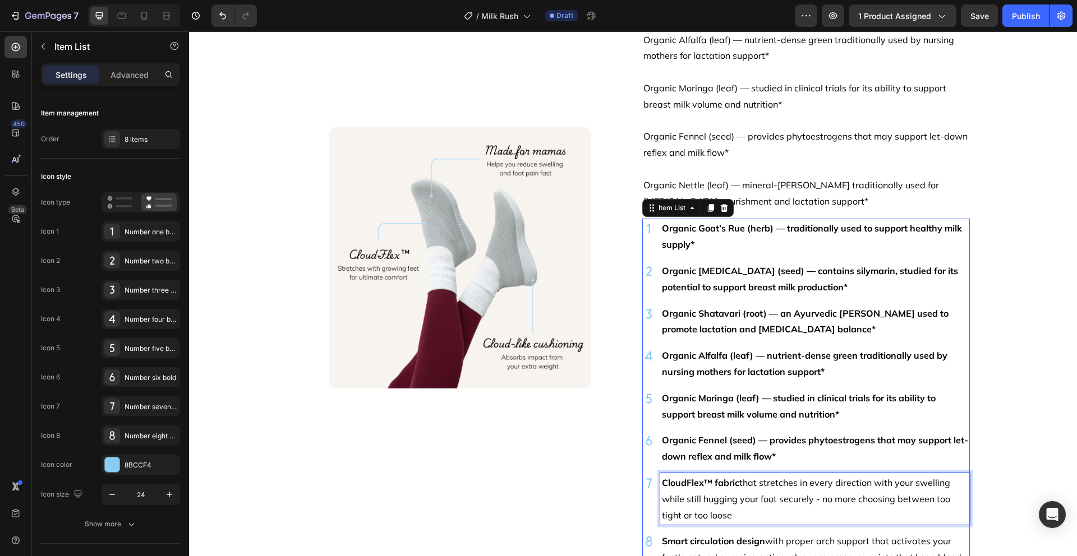
click at [743, 499] on p "CloudFlex™ fabric that stretches in every direction with your swelling while st…" at bounding box center [815, 499] width 306 height 48
drag, startPoint x: 742, startPoint y: 500, endPoint x: 654, endPoint y: 465, distance: 93.9
click at [654, 473] on div "CloudFlex™ fabric that stretches in every direction with your swelling while st…" at bounding box center [805, 499] width 327 height 52
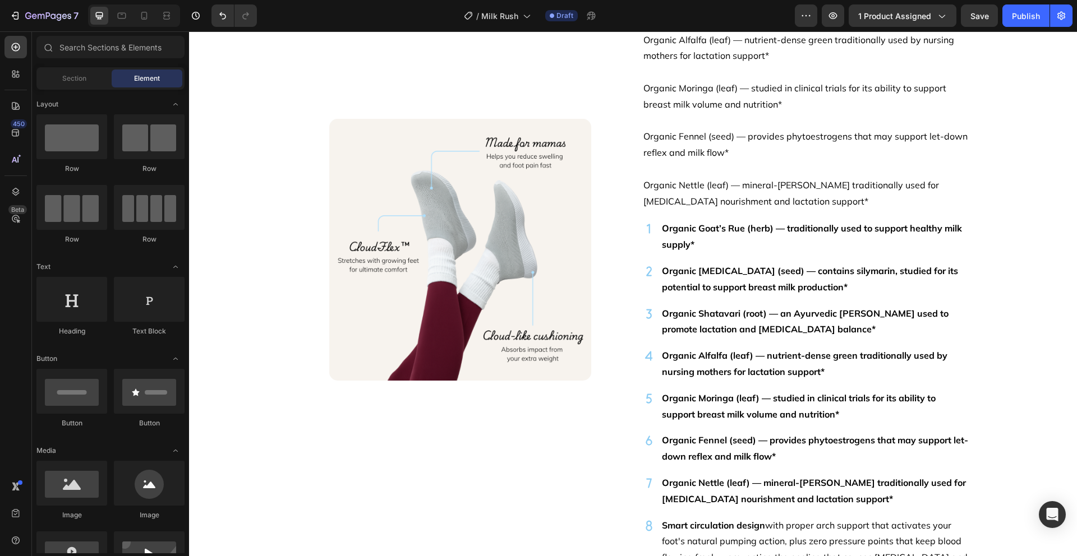
click at [1011, 438] on div "The Complete Support System Text Block Seven gentle herbs. One fenugreek-free f…" at bounding box center [633, 132] width 888 height 4251
click at [655, 241] on div "Organic Goat’s Rue (herb) — traditionally used to support healthy milk supply* …" at bounding box center [805, 401] width 327 height 364
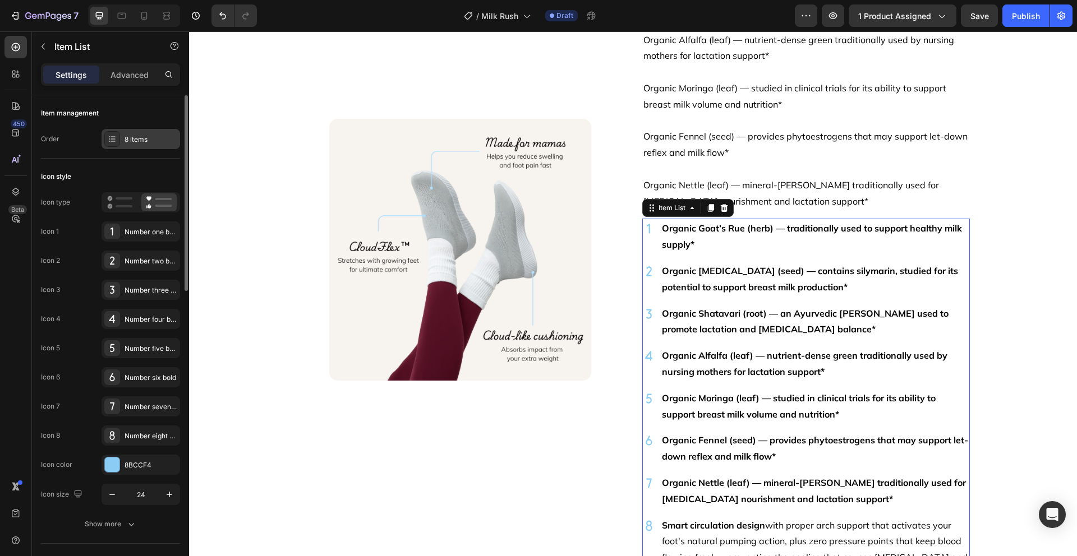
click at [136, 137] on div "8 items" at bounding box center [150, 140] width 53 height 10
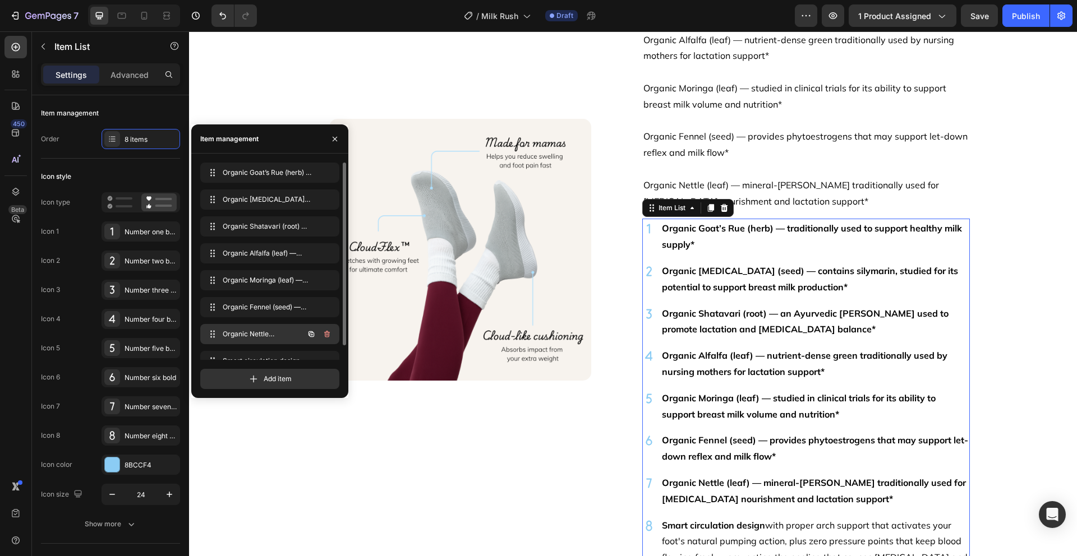
scroll to position [16, 0]
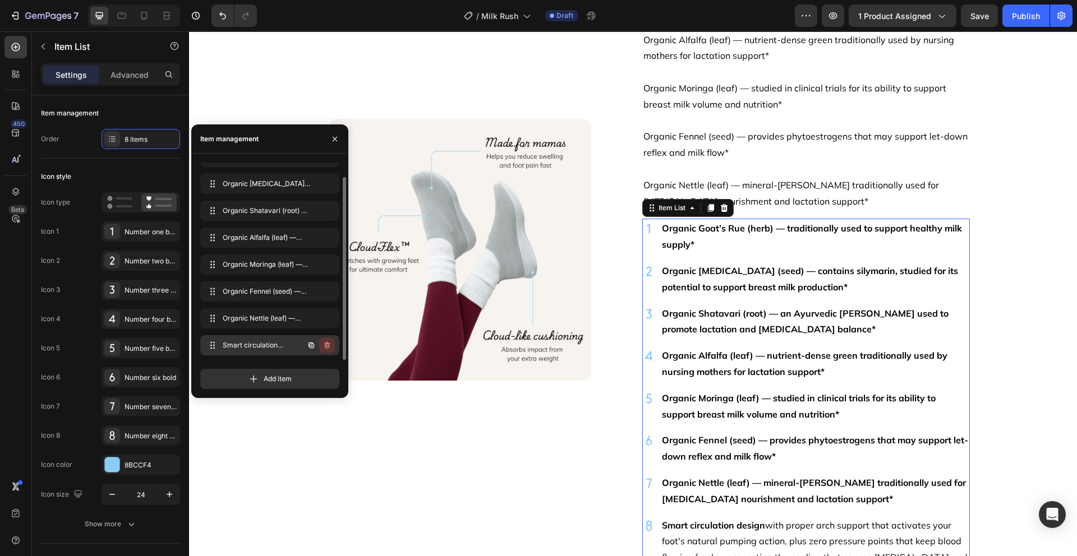
click at [326, 347] on icon "button" at bounding box center [326, 345] width 9 height 9
click at [326, 347] on div "Delete" at bounding box center [319, 345] width 21 height 10
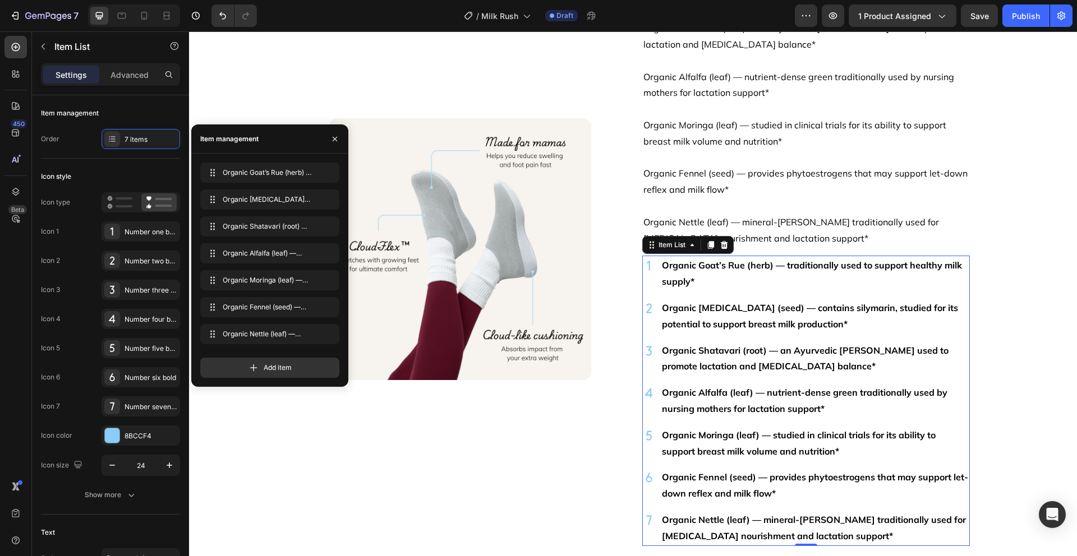
scroll to position [0, 0]
click at [1001, 335] on div "The Complete Support System Text Block Seven gentle herbs. One fenugreek-free f…" at bounding box center [633, 132] width 888 height 4177
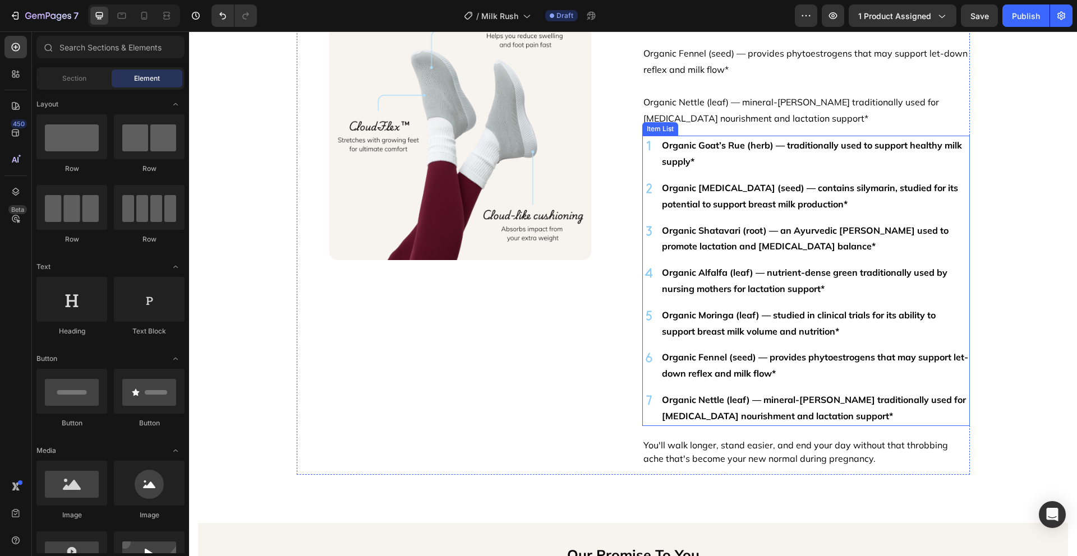
scroll to position [2131, 0]
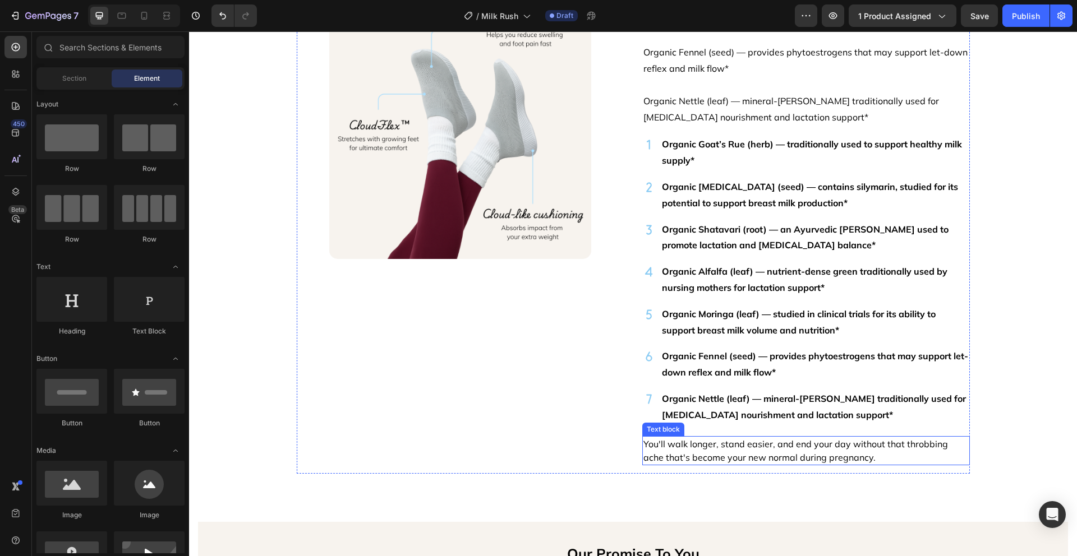
click at [881, 437] on p "You'll walk longer, stand easier, and end your day without that throbbing ache …" at bounding box center [805, 450] width 325 height 27
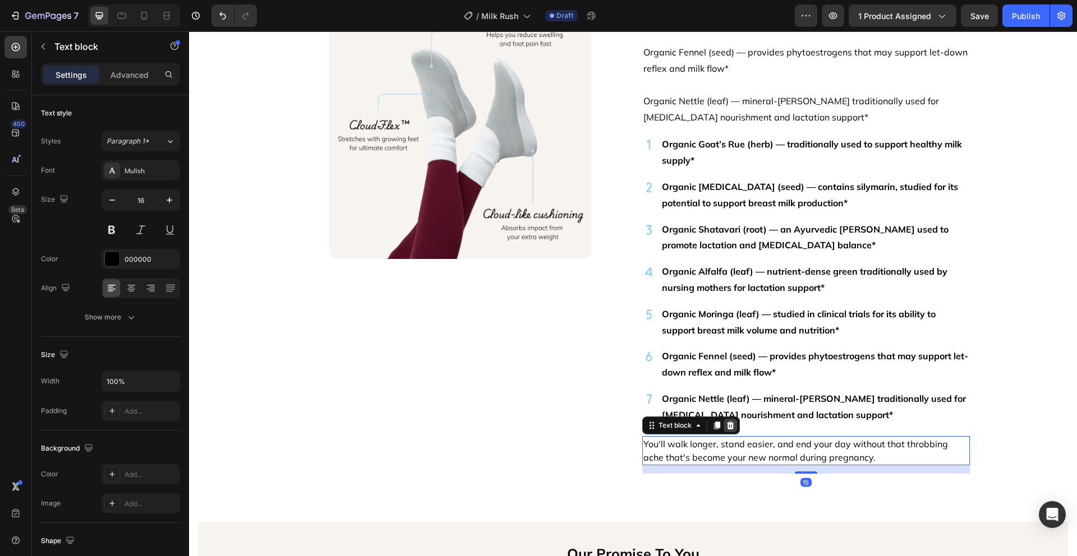
click at [728, 421] on icon at bounding box center [729, 425] width 7 height 8
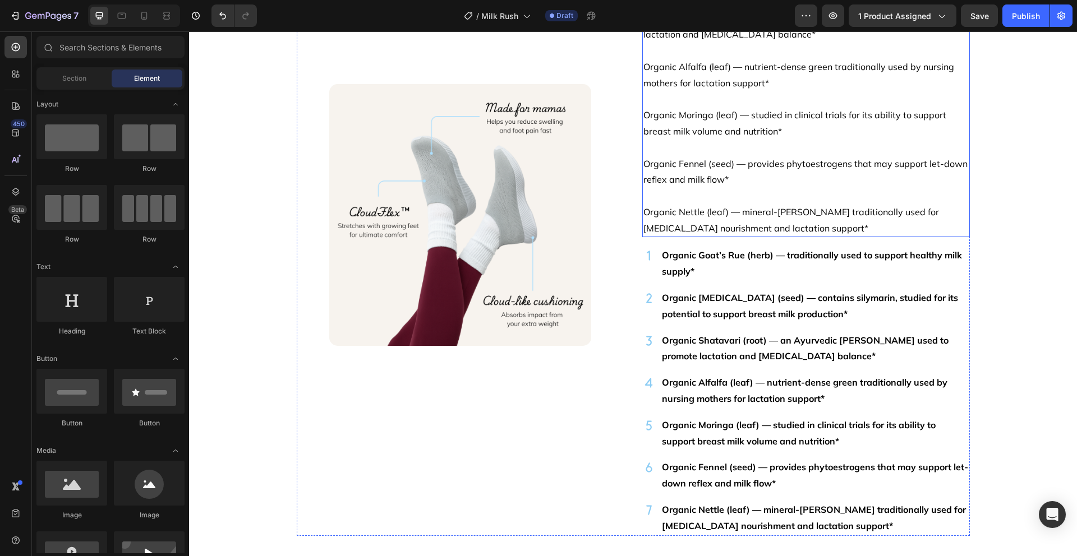
scroll to position [1685, 0]
click at [830, 163] on p "Organic Fennel (seed) — provides phytoestrogens that may support let-down refle…" at bounding box center [805, 173] width 325 height 33
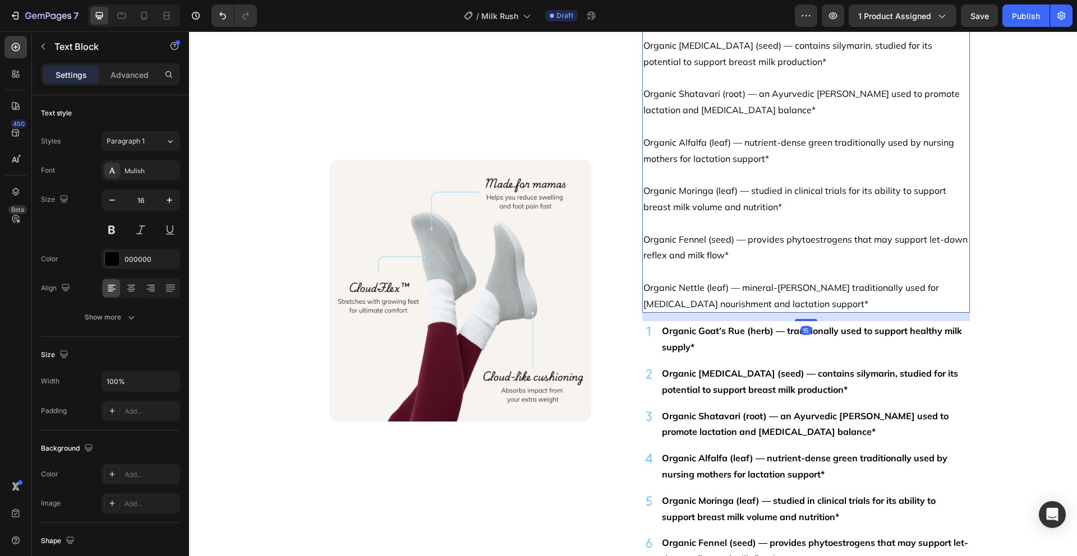
scroll to position [1341, 0]
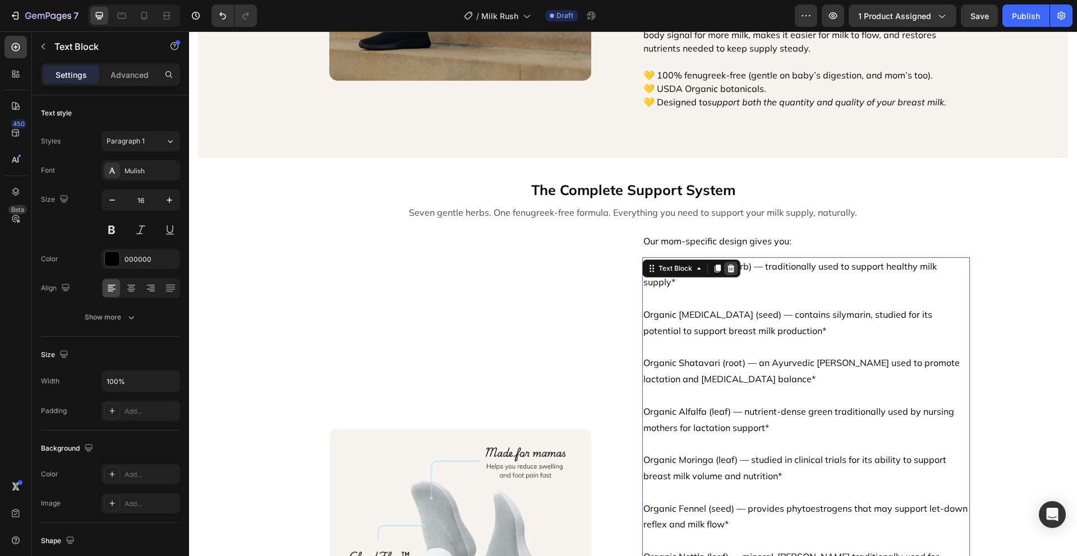
click at [729, 267] on icon at bounding box center [730, 268] width 9 height 9
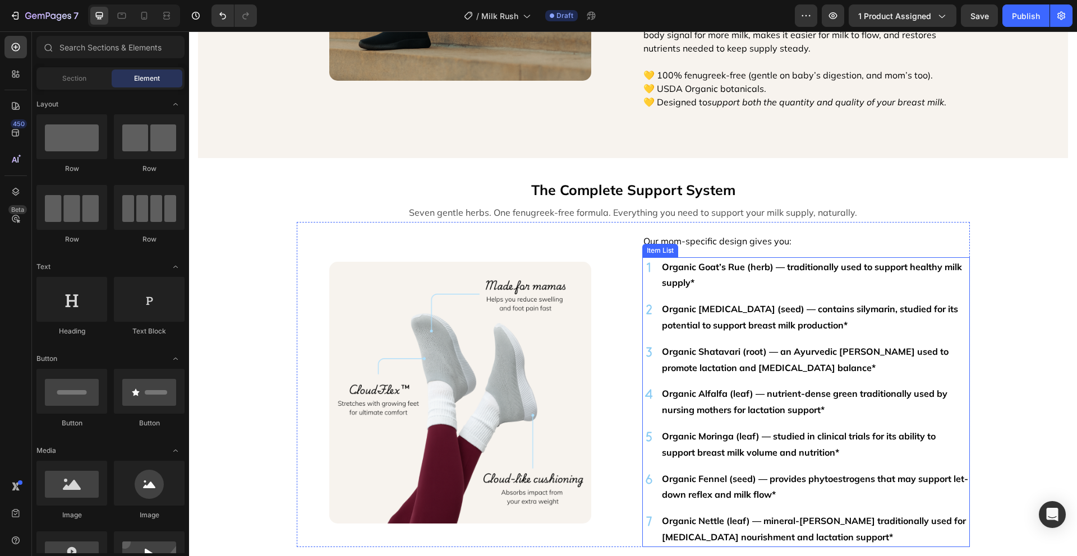
click at [802, 288] on p "Organic Goat’s Rue (herb) — traditionally used to support healthy milk supply*" at bounding box center [815, 275] width 306 height 33
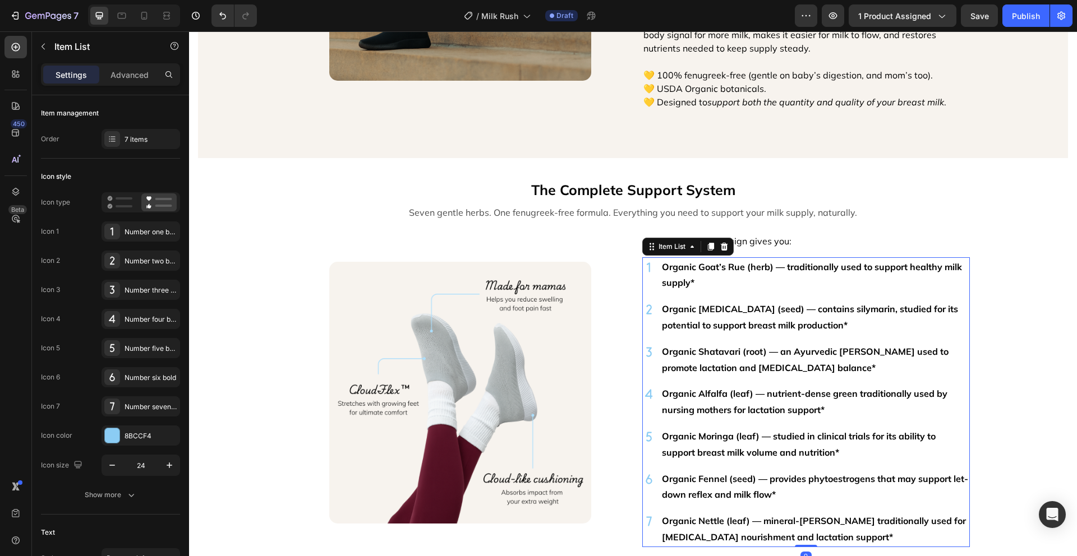
click at [766, 287] on p "Organic Goat’s Rue (herb) — traditionally used to support healthy milk supply*" at bounding box center [815, 275] width 306 height 33
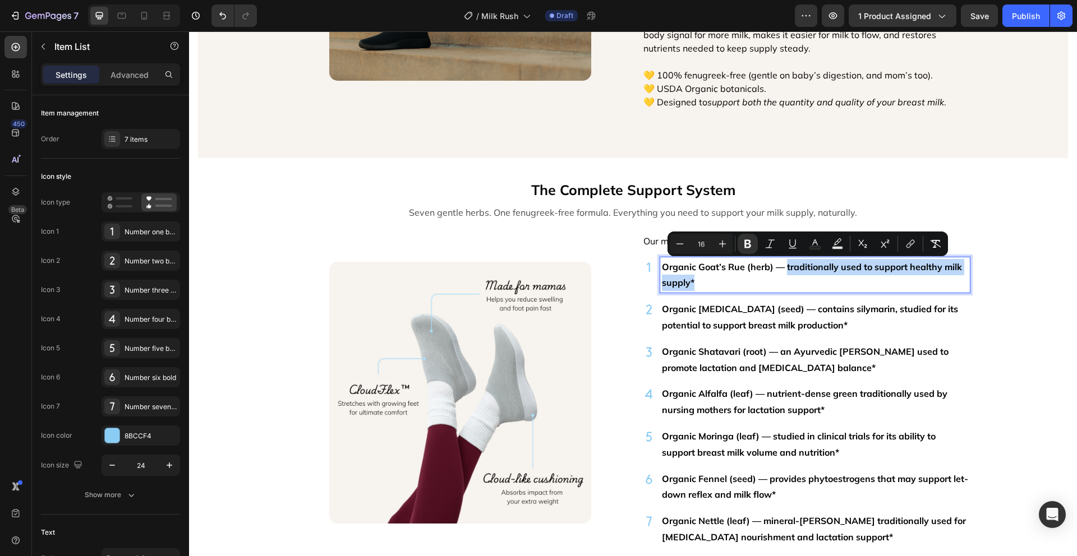
drag, startPoint x: 743, startPoint y: 284, endPoint x: 782, endPoint y: 265, distance: 43.9
click at [782, 265] on p "Organic Goat’s Rue (herb) — traditionally used to support healthy milk supply*" at bounding box center [815, 275] width 306 height 33
click at [750, 243] on icon "Editor contextual toolbar" at bounding box center [747, 243] width 11 height 11
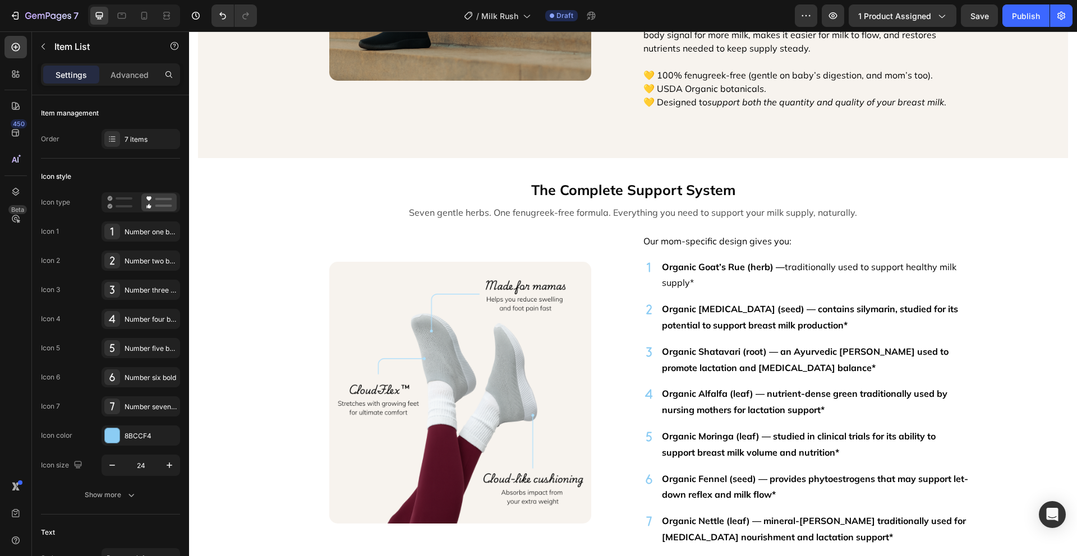
click at [837, 326] on strong "Organic Milk Thistle (seed) — contains silymarin, studied for its potential to …" at bounding box center [810, 316] width 296 height 27
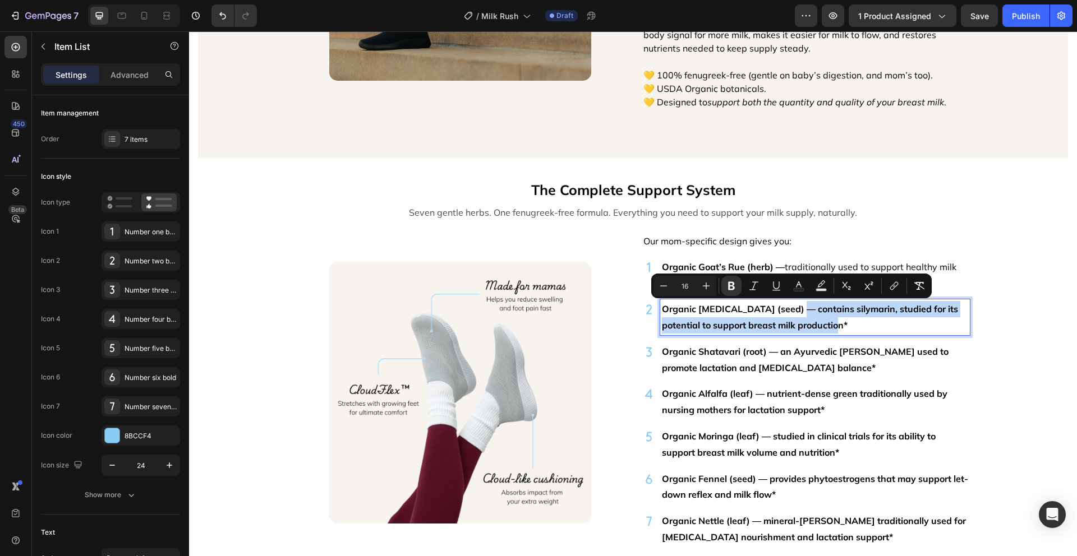
drag, startPoint x: 870, startPoint y: 327, endPoint x: 787, endPoint y: 307, distance: 85.8
click at [787, 307] on p "Organic Milk Thistle (seed) — contains silymarin, studied for its potential to …" at bounding box center [815, 317] width 306 height 33
click at [726, 285] on icon "Editor contextual toolbar" at bounding box center [731, 285] width 11 height 11
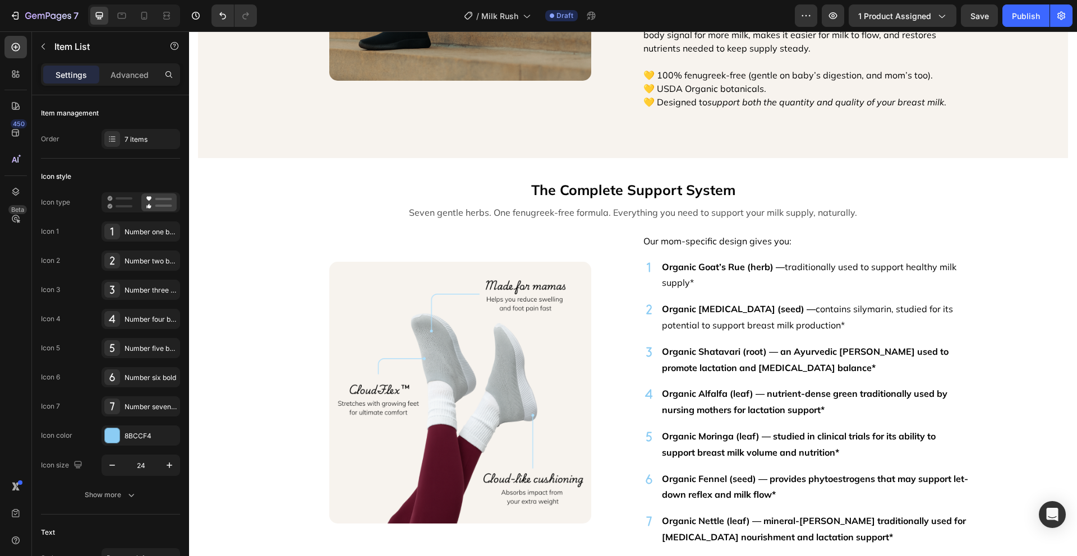
click at [812, 367] on p "Organic Shatavari (root) — an Ayurvedic herb long used to promote lactation and…" at bounding box center [815, 360] width 306 height 33
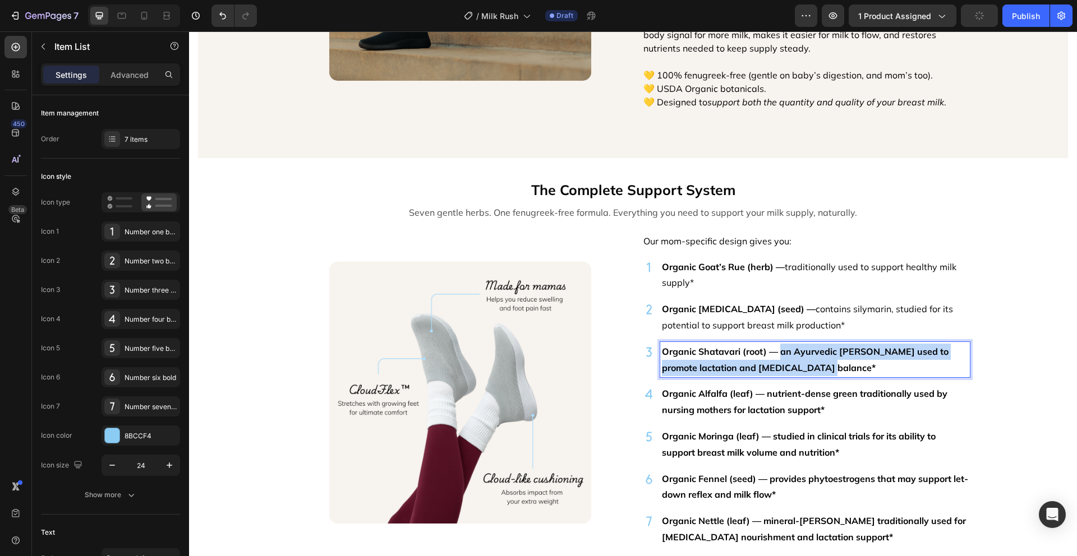
drag, startPoint x: 806, startPoint y: 368, endPoint x: 777, endPoint y: 347, distance: 35.8
click at [777, 347] on p "Organic Shatavari (root) — an Ayurvedic herb long used to promote lactation and…" at bounding box center [815, 360] width 306 height 33
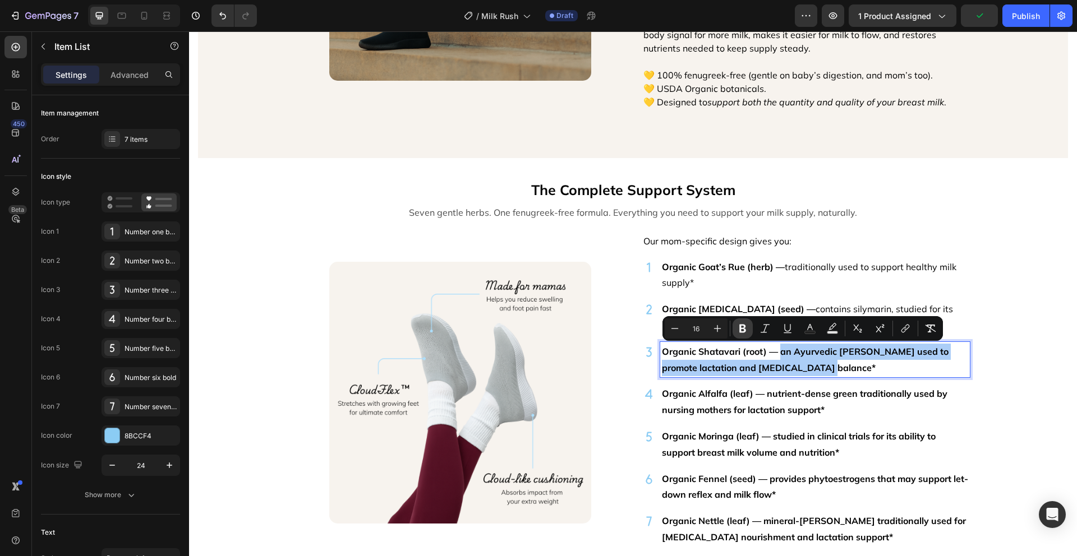
click at [742, 330] on icon "Editor contextual toolbar" at bounding box center [742, 328] width 11 height 11
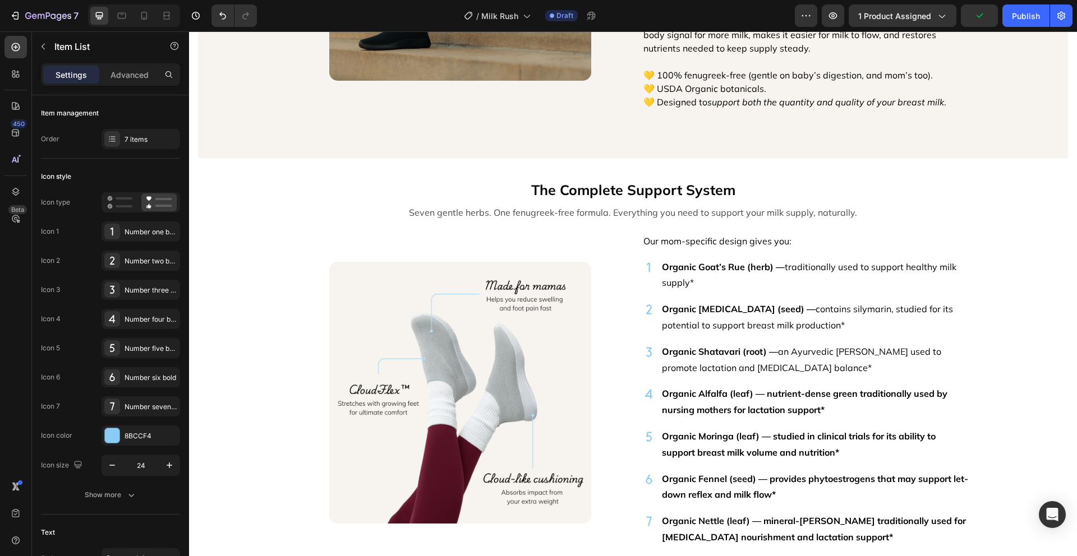
click at [833, 407] on p "Organic Alfalfa (leaf) — nutrient-dense green traditionally used by nursing mot…" at bounding box center [815, 402] width 306 height 33
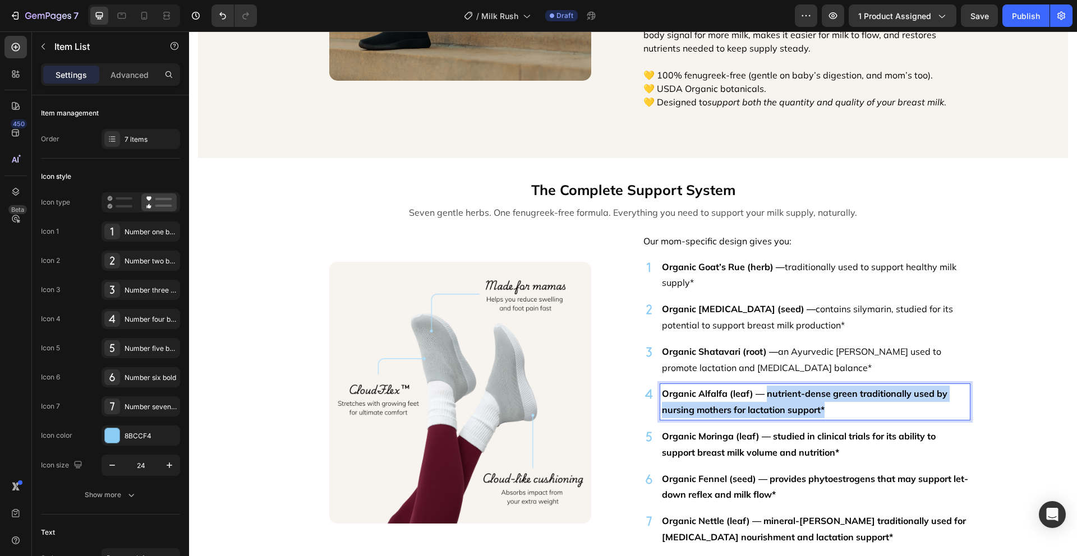
drag, startPoint x: 833, startPoint y: 410, endPoint x: 763, endPoint y: 392, distance: 72.3
click at [763, 392] on p "Organic Alfalfa (leaf) — nutrient-dense green traditionally used by nursing mot…" at bounding box center [815, 402] width 306 height 33
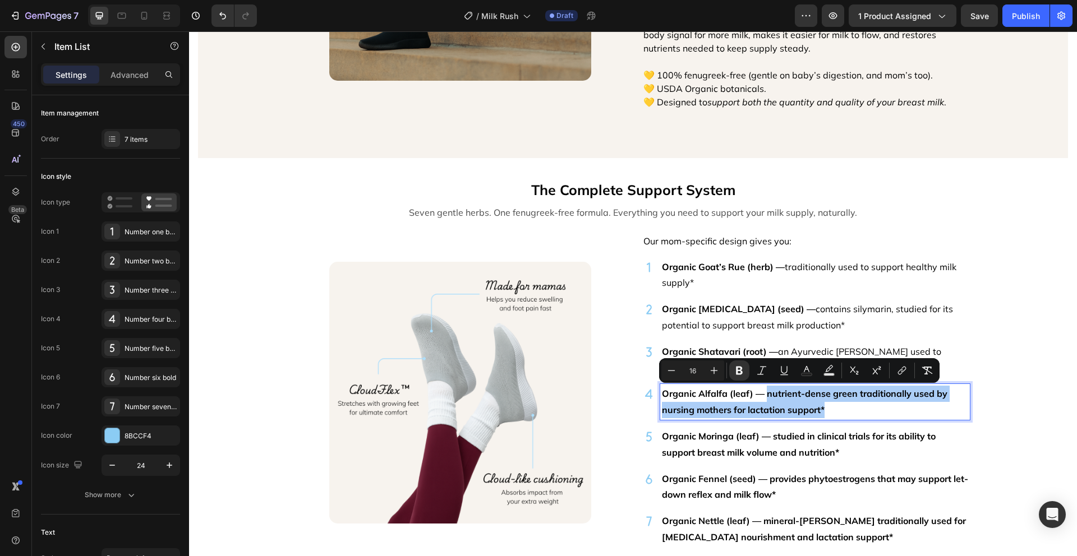
click at [742, 368] on icon "Editor contextual toolbar" at bounding box center [738, 370] width 11 height 11
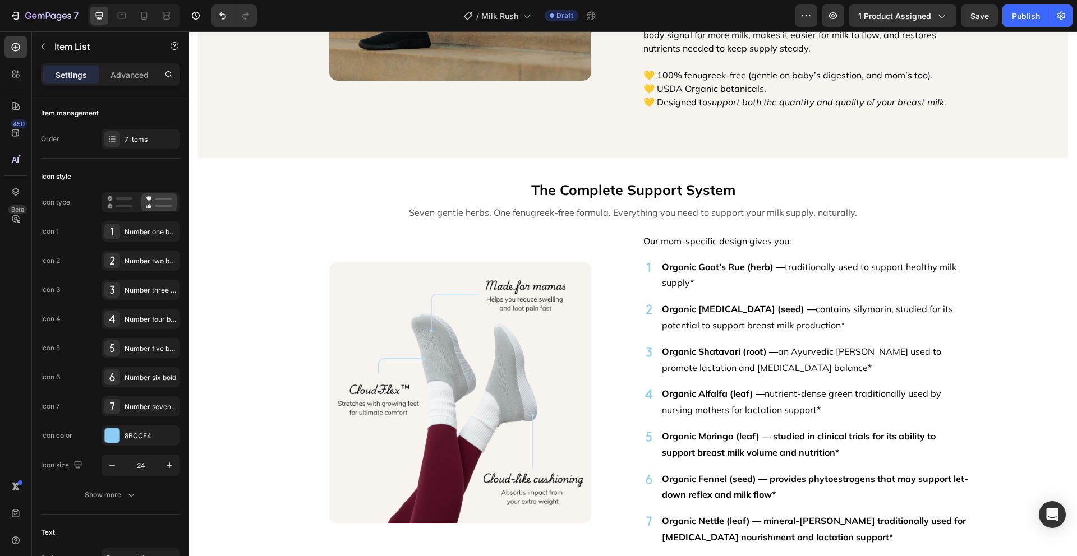
click at [888, 410] on p "Organic Alfalfa (leaf) — nutrient-dense green traditionally used by nursing mot…" at bounding box center [815, 402] width 306 height 33
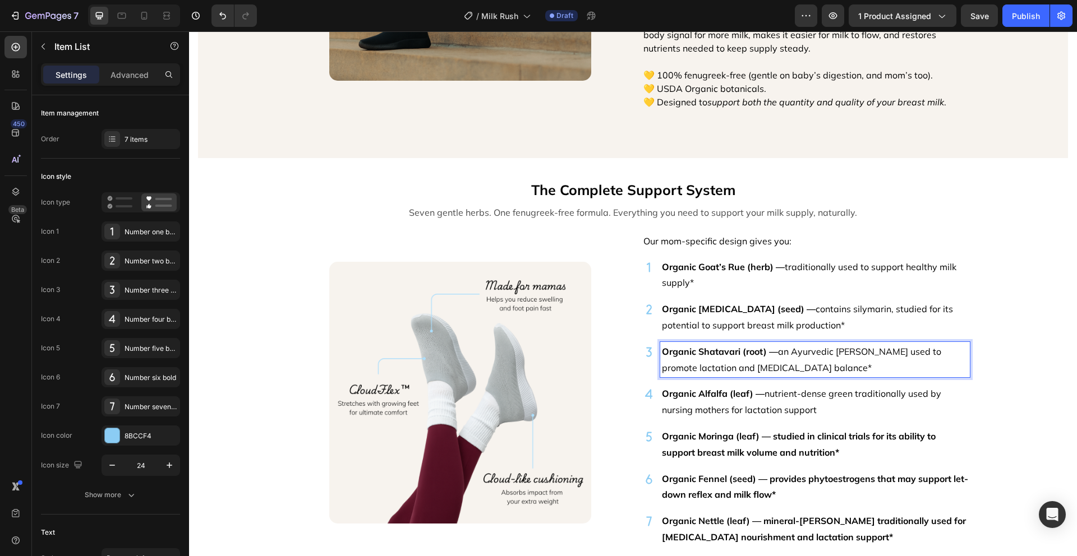
click at [852, 368] on p "Organic Shatavari (root) — an Ayurvedic herb long used to promote lactation and…" at bounding box center [815, 360] width 306 height 33
click at [838, 325] on p "Organic Milk Thistle (seed) — contains silymarin, studied for its potential to …" at bounding box center [815, 317] width 306 height 33
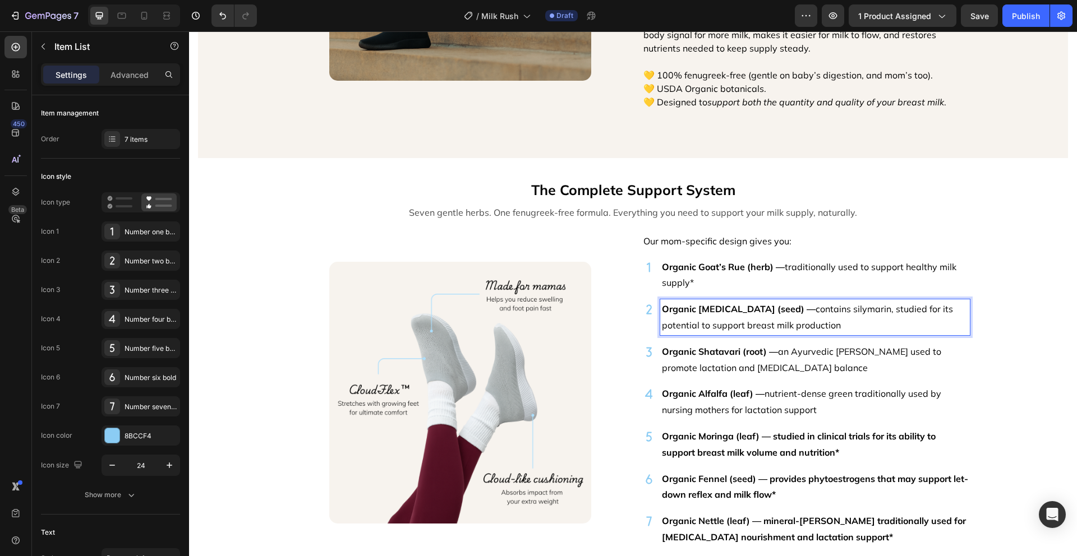
click at [823, 279] on p "Organic Goat’s Rue (herb) — traditionally used to support healthy milk supply*" at bounding box center [815, 275] width 306 height 33
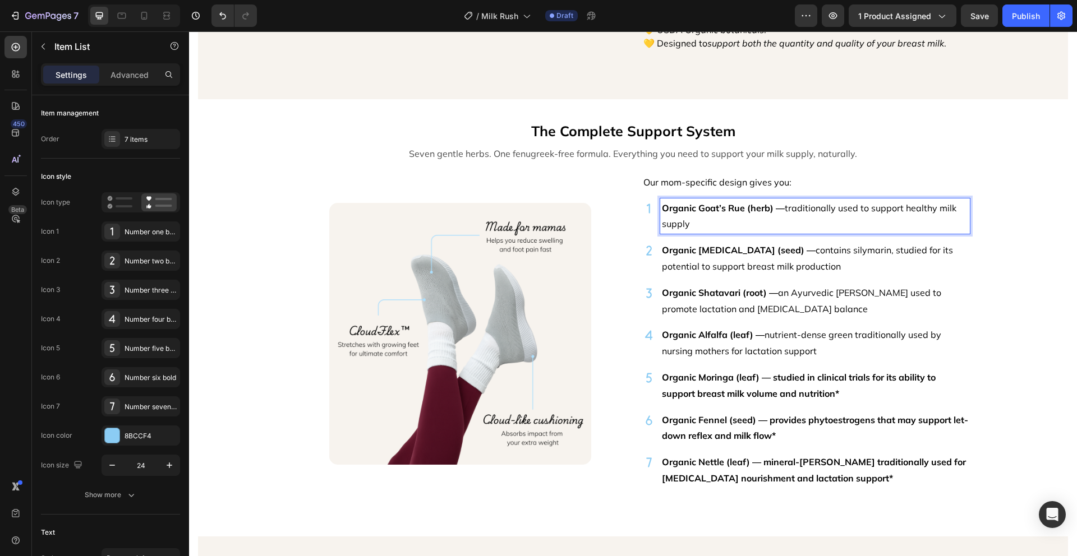
scroll to position [1425, 0]
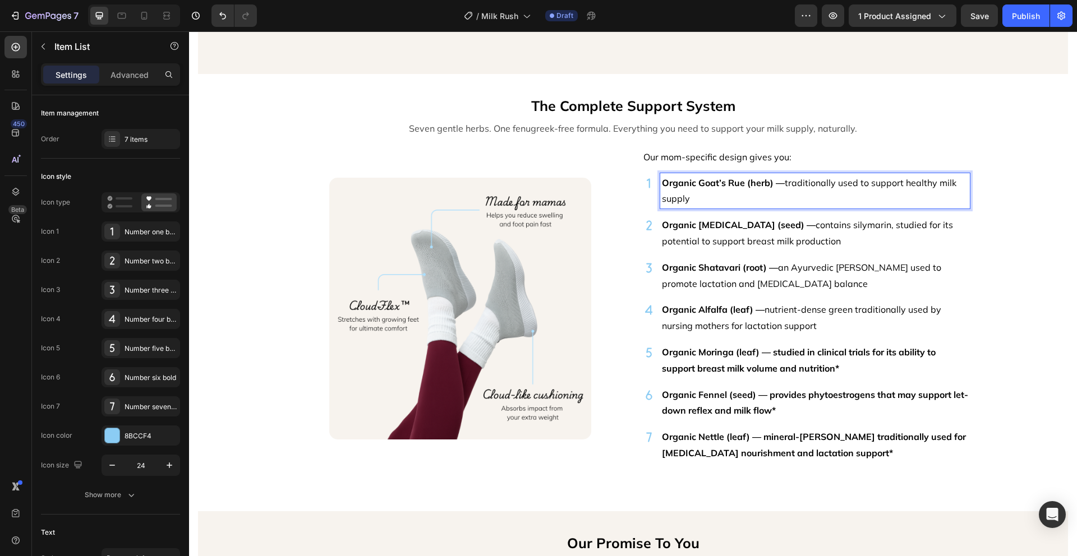
click at [857, 359] on p "Organic Moringa (leaf) — studied in clinical trials for its ability to support …" at bounding box center [815, 360] width 306 height 33
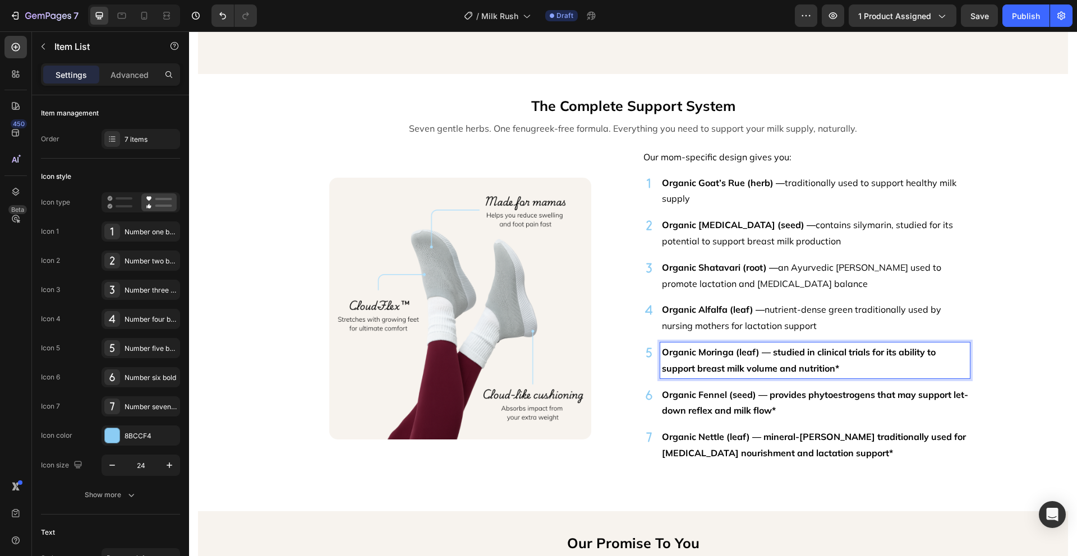
click at [852, 366] on p "Organic Moringa (leaf) — studied in clinical trials for its ability to support …" at bounding box center [815, 360] width 306 height 33
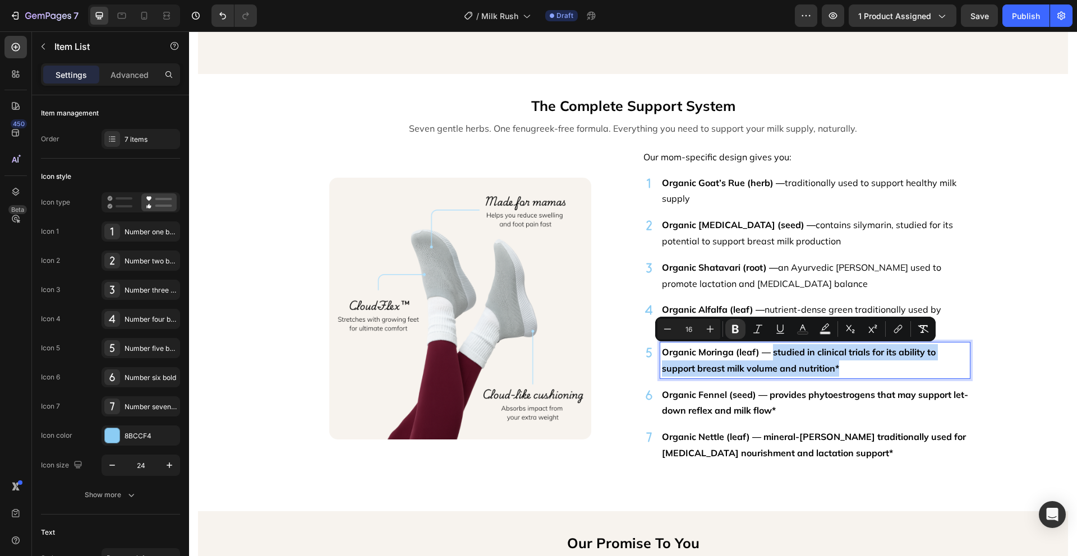
drag, startPoint x: 847, startPoint y: 368, endPoint x: 768, endPoint y: 350, distance: 81.1
click at [768, 350] on p "Organic Moringa (leaf) — studied in clinical trials for its ability to support …" at bounding box center [815, 360] width 306 height 33
click at [736, 325] on icon "Editor contextual toolbar" at bounding box center [735, 329] width 7 height 8
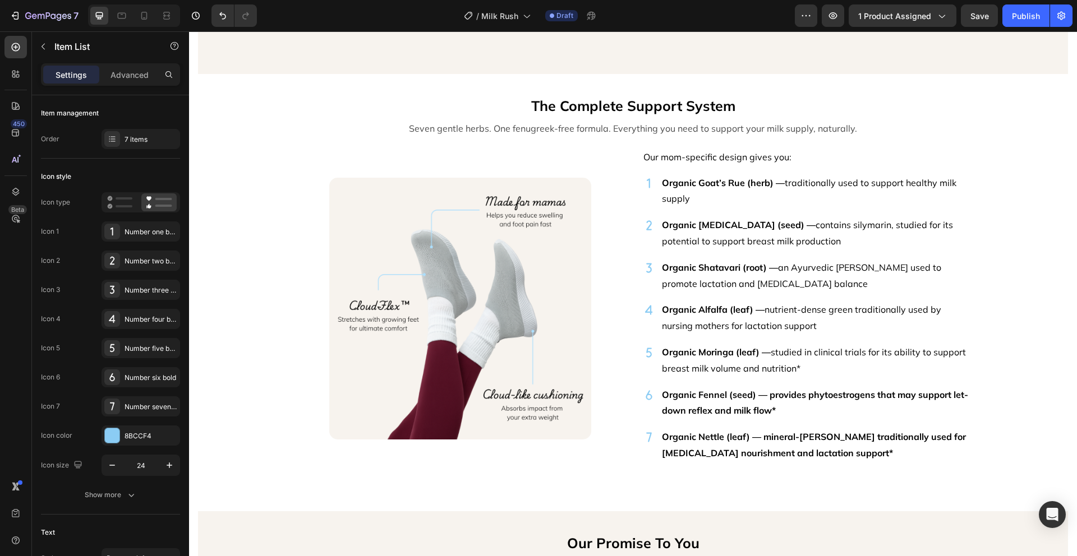
click at [828, 369] on p "Organic Moringa (leaf) — studied in clinical trials for its ability to support …" at bounding box center [815, 360] width 306 height 33
click at [867, 412] on p "Organic Fennel (seed) — provides phytoestrogens that may support let-down refle…" at bounding box center [815, 403] width 306 height 33
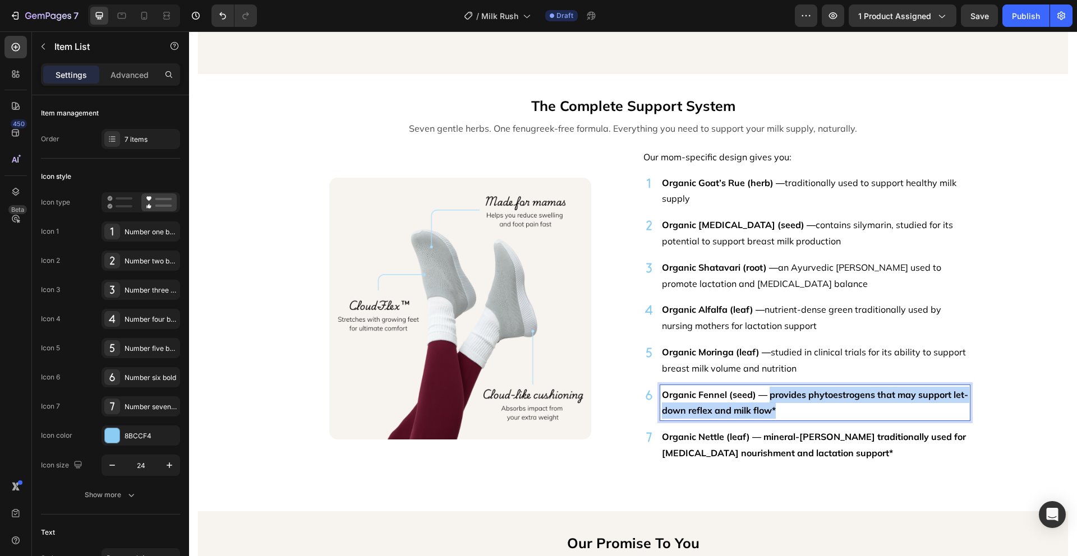
drag, startPoint x: 830, startPoint y: 410, endPoint x: 765, endPoint y: 395, distance: 66.8
click at [765, 395] on p "Organic Fennel (seed) — provides phytoestrogens that may support let-down refle…" at bounding box center [815, 403] width 306 height 33
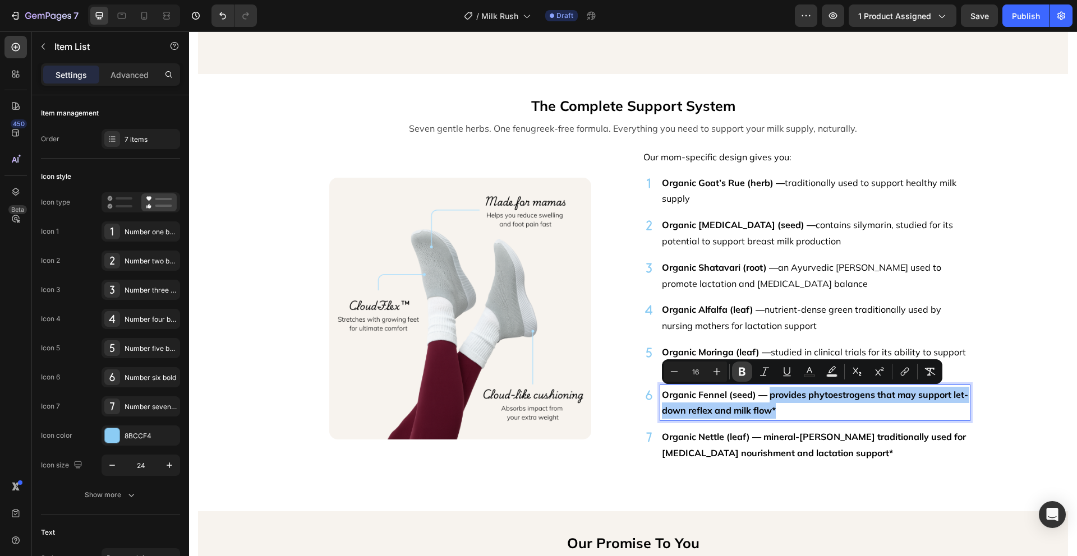
click at [747, 370] on icon "Editor contextual toolbar" at bounding box center [741, 371] width 11 height 11
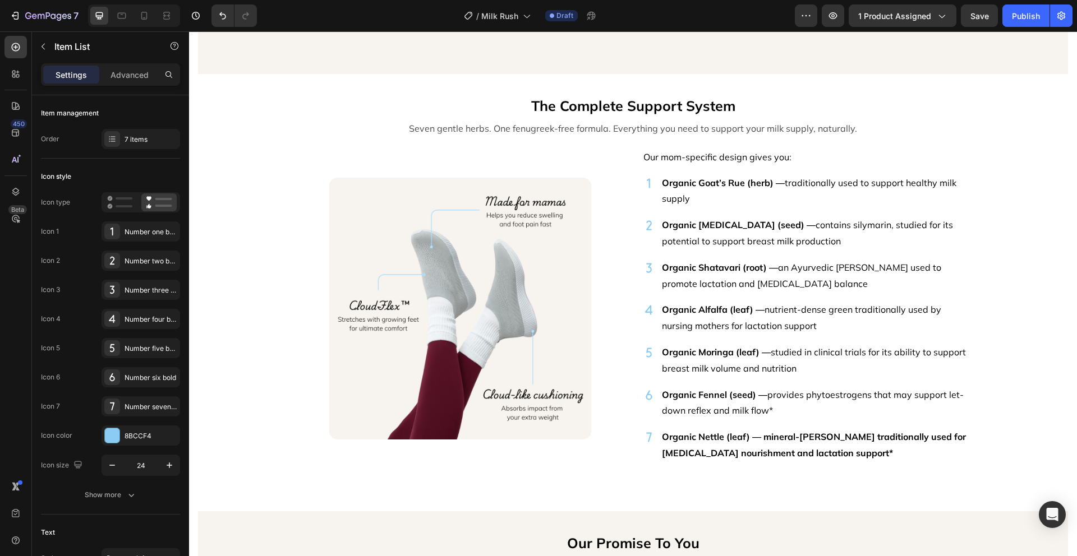
click at [812, 412] on p "Organic Fennel (seed) — provides phytoestrogens that may support let-down refle…" at bounding box center [815, 403] width 306 height 33
click at [868, 455] on p "Organic Nettle (leaf) — mineral-rich herb traditionally used for postpartum nou…" at bounding box center [815, 445] width 306 height 33
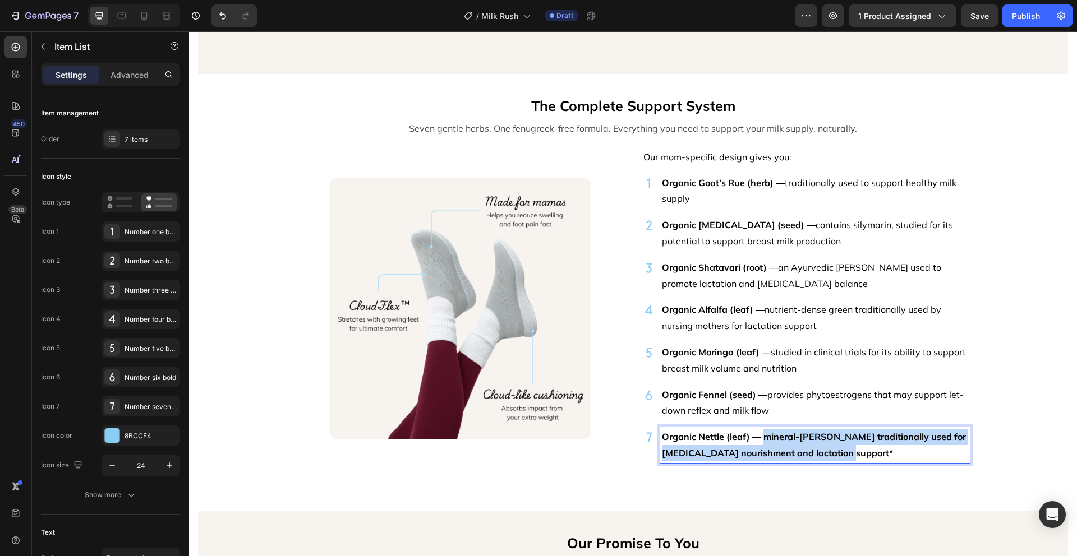
drag, startPoint x: 871, startPoint y: 451, endPoint x: 760, endPoint y: 434, distance: 112.3
click at [760, 434] on p "Organic Nettle (leaf) — mineral-rich herb traditionally used for postpartum nou…" at bounding box center [815, 445] width 306 height 33
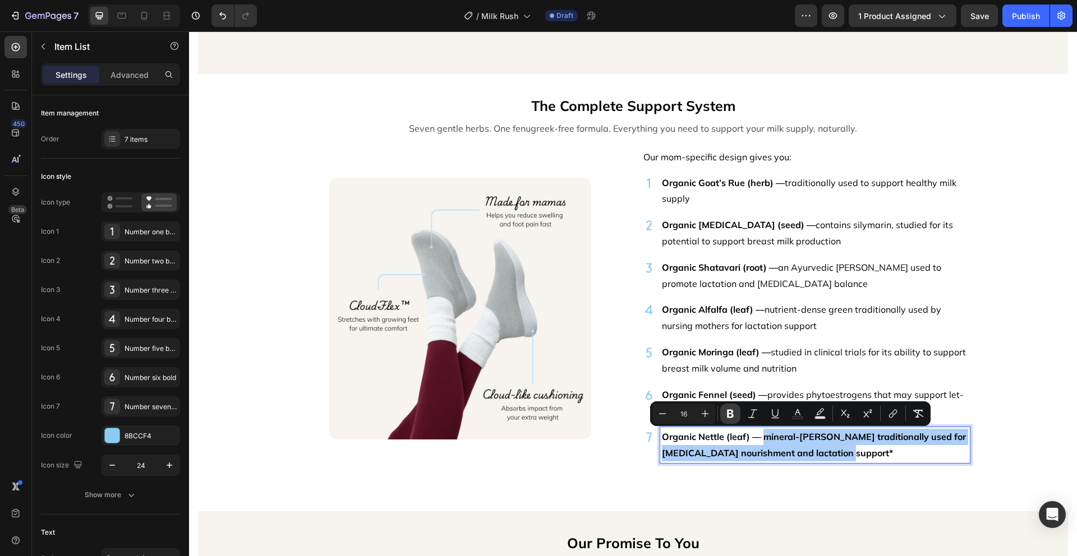
click at [738, 413] on button "Bold" at bounding box center [730, 414] width 20 height 20
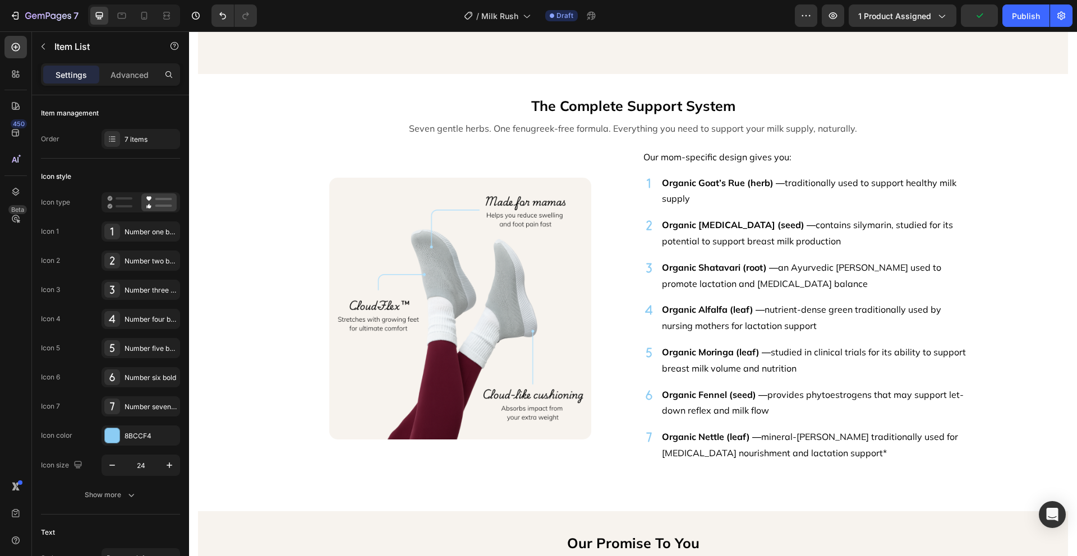
drag, startPoint x: 872, startPoint y: 455, endPoint x: 866, endPoint y: 452, distance: 6.3
click at [871, 455] on p "Organic Nettle (leaf) — mineral-[PERSON_NAME] traditionally used for [MEDICAL_D…" at bounding box center [815, 445] width 306 height 33
click at [996, 428] on div "Natural Lactation Support for Struggling Mamas Text Block Image That’s why we c…" at bounding box center [633, 359] width 888 height 3460
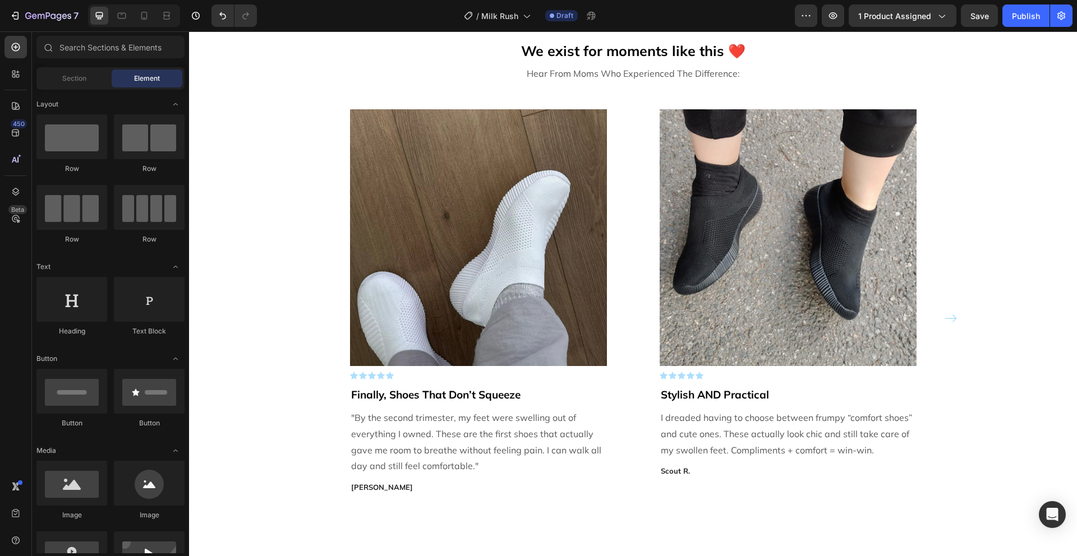
scroll to position [2461, 0]
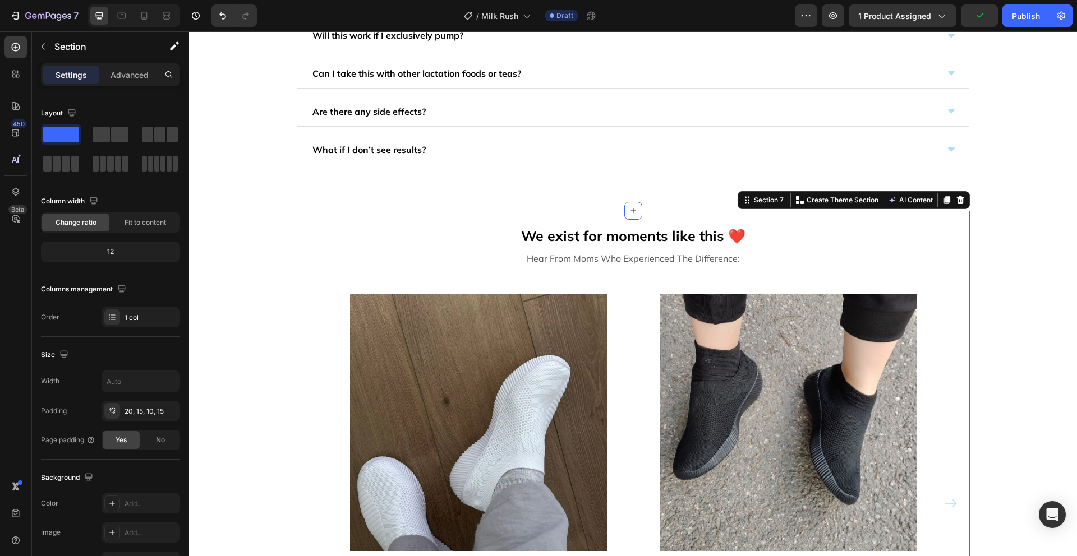
click at [541, 215] on div "We exist for moments like this ❤️ Text Block Hear From Moms Who Experienced The…" at bounding box center [633, 479] width 673 height 536
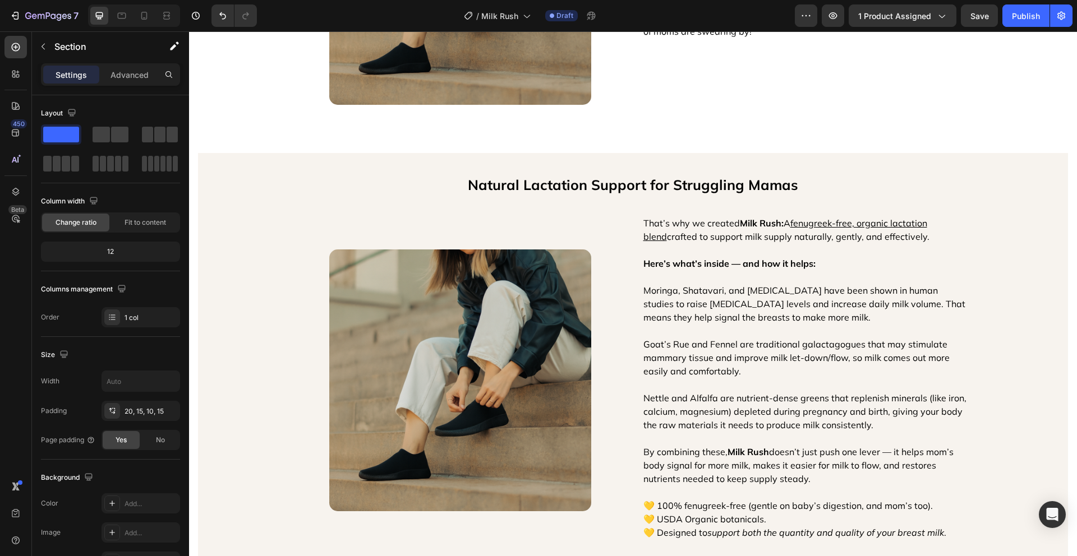
scroll to position [1349, 0]
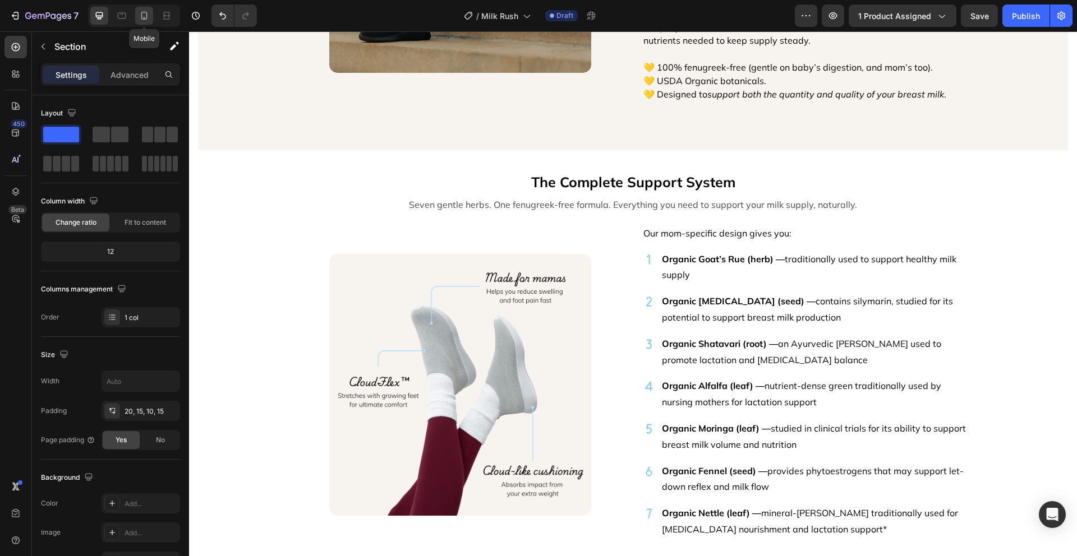
click at [142, 15] on icon at bounding box center [143, 15] width 11 height 11
type input "100%"
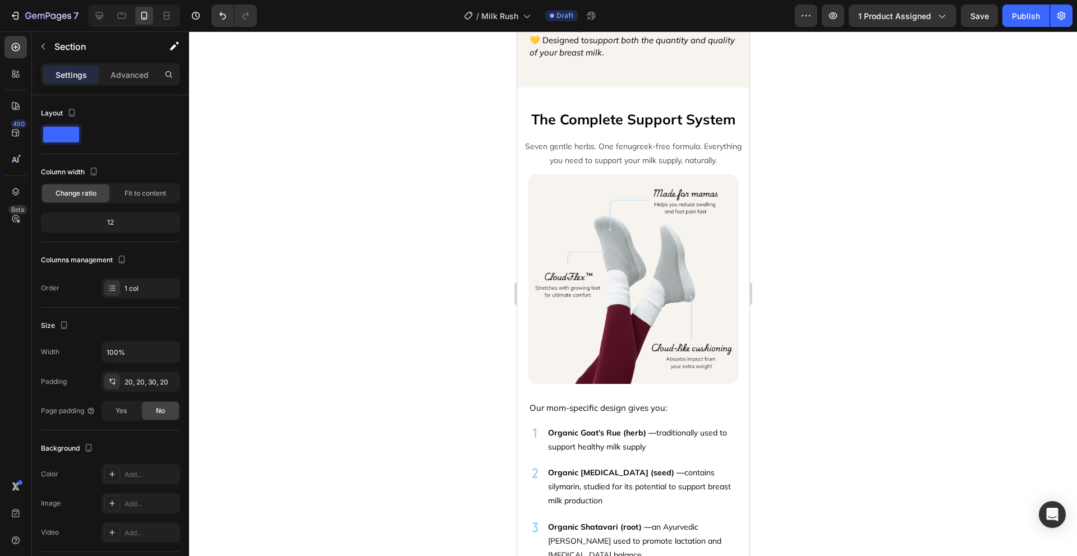
scroll to position [1629, 0]
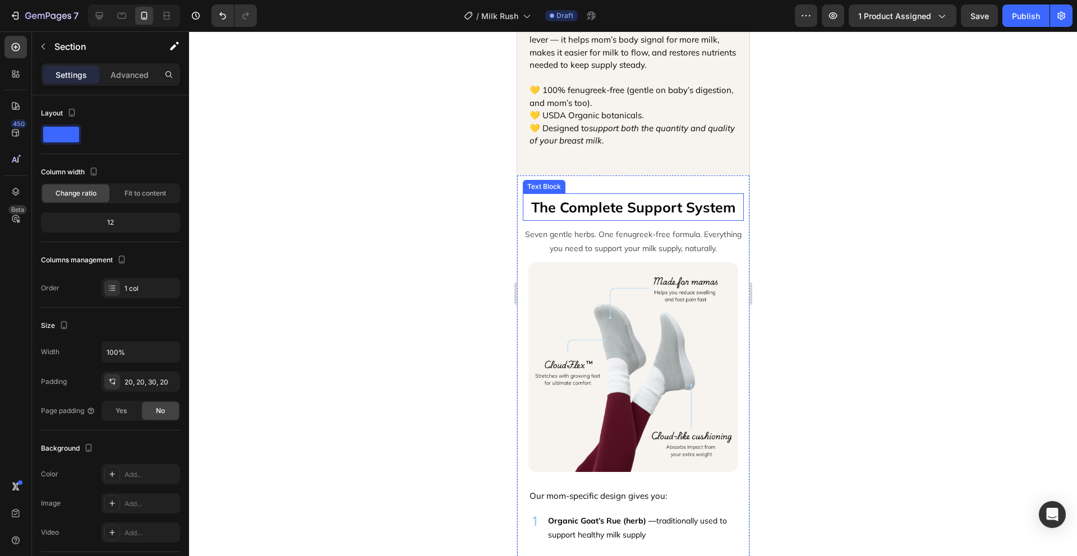
click at [643, 195] on p "The Complete Support System" at bounding box center [632, 207] width 219 height 25
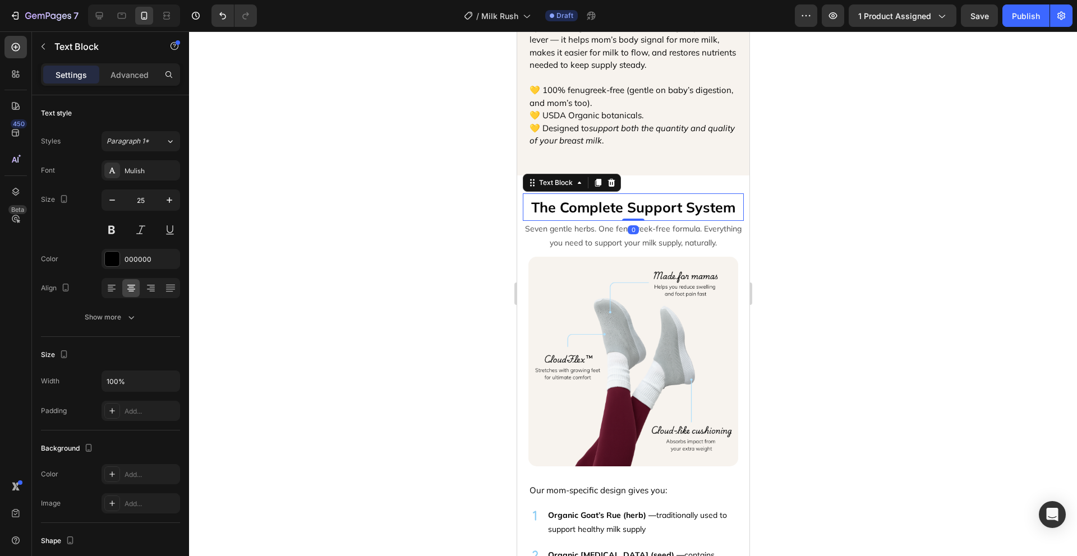
drag, startPoint x: 625, startPoint y: 215, endPoint x: 655, endPoint y: 185, distance: 43.2
click at [632, 193] on div "The Complete Support System Text Block 0" at bounding box center [632, 206] width 221 height 27
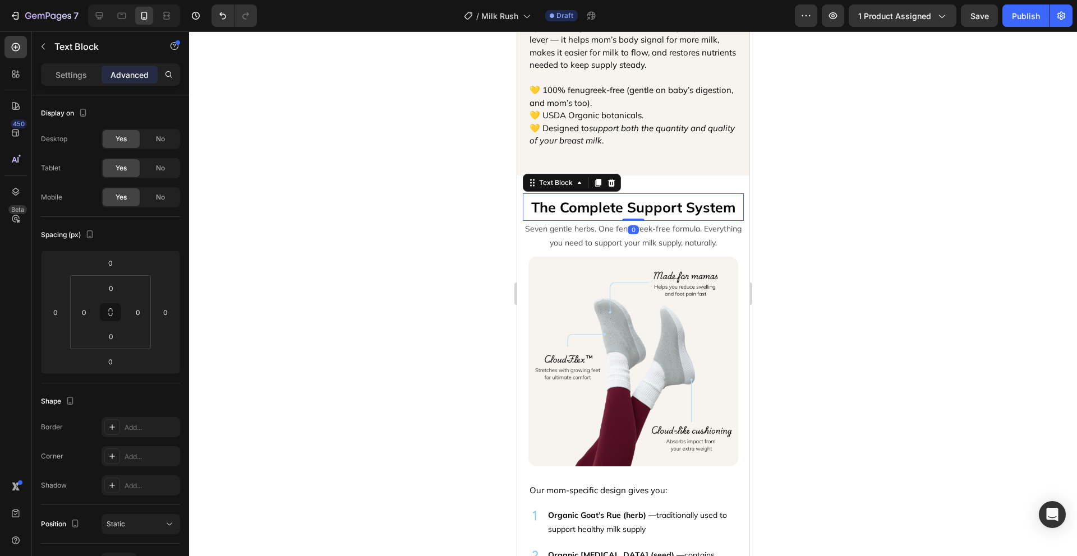
click at [788, 184] on div at bounding box center [633, 293] width 888 height 525
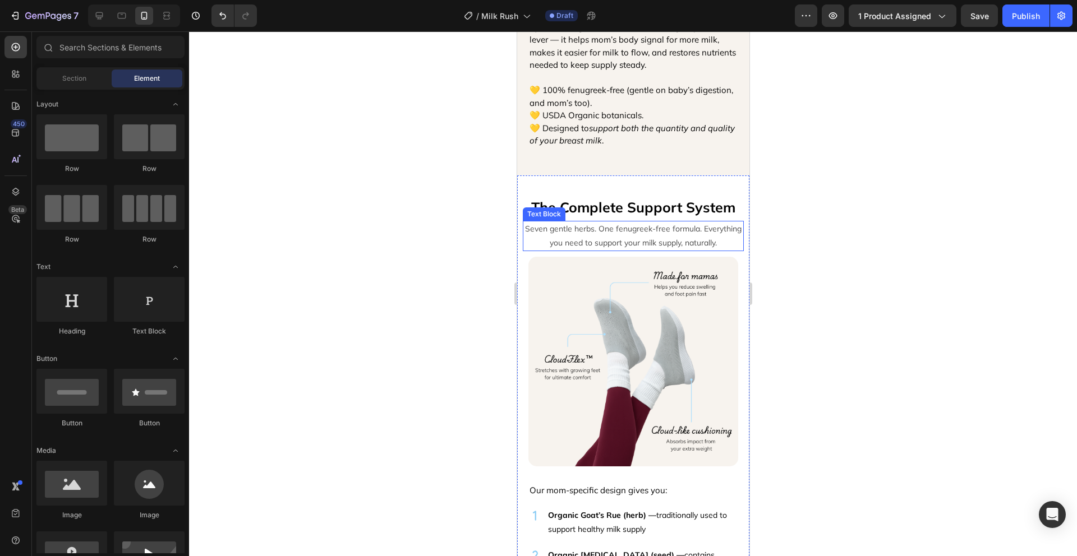
scroll to position [1641, 0]
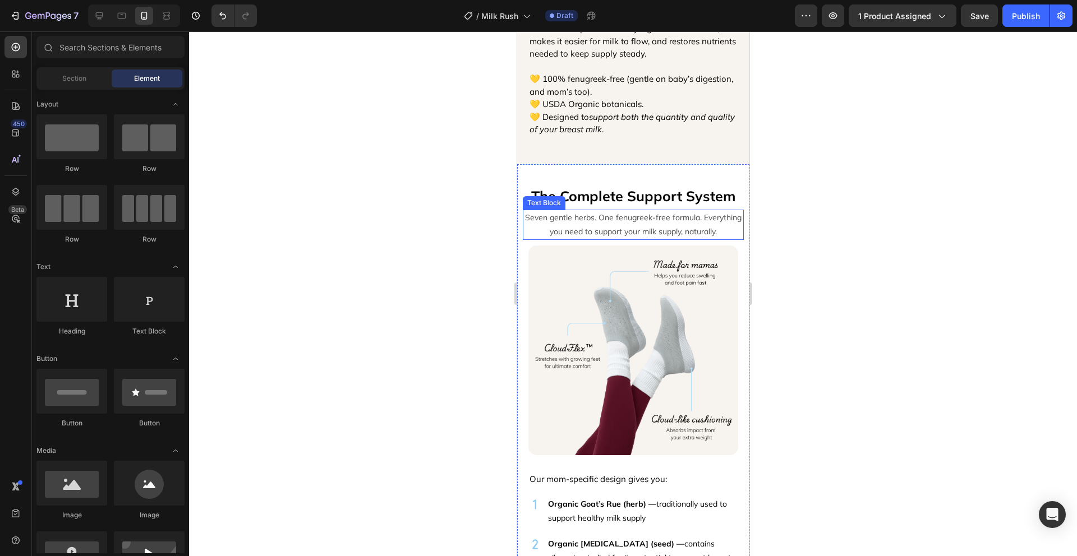
click at [702, 232] on p "Seven gentle herbs. One fenugreek-free formula. Everything you need to support …" at bounding box center [632, 225] width 219 height 28
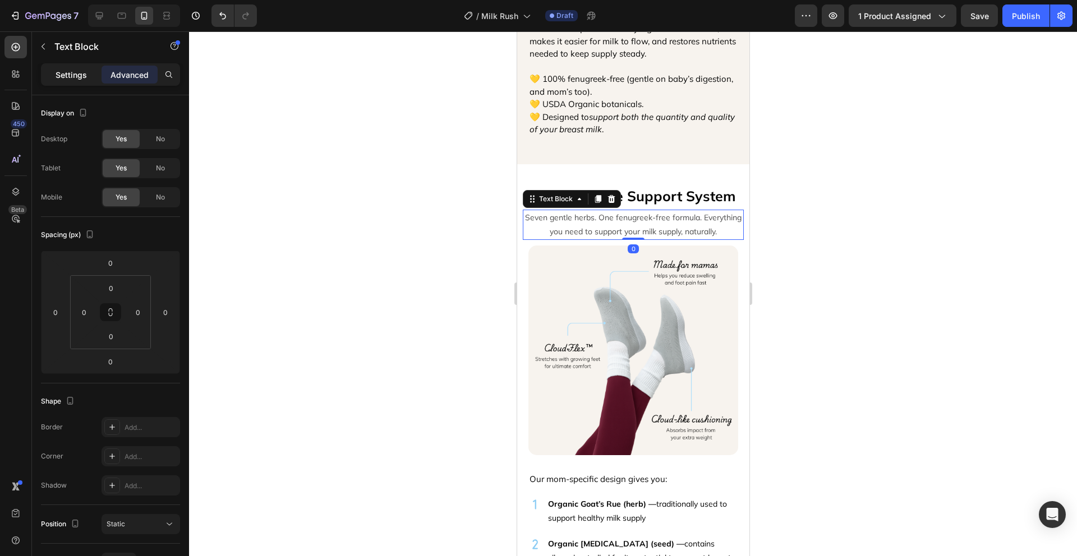
click at [72, 74] on p "Settings" at bounding box center [71, 75] width 31 height 12
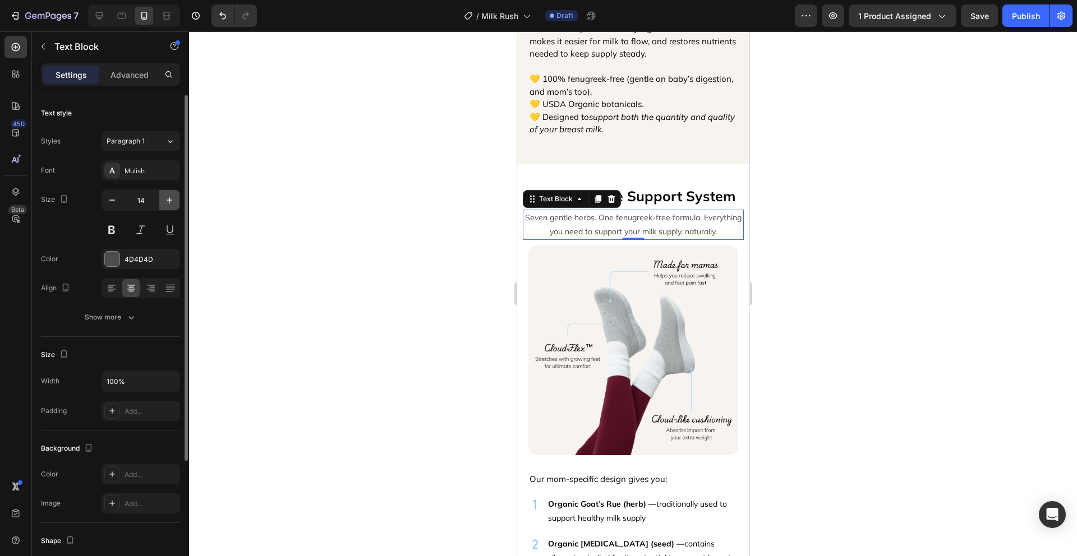
click at [170, 200] on icon "button" at bounding box center [170, 200] width 6 height 6
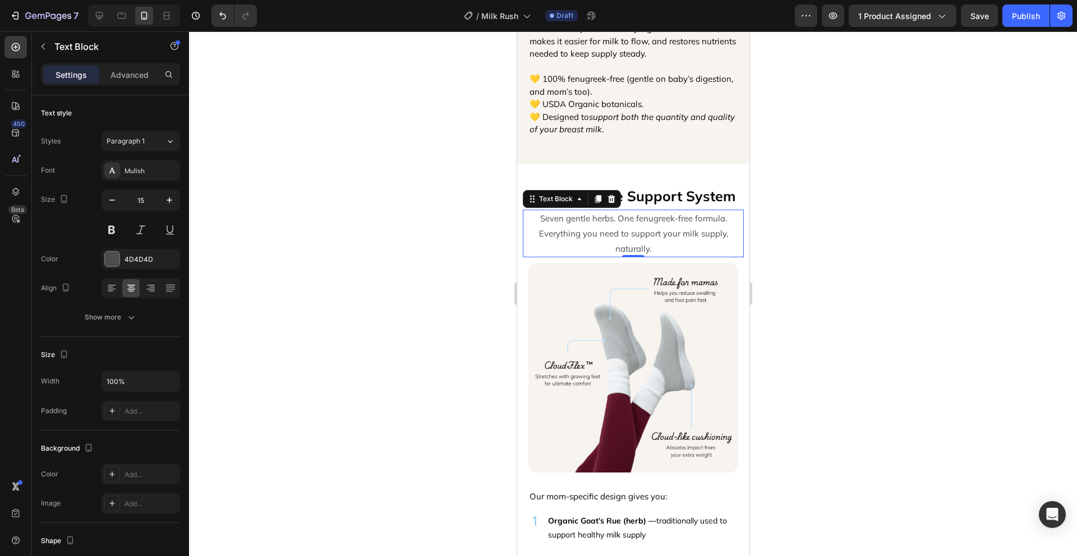
type input "16"
click at [842, 234] on div at bounding box center [633, 293] width 888 height 525
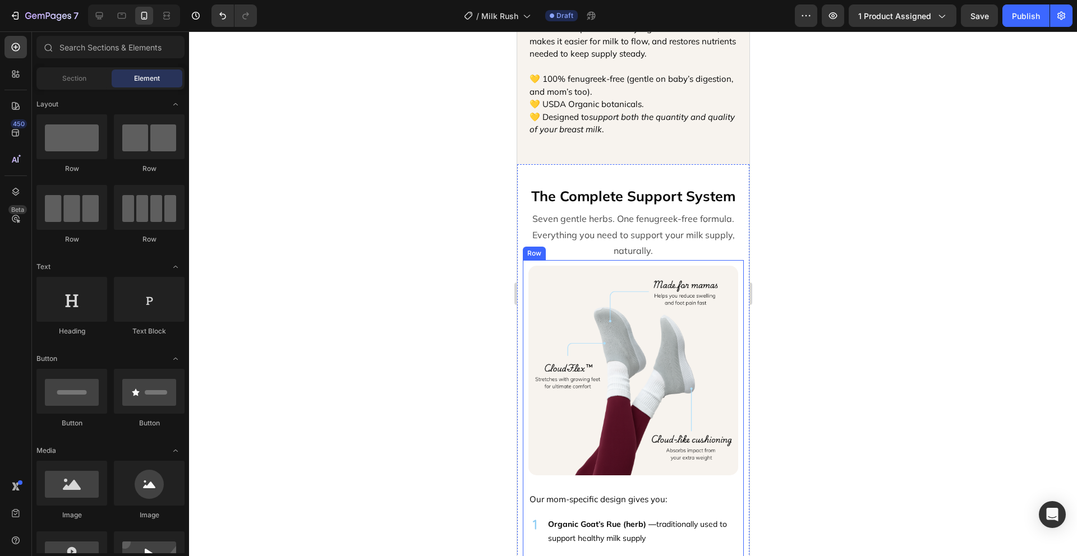
click at [636, 240] on p "Seven gentle herbs. One fenugreek-free formula. Everything you need to support …" at bounding box center [632, 235] width 219 height 48
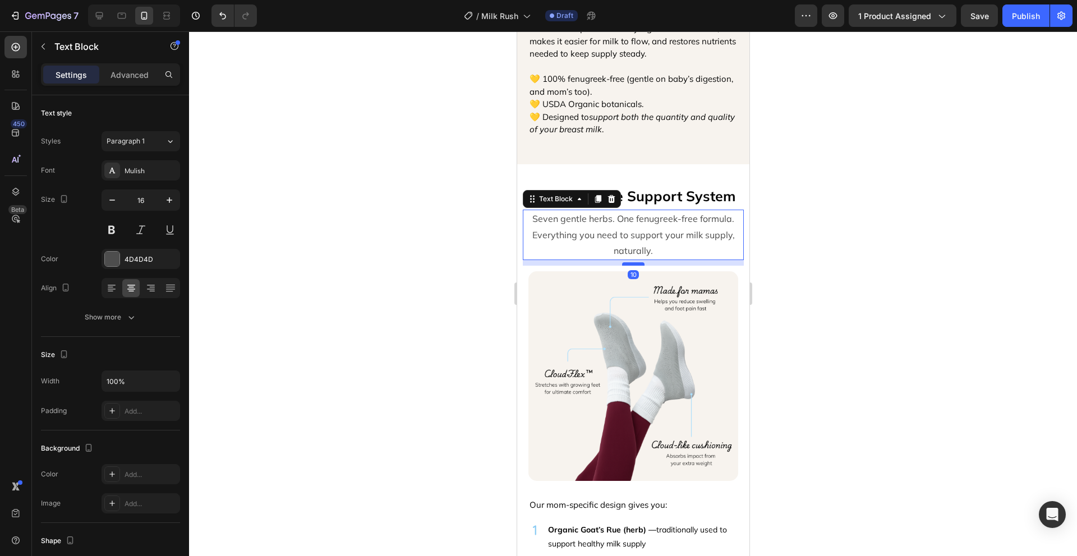
drag, startPoint x: 634, startPoint y: 250, endPoint x: 635, endPoint y: 255, distance: 5.9
click at [635, 262] on div at bounding box center [632, 263] width 22 height 3
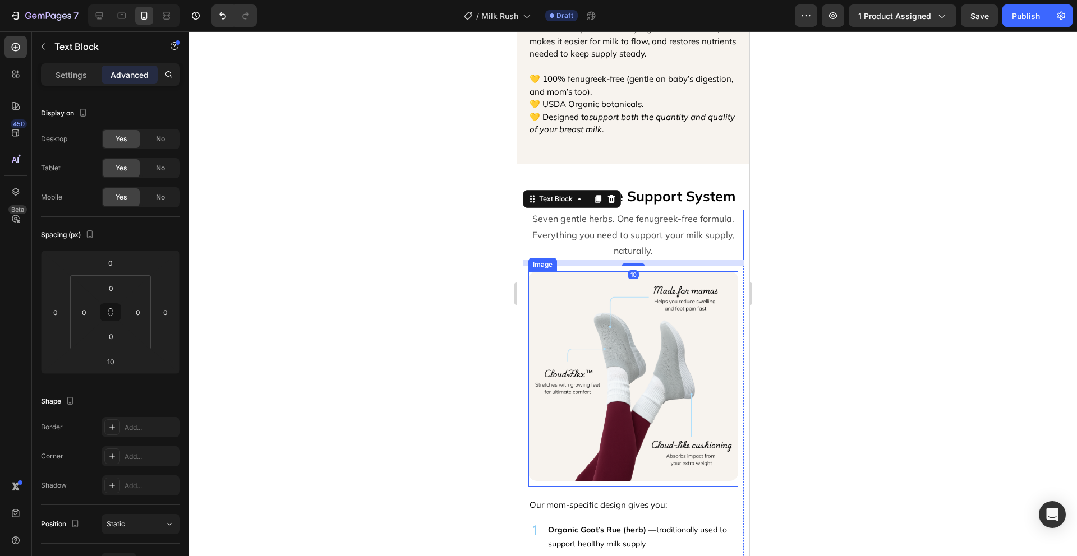
click at [824, 278] on div at bounding box center [633, 293] width 888 height 525
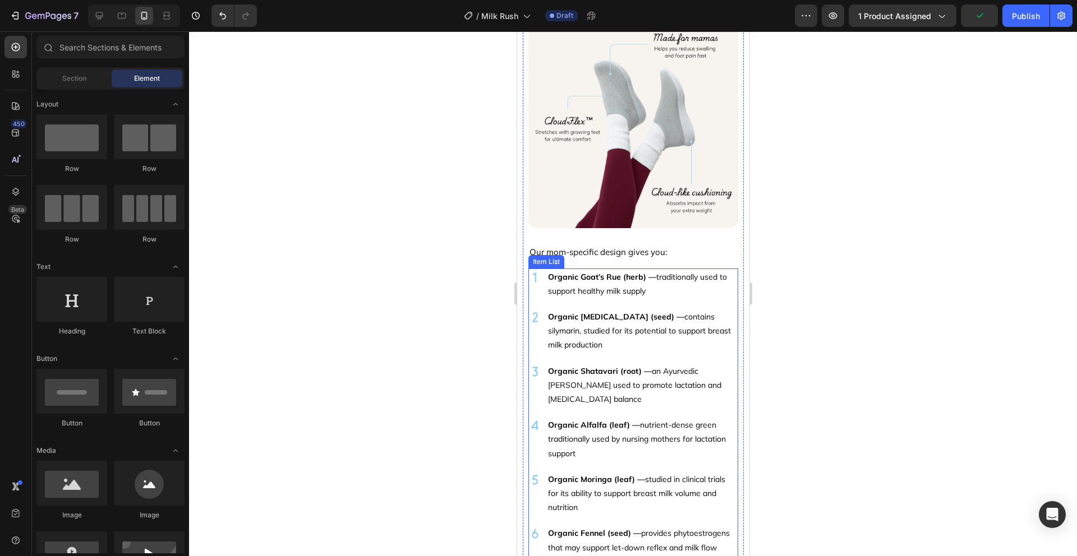
scroll to position [1917, 0]
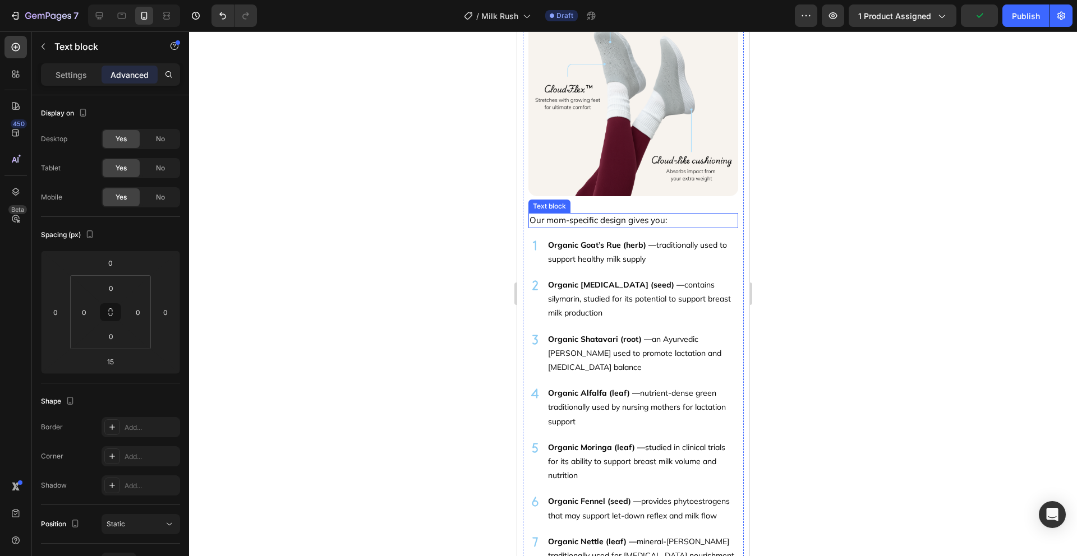
click at [680, 214] on p "Our mom-specific design gives you:" at bounding box center [632, 220] width 207 height 13
click at [617, 198] on icon at bounding box center [615, 202] width 7 height 8
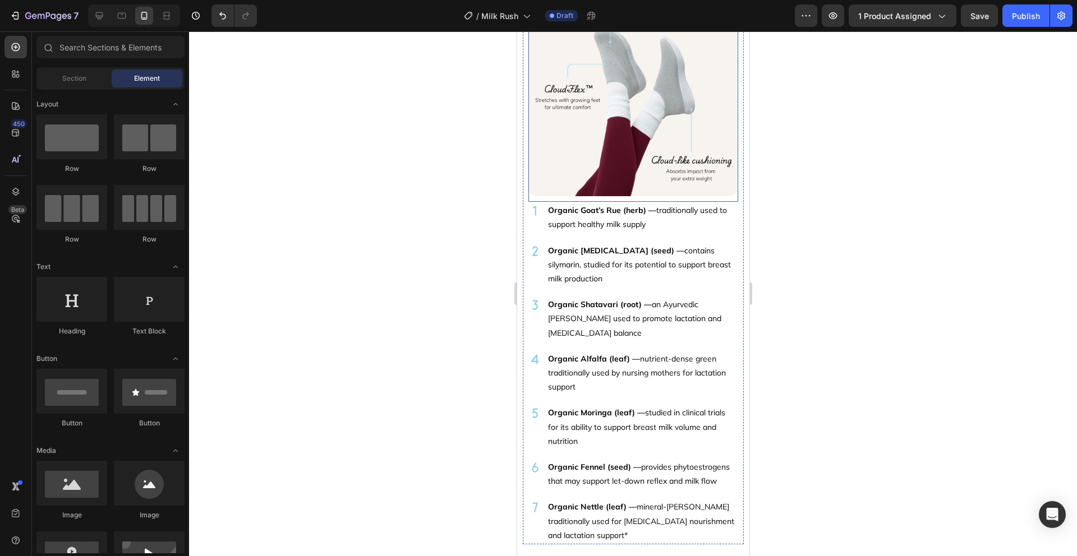
click at [689, 165] on img at bounding box center [633, 92] width 210 height 210
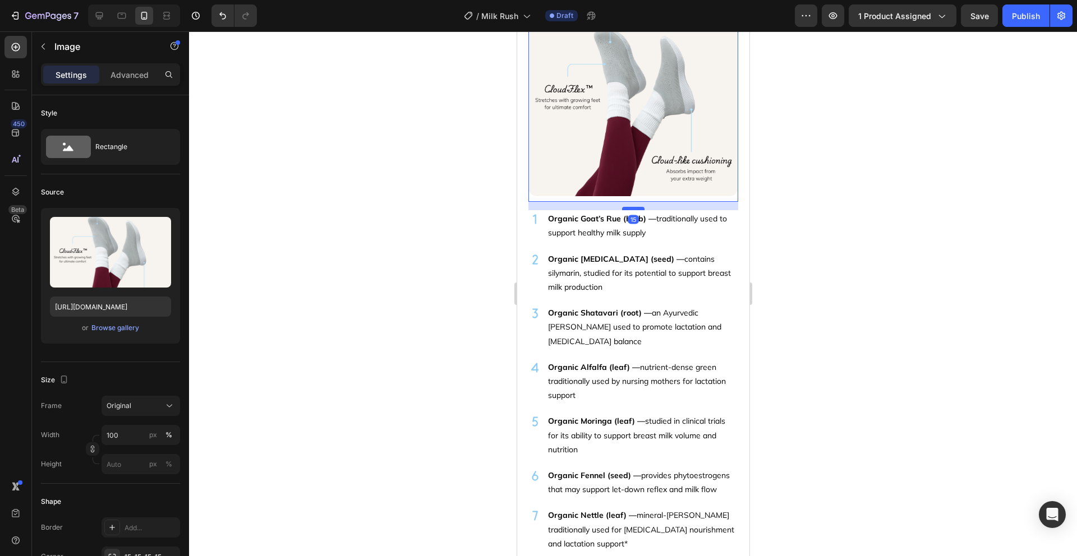
drag, startPoint x: 632, startPoint y: 191, endPoint x: 632, endPoint y: 200, distance: 8.4
click at [632, 207] on div at bounding box center [632, 208] width 22 height 3
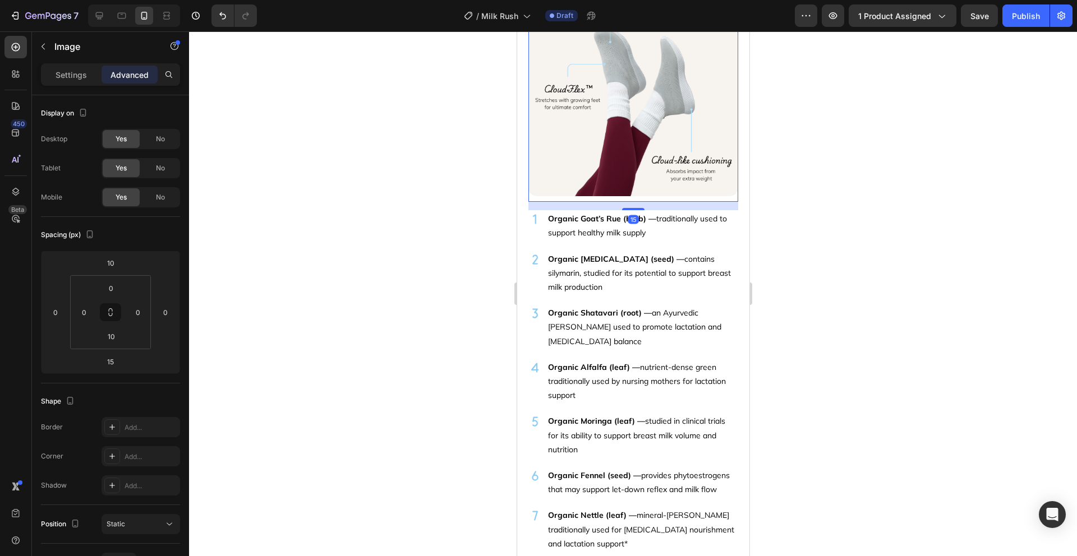
click at [767, 188] on div at bounding box center [633, 293] width 888 height 525
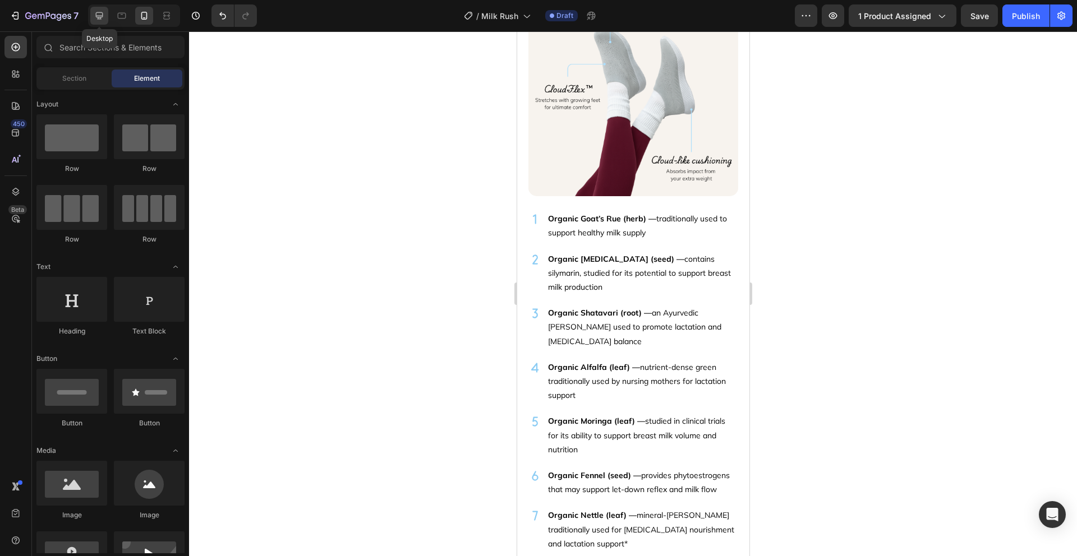
click at [93, 17] on div at bounding box center [99, 16] width 18 height 18
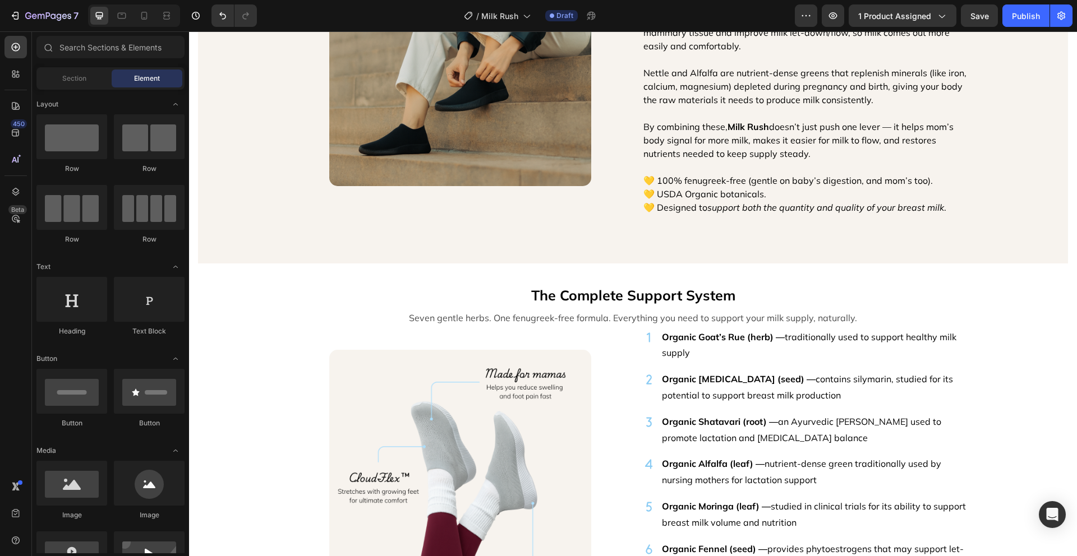
scroll to position [1185, 0]
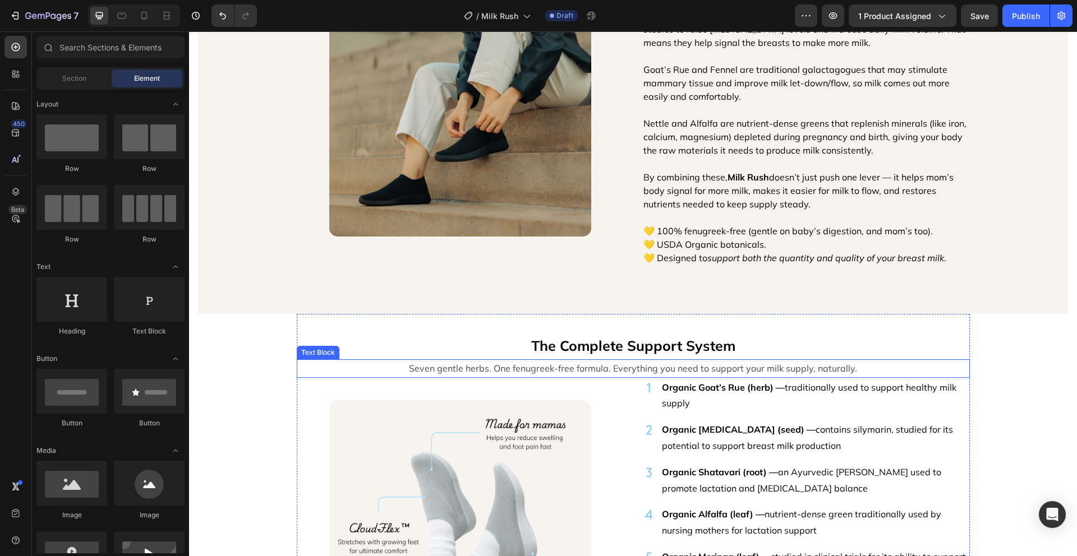
click at [755, 368] on p "Seven gentle herbs. One fenugreek-free formula. Everything you need to support …" at bounding box center [633, 369] width 671 height 16
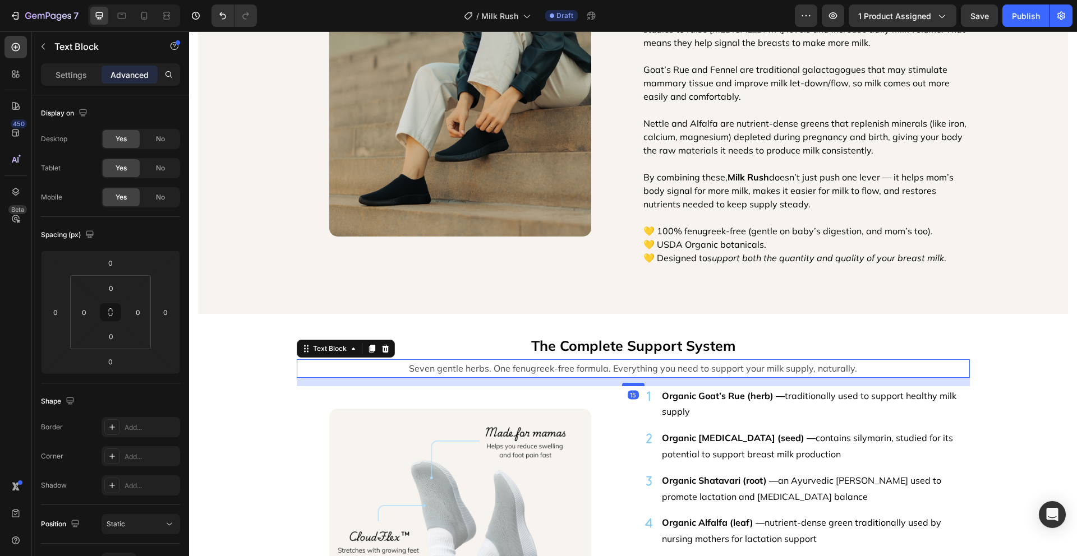
drag, startPoint x: 629, startPoint y: 376, endPoint x: 630, endPoint y: 385, distance: 8.4
click at [630, 385] on div at bounding box center [633, 384] width 22 height 3
click at [143, 17] on icon at bounding box center [143, 15] width 11 height 11
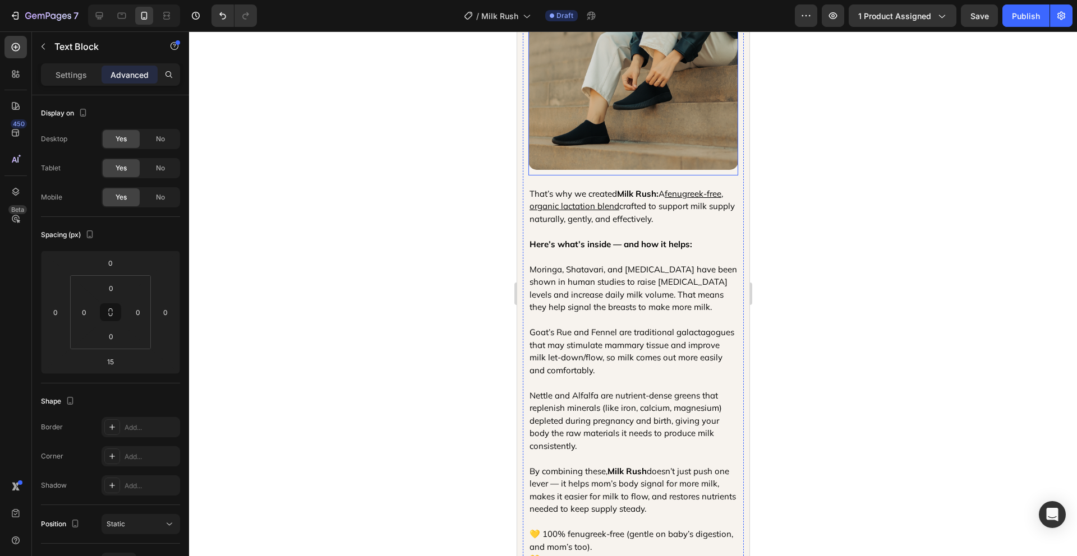
type input "10"
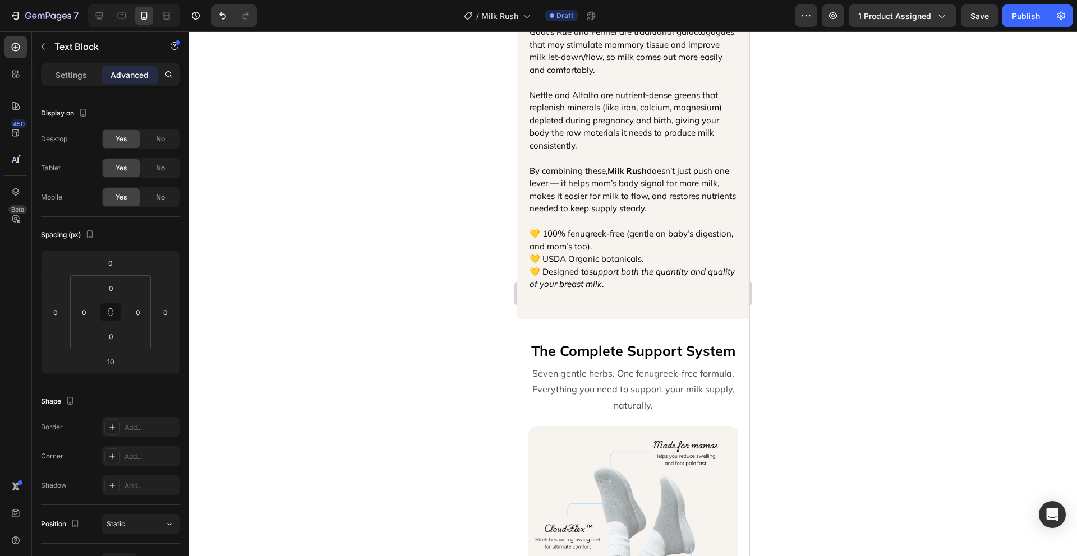
scroll to position [1647, 0]
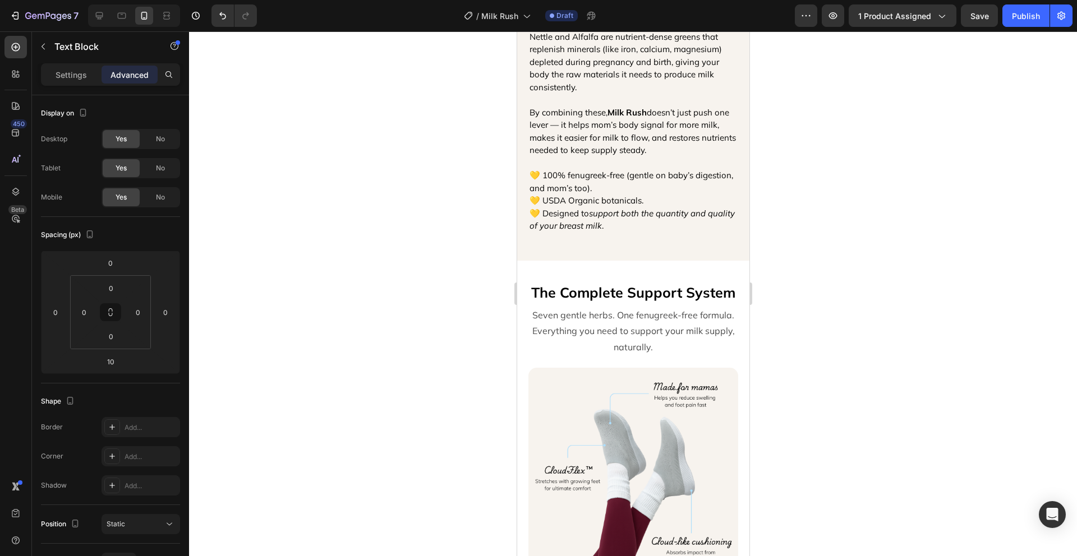
click at [689, 331] on p "Seven gentle herbs. One fenugreek-free formula. Everything you need to support …" at bounding box center [632, 331] width 219 height 48
click at [851, 328] on div at bounding box center [633, 293] width 888 height 525
click at [641, 320] on p "Seven gentle herbs. One fenugreek-free formula. Everything you need to support …" at bounding box center [632, 331] width 219 height 48
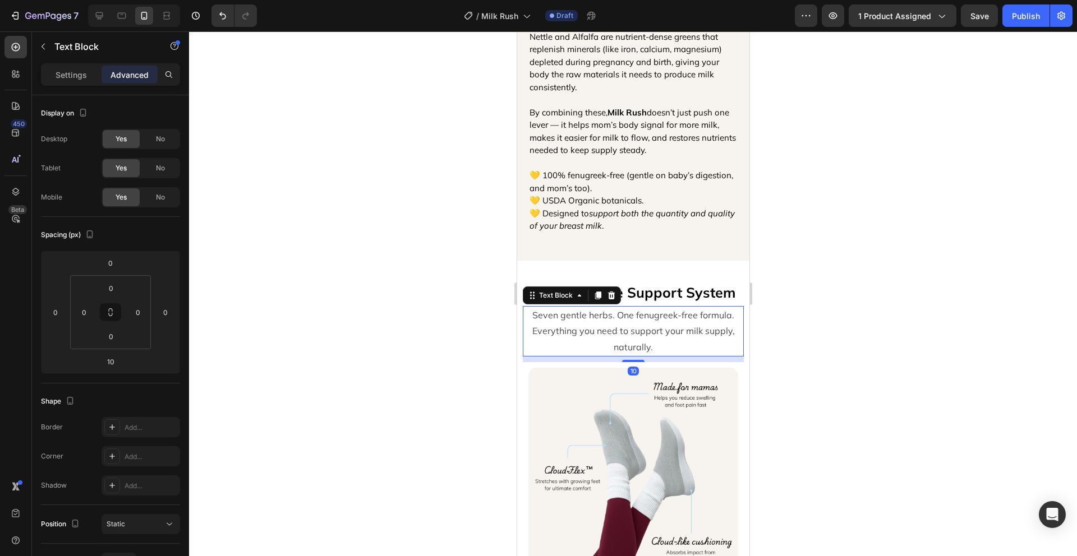
click at [821, 247] on div at bounding box center [633, 293] width 888 height 525
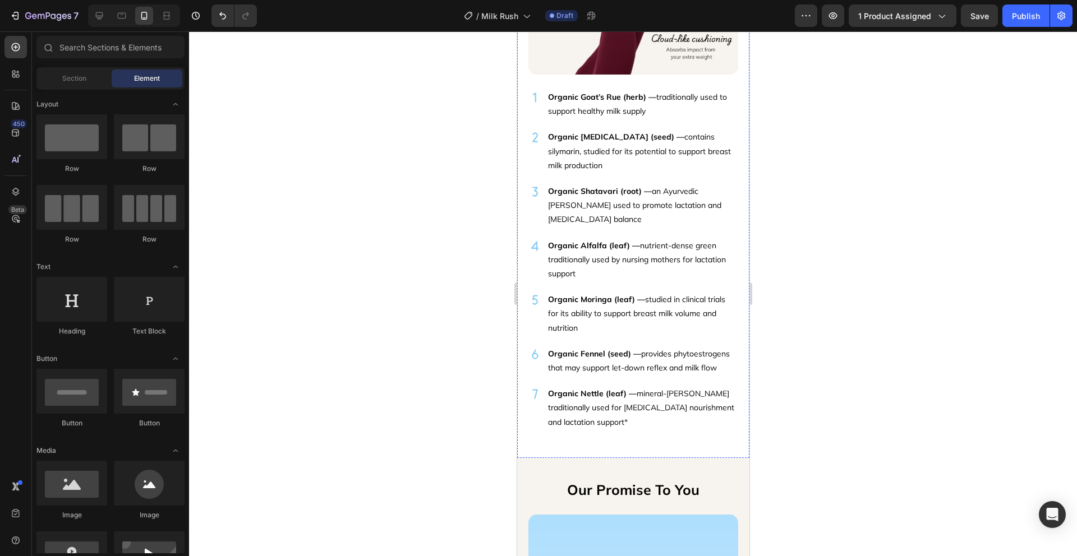
scroll to position [2150, 0]
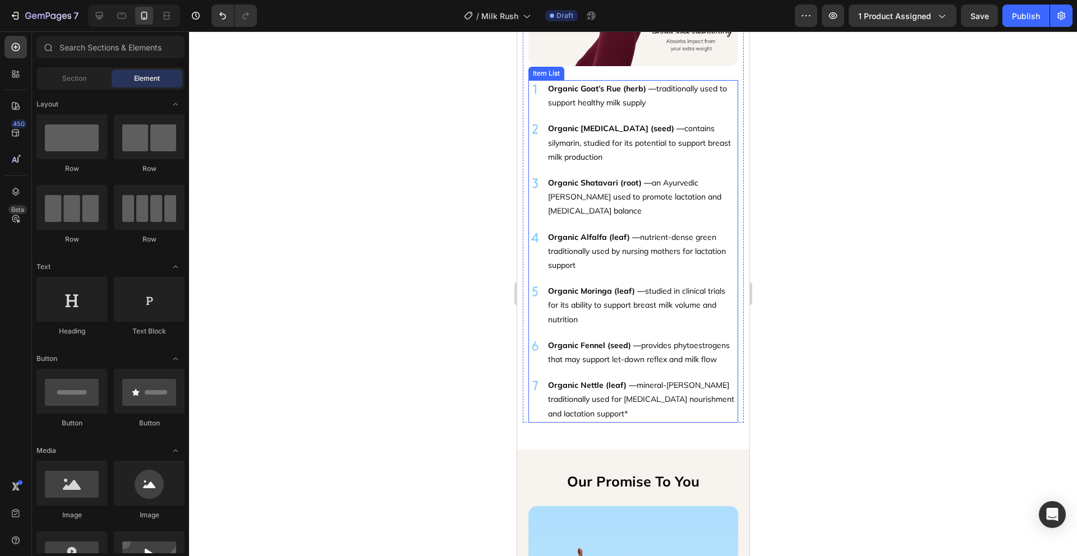
click at [653, 200] on p "Organic Shatavari (root) — an Ayurvedic herb long used to promote lactation and…" at bounding box center [641, 197] width 188 height 43
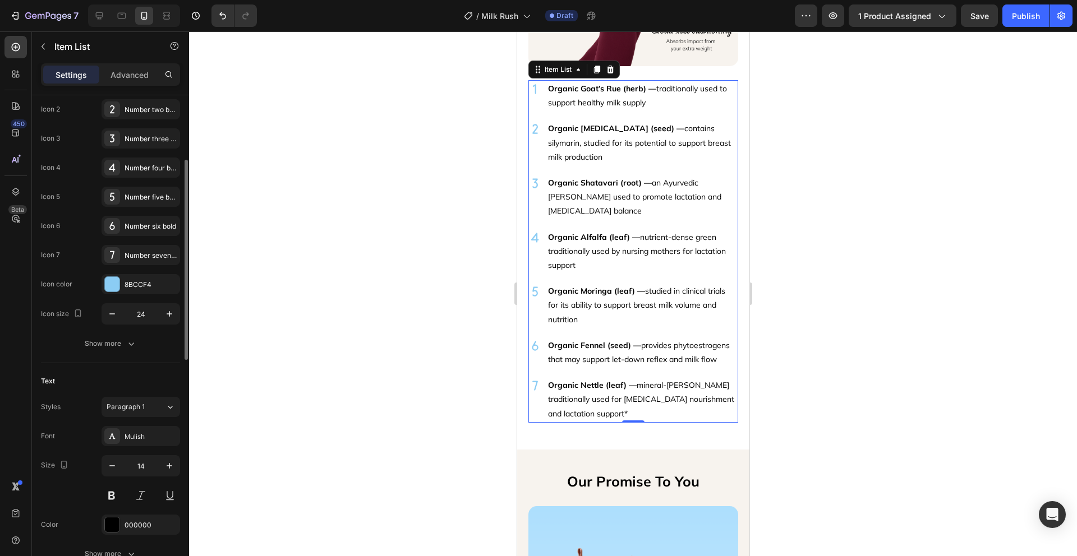
scroll to position [154, 0]
click at [167, 464] on icon "button" at bounding box center [169, 463] width 11 height 11
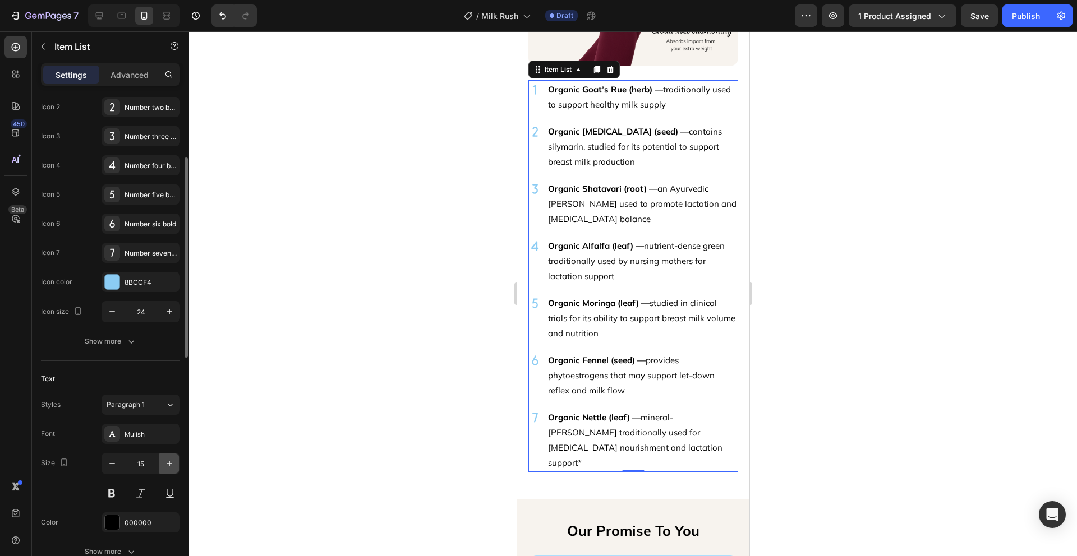
click at [167, 464] on icon "button" at bounding box center [169, 463] width 11 height 11
type input "16"
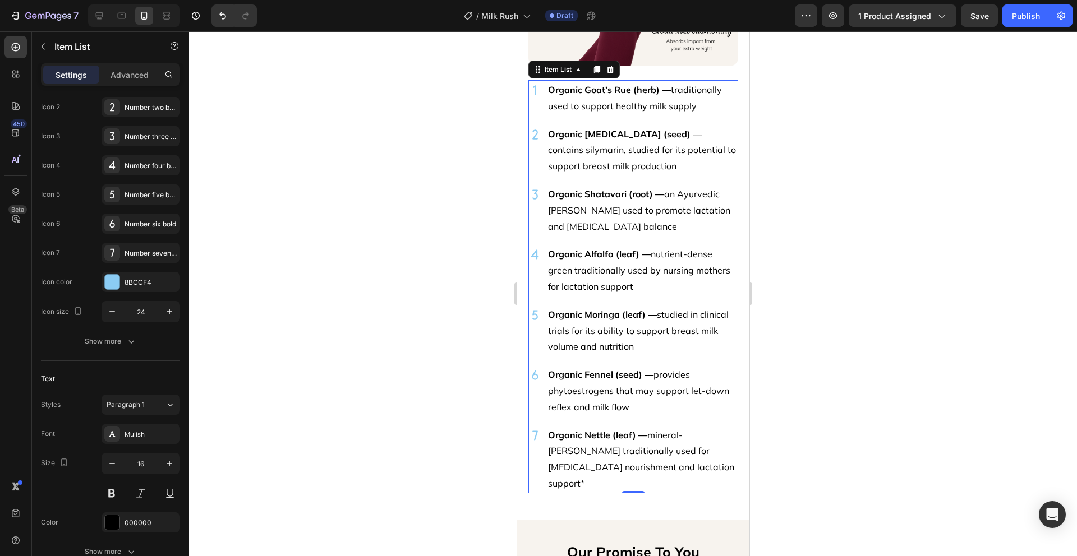
click at [834, 301] on div at bounding box center [633, 293] width 888 height 525
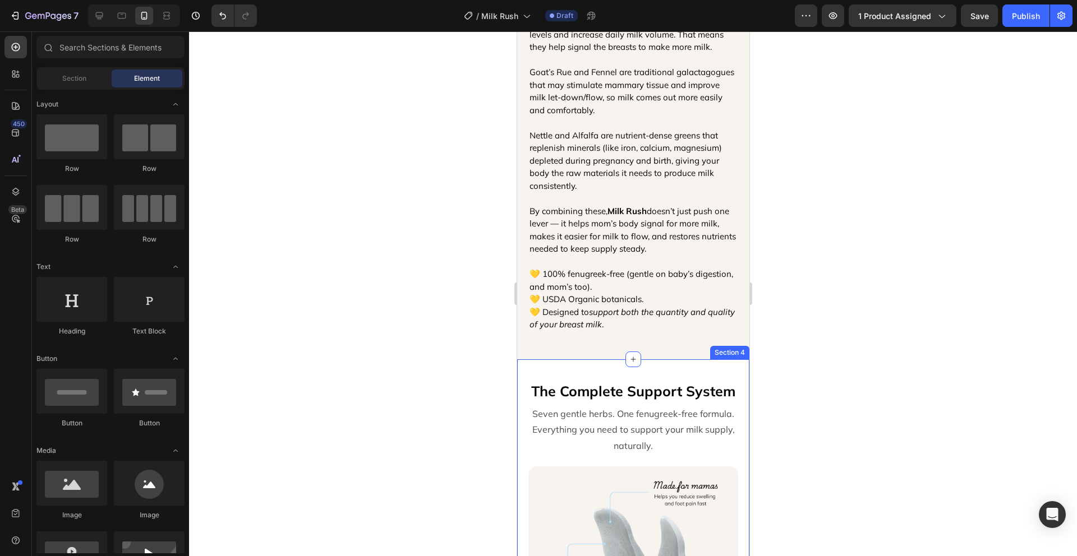
scroll to position [1549, 0]
click at [650, 257] on p at bounding box center [632, 261] width 207 height 13
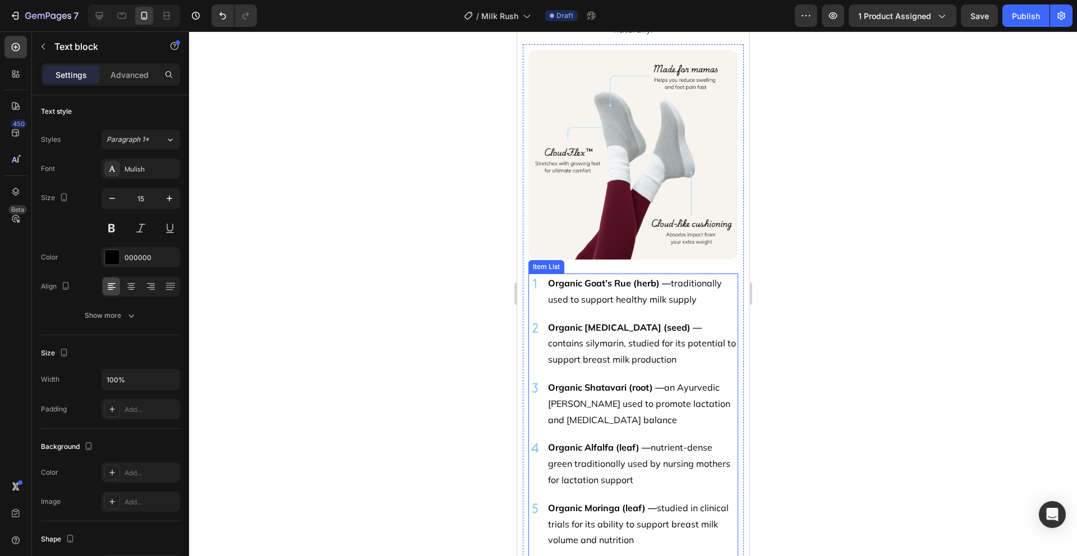
scroll to position [1961, 0]
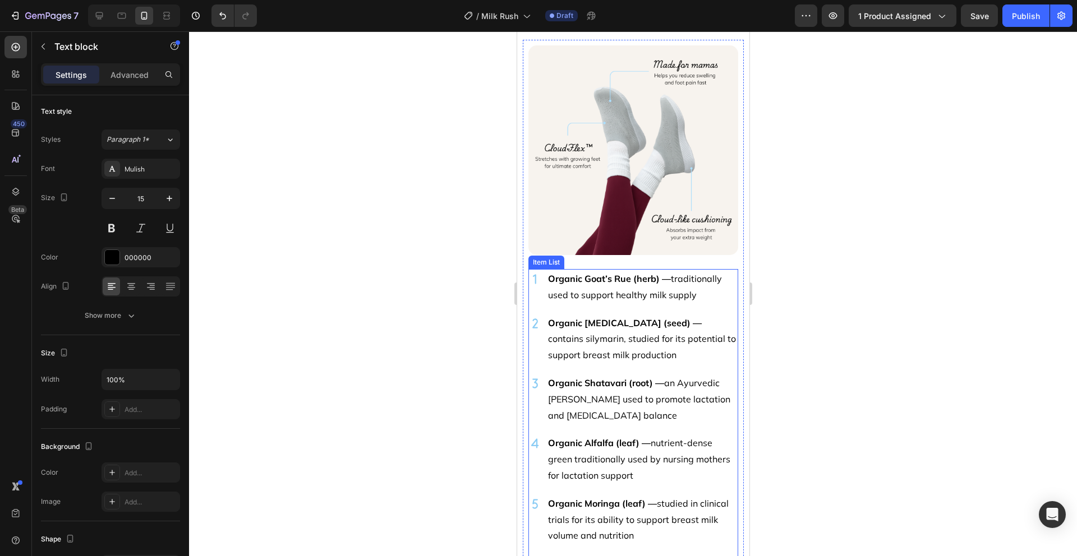
click at [673, 422] on div "Organic Goat’s Rue (herb) — traditionally used to support healthy milk supply O…" at bounding box center [633, 475] width 210 height 413
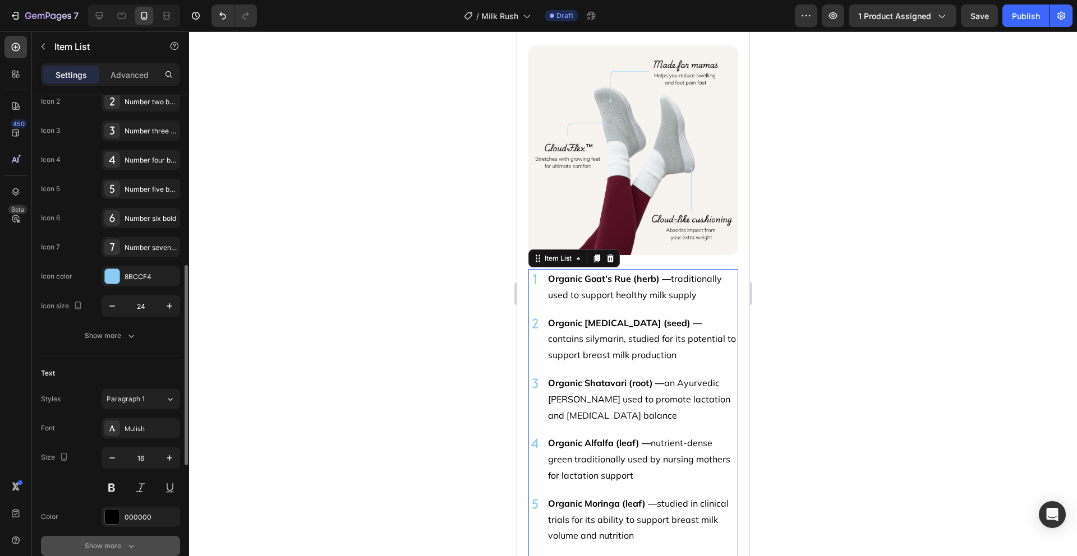
scroll to position [288, 0]
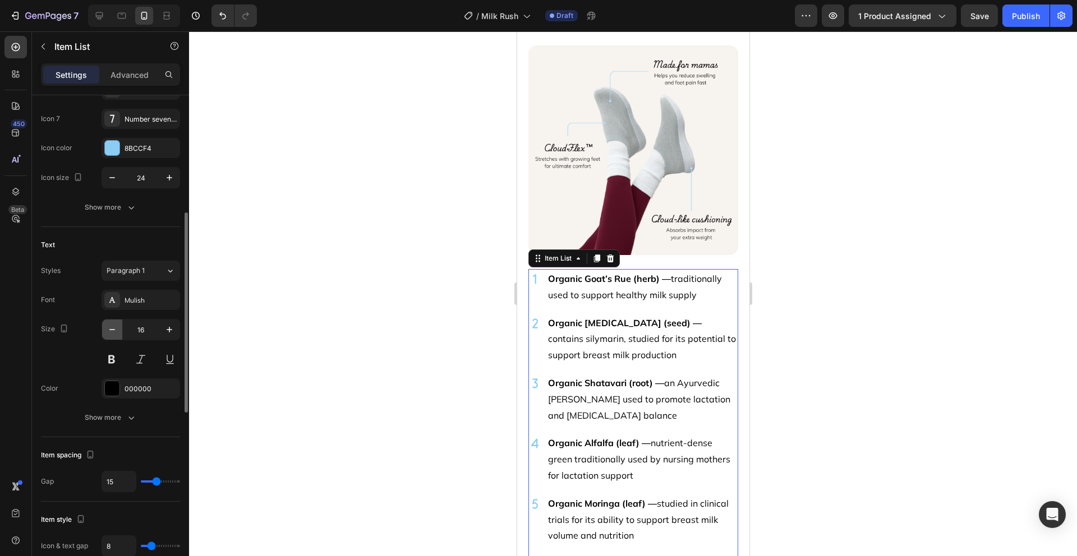
click at [110, 325] on icon "button" at bounding box center [112, 329] width 11 height 11
type input "15"
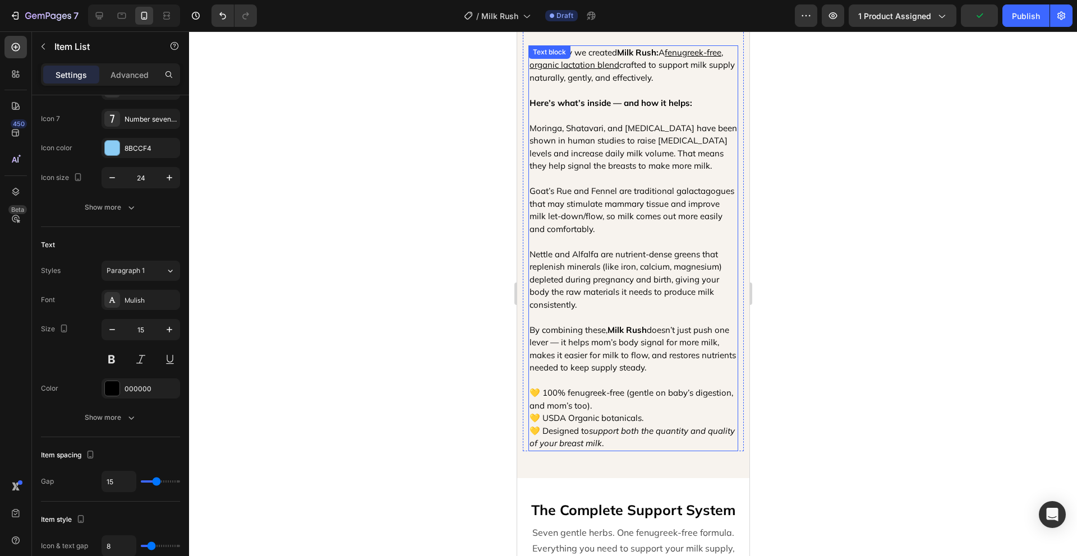
scroll to position [1437, 0]
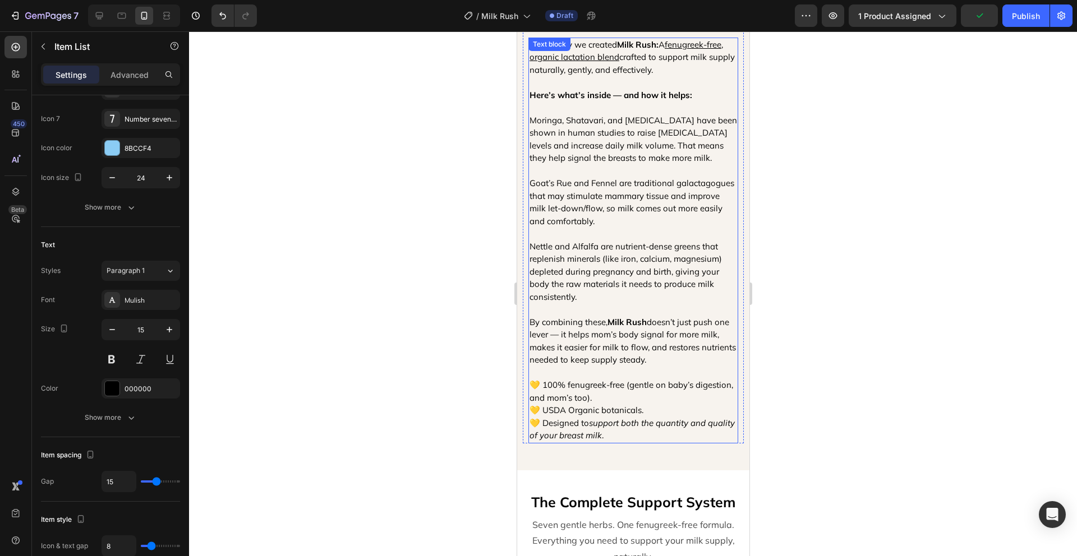
click at [652, 276] on p "Nettle and Alfalfa are nutrient-dense greens that replenish minerals (like iron…" at bounding box center [632, 266] width 207 height 76
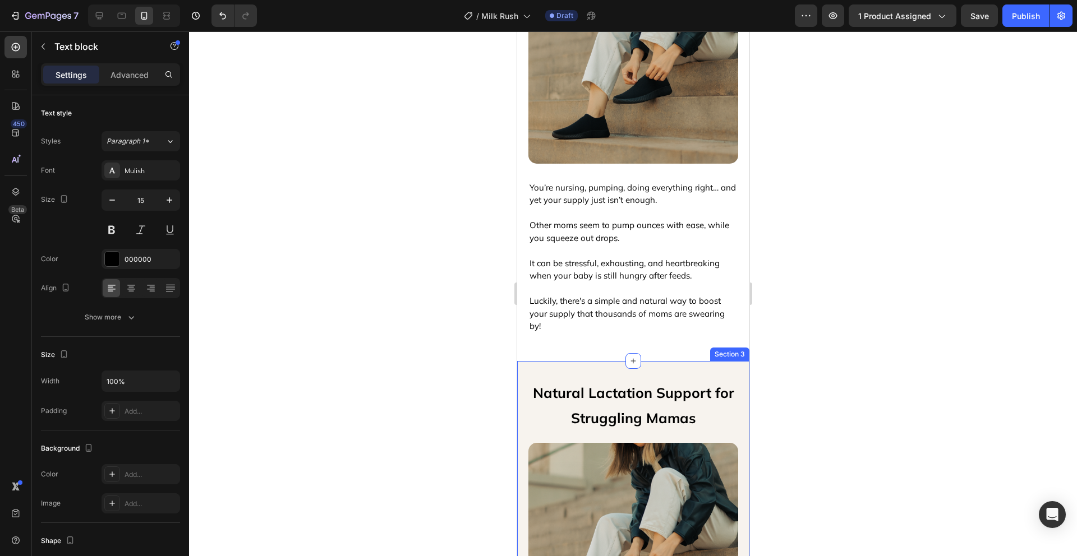
scroll to position [760, 0]
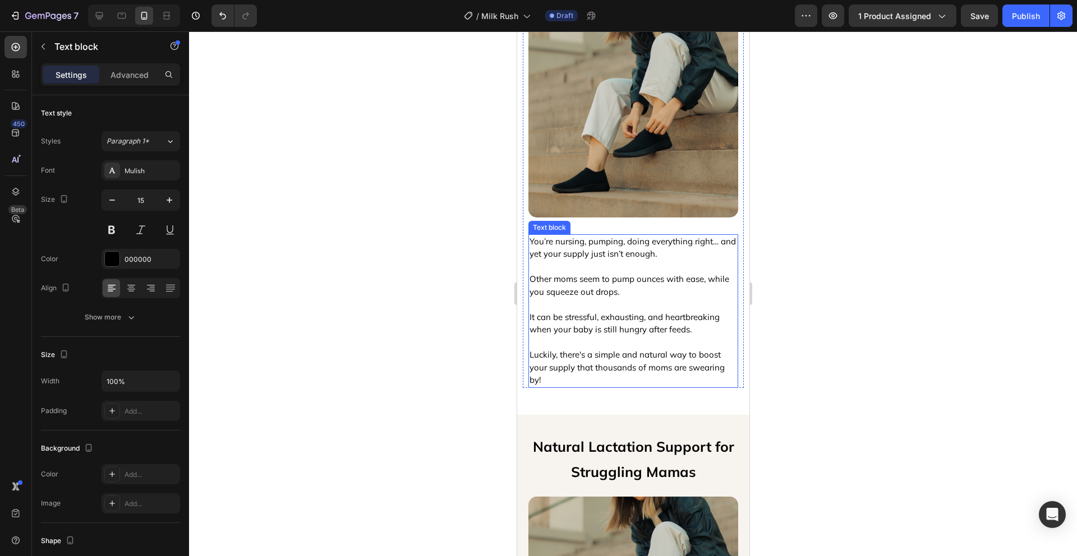
click at [664, 311] on p "It can be stressful, exhausting, and heartbreaking when your baby is still hung…" at bounding box center [632, 323] width 207 height 25
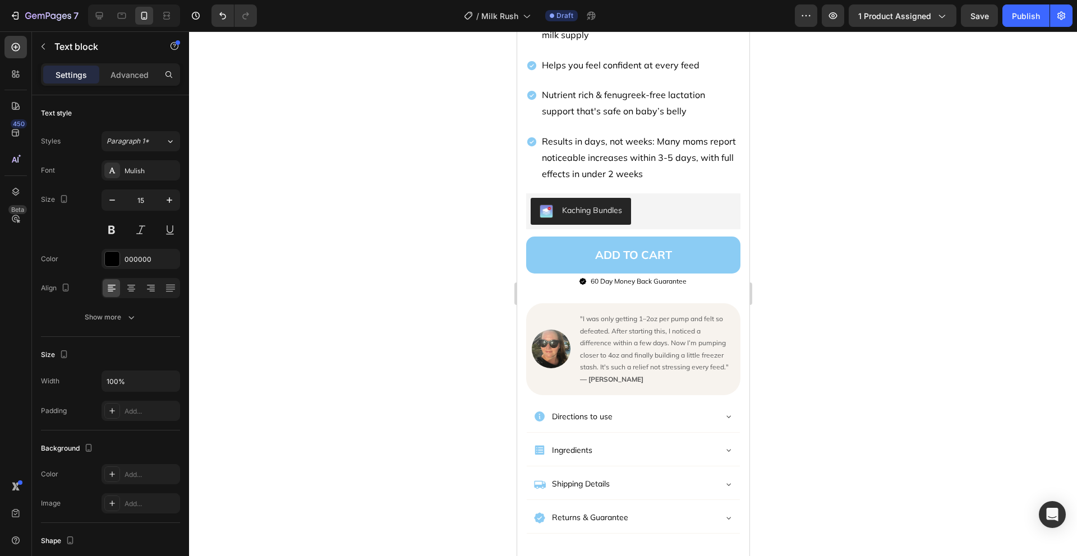
scroll to position [315, 0]
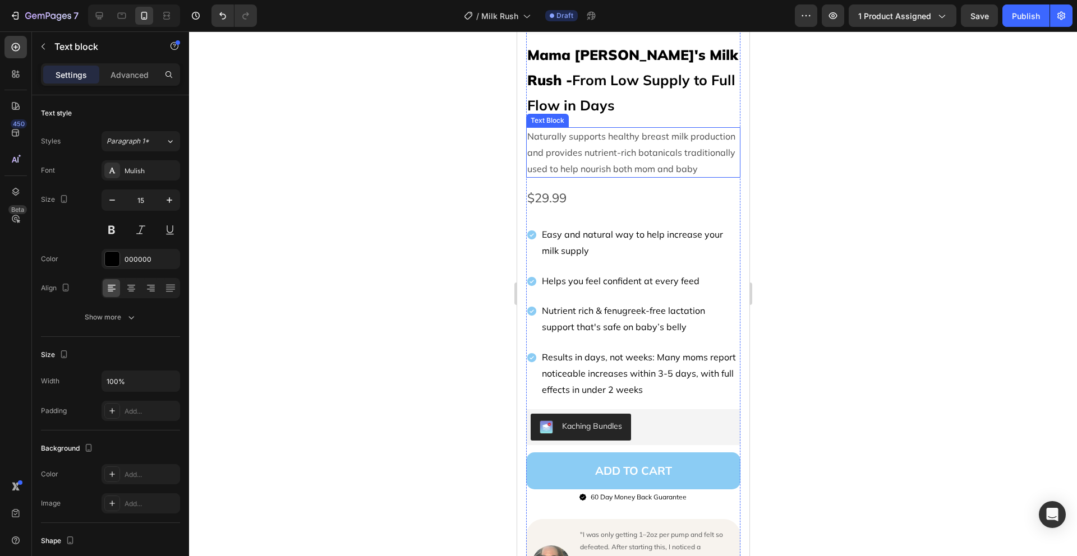
click at [675, 170] on p "Naturally supports healthy breast milk production and provides nutrient-rich bo…" at bounding box center [632, 152] width 212 height 48
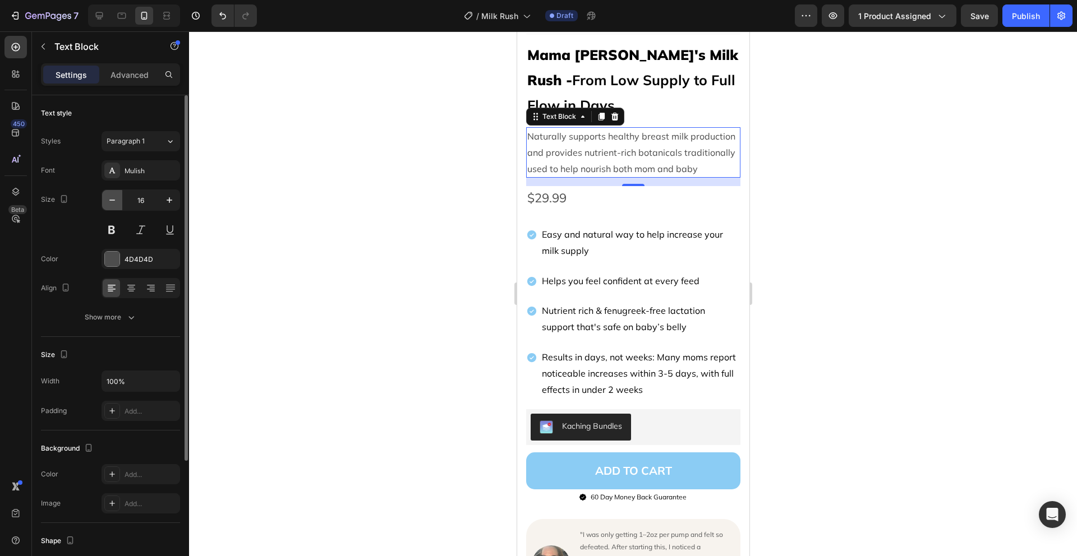
click at [114, 196] on icon "button" at bounding box center [112, 200] width 11 height 11
type input "15"
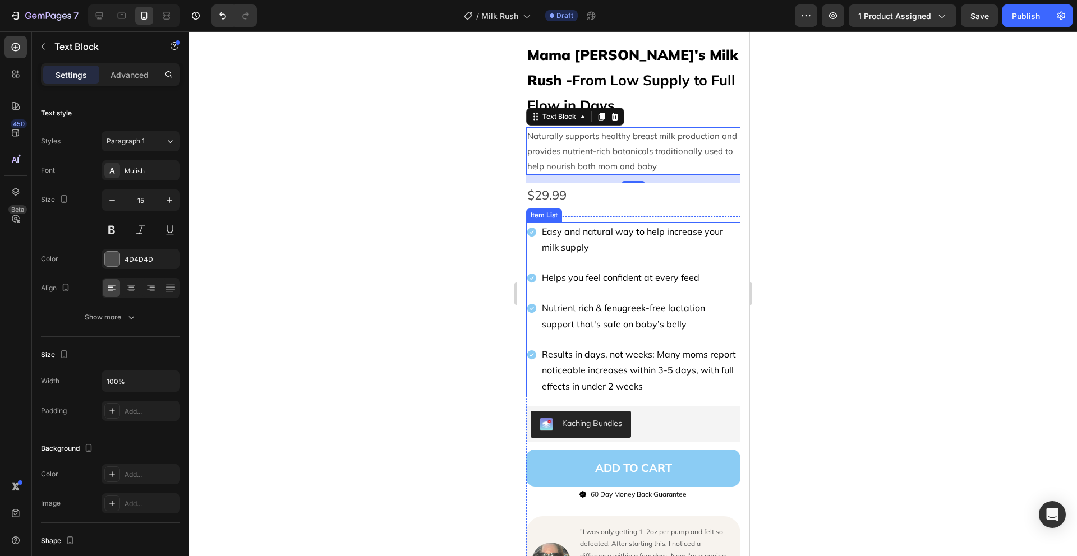
click at [691, 250] on div "Easy and natural way to help increase your milk supply Helps you feel confident…" at bounding box center [632, 309] width 214 height 174
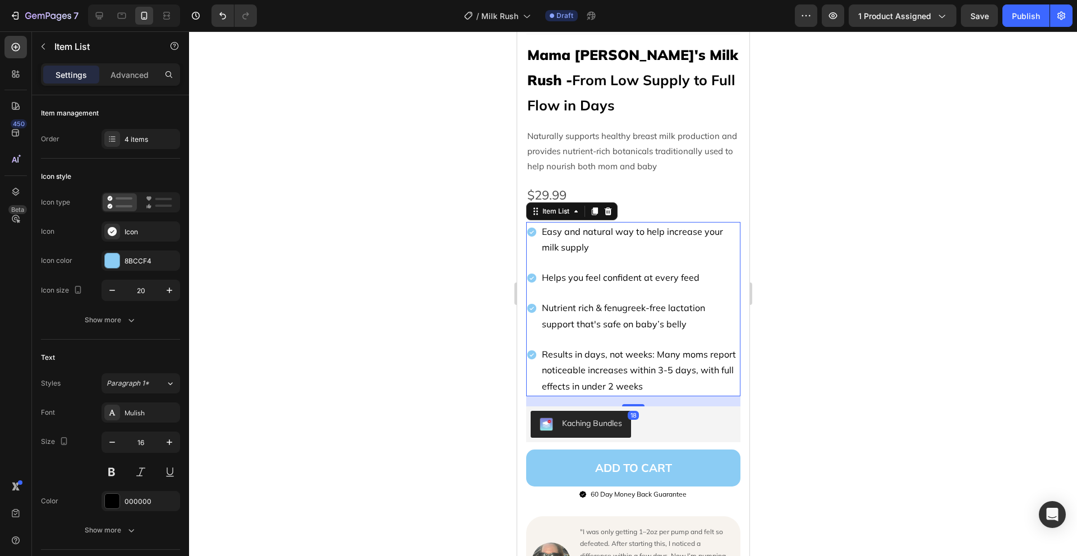
click at [833, 253] on div at bounding box center [633, 293] width 888 height 525
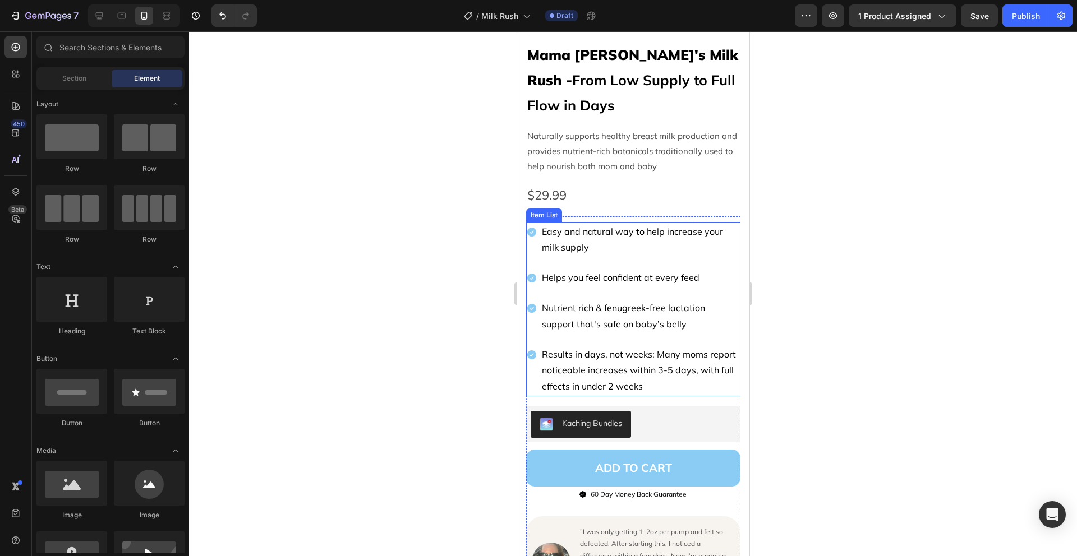
click at [638, 255] on div "Easy and natural way to help increase your milk supply Helps you feel confident…" at bounding box center [632, 309] width 214 height 174
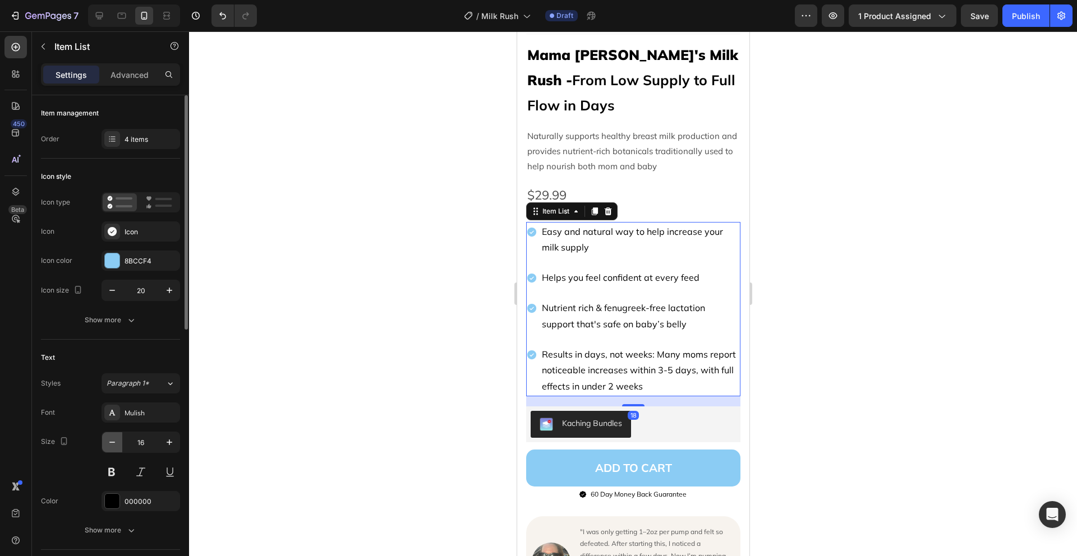
click at [112, 438] on icon "button" at bounding box center [112, 442] width 11 height 11
type input "15"
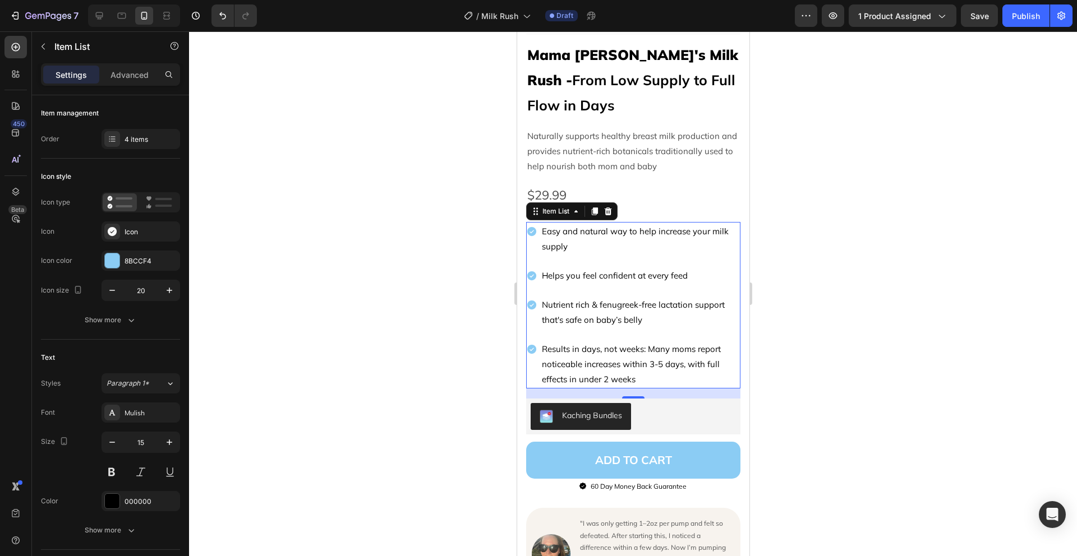
click at [839, 274] on div at bounding box center [633, 293] width 888 height 525
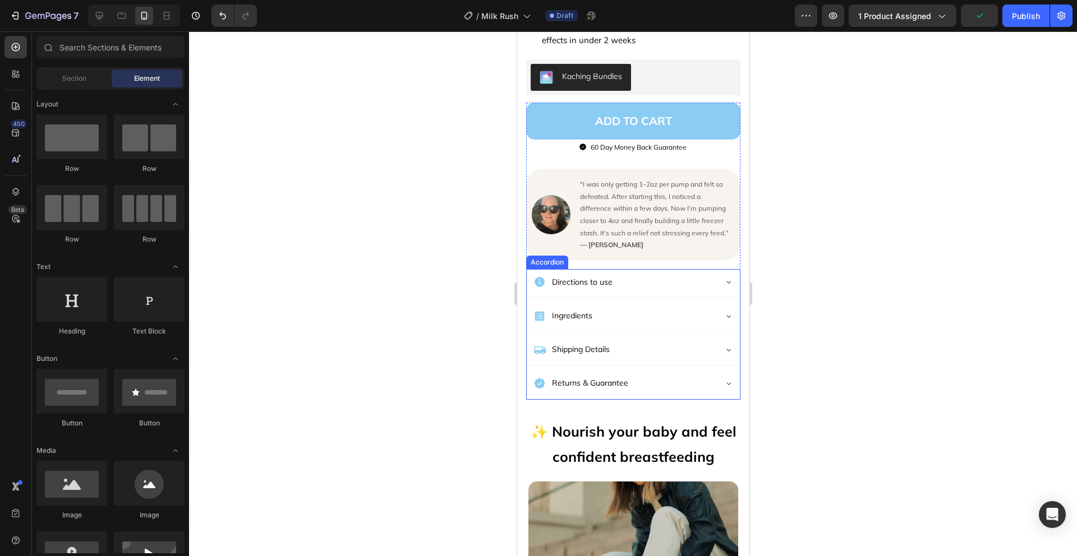
scroll to position [655, 0]
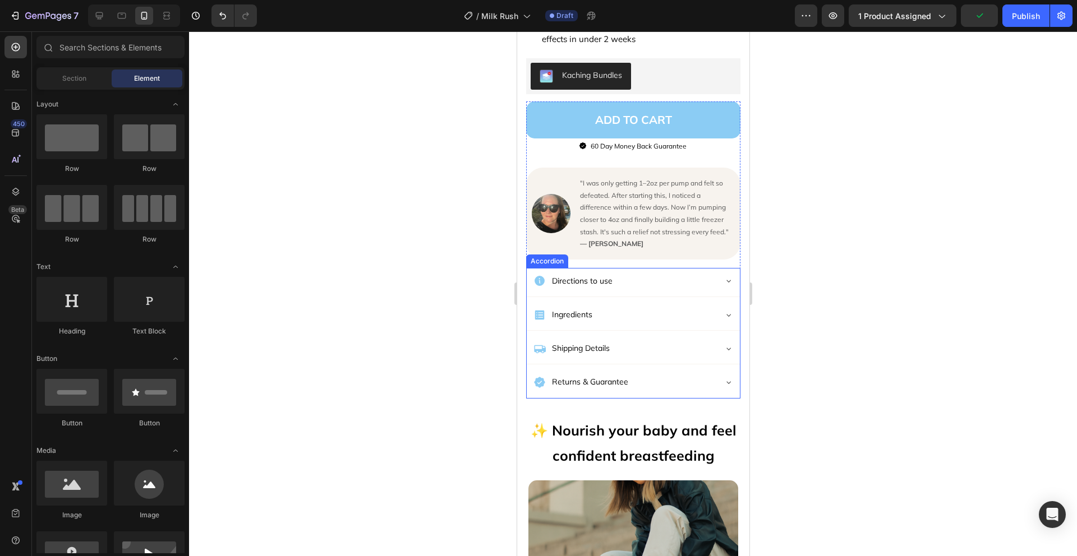
click at [663, 311] on div "Ingredients" at bounding box center [624, 314] width 182 height 17
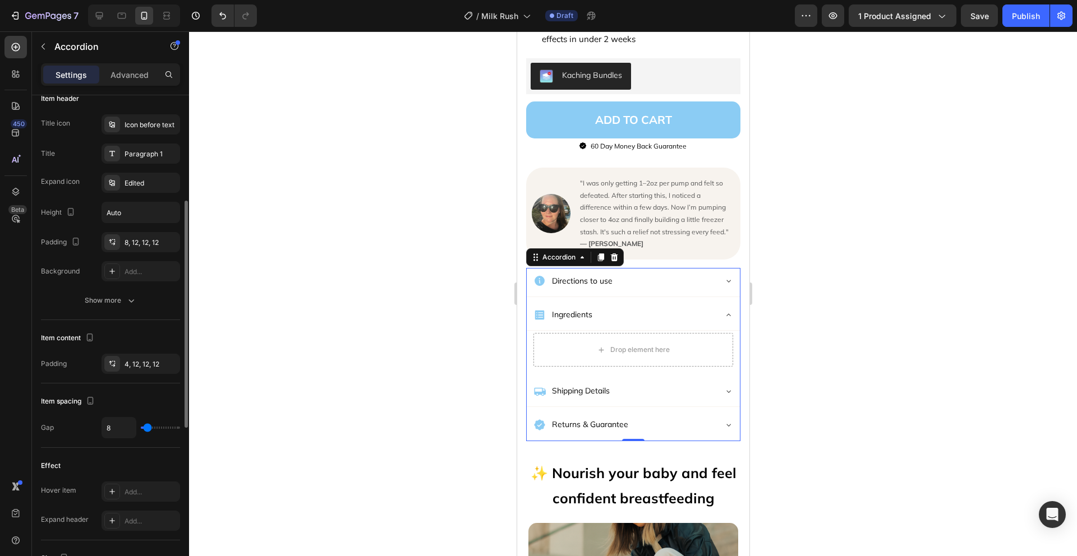
scroll to position [232, 0]
click at [121, 297] on div "Show more" at bounding box center [111, 297] width 52 height 11
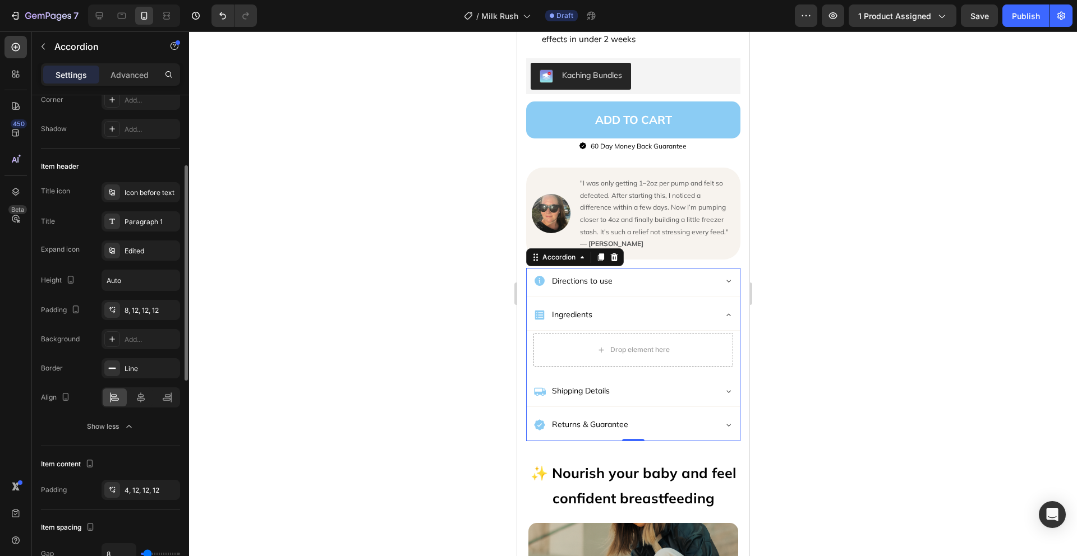
scroll to position [0, 0]
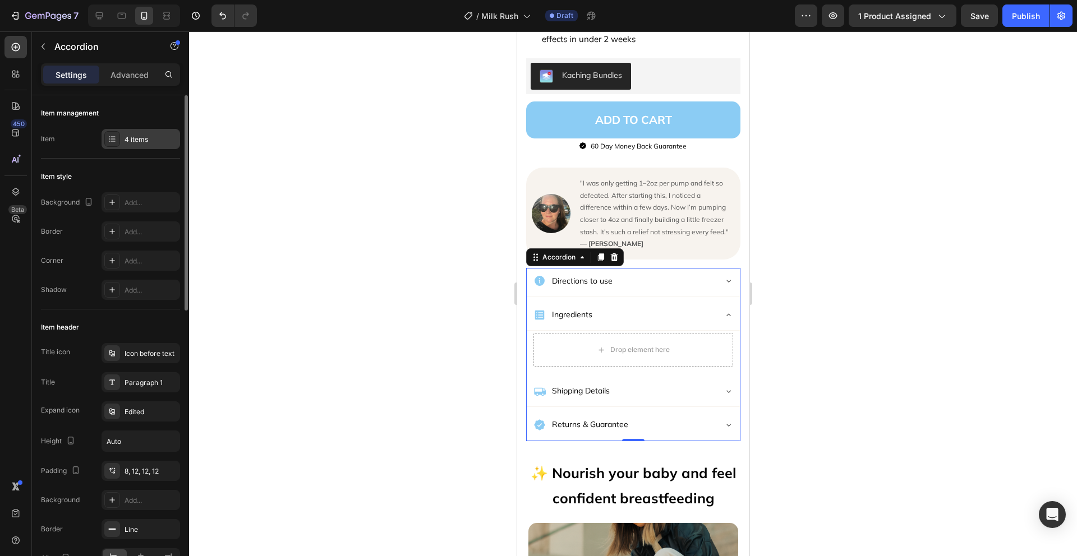
click at [141, 146] on div "4 items" at bounding box center [140, 139] width 78 height 20
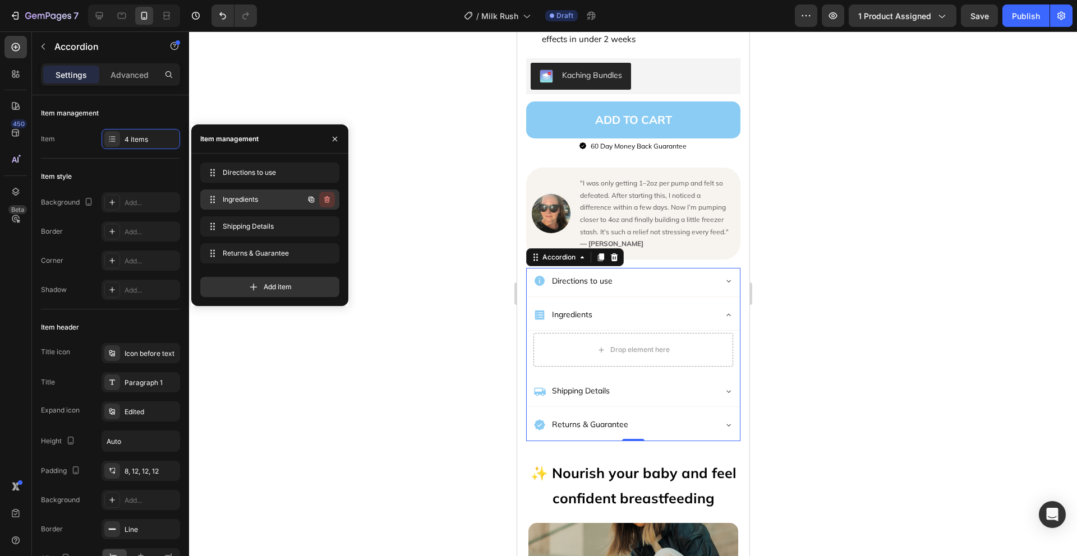
click at [322, 200] on icon "button" at bounding box center [326, 199] width 9 height 9
click at [325, 200] on div "Delete" at bounding box center [319, 200] width 21 height 10
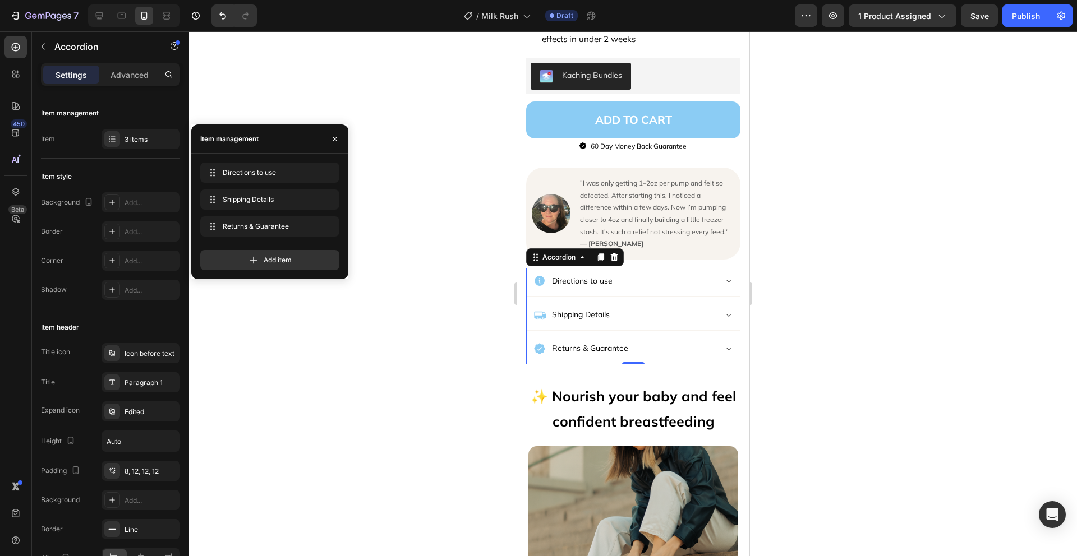
click at [841, 285] on div at bounding box center [633, 293] width 888 height 525
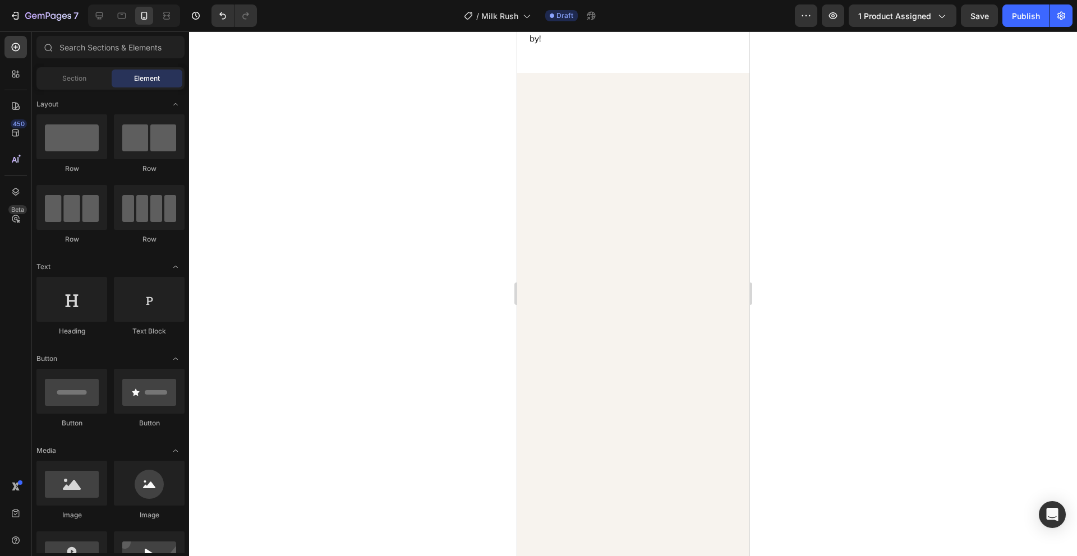
scroll to position [211, 0]
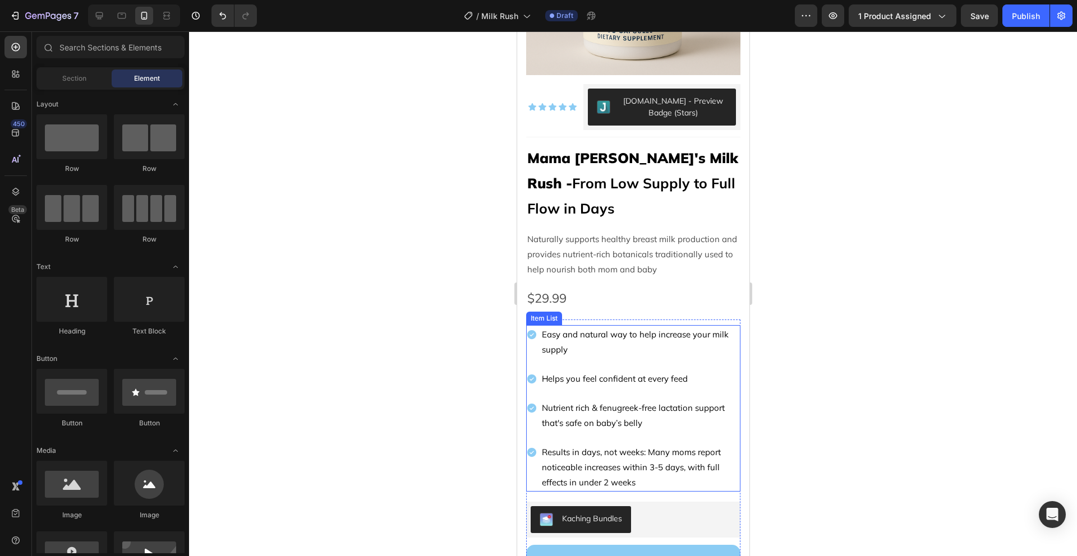
click at [663, 356] on div "Easy and natural way to help increase your milk supply Helps you feel confident…" at bounding box center [632, 408] width 214 height 167
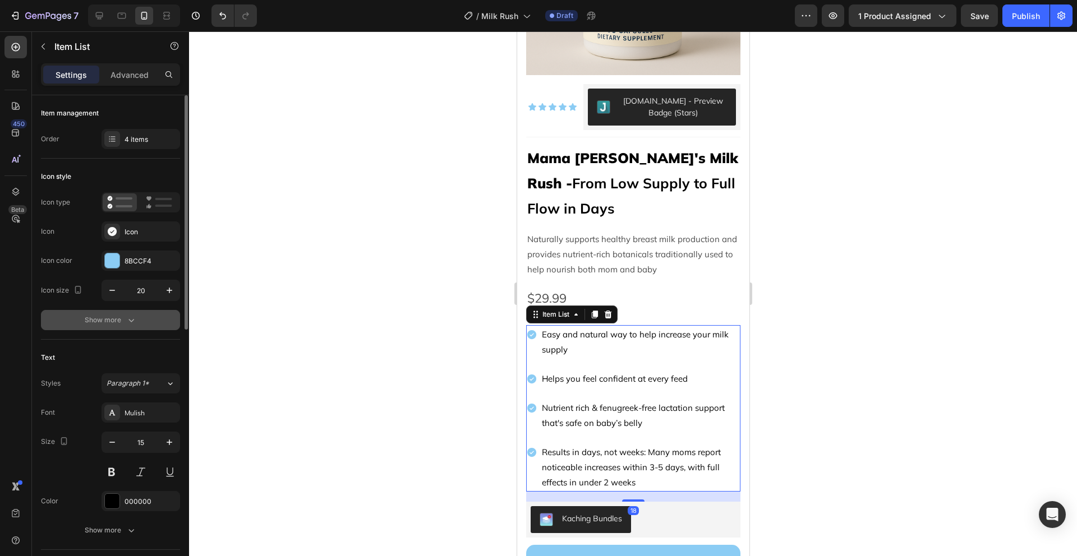
click at [110, 320] on div "Show more" at bounding box center [111, 320] width 52 height 11
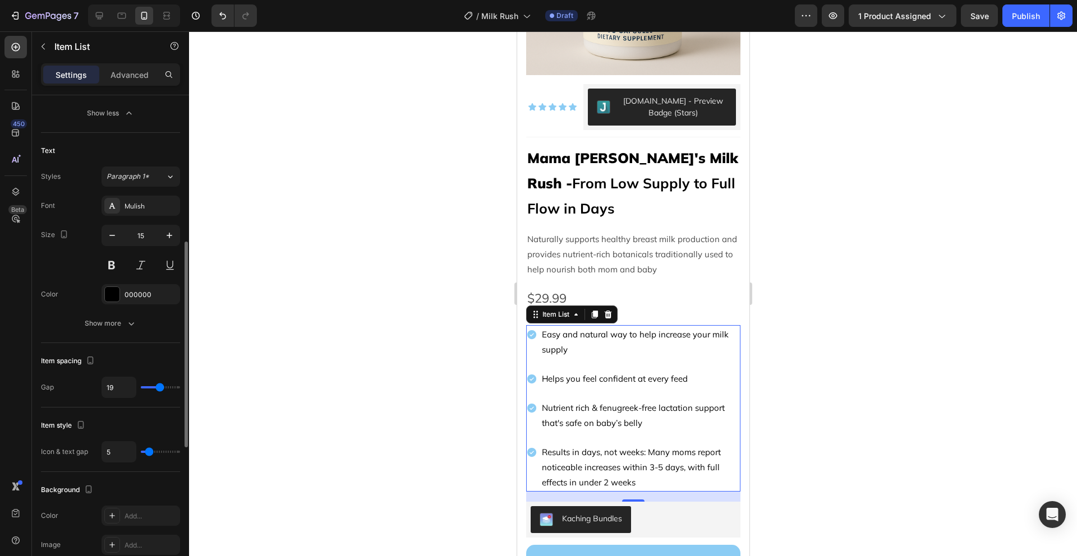
scroll to position [345, 0]
type input "15"
type input "12"
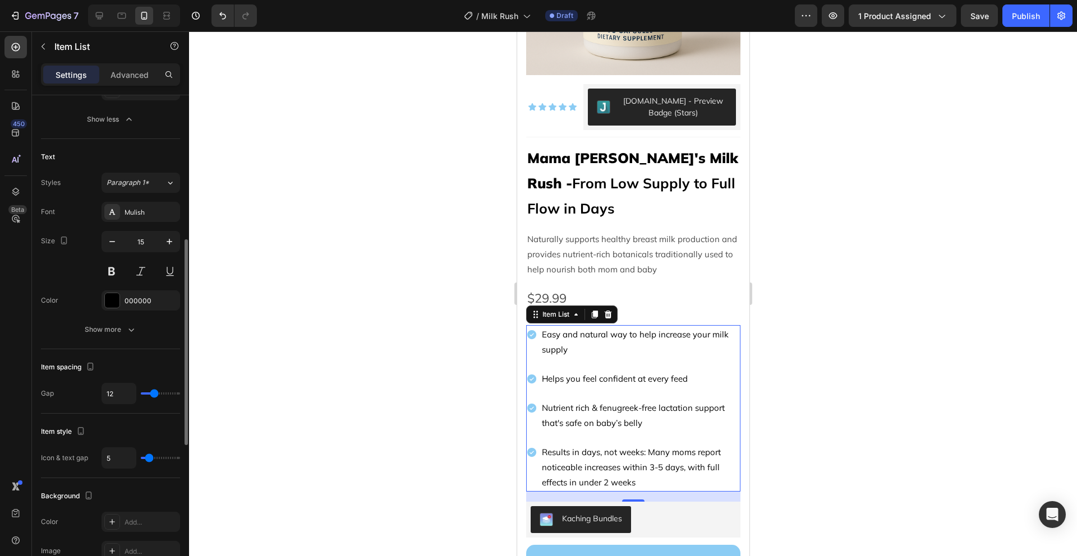
type input "11"
type input "10"
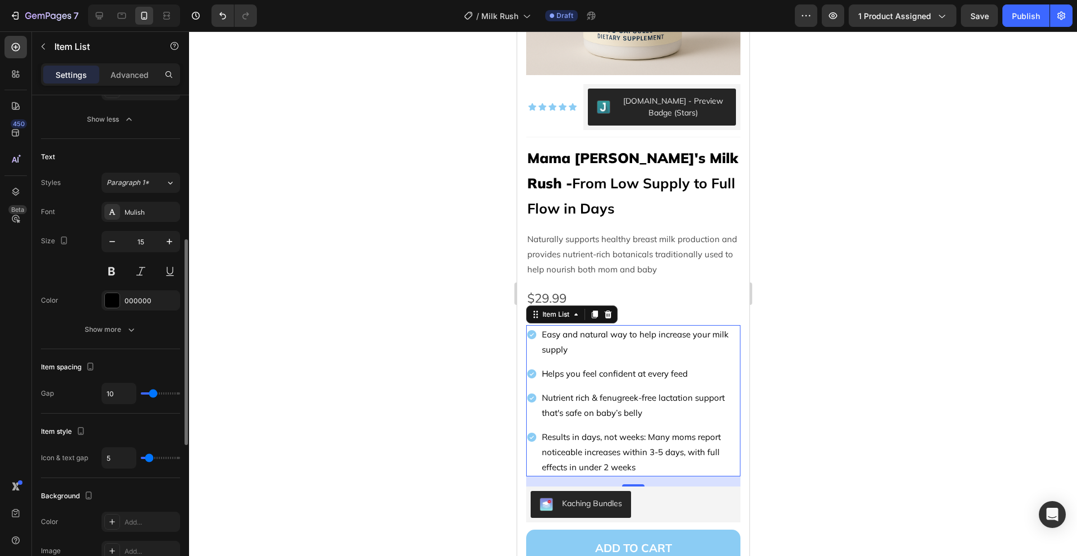
type input "9"
type input "8"
type input "7"
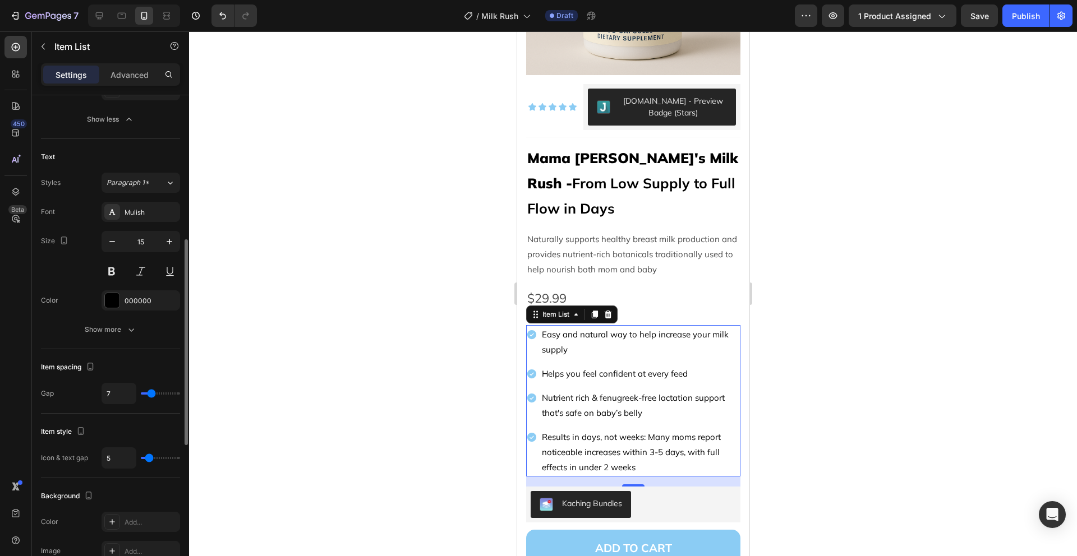
type input "7"
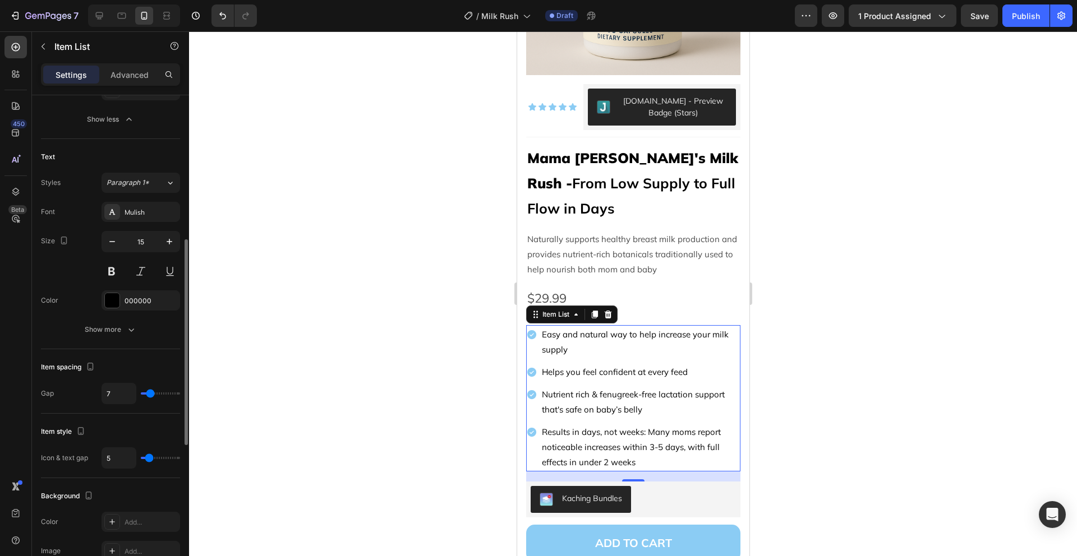
type input "8"
click at [151, 392] on input "range" at bounding box center [160, 393] width 39 height 2
click at [789, 332] on div at bounding box center [633, 293] width 888 height 525
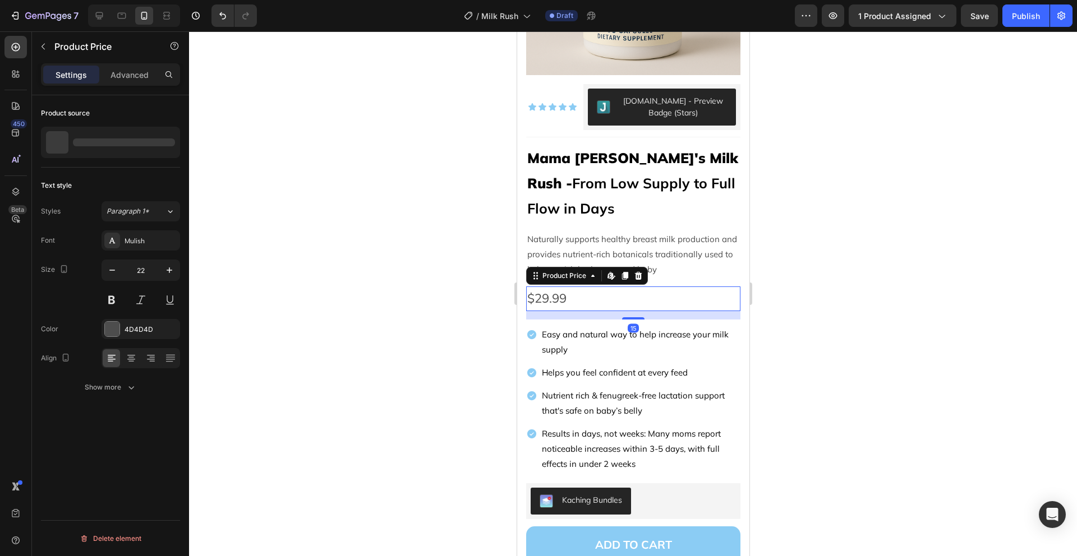
click at [633, 290] on div "$29.99" at bounding box center [632, 299] width 214 height 25
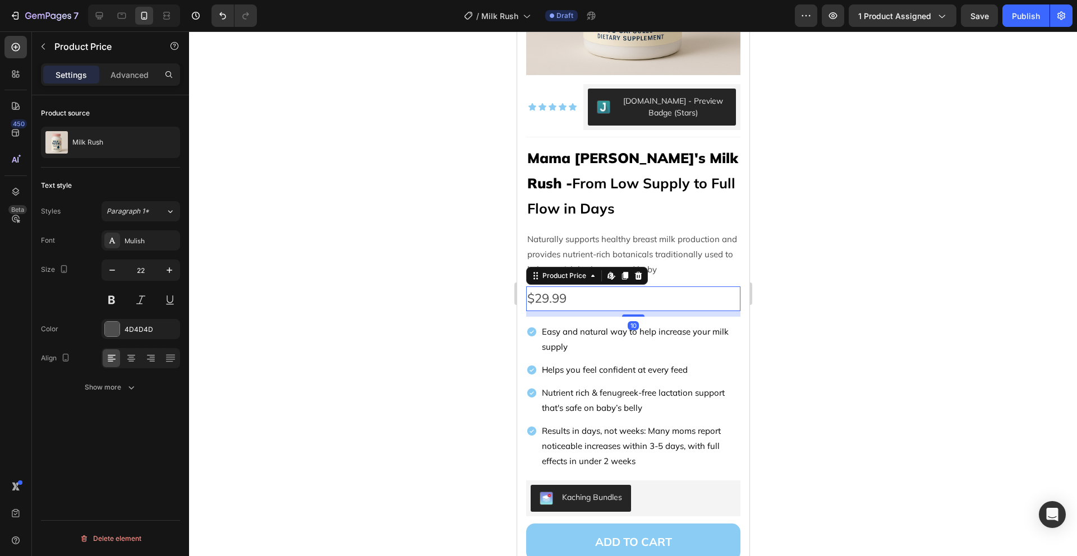
drag, startPoint x: 621, startPoint y: 309, endPoint x: 632, endPoint y: 296, distance: 17.1
click at [622, 315] on div at bounding box center [632, 316] width 22 height 2
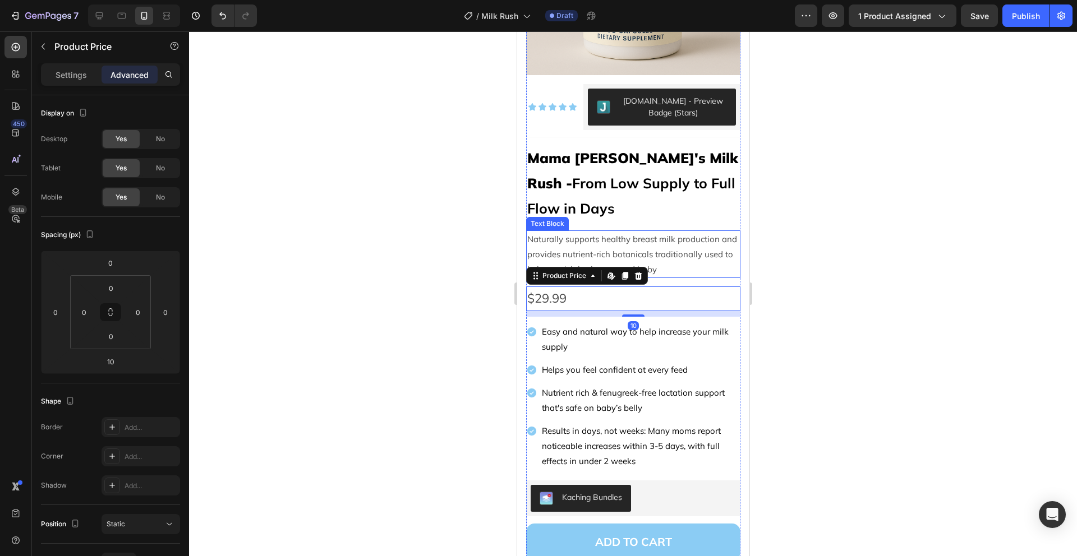
click at [688, 256] on p "Naturally supports healthy breast milk production and provides nutrient-rich bo…" at bounding box center [632, 254] width 212 height 45
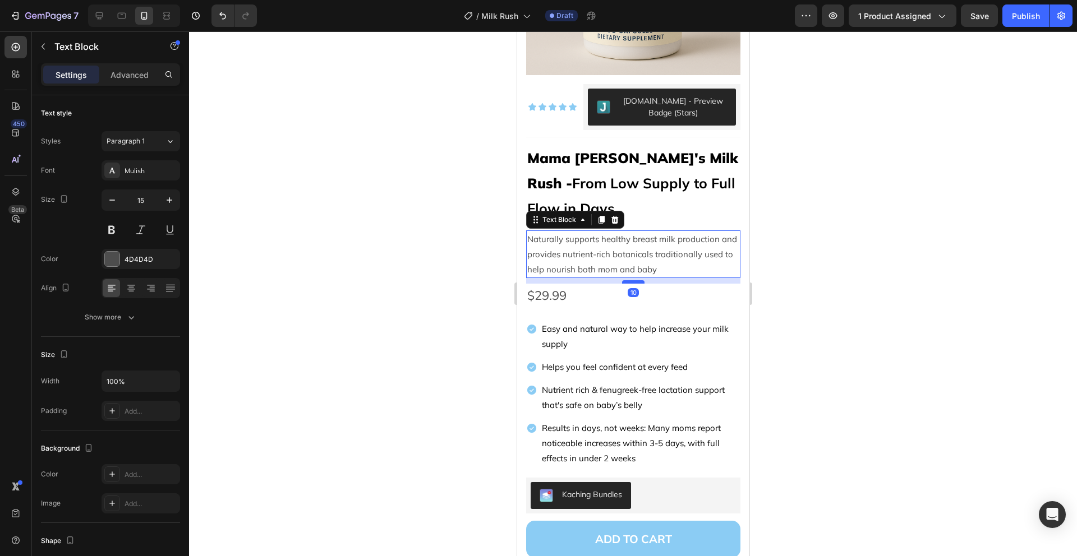
click at [627, 280] on div at bounding box center [632, 281] width 22 height 3
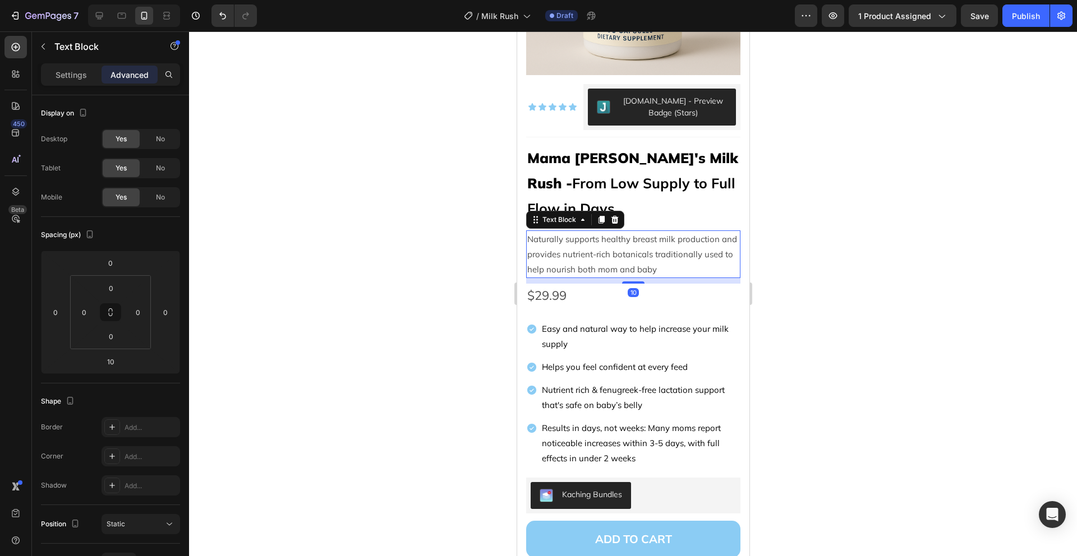
click at [763, 251] on div at bounding box center [633, 293] width 888 height 525
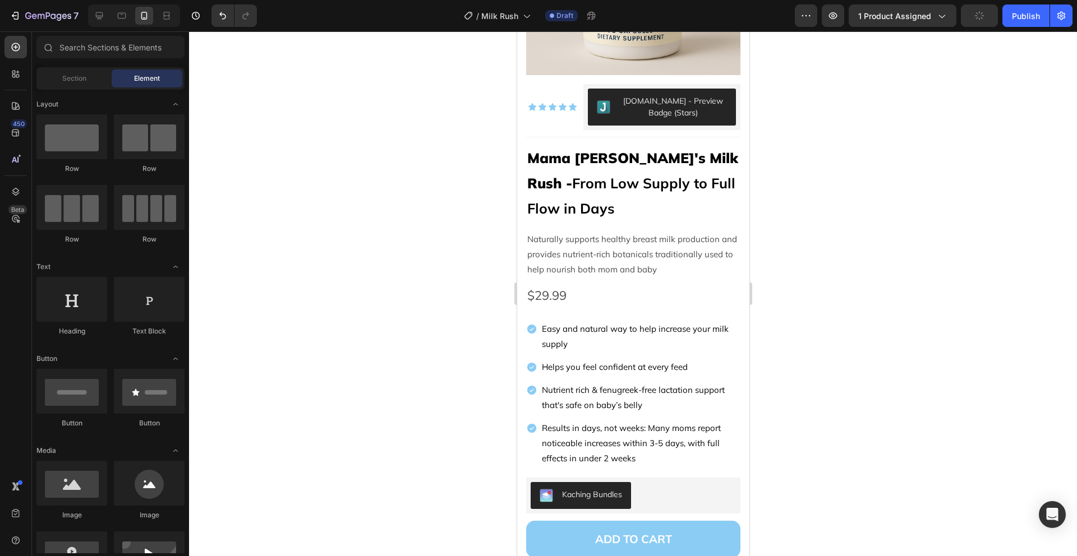
click at [668, 174] on strong "From Low Supply to Full Flow in Days" at bounding box center [630, 195] width 208 height 43
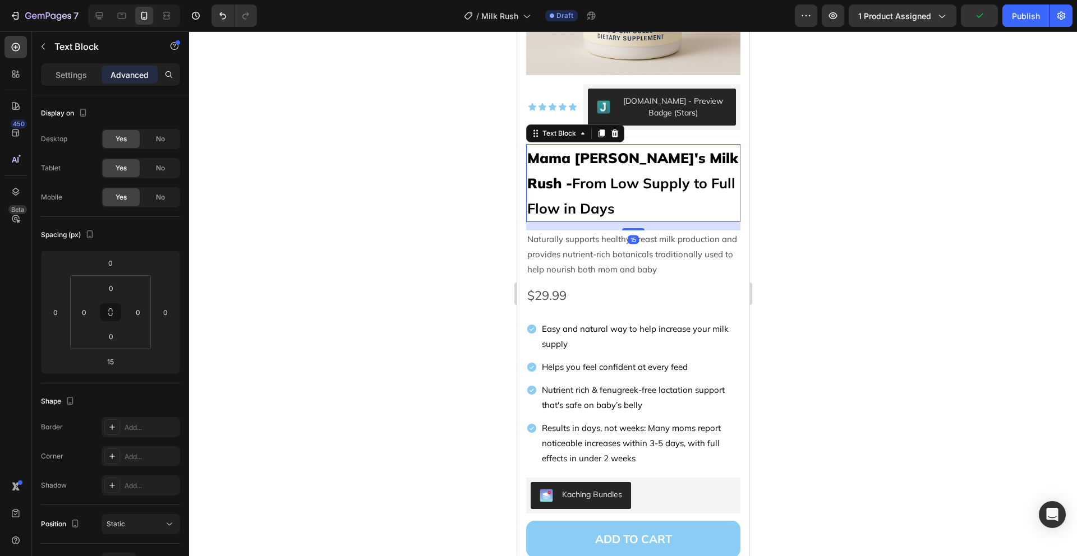
click at [855, 235] on div at bounding box center [633, 293] width 888 height 525
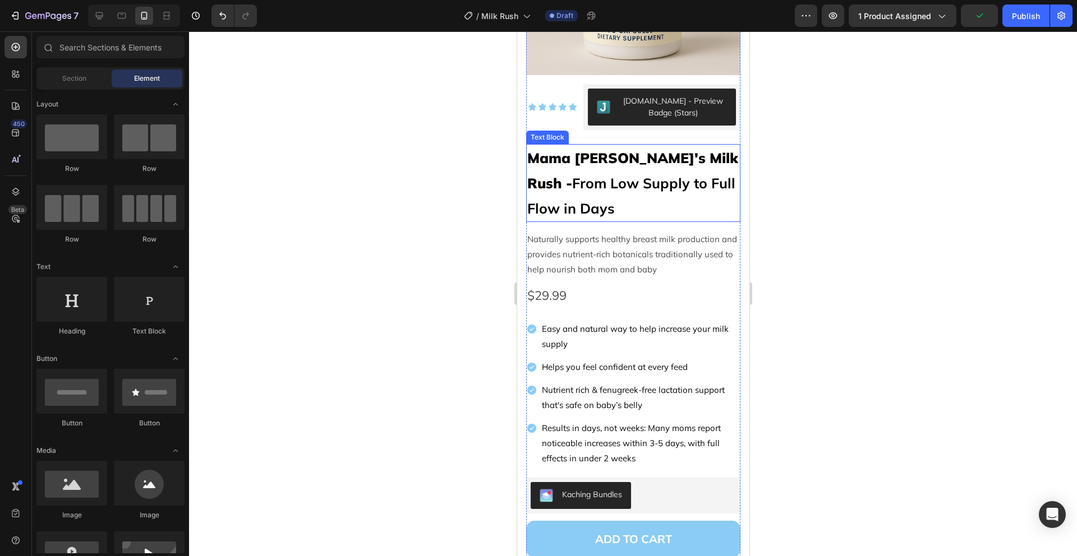
click at [653, 195] on p "Mama Maison's Milk Rush - From Low Supply to Full Flow in Days" at bounding box center [632, 183] width 212 height 76
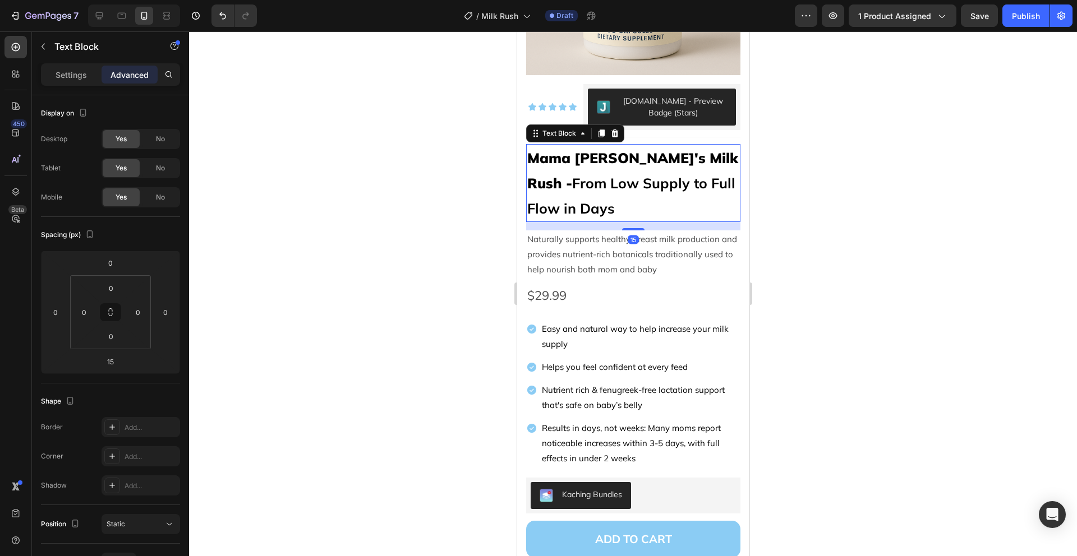
click at [830, 204] on div at bounding box center [633, 293] width 888 height 525
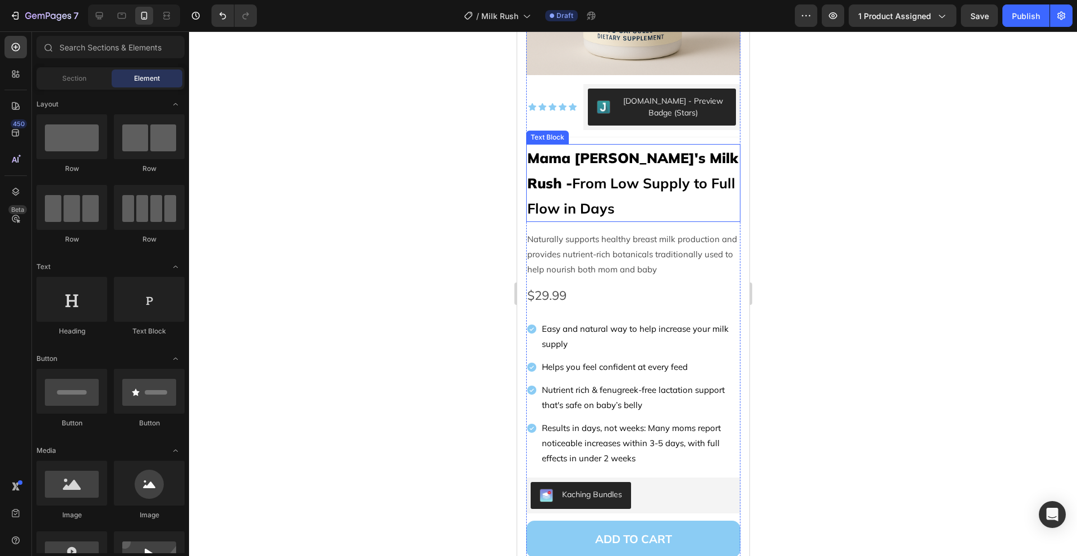
click at [623, 192] on p "Mama Maison's Milk Rush - From Low Supply to Full Flow in Days" at bounding box center [632, 183] width 212 height 76
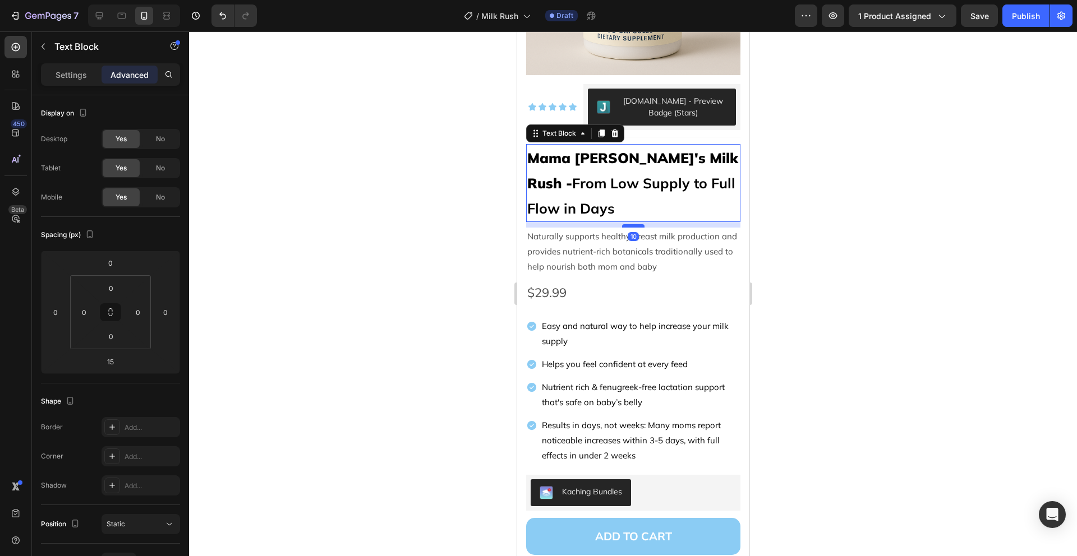
click at [630, 224] on div at bounding box center [632, 225] width 22 height 3
type input "10"
click at [803, 283] on div at bounding box center [633, 293] width 888 height 525
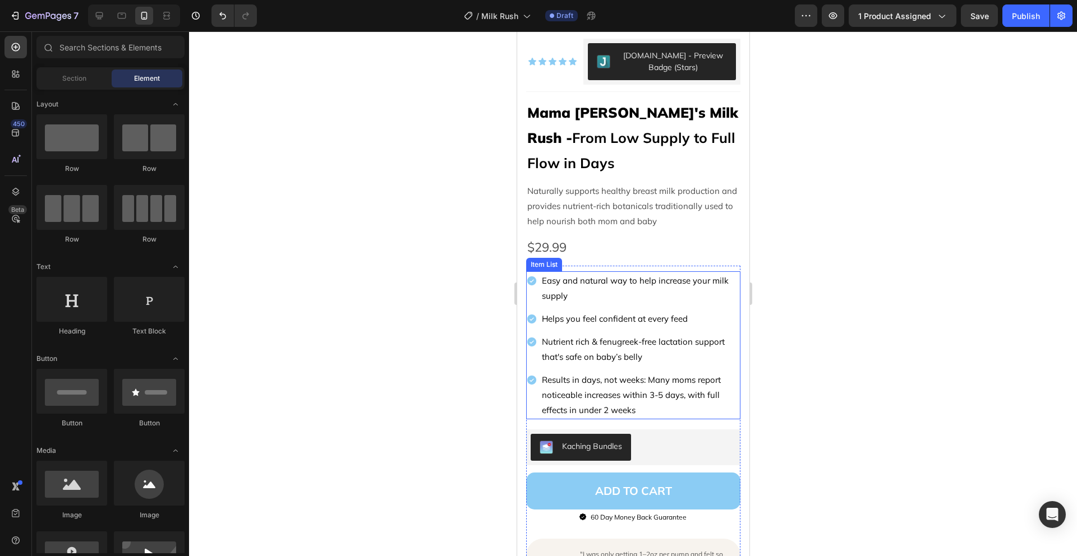
scroll to position [256, 0]
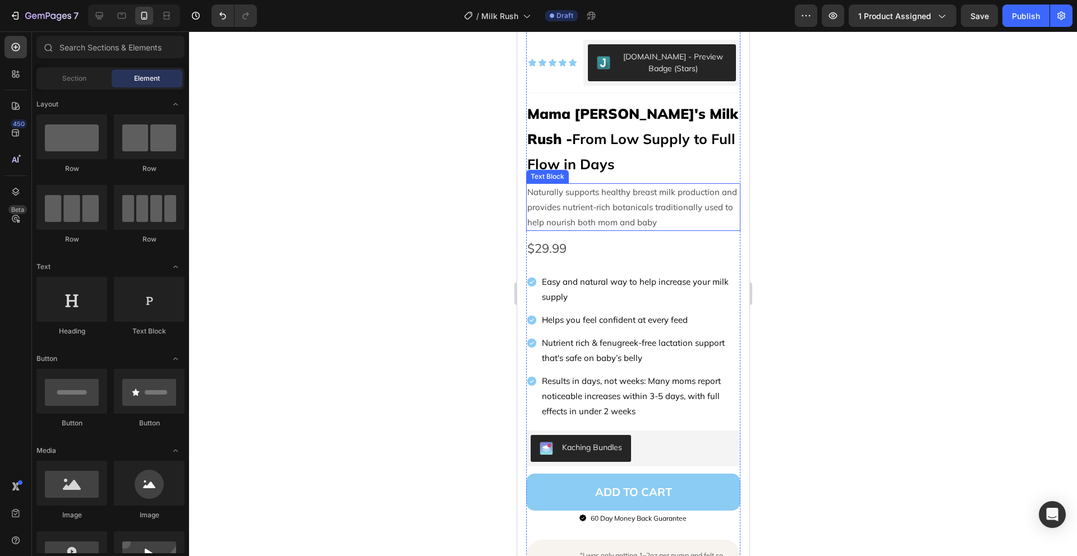
click at [697, 208] on p "Naturally supports healthy breast milk production and provides nutrient-rich bo…" at bounding box center [632, 206] width 212 height 45
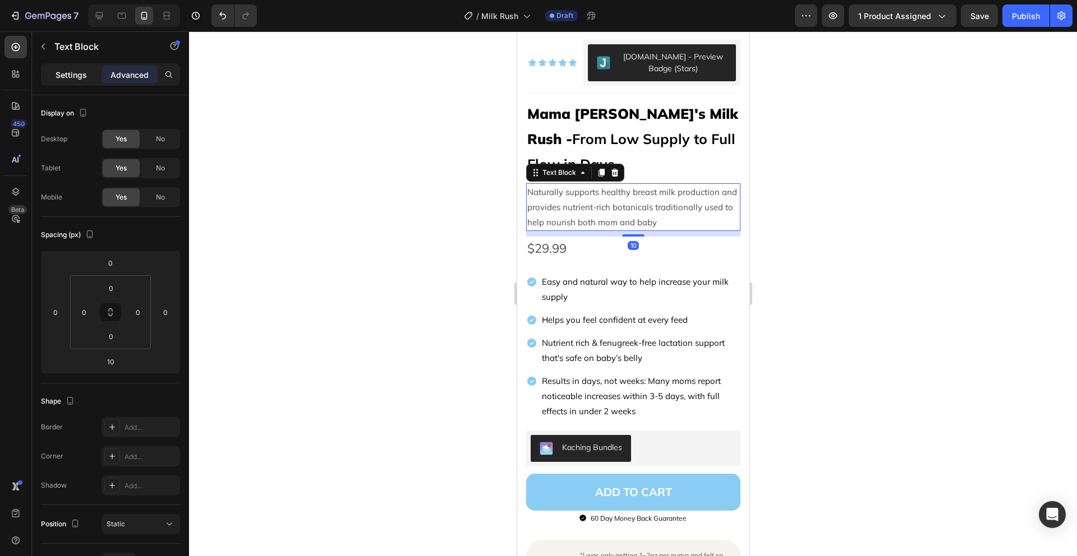
click at [78, 73] on p "Settings" at bounding box center [71, 75] width 31 height 12
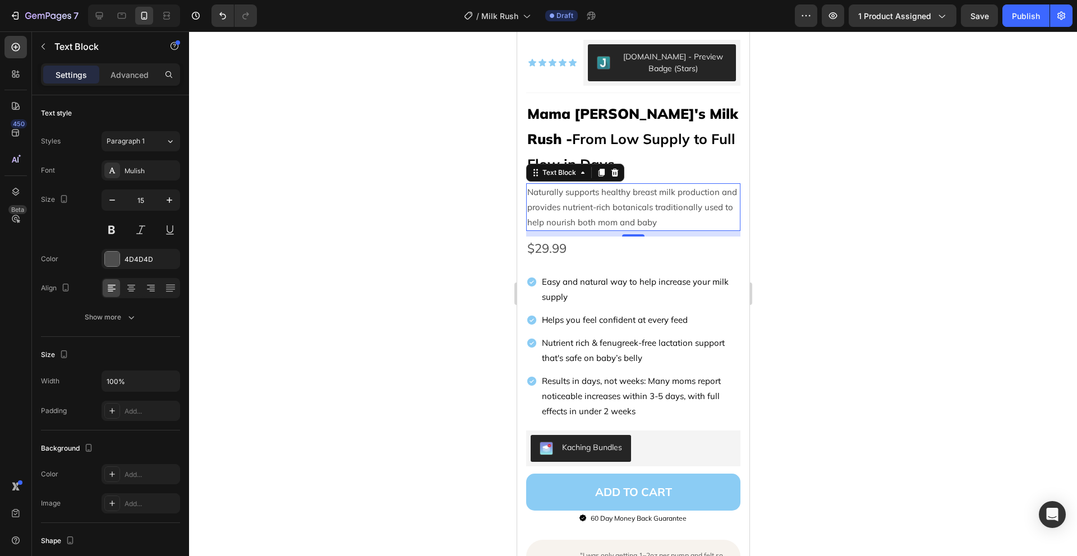
click at [769, 267] on div at bounding box center [633, 293] width 888 height 525
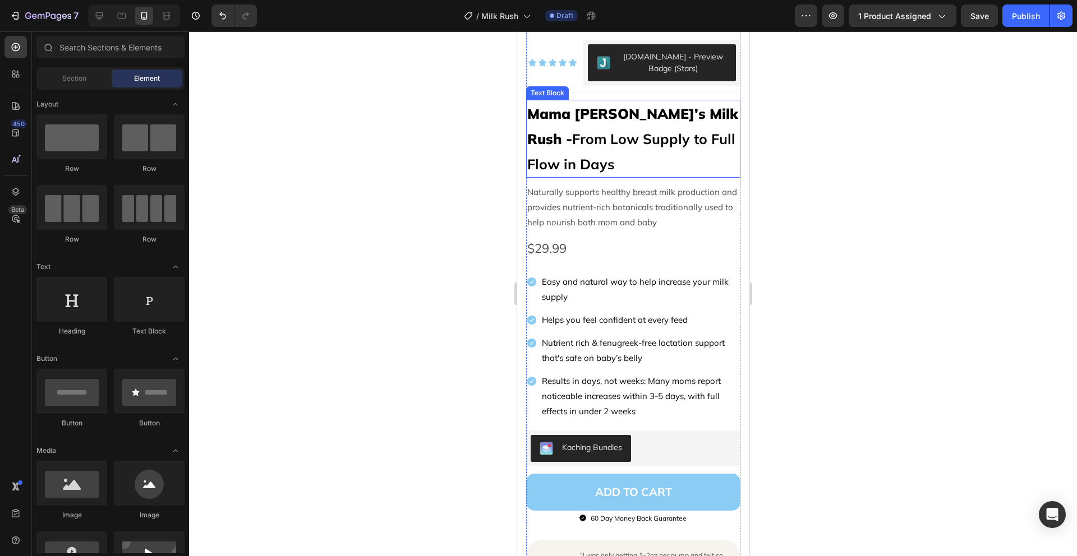
click at [664, 155] on p "Mama Maison's Milk Rush - From Low Supply to Full Flow in Days" at bounding box center [632, 139] width 212 height 76
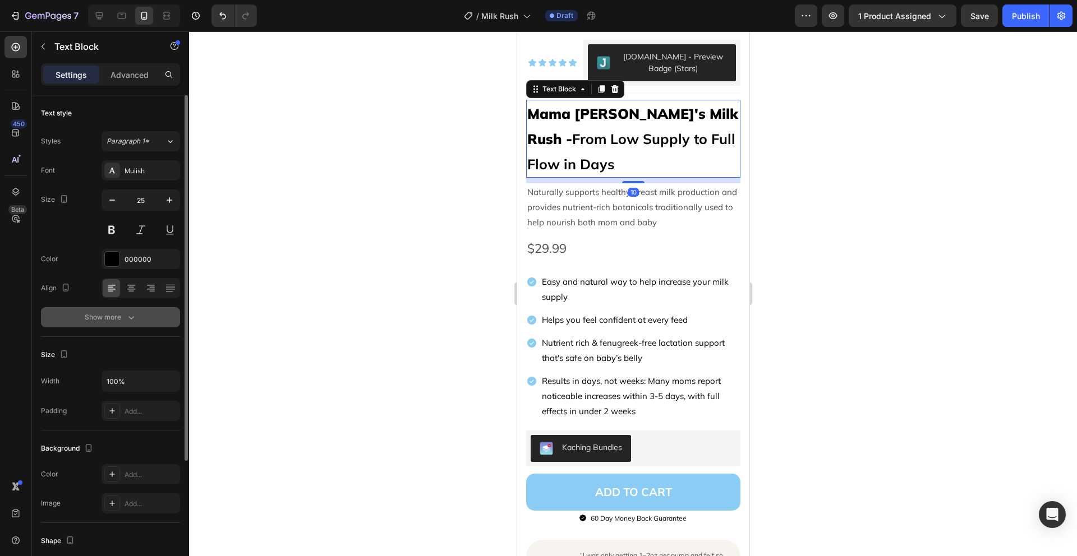
click at [123, 320] on div "Show more" at bounding box center [111, 317] width 52 height 11
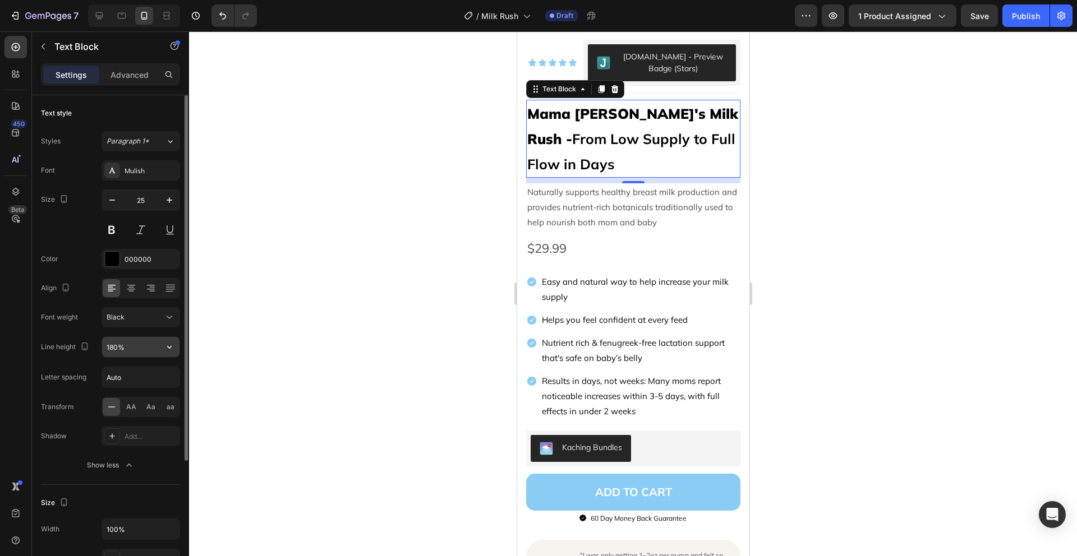
click at [158, 346] on input "180%" at bounding box center [140, 347] width 77 height 20
click at [168, 350] on icon "button" at bounding box center [169, 346] width 11 height 11
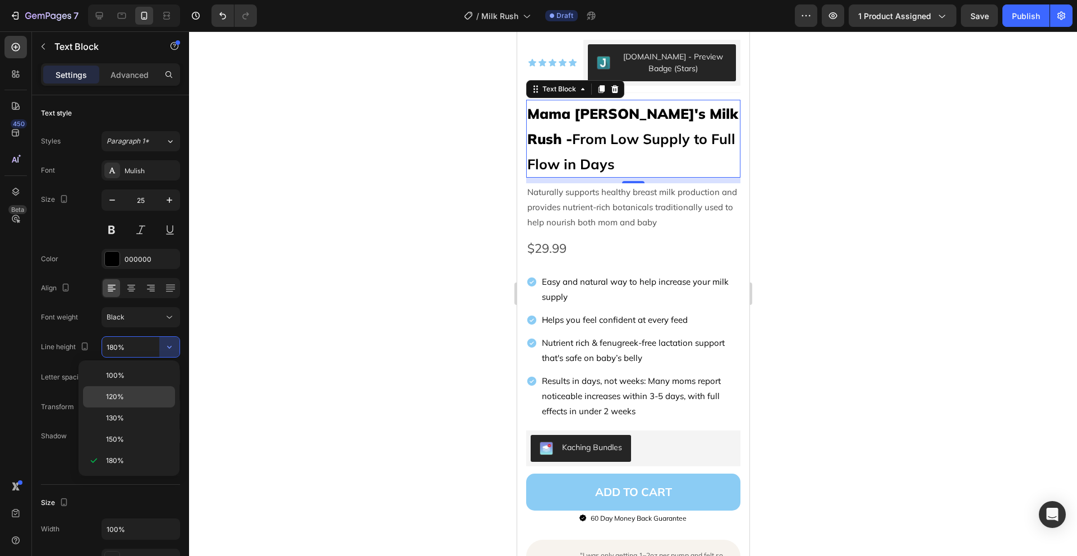
click at [128, 398] on p "120%" at bounding box center [138, 397] width 64 height 10
type input "120%"
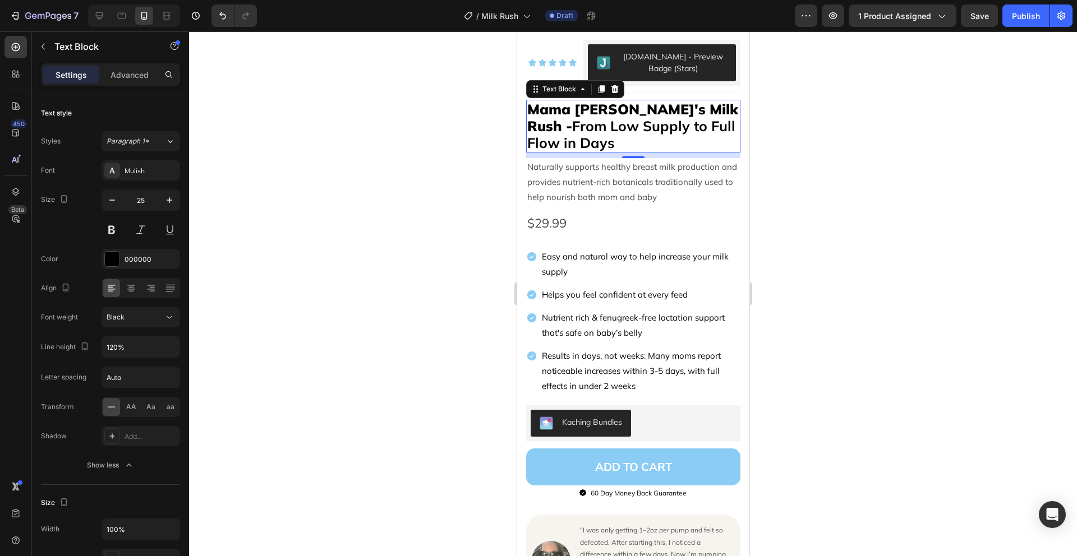
click at [825, 195] on div at bounding box center [633, 293] width 888 height 525
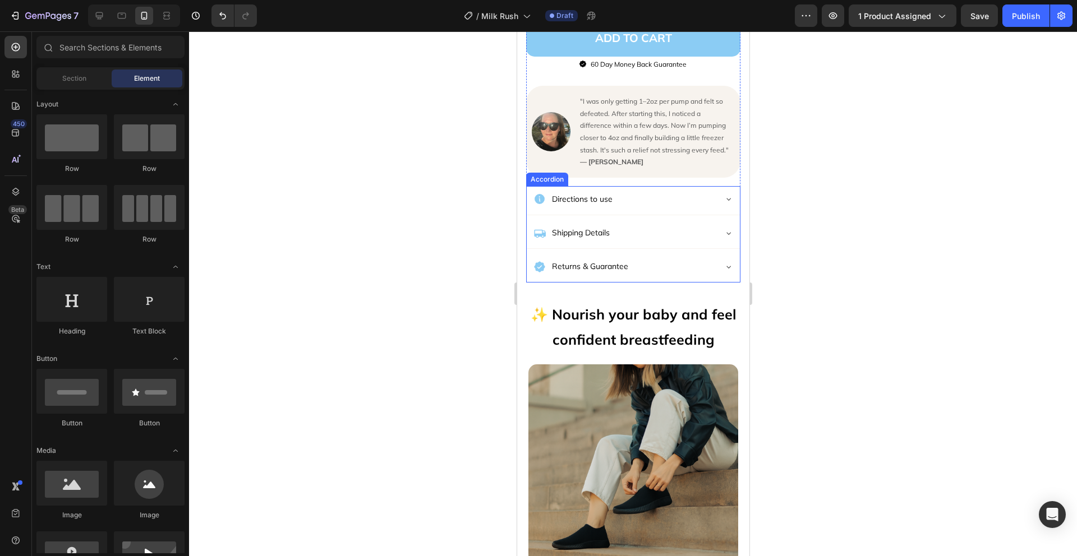
scroll to position [669, 0]
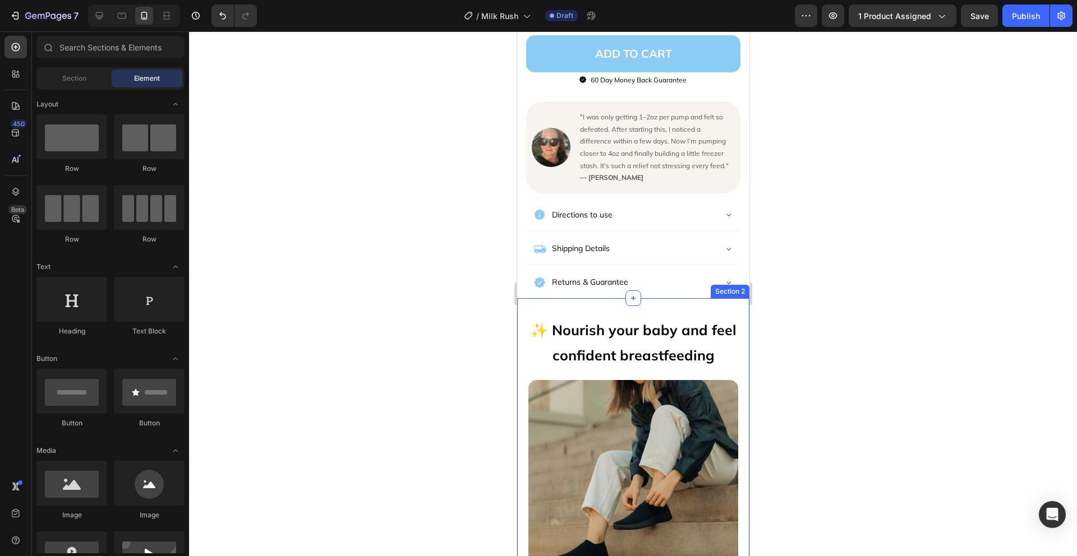
click at [666, 343] on p "✨ Nourish your baby and feel confident breastfeeding" at bounding box center [632, 342] width 219 height 50
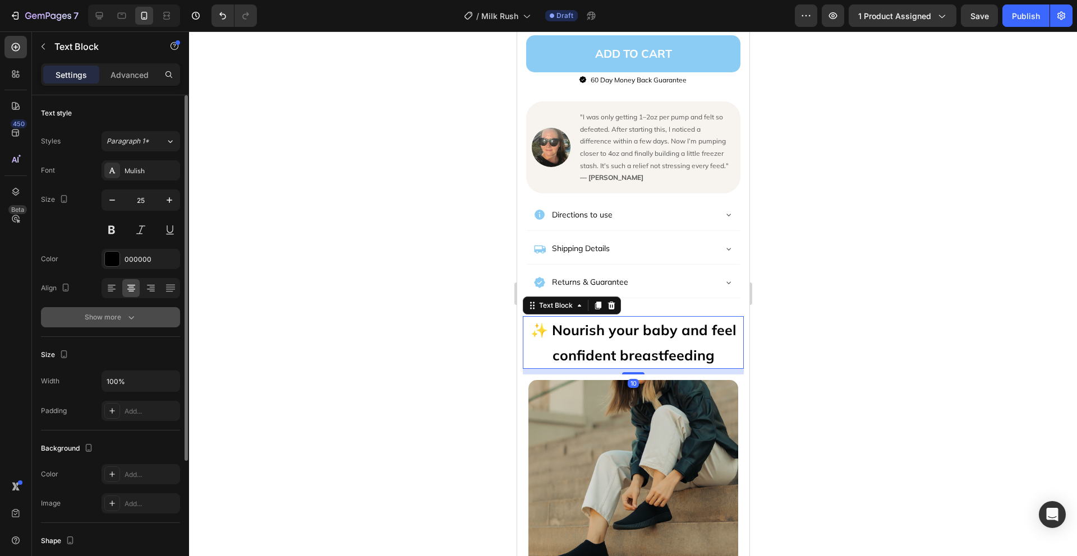
click at [132, 321] on icon "button" at bounding box center [131, 317] width 11 height 11
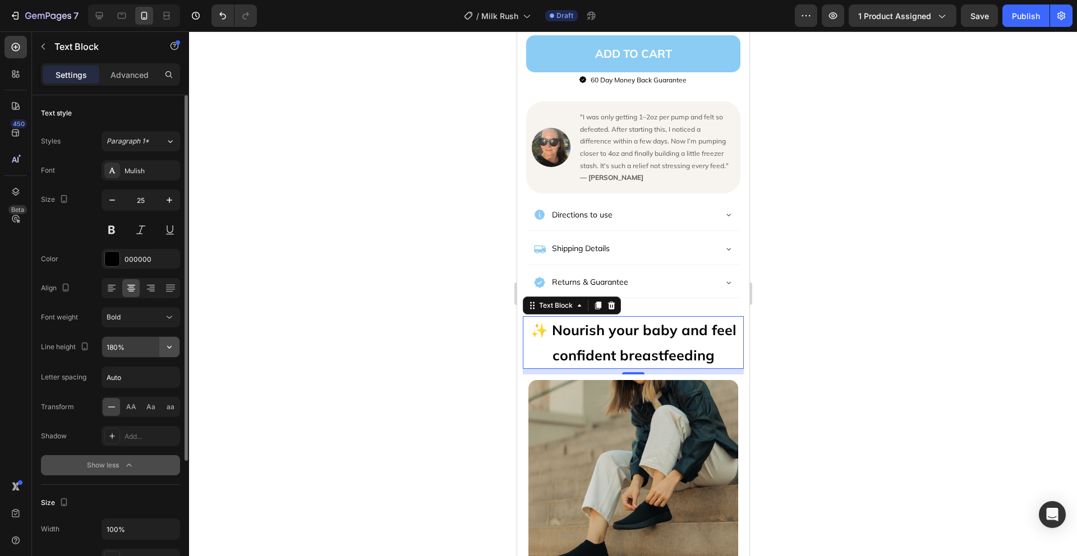
click at [161, 349] on button "button" at bounding box center [169, 347] width 20 height 20
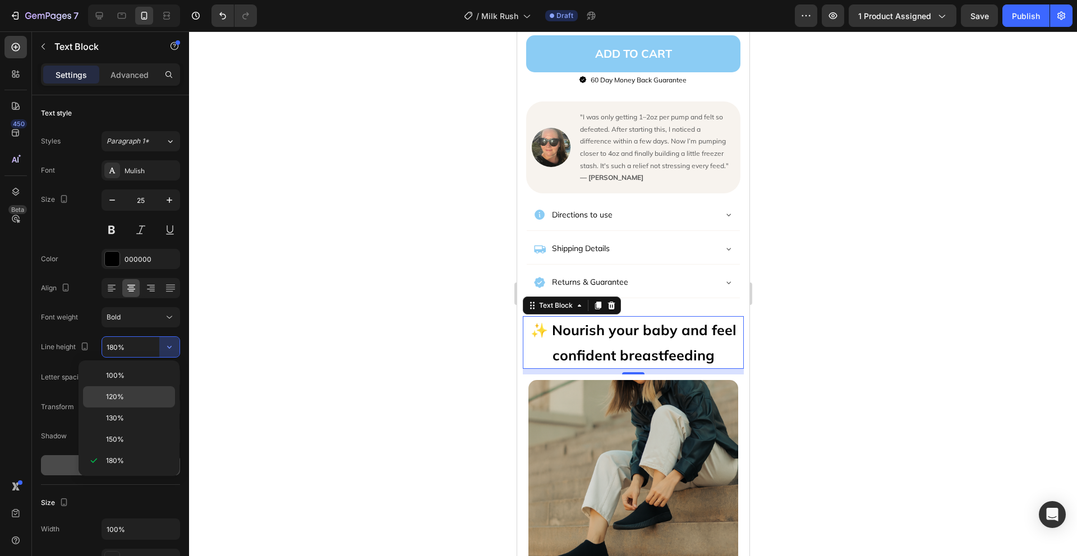
click at [131, 395] on p "120%" at bounding box center [138, 397] width 64 height 10
type input "120%"
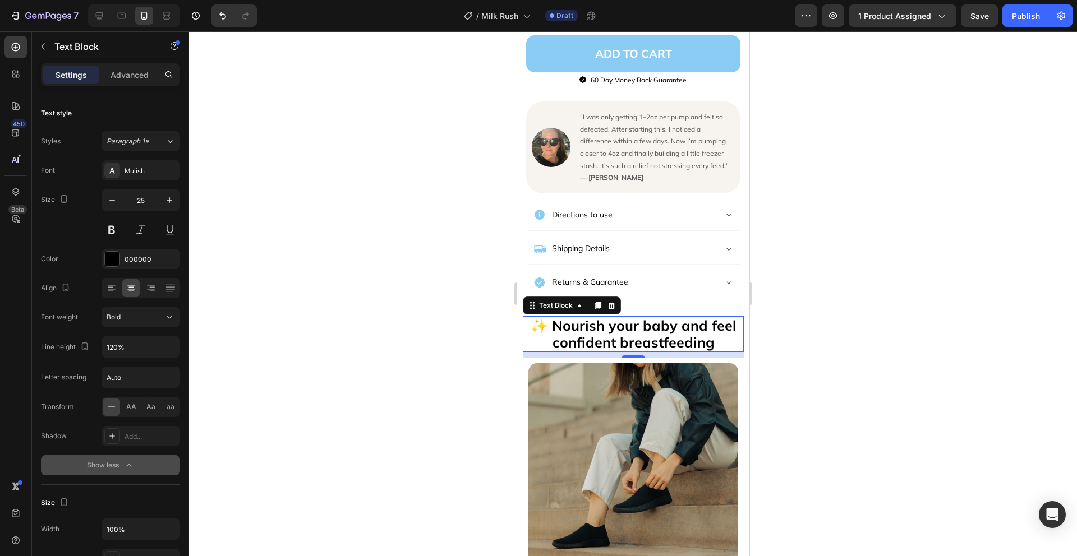
click at [812, 322] on div at bounding box center [633, 293] width 888 height 525
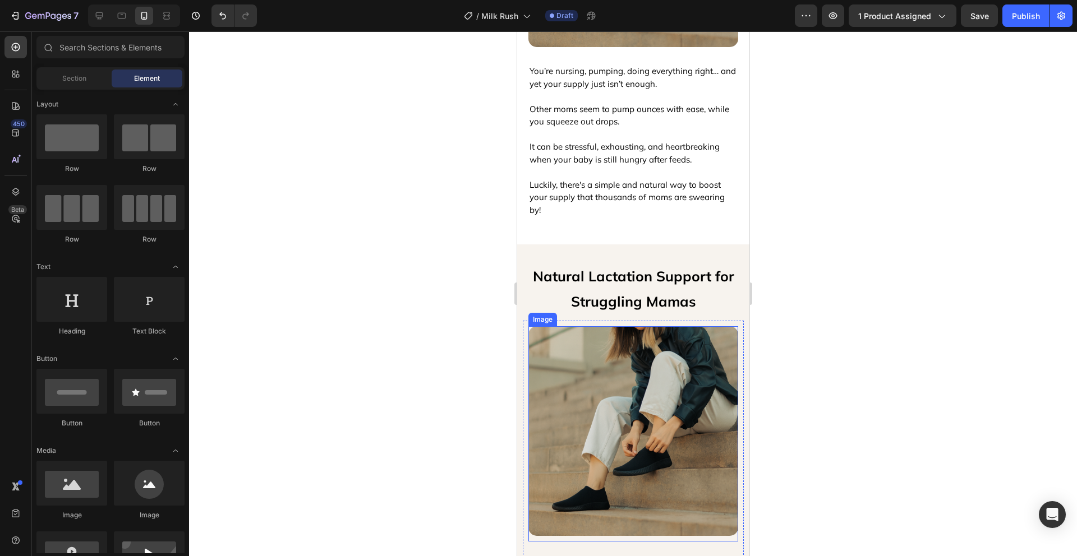
scroll to position [1212, 0]
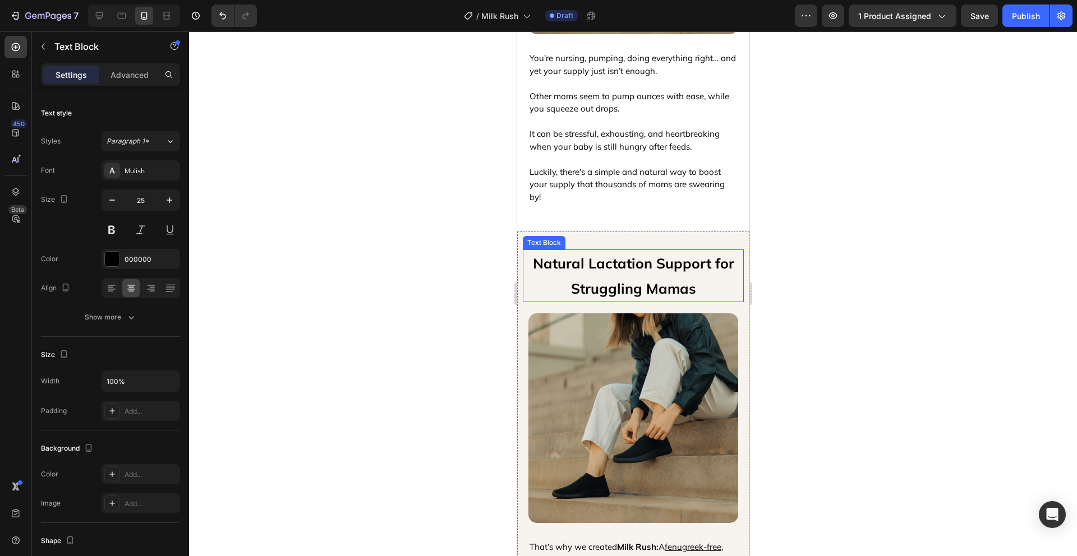
click at [678, 253] on p "Natural Lactation Support for Struggling Mamas" at bounding box center [632, 276] width 219 height 50
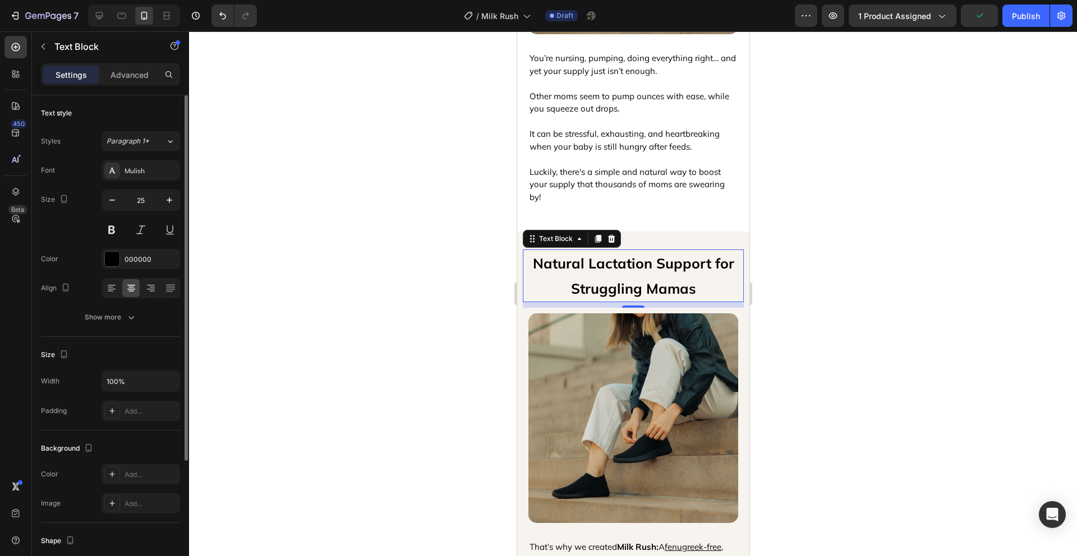
click at [111, 431] on div "Text style Styles Paragraph 1* Font Mulish Size 25 Color 000000 Align Show more" at bounding box center [110, 477] width 139 height 93
click at [112, 321] on div "Show more" at bounding box center [111, 317] width 52 height 11
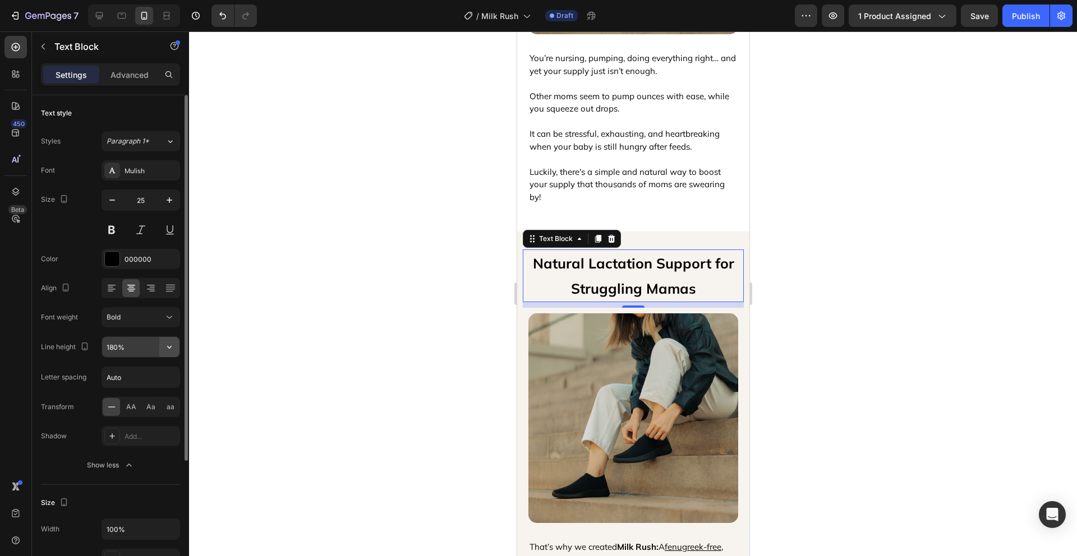
click at [170, 347] on icon "button" at bounding box center [169, 347] width 4 height 3
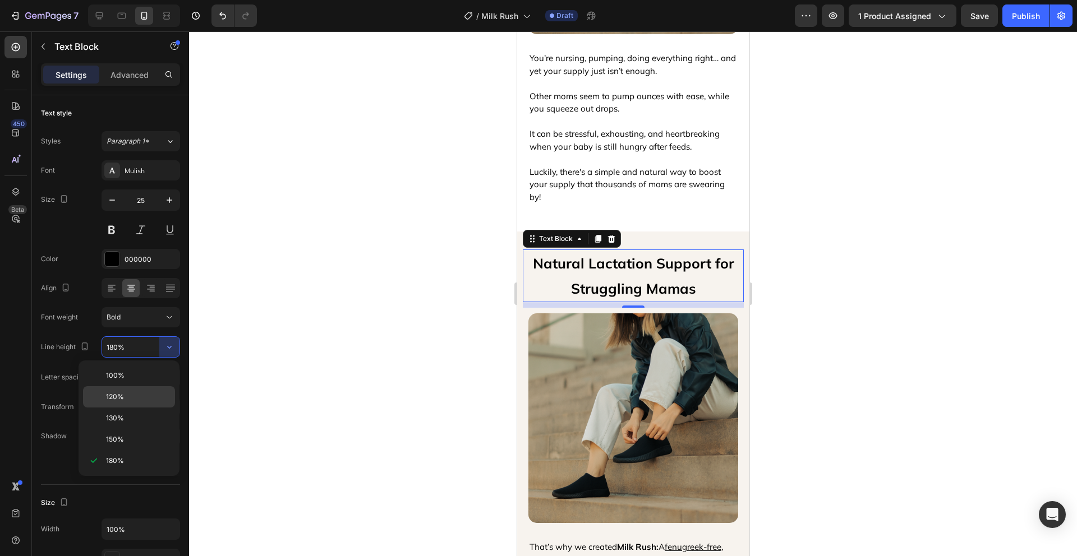
click at [128, 395] on p "120%" at bounding box center [138, 397] width 64 height 10
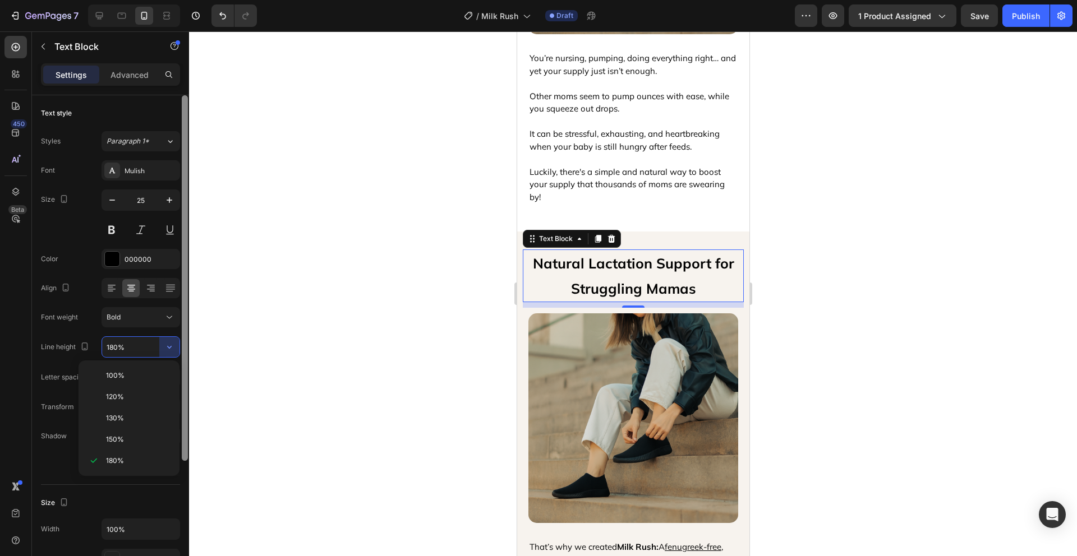
type input "120%"
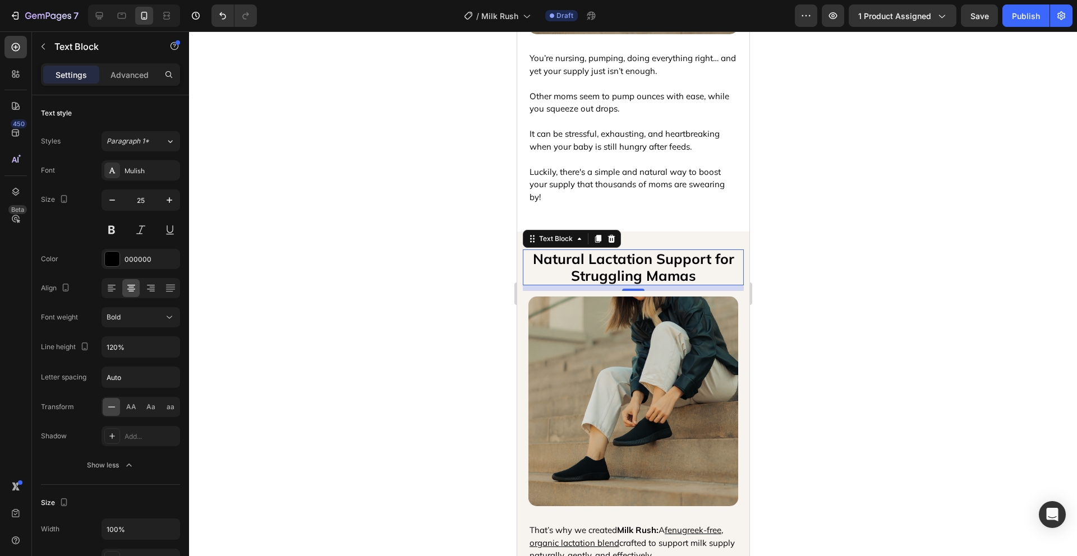
click at [823, 281] on div at bounding box center [633, 293] width 888 height 525
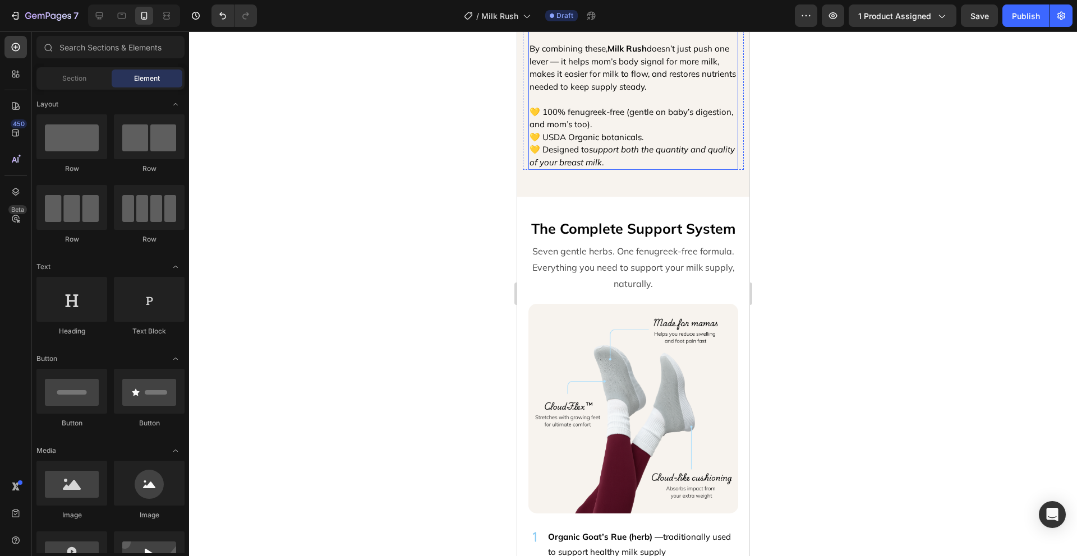
scroll to position [1955, 0]
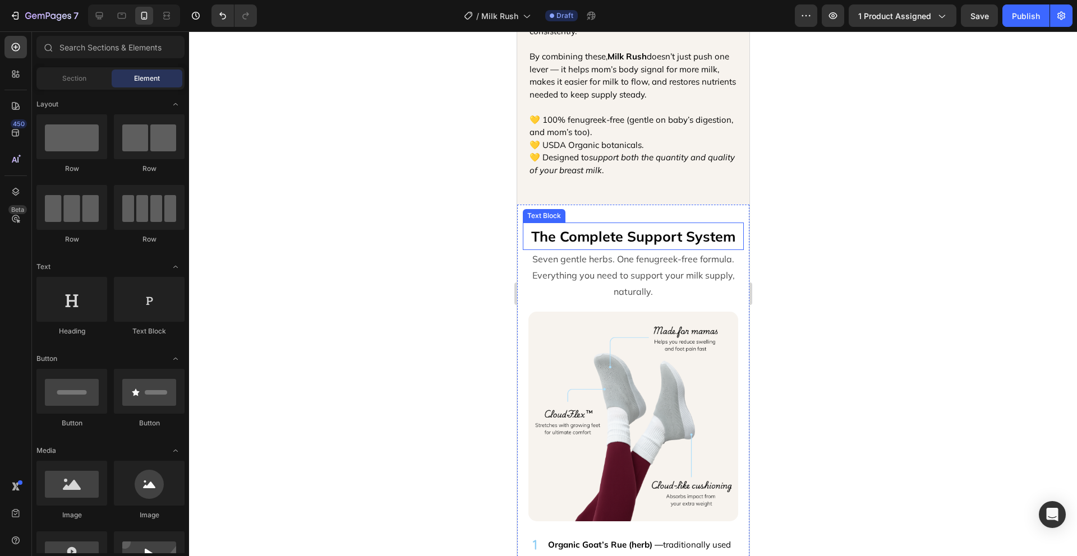
click at [648, 227] on p "The Complete Support System" at bounding box center [632, 236] width 219 height 25
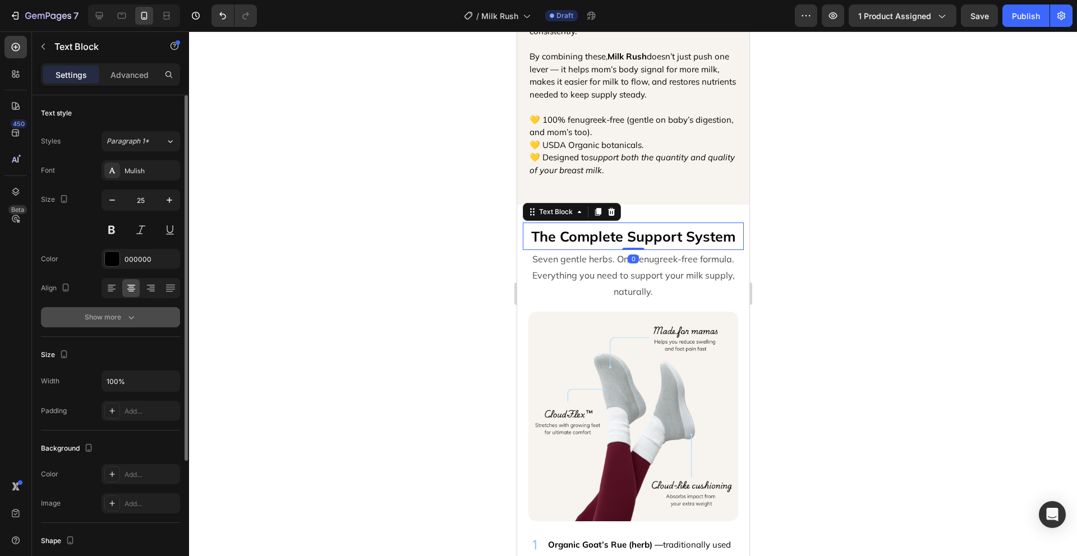
click at [129, 324] on button "Show more" at bounding box center [110, 317] width 139 height 20
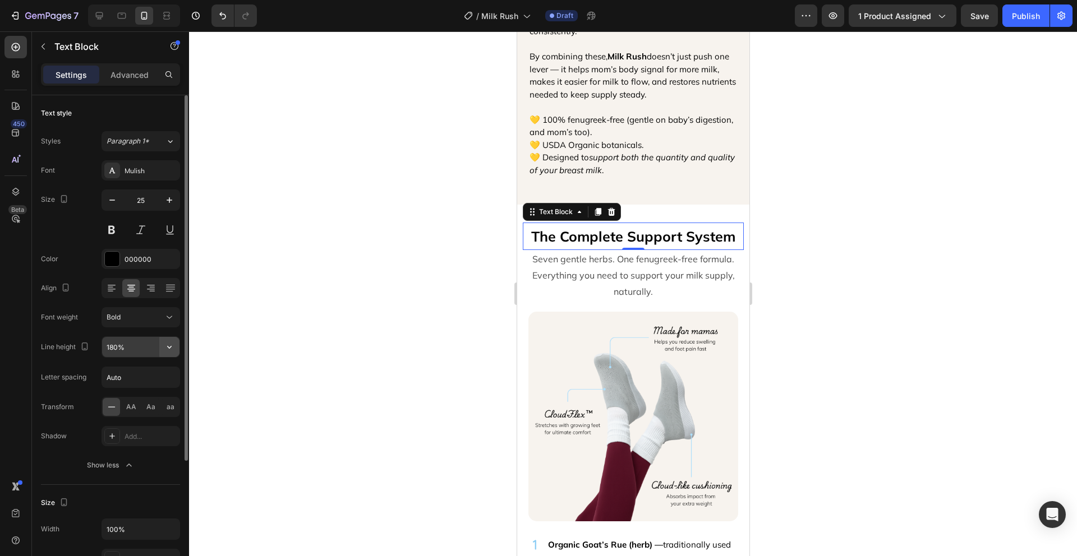
click at [169, 346] on icon "button" at bounding box center [169, 346] width 11 height 11
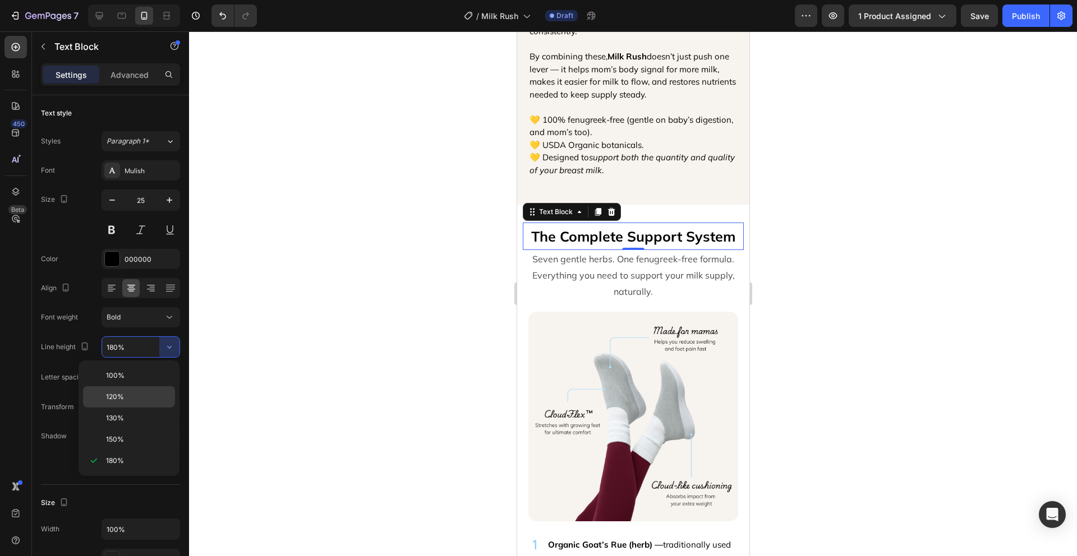
click at [142, 408] on div "120%" at bounding box center [129, 418] width 92 height 21
type input "120%"
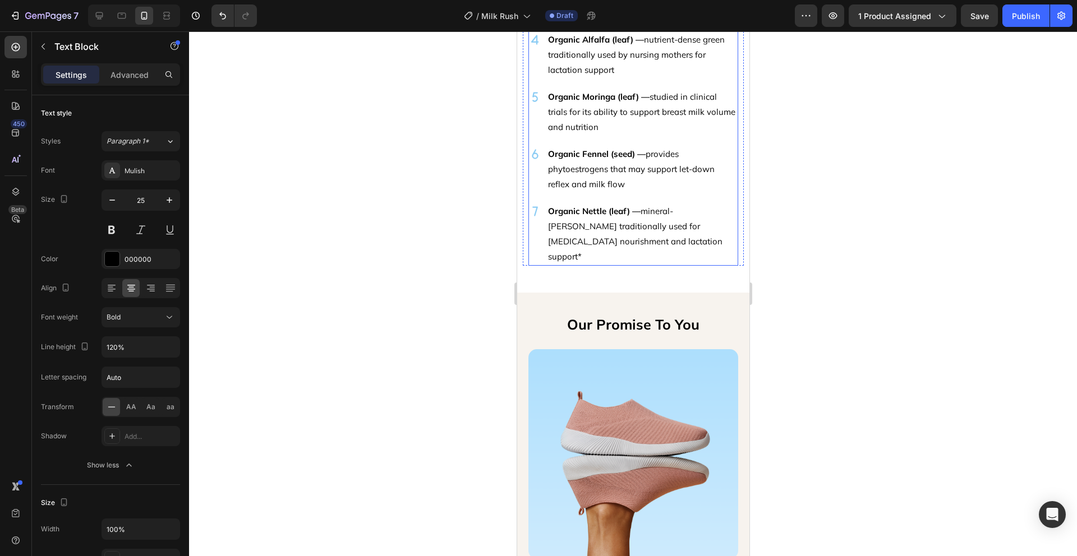
scroll to position [2641, 0]
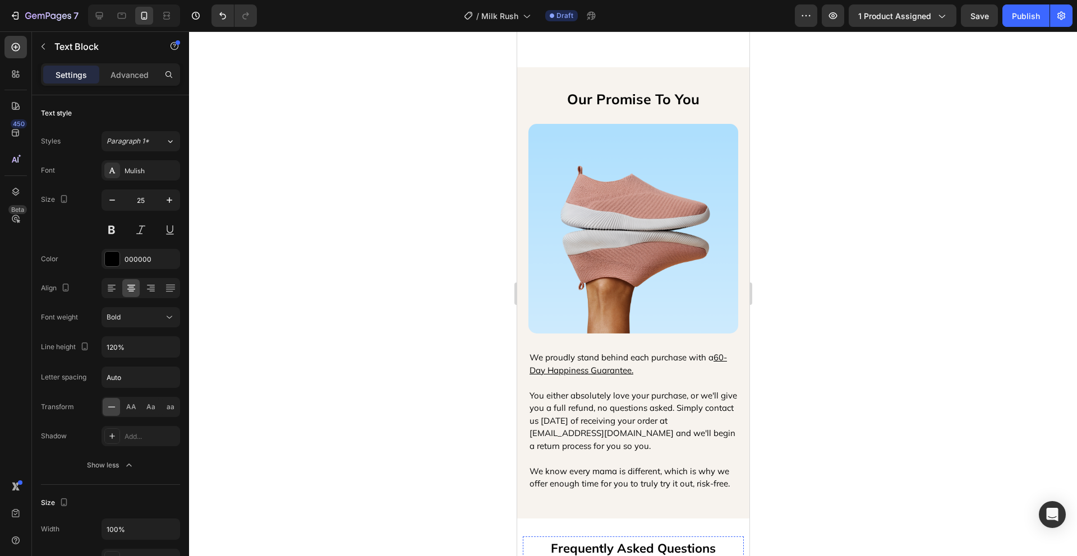
scroll to position [2727, 0]
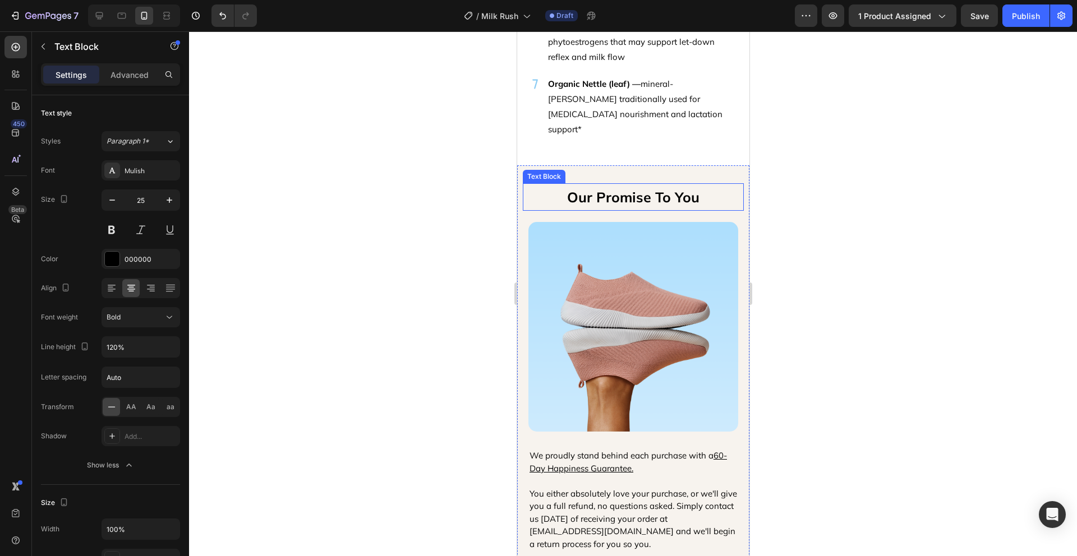
click at [648, 184] on p "Our Promise To You" at bounding box center [632, 196] width 219 height 25
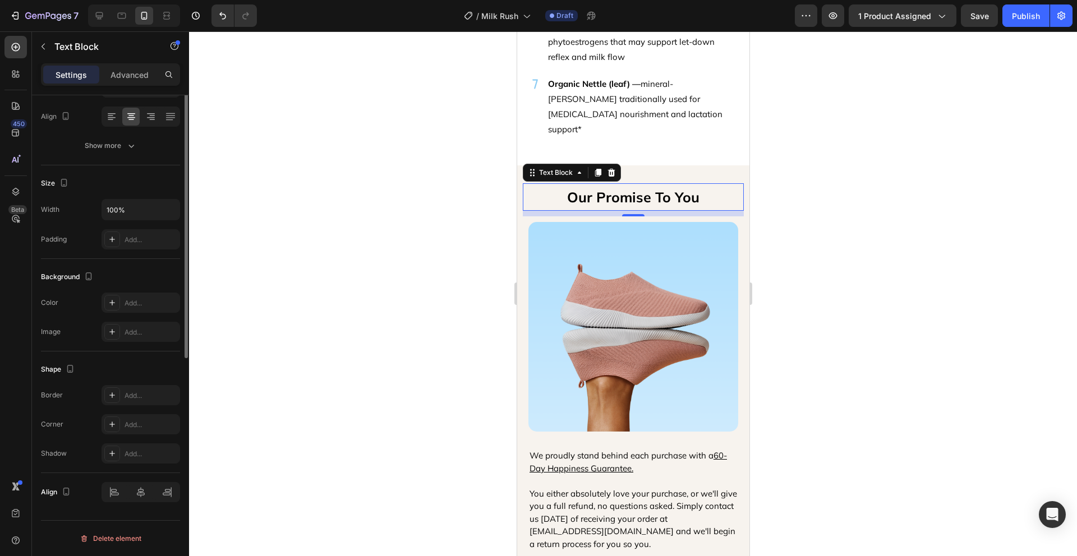
scroll to position [0, 0]
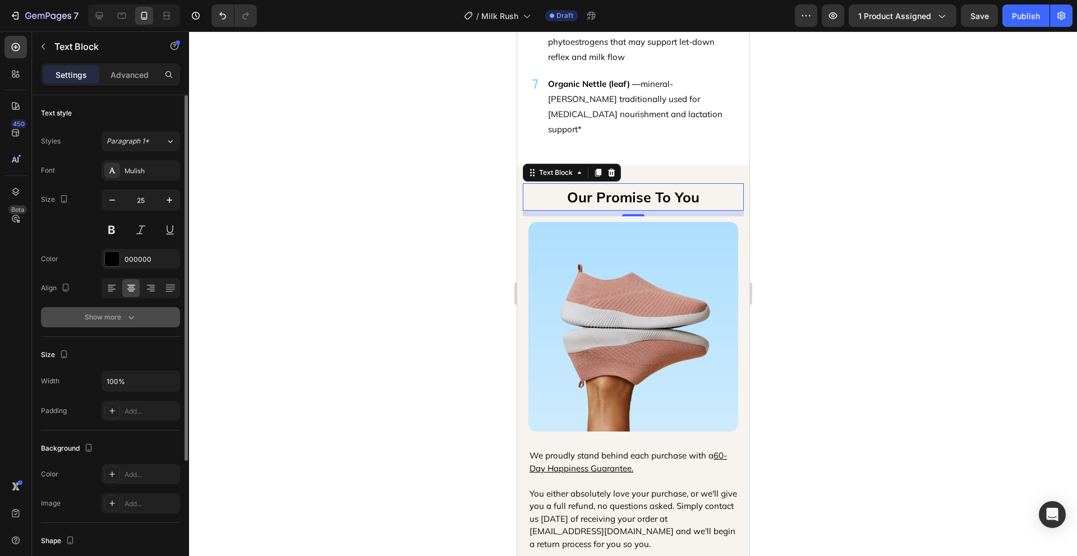
click at [146, 319] on button "Show more" at bounding box center [110, 317] width 139 height 20
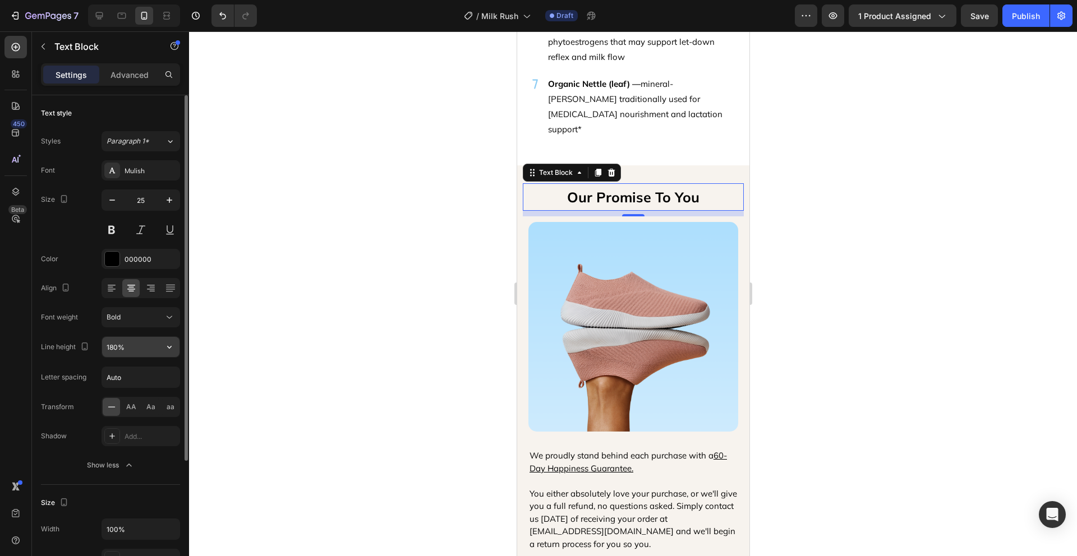
click at [171, 345] on icon "button" at bounding box center [169, 346] width 11 height 11
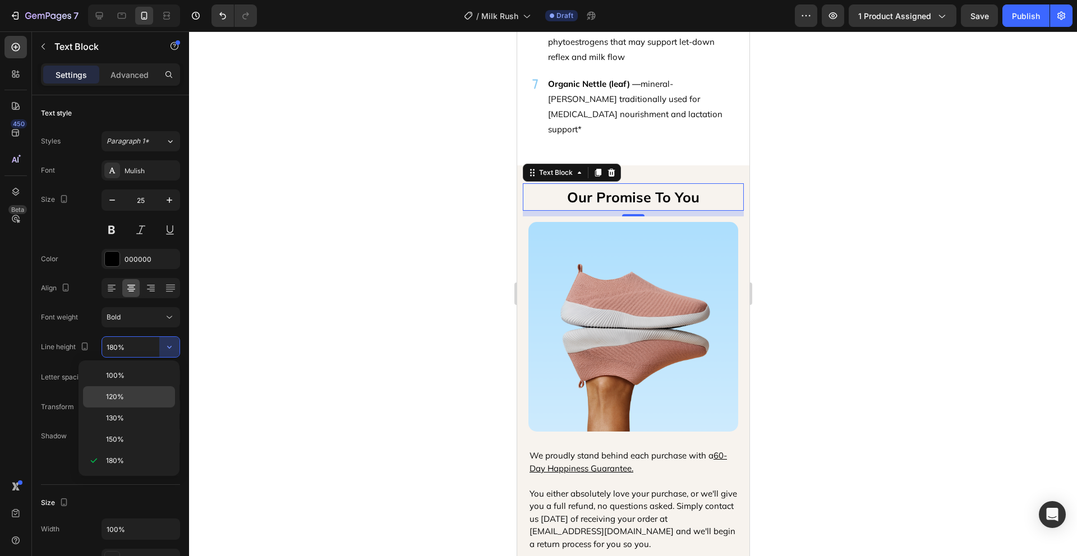
click at [143, 408] on div "120%" at bounding box center [129, 418] width 92 height 21
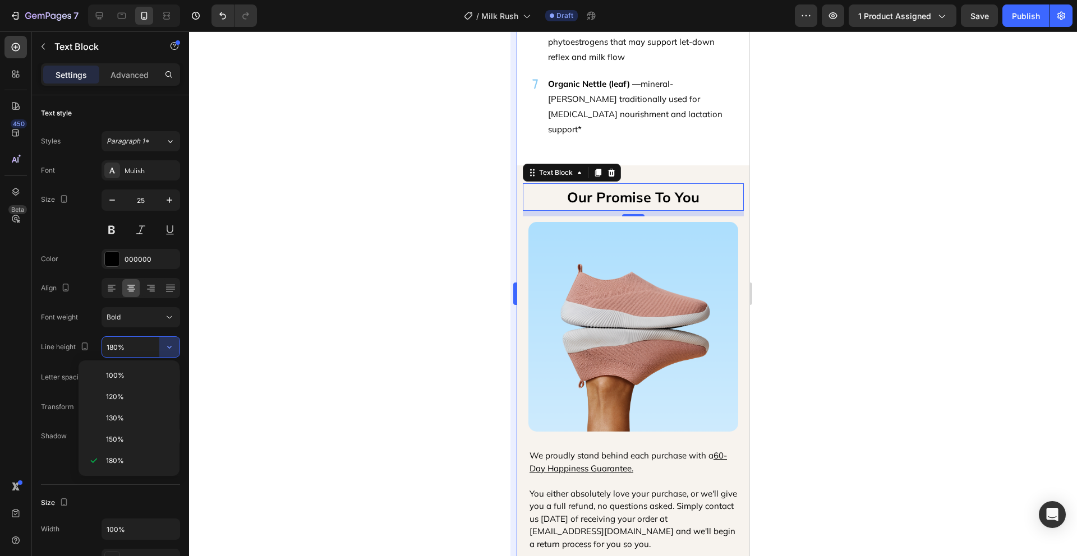
type input "120%"
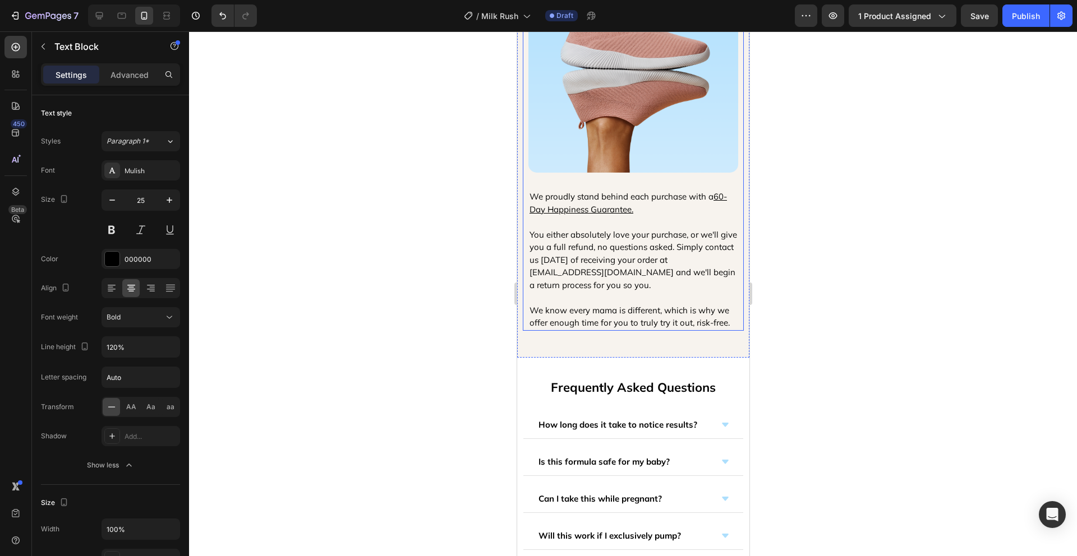
scroll to position [3016, 0]
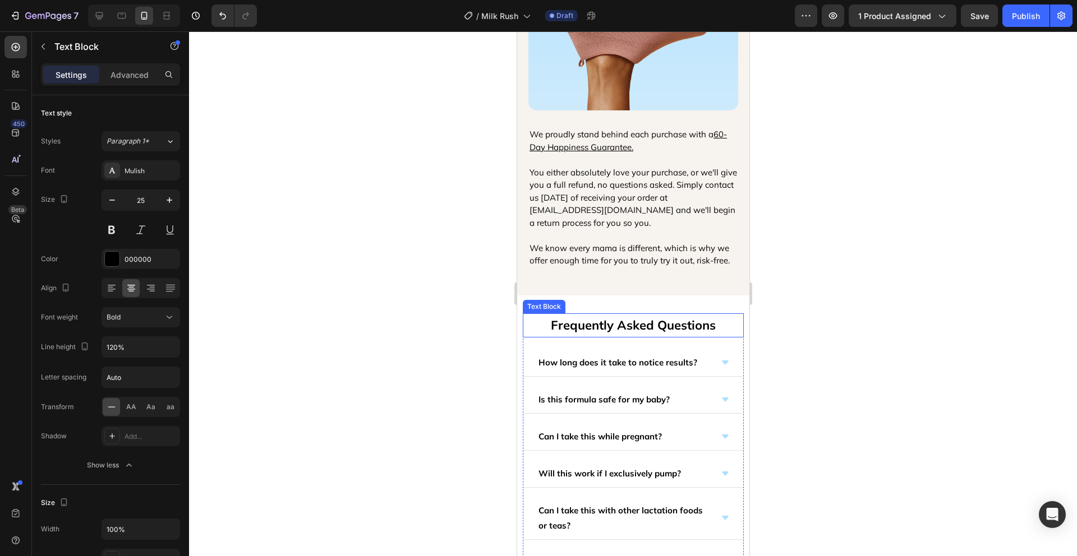
click at [632, 330] on p "Frequently Asked Questions" at bounding box center [632, 326] width 219 height 22
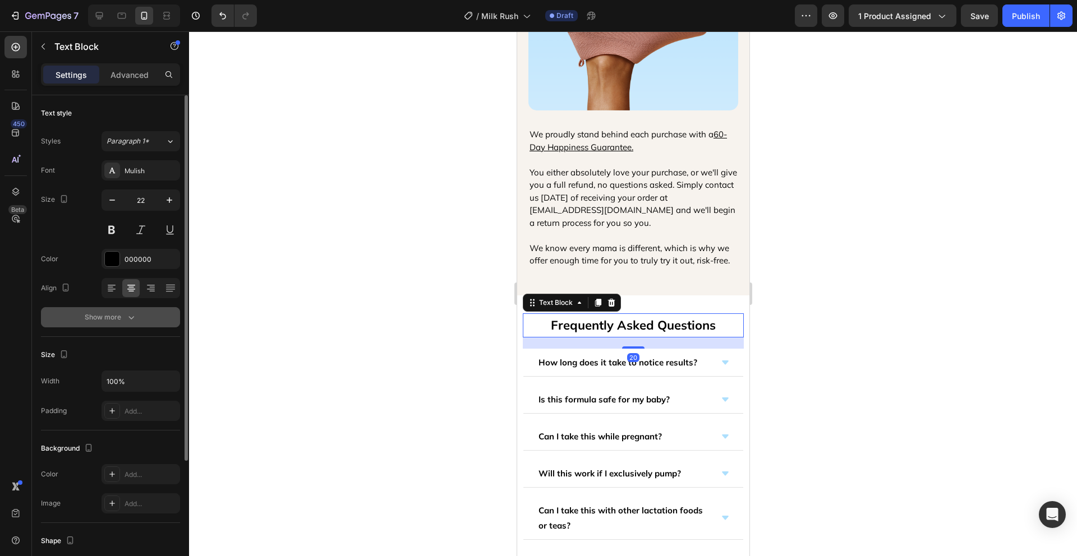
click at [138, 321] on button "Show more" at bounding box center [110, 317] width 139 height 20
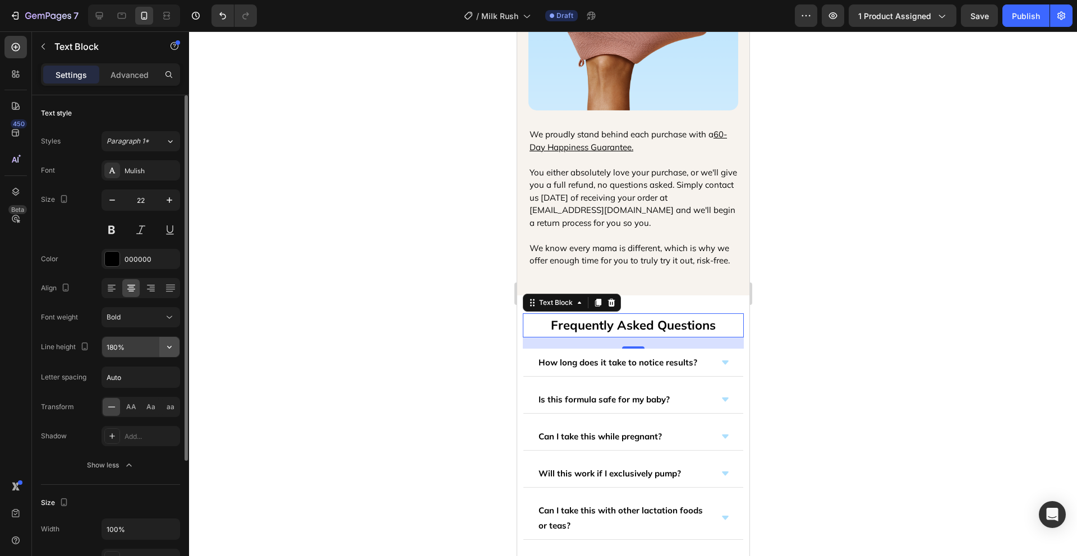
click at [169, 347] on icon "button" at bounding box center [169, 346] width 11 height 11
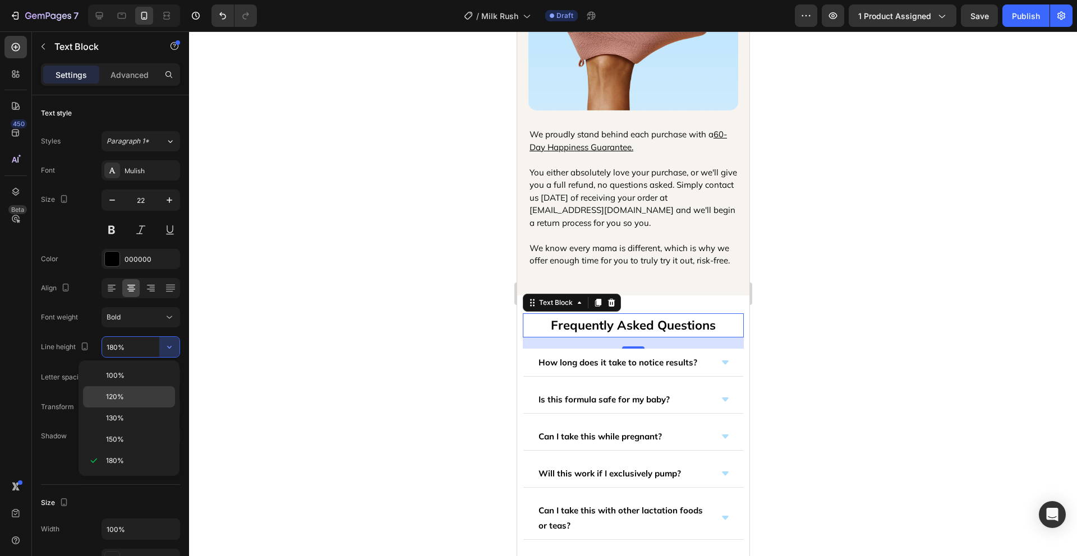
click at [142, 392] on p "120%" at bounding box center [138, 397] width 64 height 10
type input "120%"
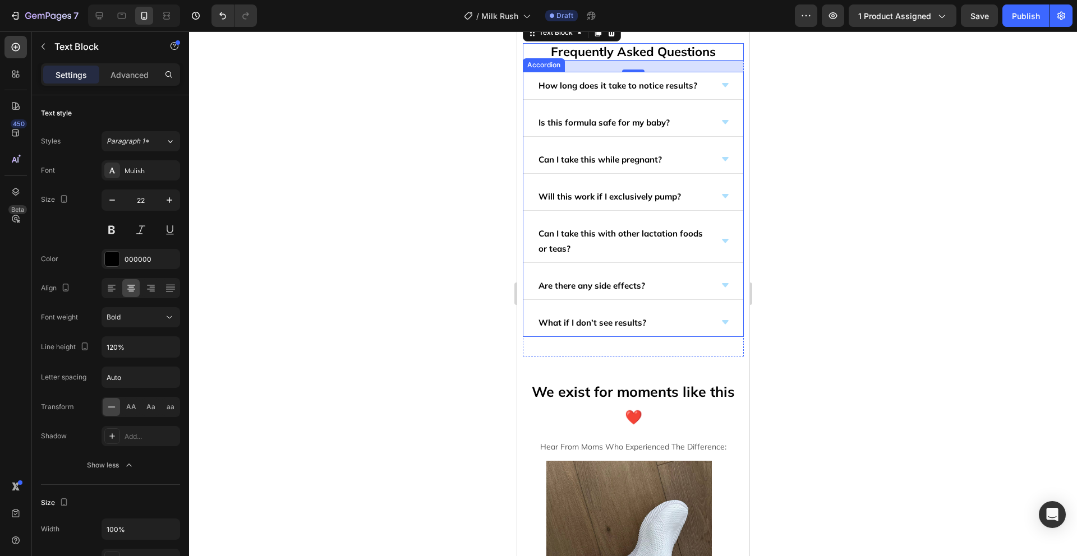
scroll to position [3291, 0]
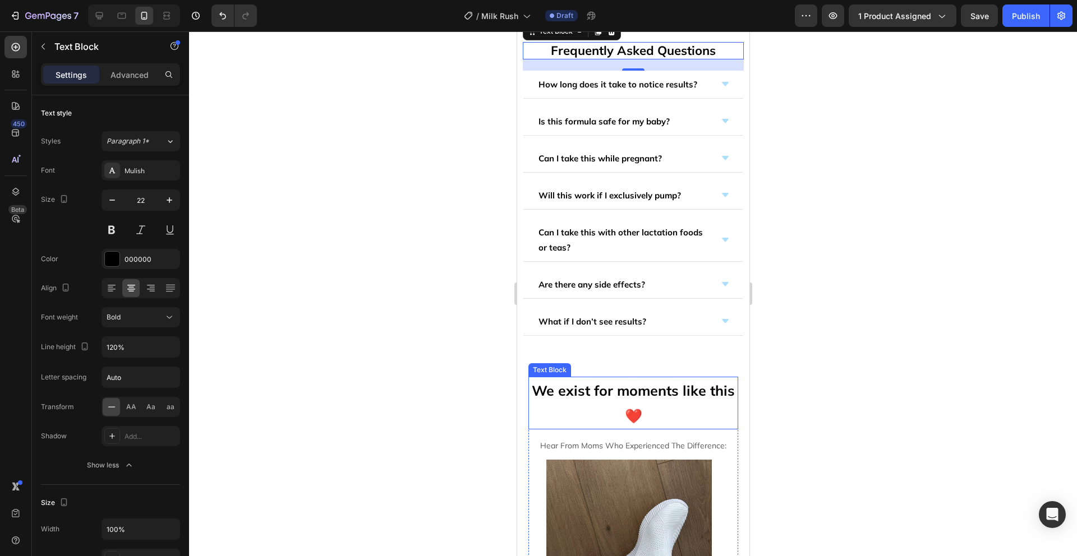
click at [634, 395] on p "We exist for moments like this ❤️" at bounding box center [632, 403] width 207 height 50
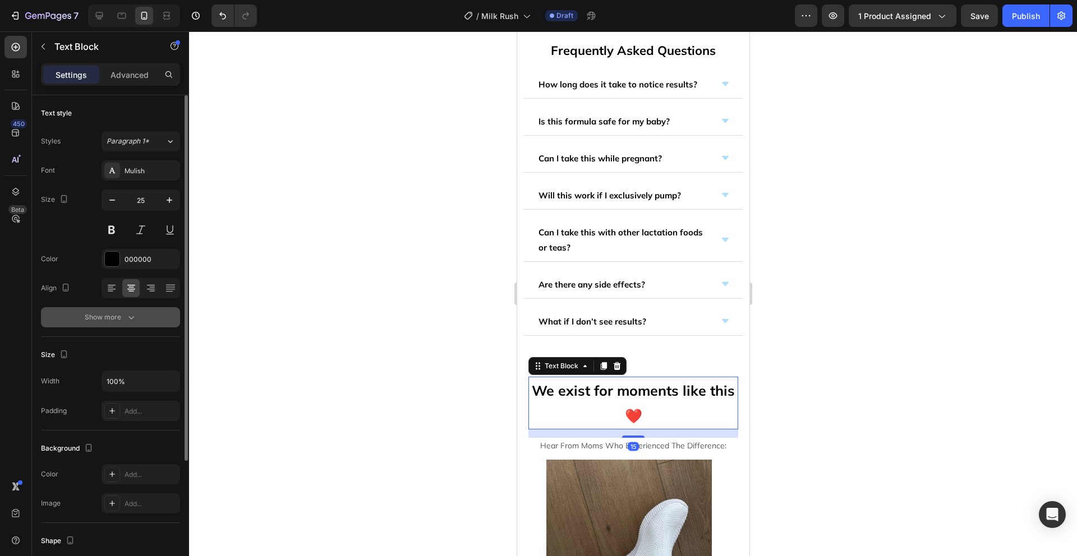
click at [145, 310] on button "Show more" at bounding box center [110, 317] width 139 height 20
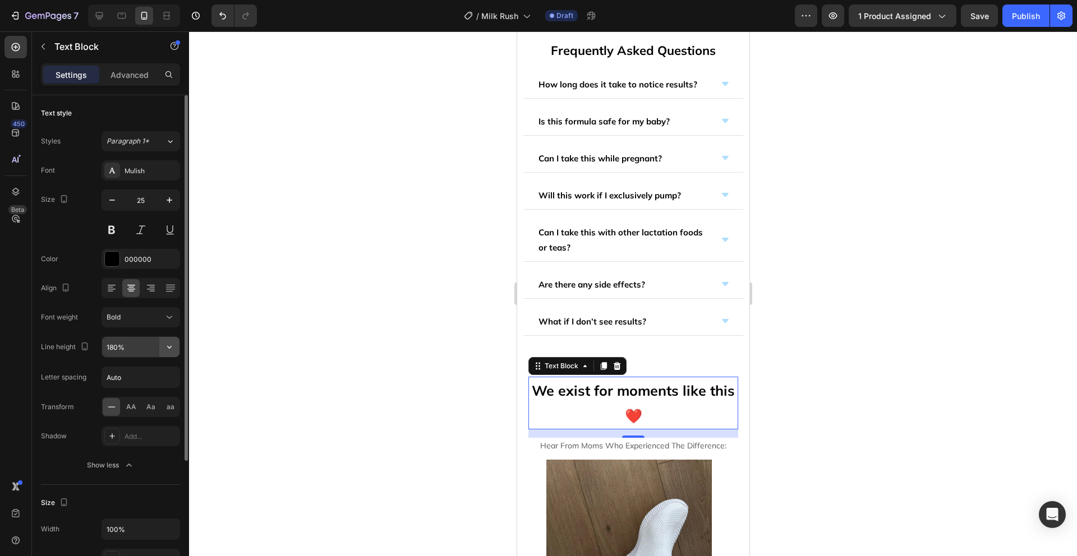
click at [169, 347] on icon "button" at bounding box center [169, 346] width 11 height 11
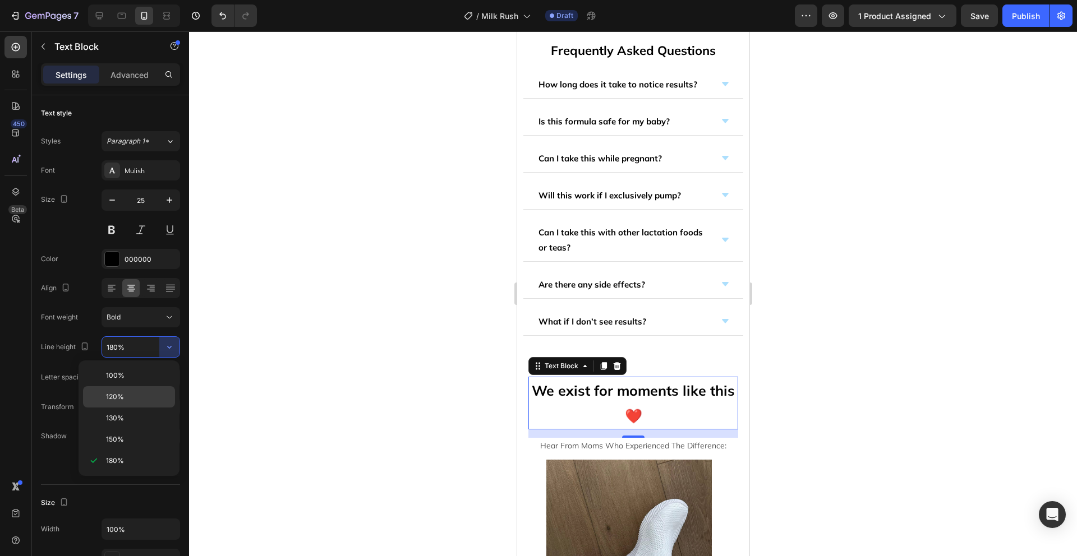
click at [147, 408] on div "120%" at bounding box center [129, 418] width 92 height 21
type input "120%"
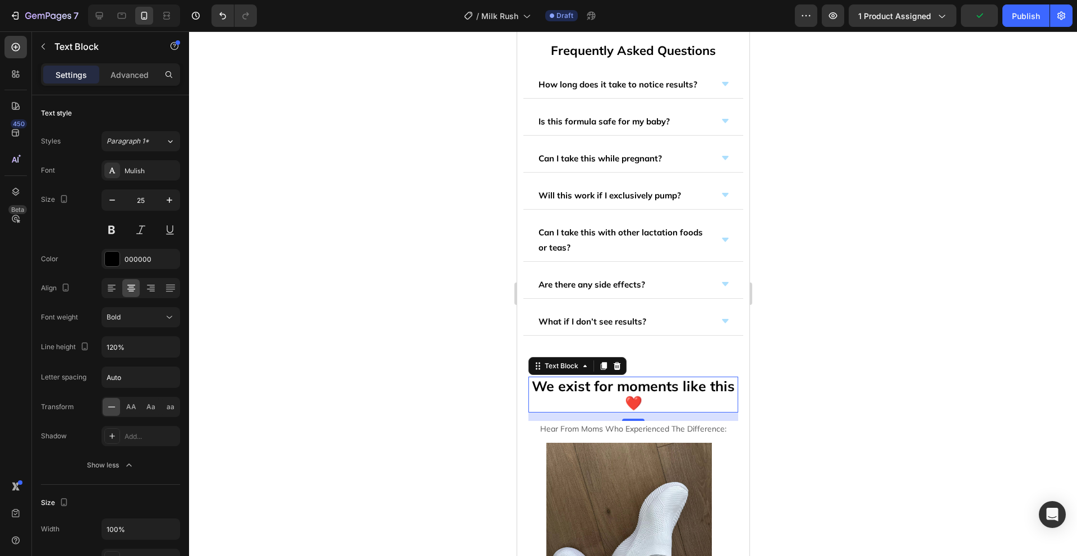
click at [820, 336] on div at bounding box center [633, 293] width 888 height 525
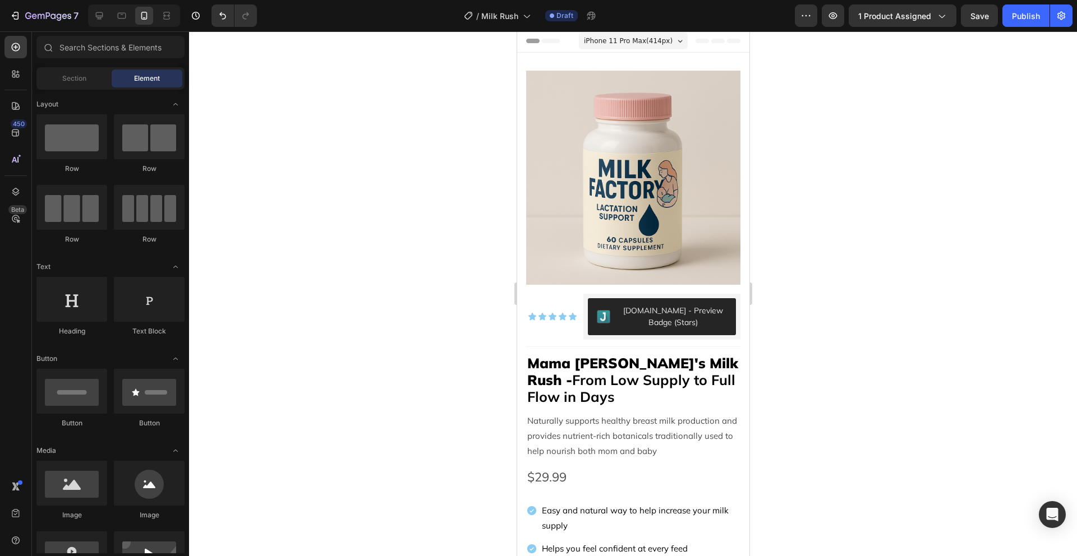
scroll to position [11, 0]
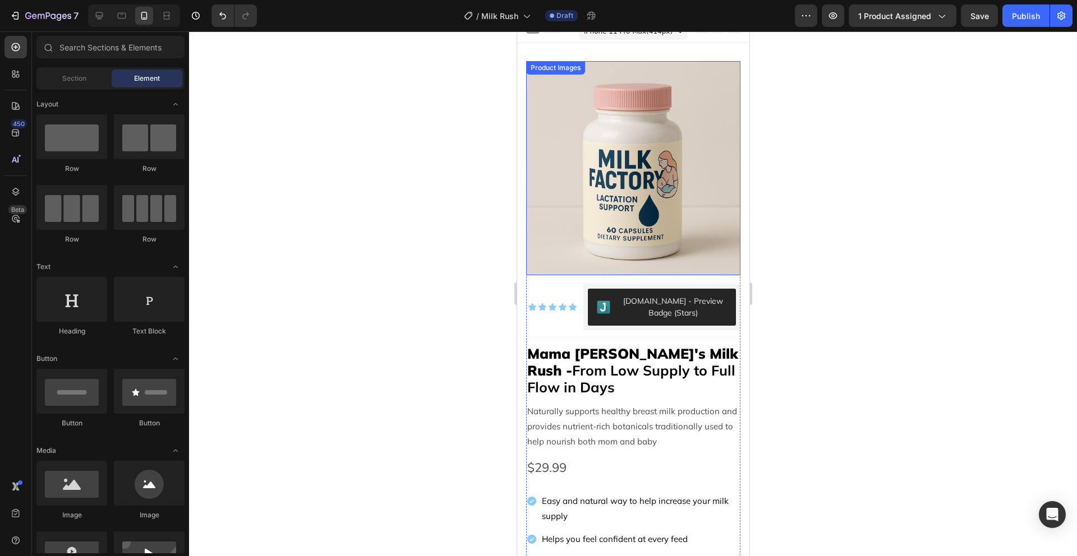
click at [654, 147] on img at bounding box center [632, 168] width 214 height 214
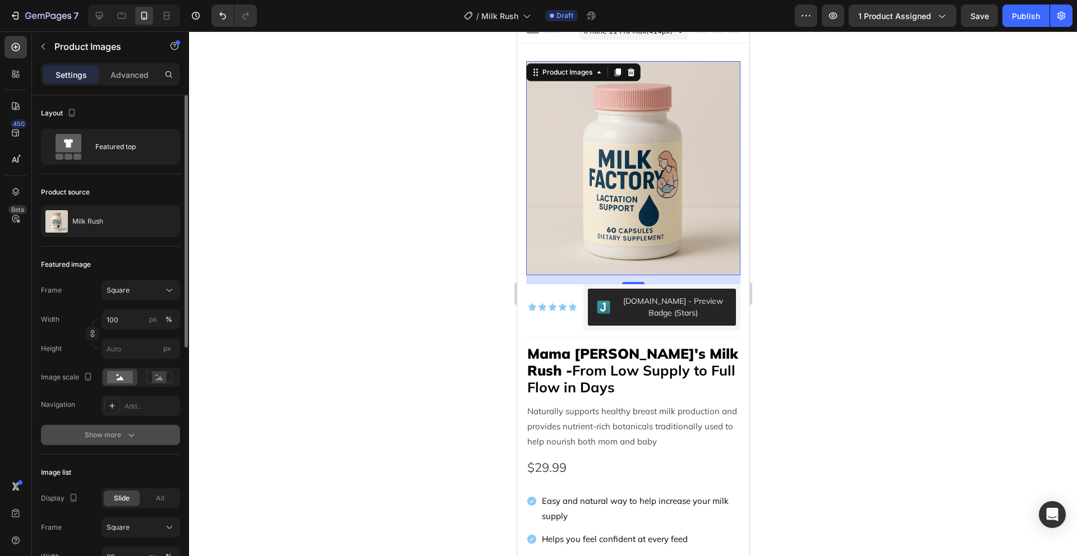
click at [123, 434] on div "Show more" at bounding box center [111, 434] width 52 height 11
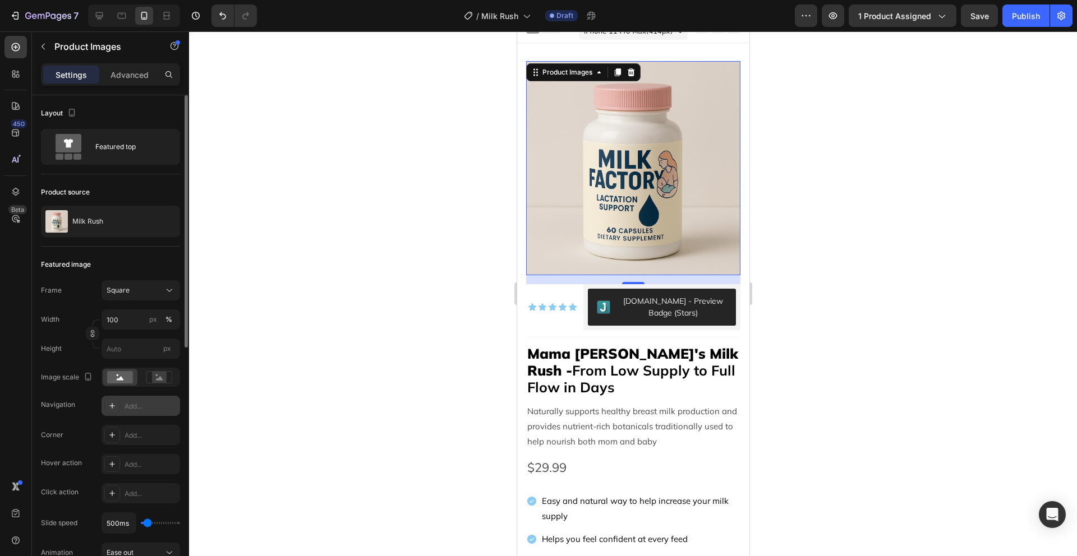
click at [132, 408] on div "Add..." at bounding box center [150, 406] width 53 height 10
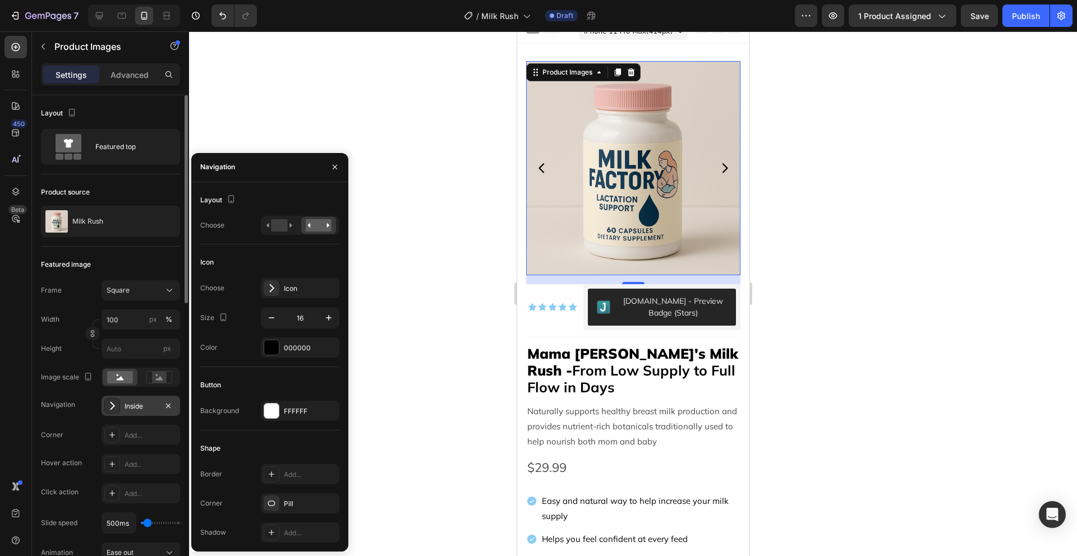
click at [798, 225] on div at bounding box center [633, 293] width 888 height 525
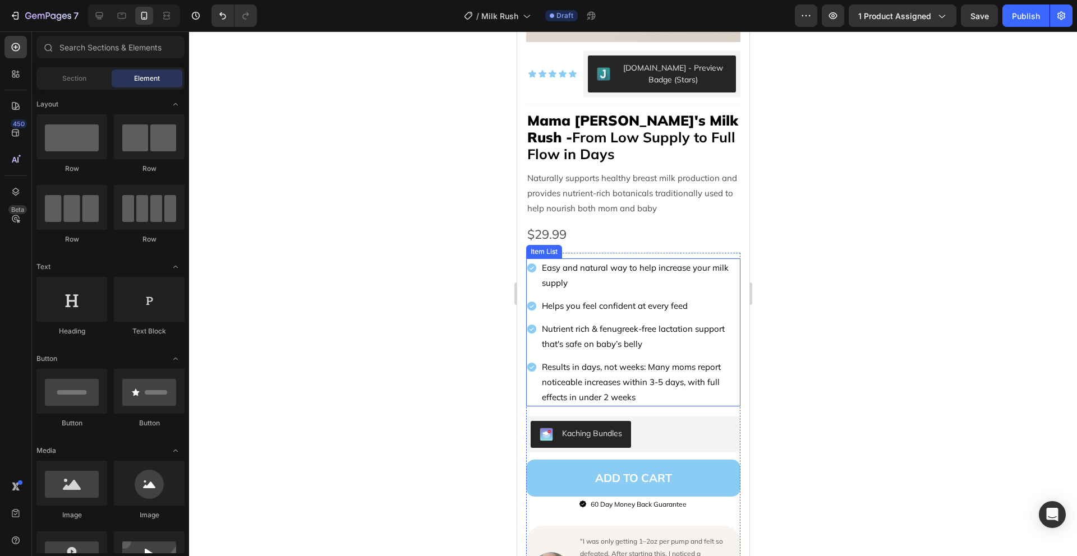
scroll to position [250, 0]
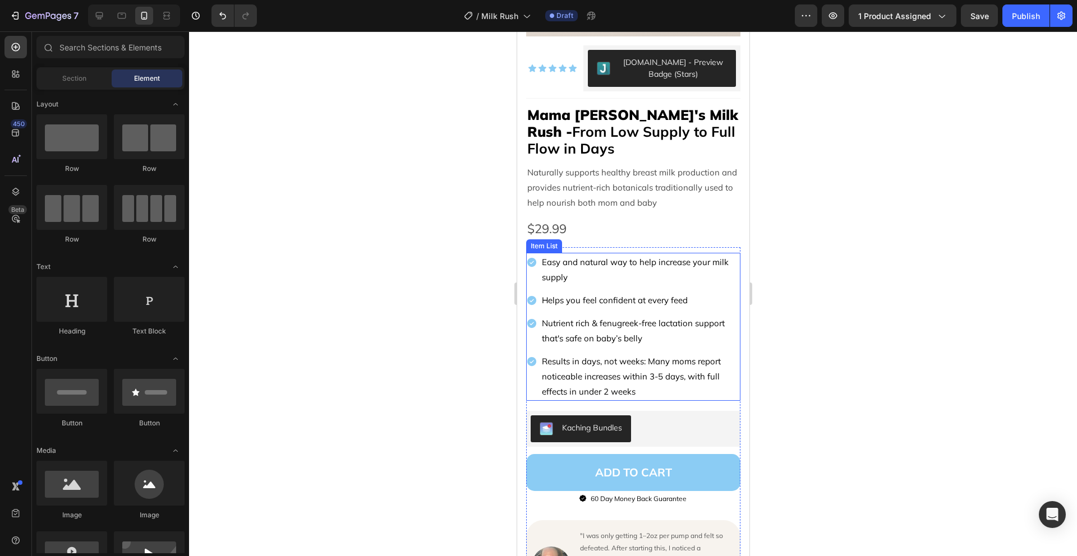
click at [673, 381] on p "Results in days, not weeks: Many moms report noticeable increases within 3-5 da…" at bounding box center [639, 376] width 197 height 45
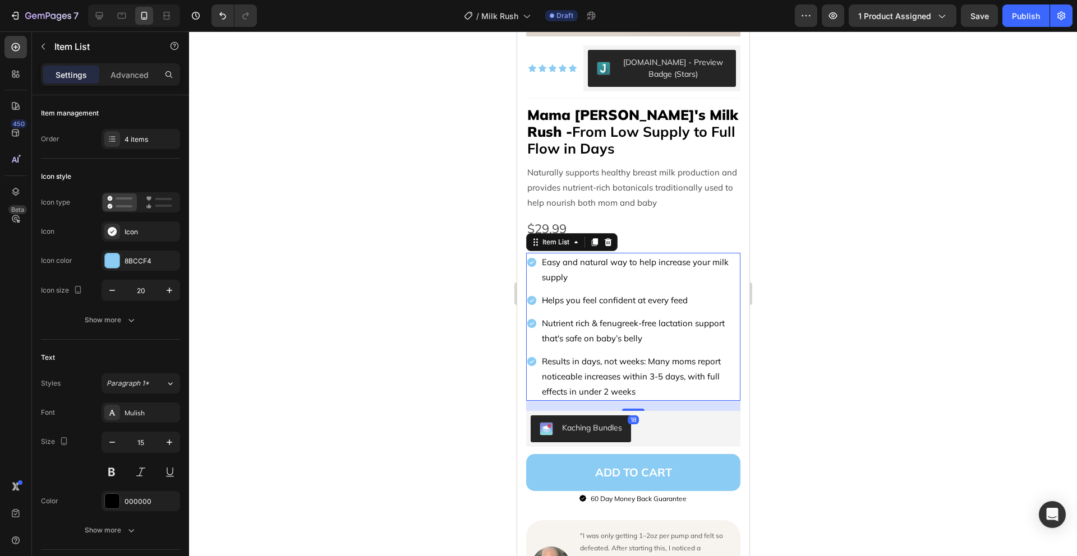
click at [673, 381] on p "Results in days, not weeks: Many moms report noticeable increases within 3-5 da…" at bounding box center [639, 376] width 197 height 45
click at [814, 357] on div at bounding box center [633, 293] width 888 height 525
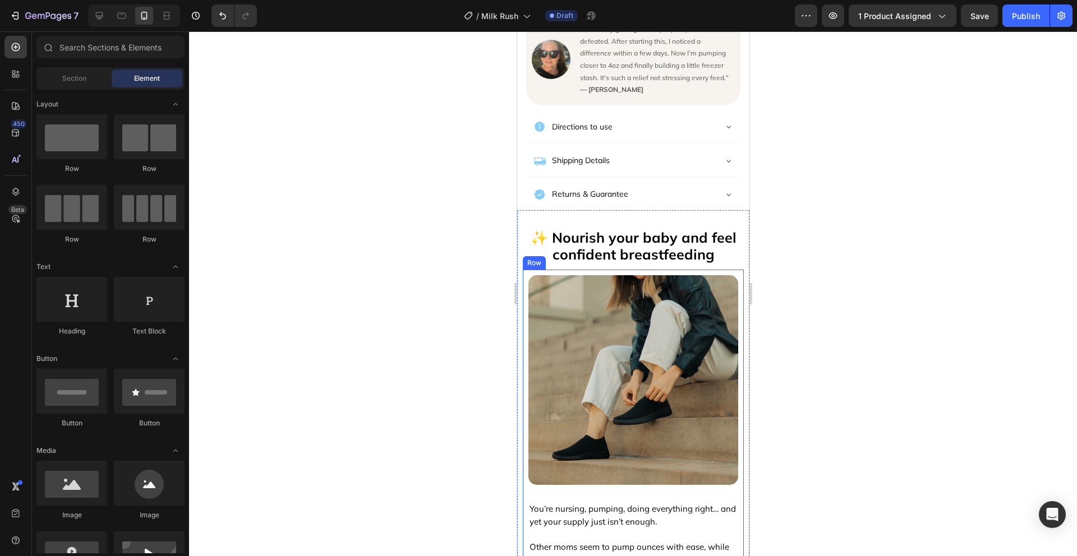
scroll to position [755, 0]
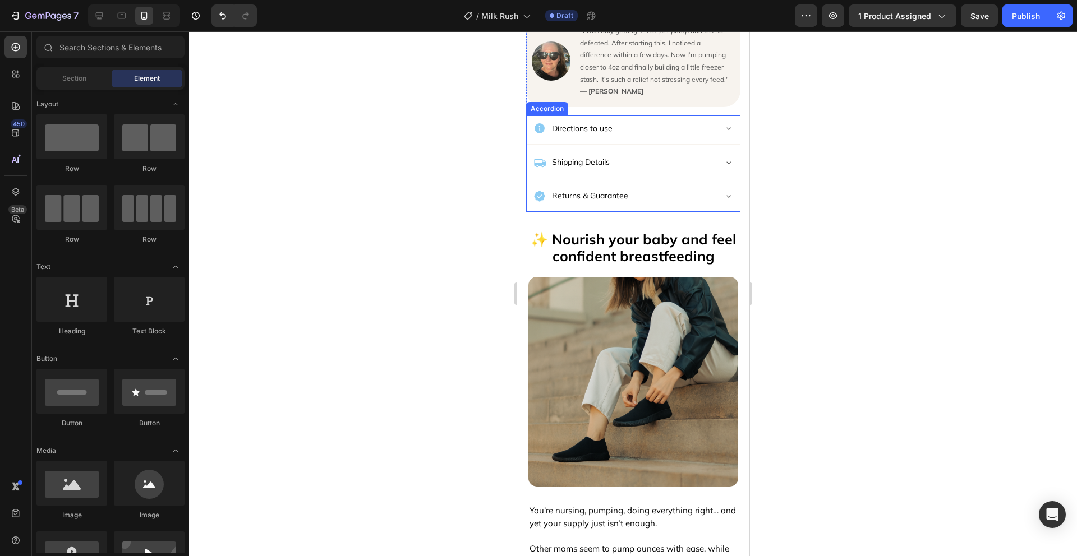
click at [675, 212] on div "Returns & Guarantee" at bounding box center [632, 197] width 213 height 29
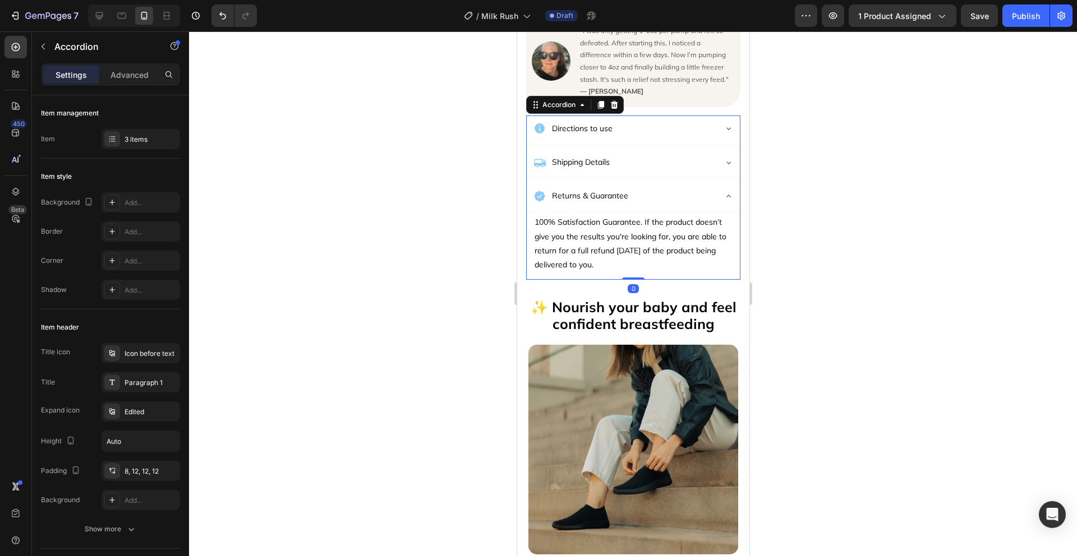
click at [695, 200] on div "Returns & Guarantee" at bounding box center [624, 195] width 182 height 17
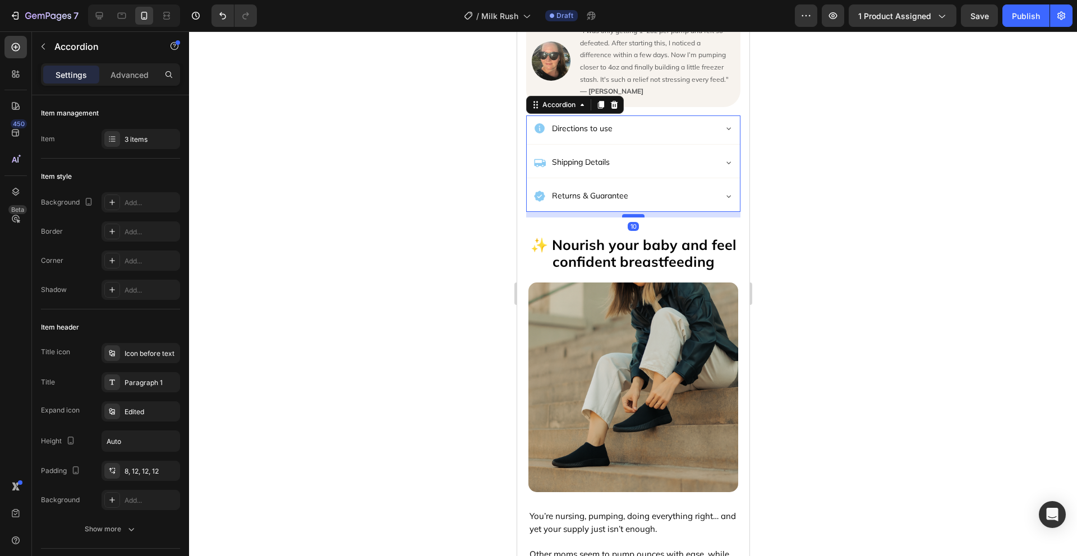
drag, startPoint x: 634, startPoint y: 215, endPoint x: 1314, endPoint y: 242, distance: 680.6
click at [632, 218] on div at bounding box center [632, 215] width 22 height 3
type input "100%"
type input "100"
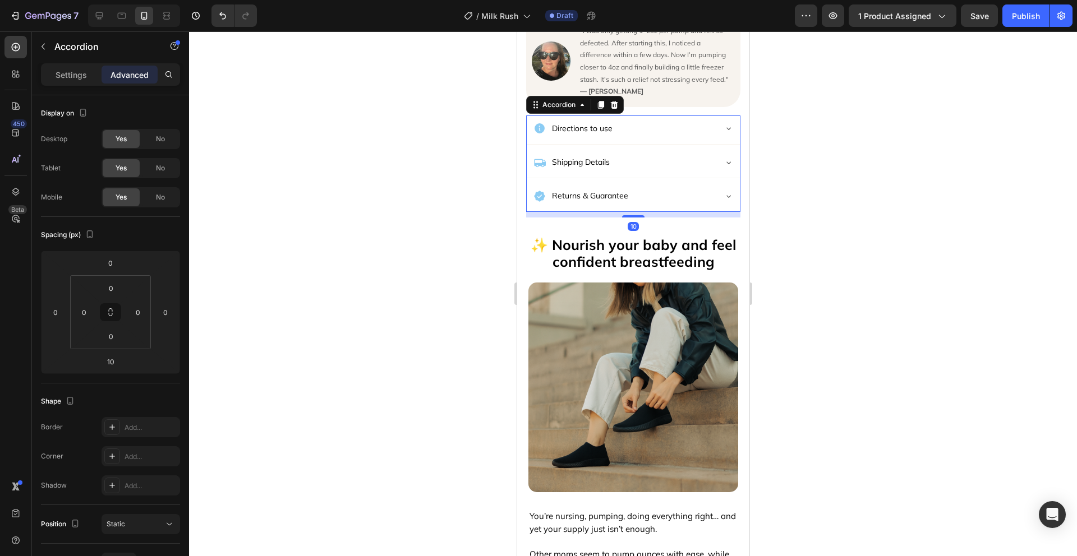
click at [800, 209] on div at bounding box center [633, 293] width 888 height 525
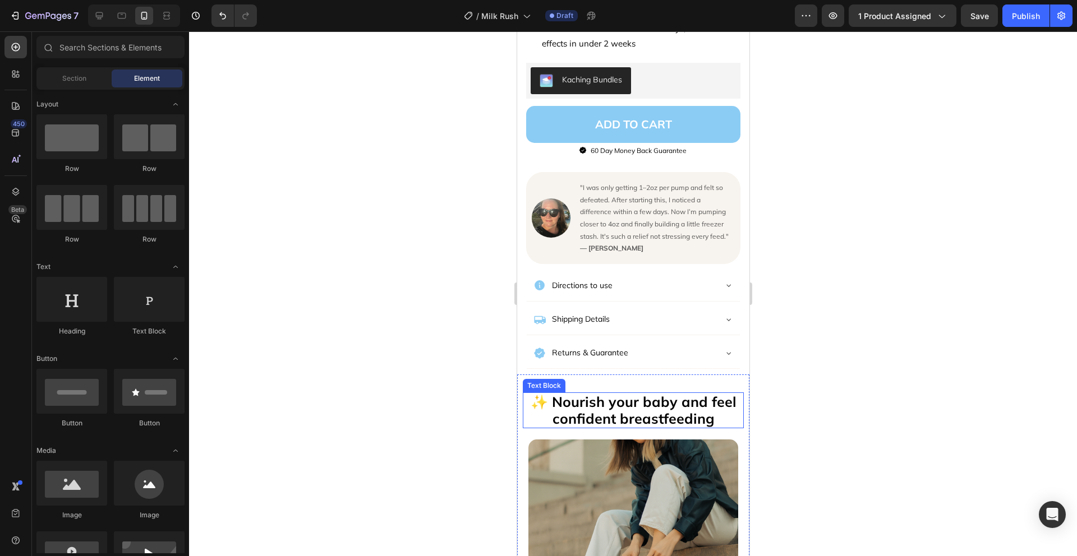
scroll to position [599, 0]
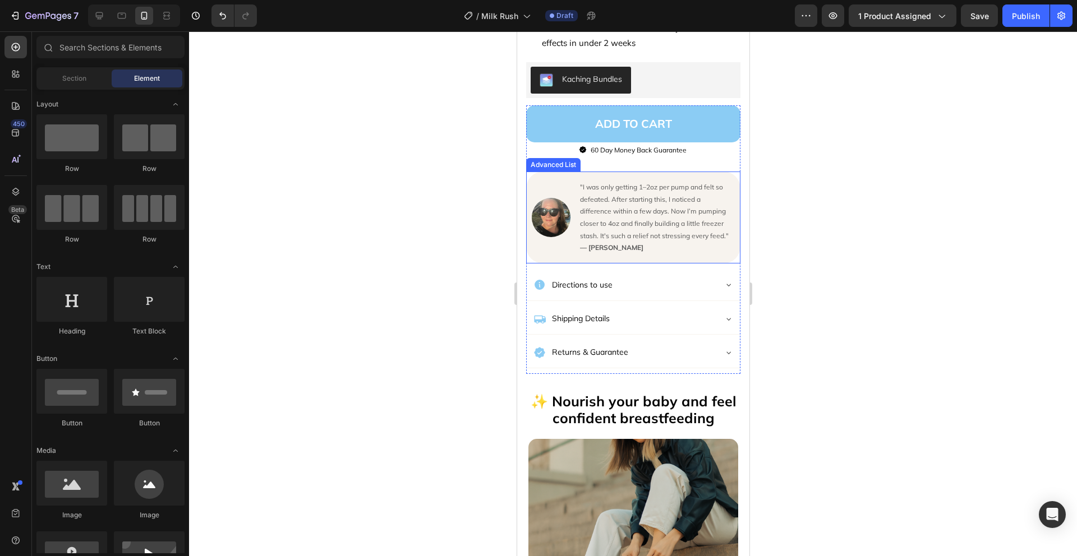
click at [676, 260] on div "Image "I was only getting 1–2oz per pump and felt so defeated. After starting t…" at bounding box center [632, 218] width 214 height 92
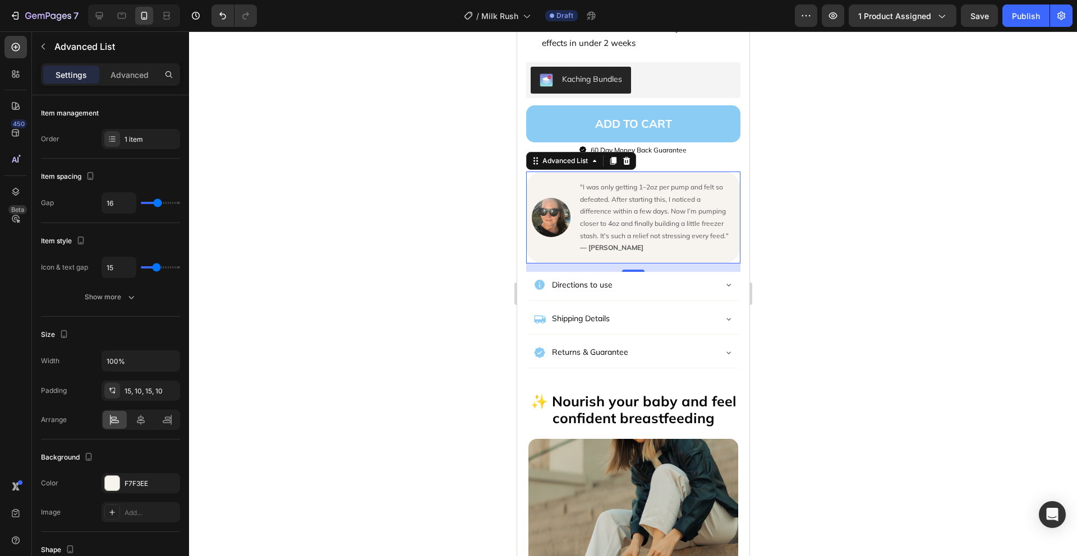
drag, startPoint x: 795, startPoint y: 141, endPoint x: 756, endPoint y: 169, distance: 47.8
click at [795, 141] on div at bounding box center [633, 293] width 888 height 525
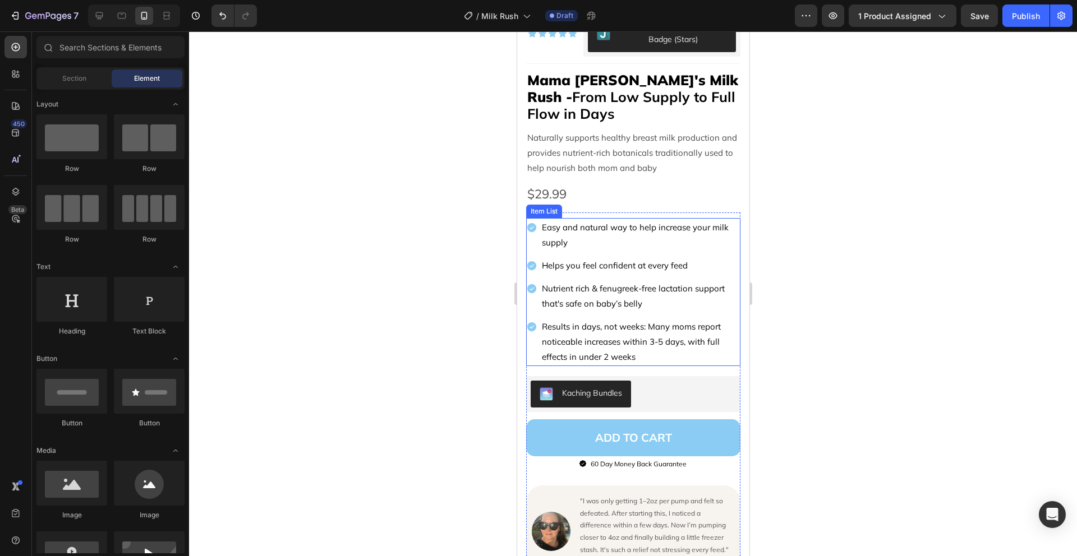
scroll to position [284, 0]
click at [817, 202] on div at bounding box center [633, 293] width 888 height 525
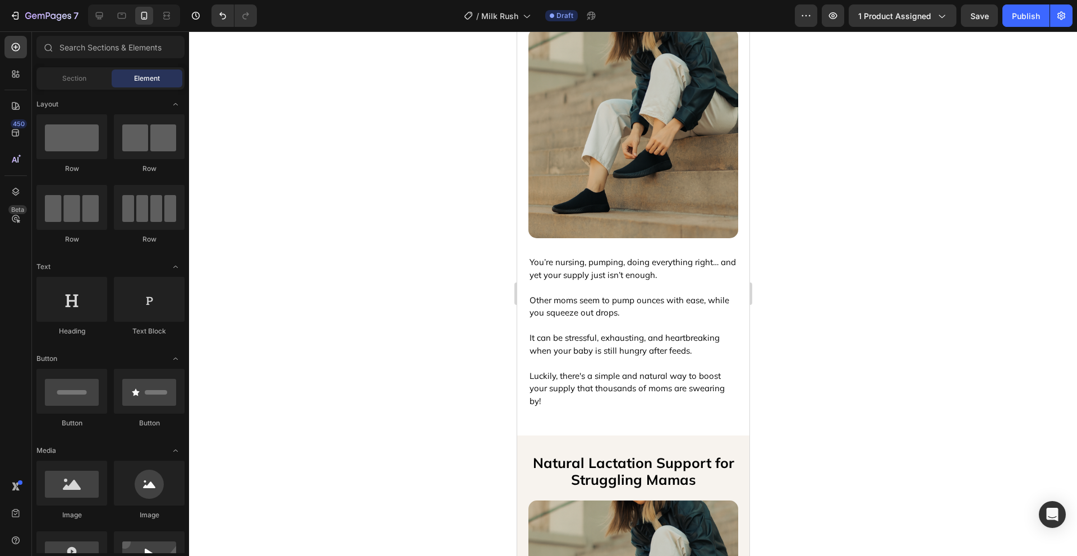
scroll to position [1125, 0]
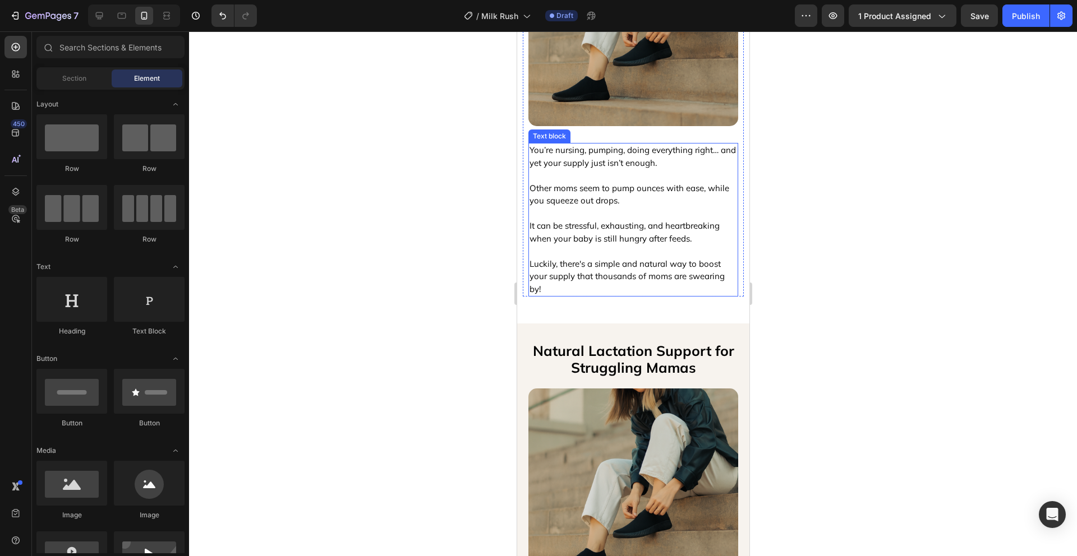
click at [654, 266] on p "Luckily, there's a simple and natural way to boost your supply that thousands o…" at bounding box center [632, 277] width 207 height 38
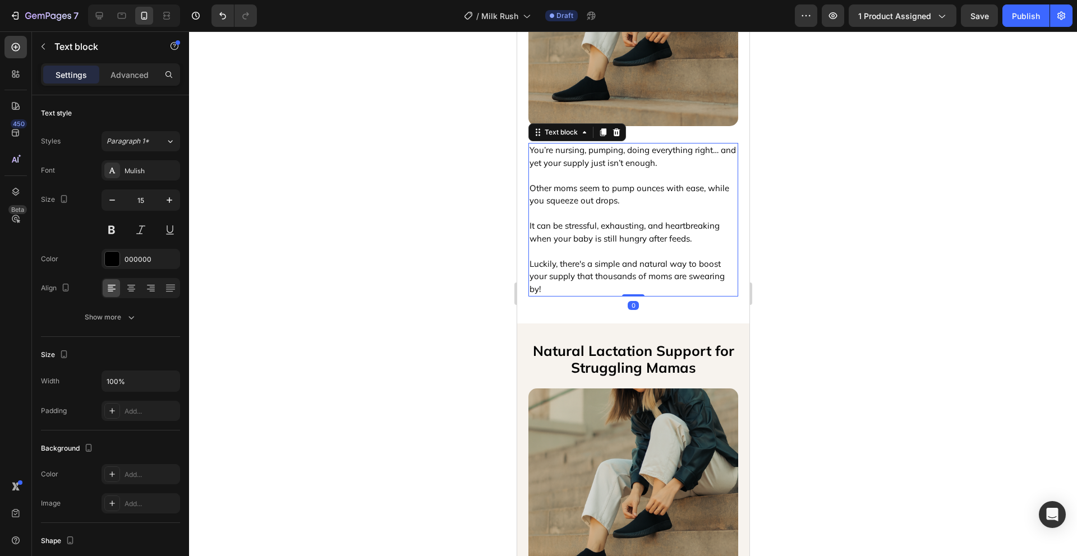
click at [810, 256] on div at bounding box center [633, 293] width 888 height 525
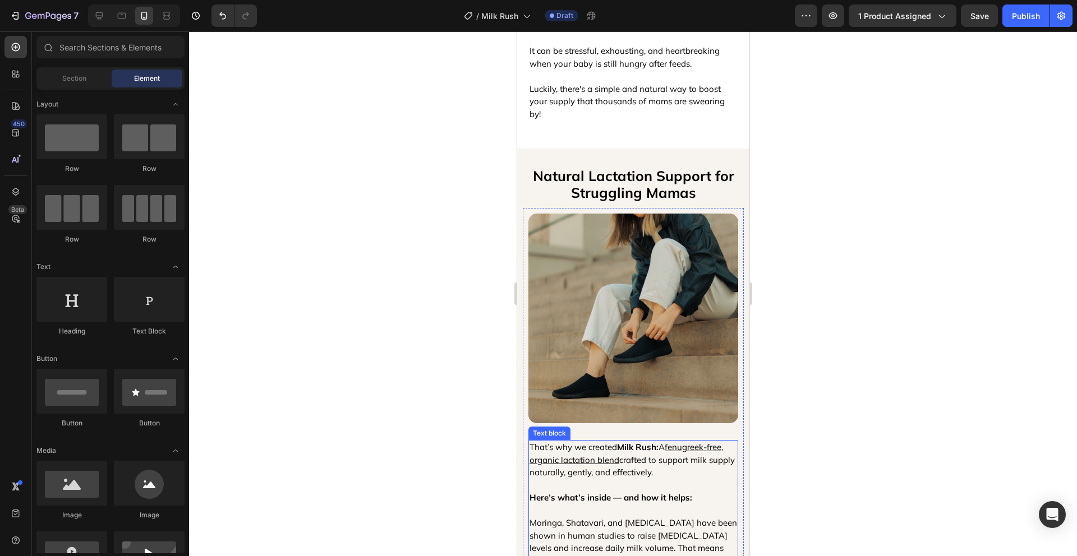
scroll to position [1284, 0]
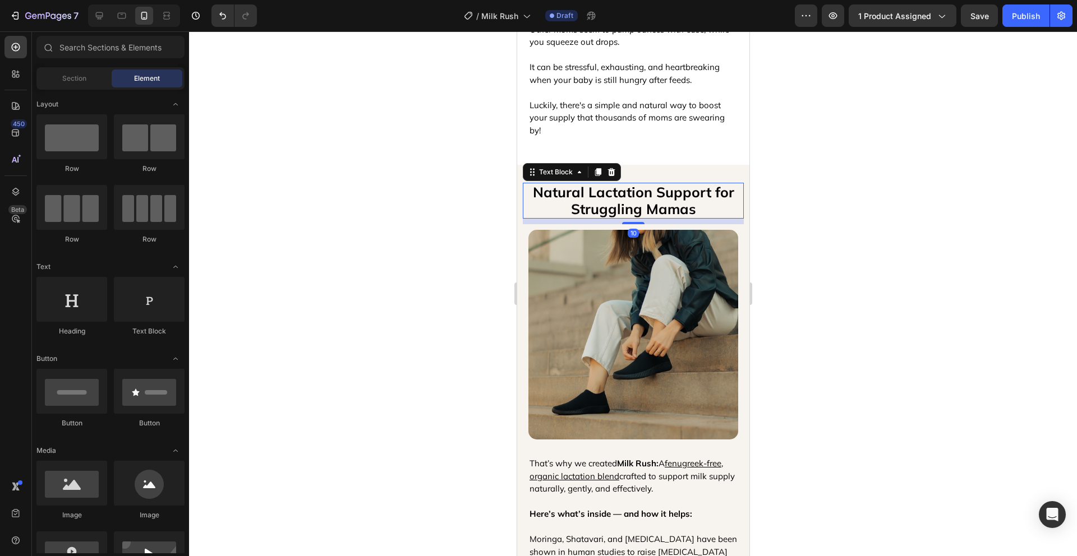
click at [662, 184] on p "Natural Lactation Support for Struggling Mamas" at bounding box center [632, 201] width 219 height 34
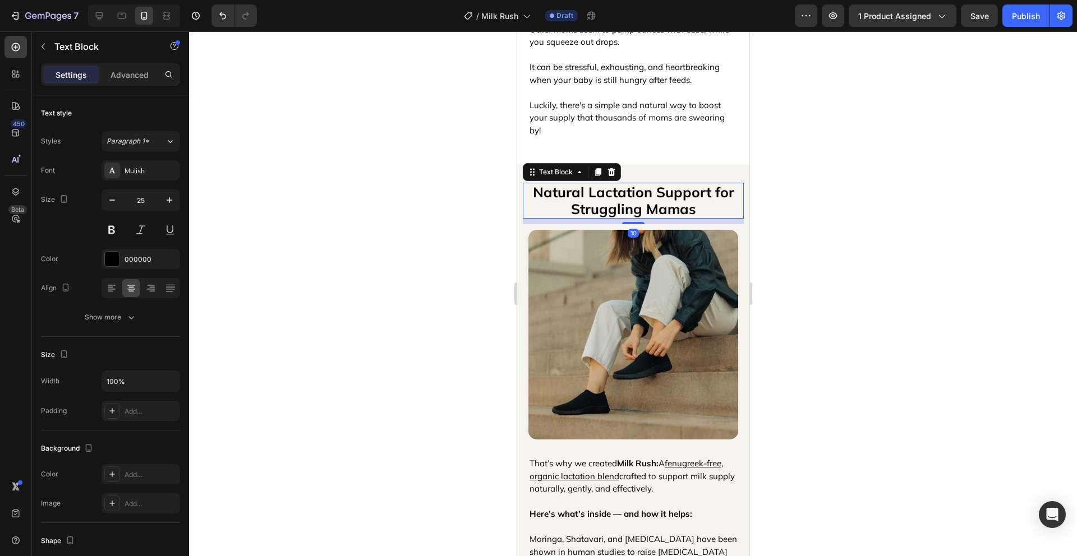
click at [810, 197] on div at bounding box center [633, 293] width 888 height 525
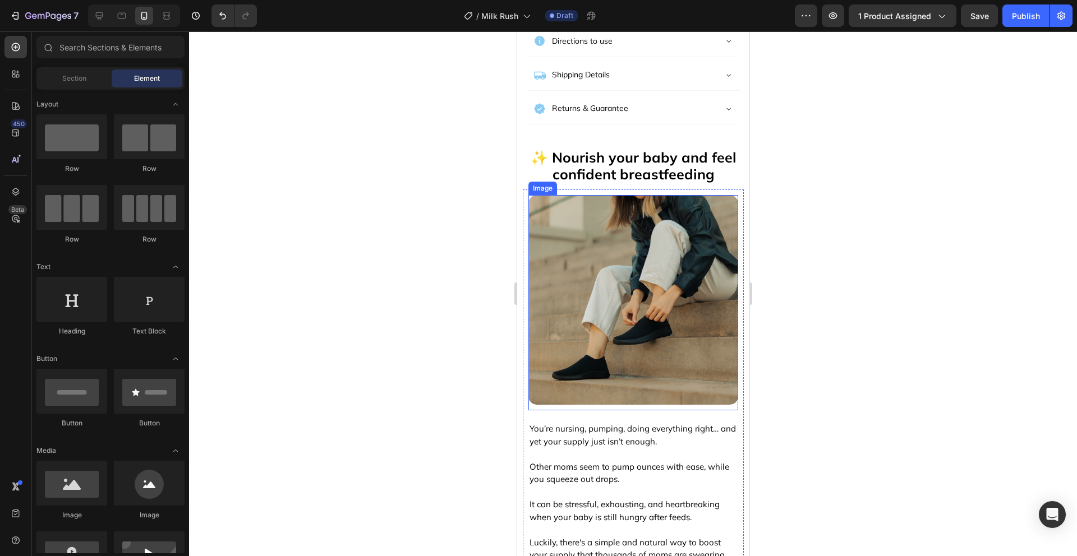
scroll to position [863, 0]
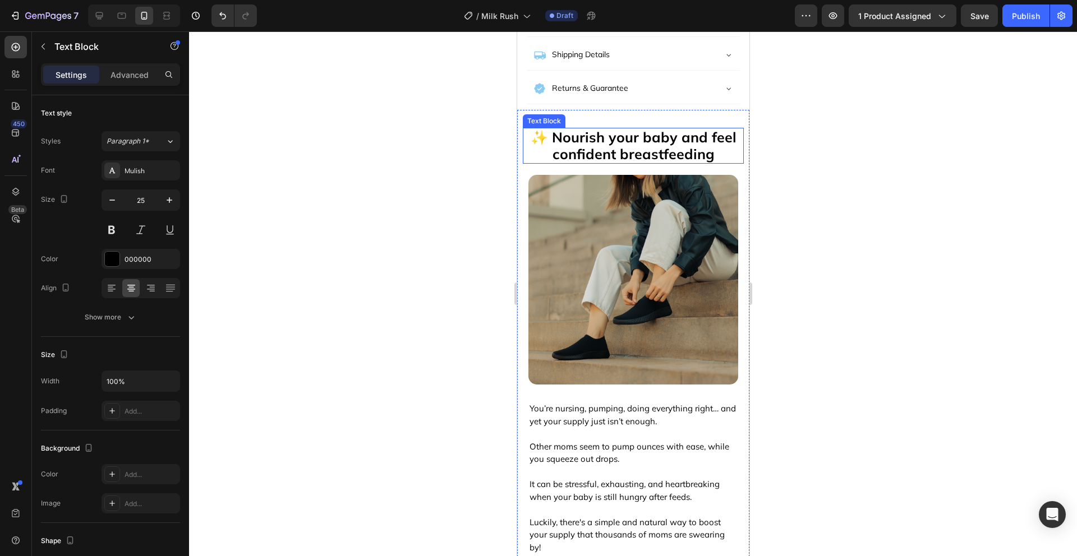
click at [662, 150] on p "✨ Nourish your baby and feel confident breastfeeding" at bounding box center [632, 146] width 219 height 34
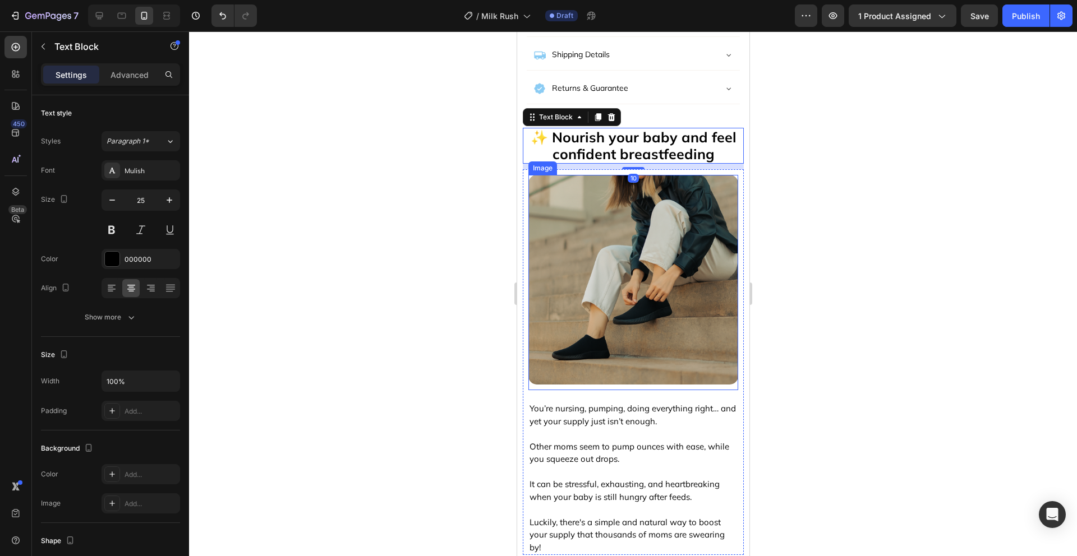
drag, startPoint x: 211, startPoint y: 162, endPoint x: 788, endPoint y: 223, distance: 579.6
click at [792, 215] on div at bounding box center [633, 293] width 888 height 525
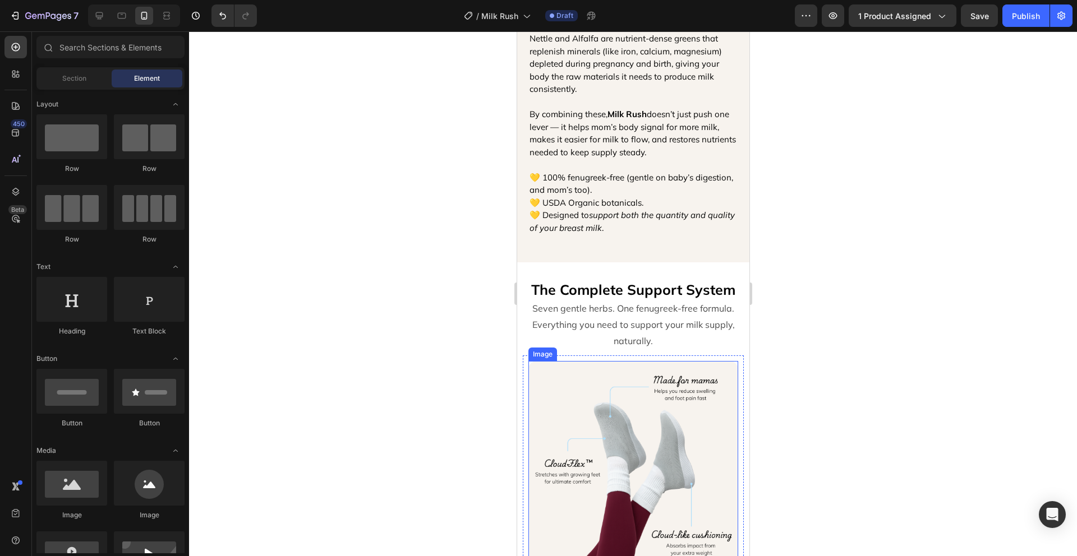
scroll to position [2006, 0]
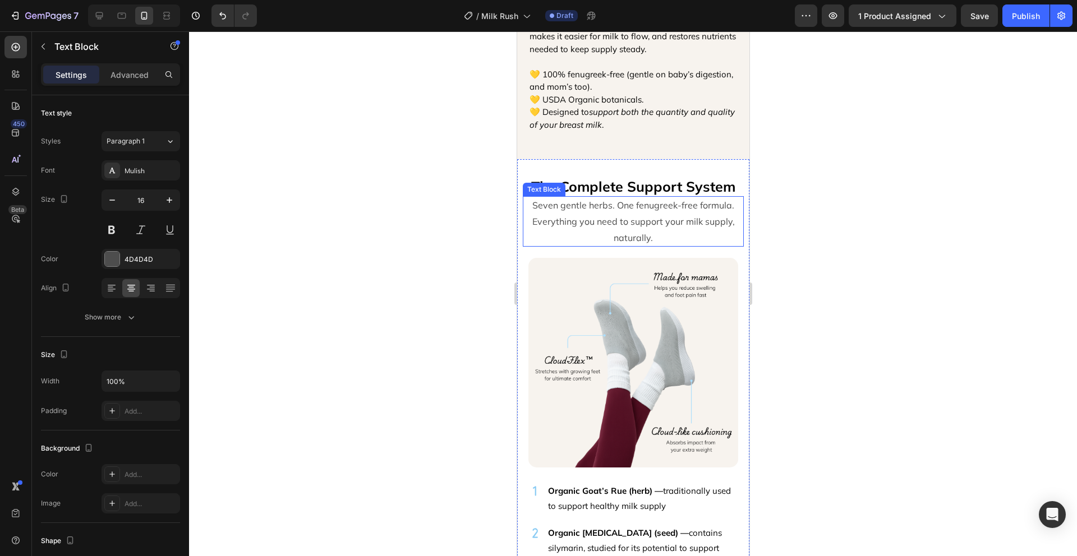
click at [655, 213] on p "Seven gentle herbs. One fenugreek-free formula. Everything you need to support …" at bounding box center [632, 221] width 219 height 48
click at [829, 303] on div at bounding box center [633, 293] width 888 height 525
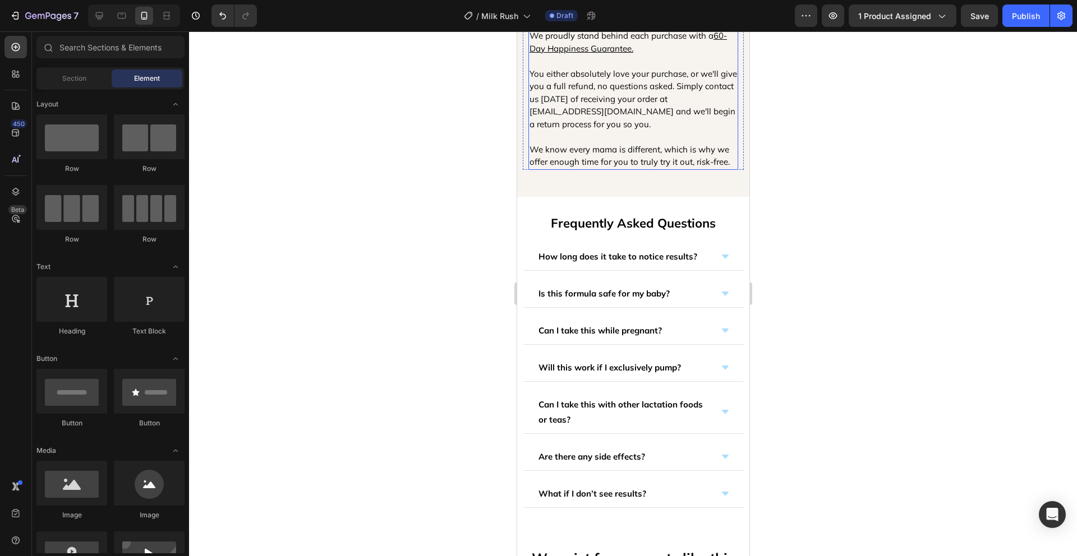
scroll to position [3337, 0]
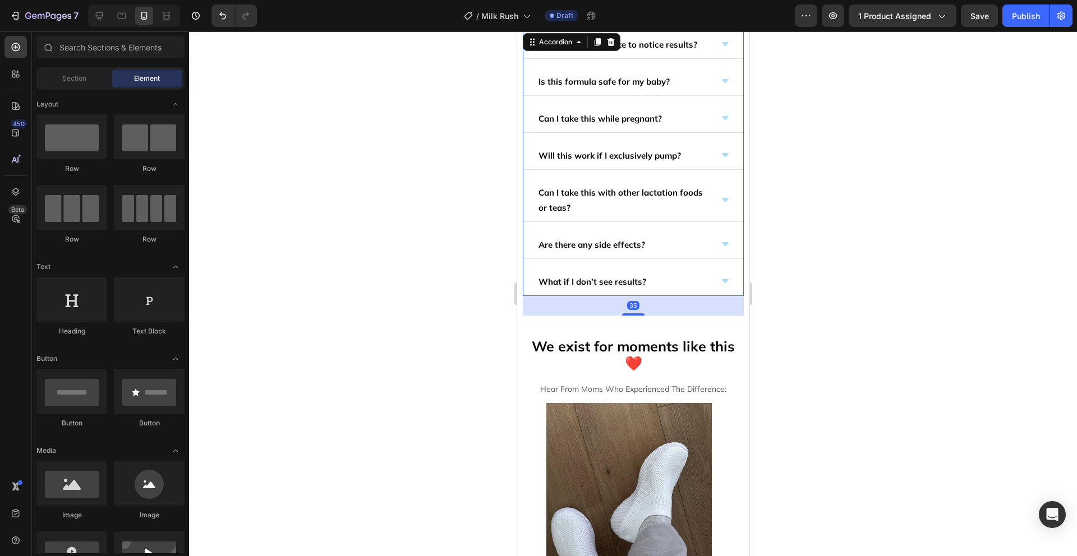
click at [720, 283] on icon at bounding box center [724, 281] width 9 height 9
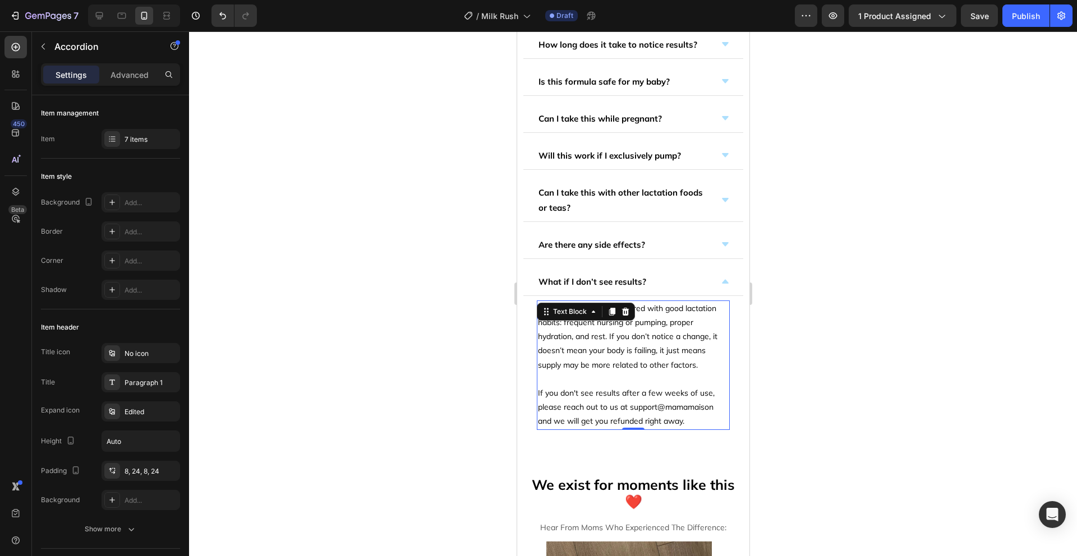
click at [669, 330] on p "Herbs work best when paired with good lactation habits: frequent nursing or pum…" at bounding box center [632, 365] width 191 height 127
click at [720, 284] on icon at bounding box center [724, 281] width 9 height 9
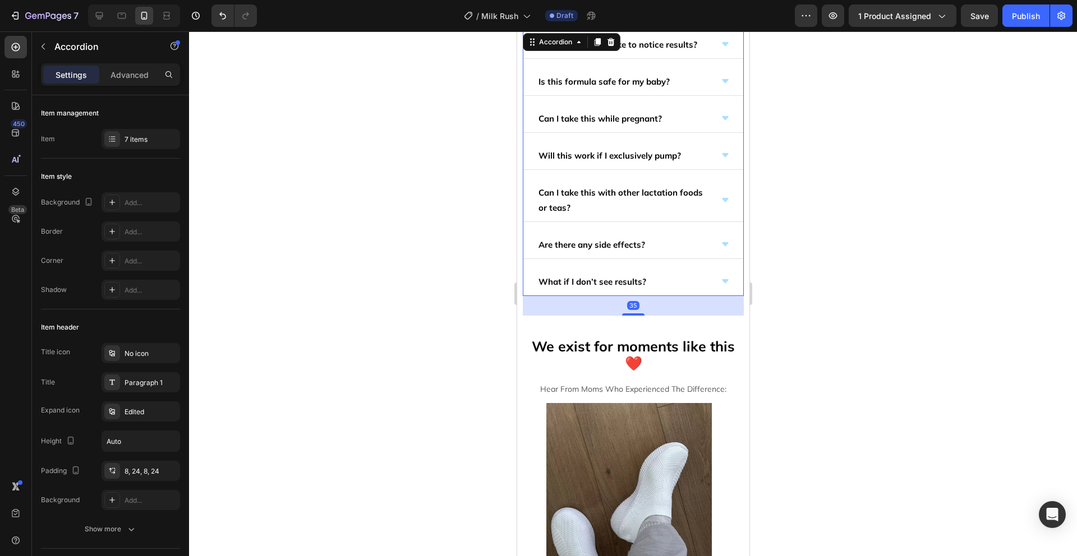
click at [879, 232] on div at bounding box center [633, 293] width 888 height 525
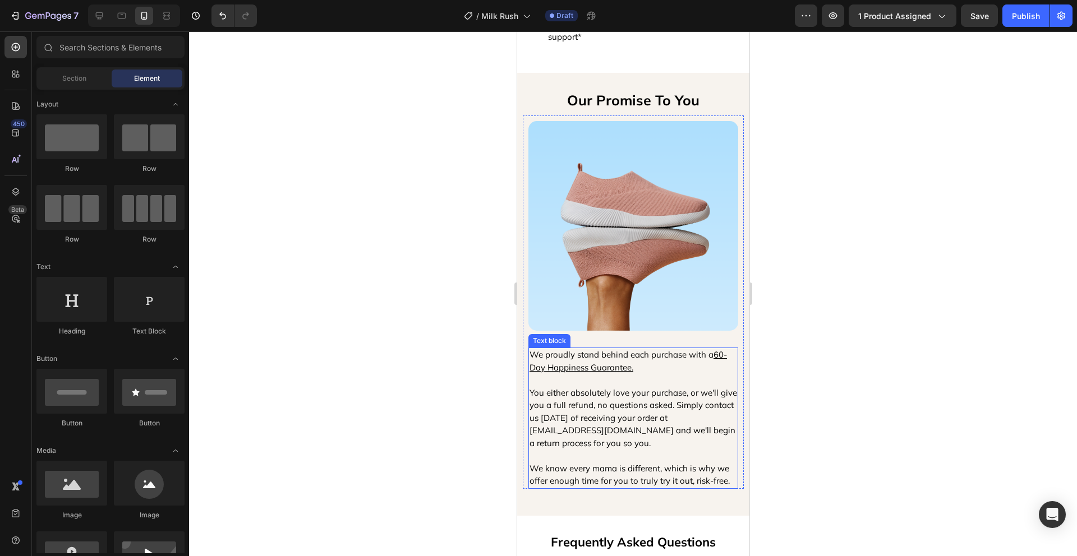
scroll to position [2832, 0]
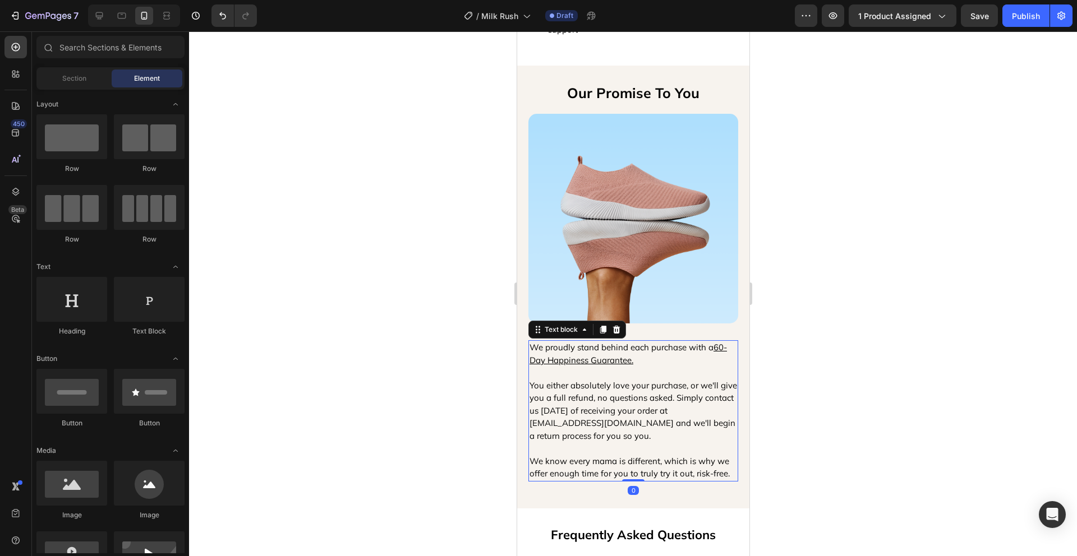
click at [681, 370] on p "We proudly stand behind each purchase with a 60-Day Happiness Guarantee. You ei…" at bounding box center [632, 391] width 207 height 101
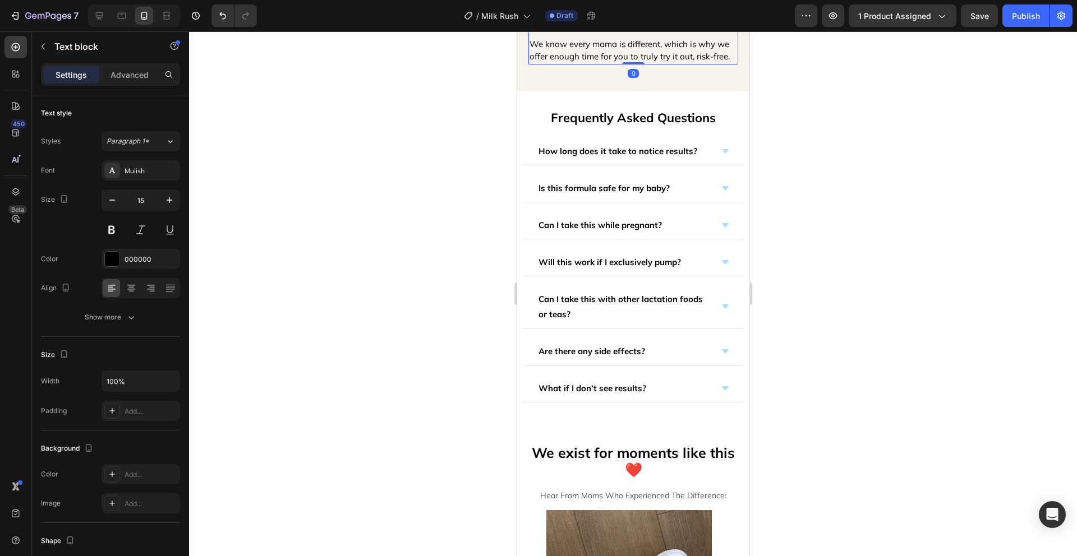
scroll to position [3234, 0]
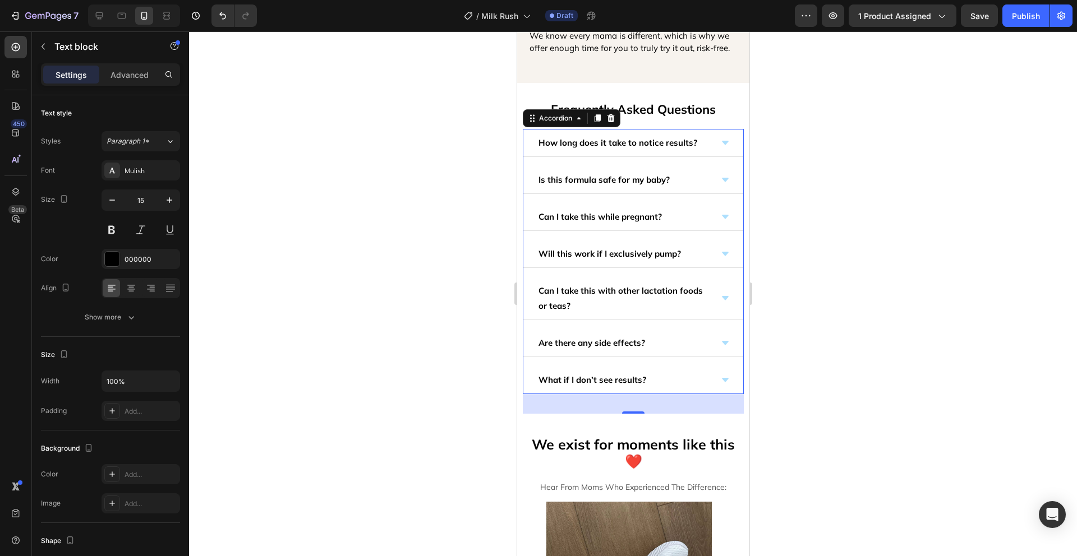
click at [689, 186] on div "Is this formula safe for my baby?" at bounding box center [623, 179] width 175 height 19
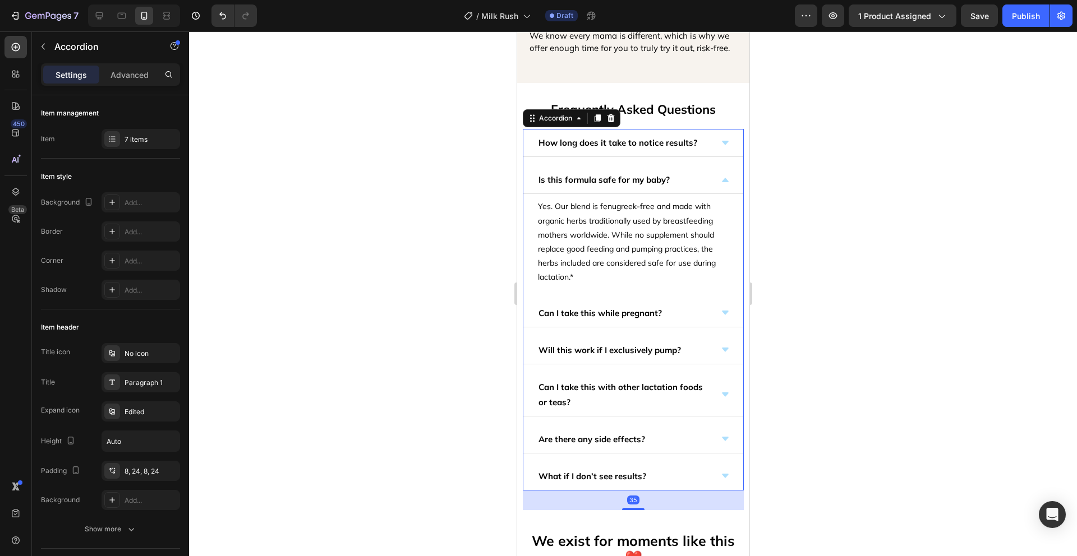
click at [689, 186] on div "Is this formula safe for my baby?" at bounding box center [623, 179] width 175 height 19
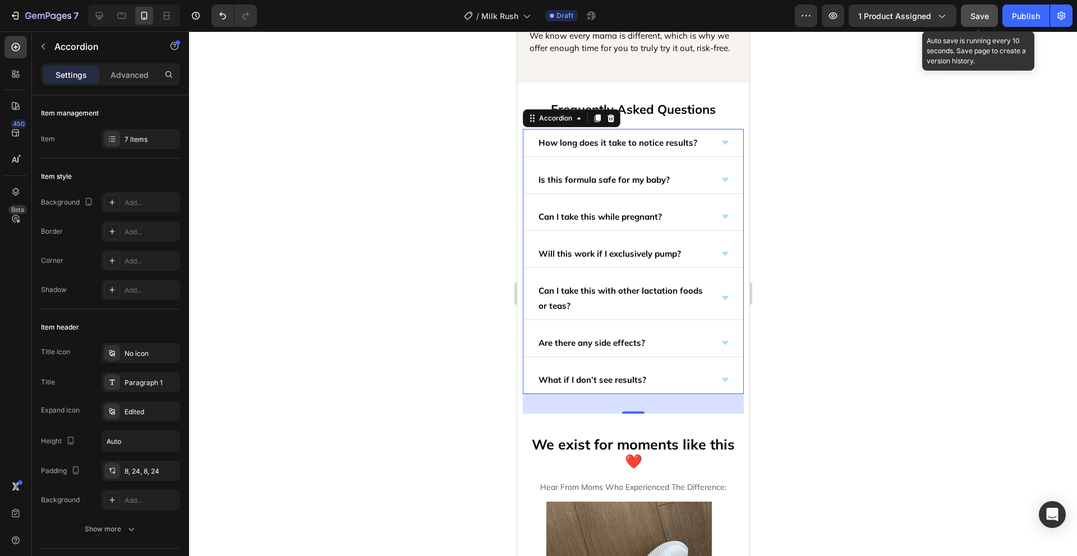
click at [973, 13] on span "Save" at bounding box center [979, 16] width 19 height 10
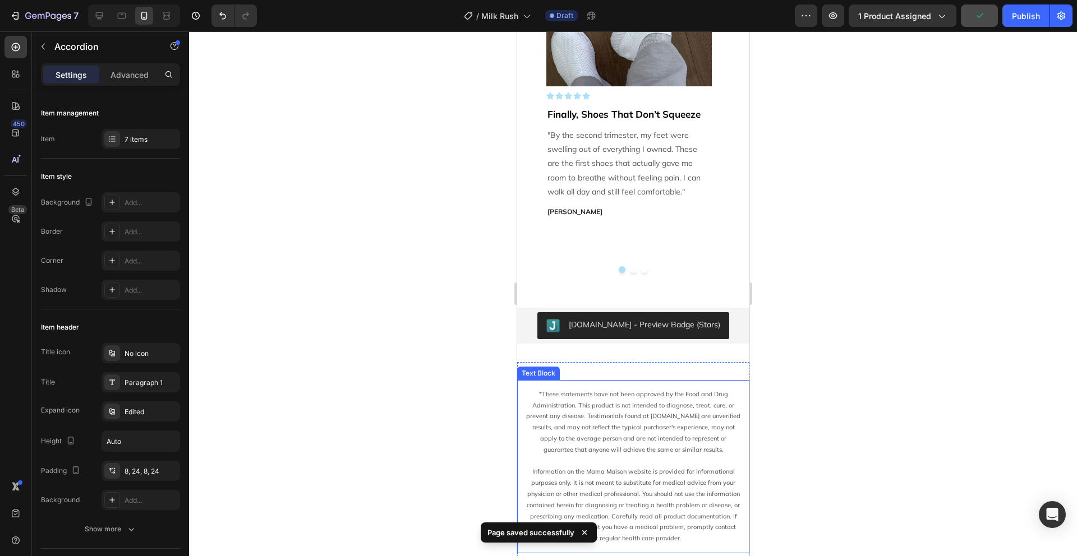
scroll to position [3869, 0]
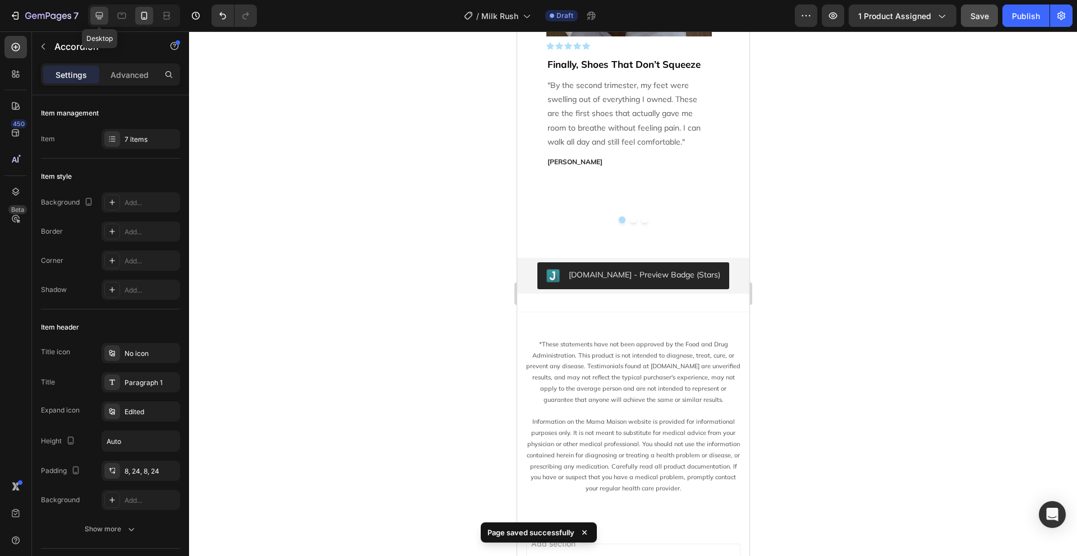
click at [103, 17] on icon at bounding box center [99, 15] width 11 height 11
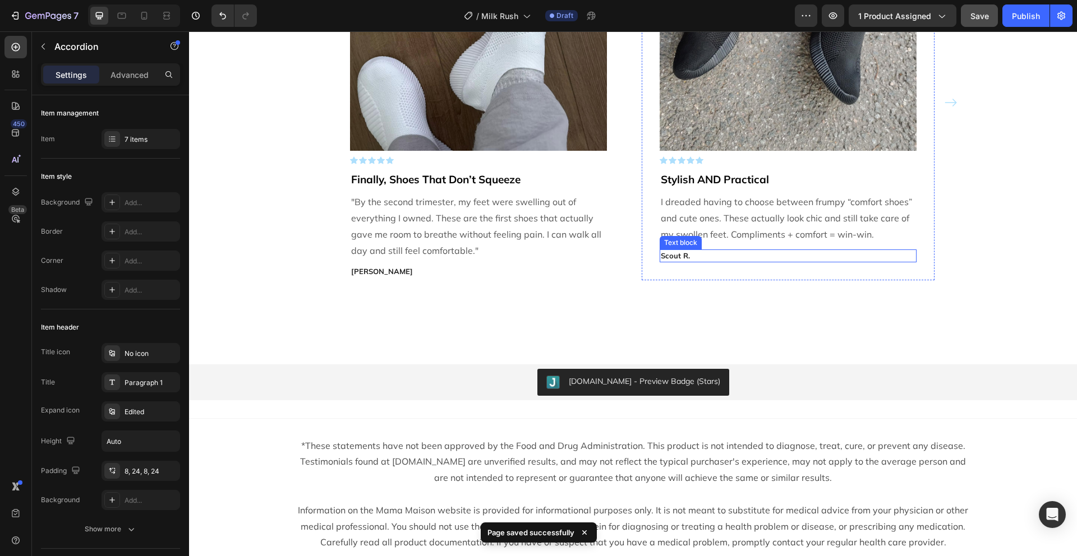
scroll to position [3852, 0]
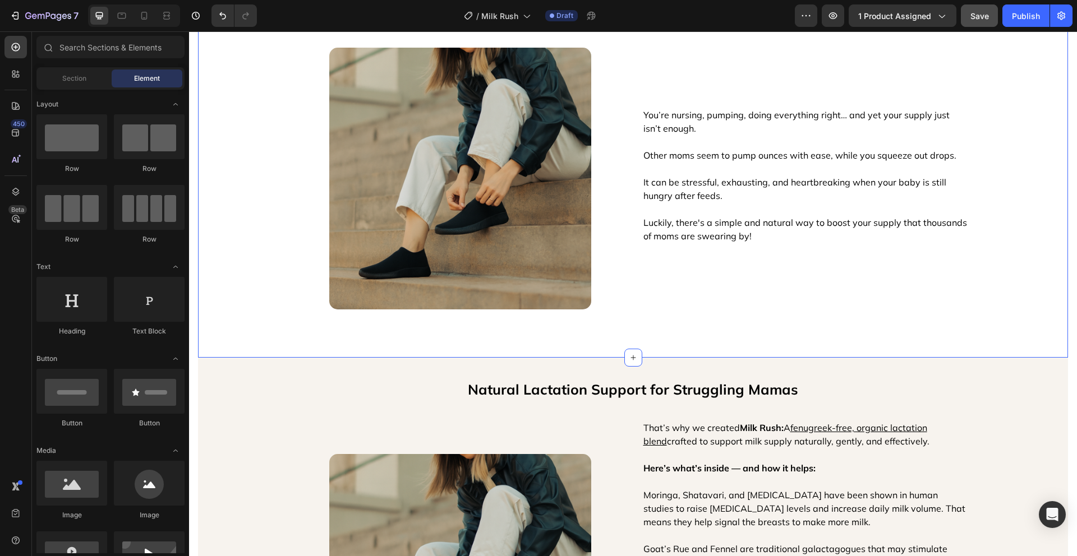
scroll to position [643, 0]
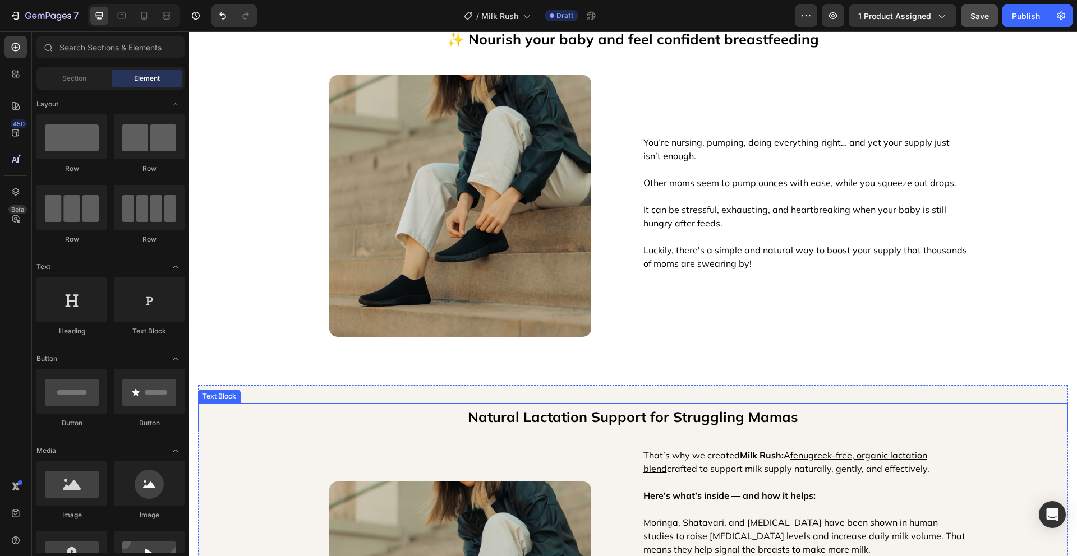
click at [586, 426] on p "Natural Lactation Support for Struggling Mamas" at bounding box center [632, 416] width 867 height 25
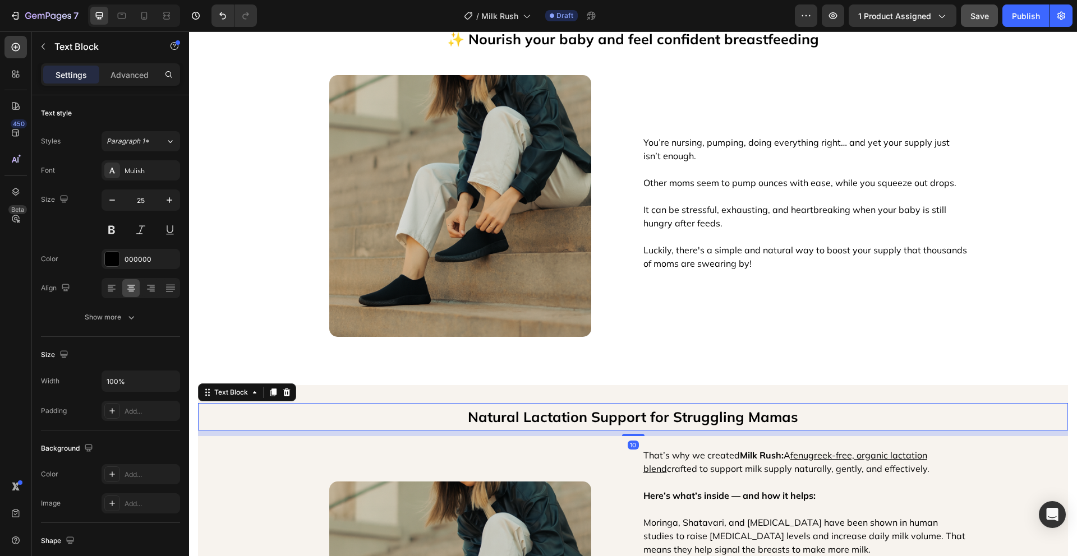
click at [586, 426] on p "Natural Lactation Support for Struggling Mamas" at bounding box center [632, 416] width 867 height 25
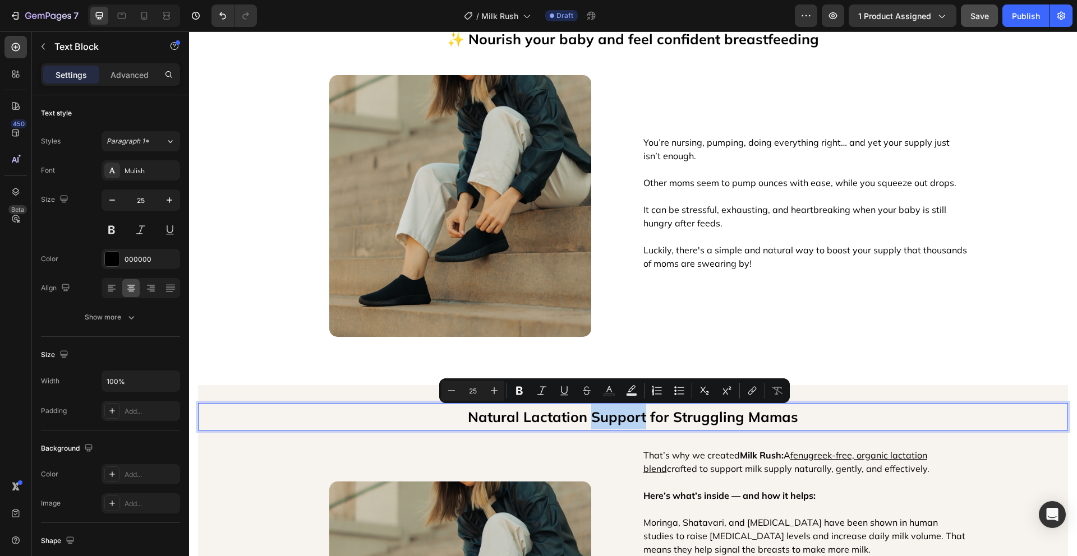
click at [585, 417] on p "Natural Lactation Support for Struggling Mamas" at bounding box center [632, 416] width 867 height 25
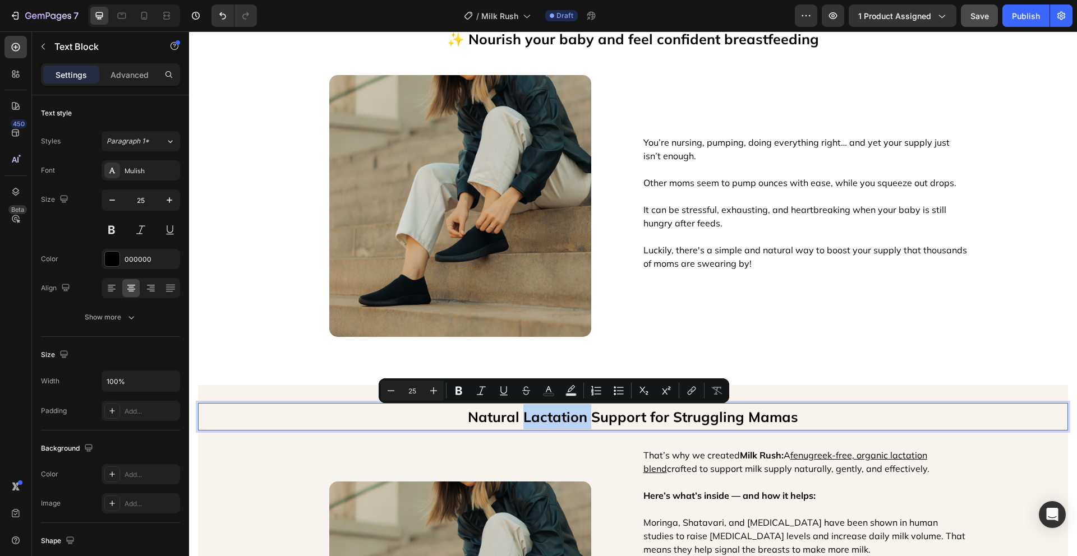
drag, startPoint x: 588, startPoint y: 417, endPoint x: 523, endPoint y: 419, distance: 65.6
click at [523, 419] on p "Natural Lactation Support for Struggling Mamas" at bounding box center [632, 416] width 867 height 25
click at [423, 417] on p "Natural Lactation Support for Struggling Mamas" at bounding box center [632, 416] width 867 height 25
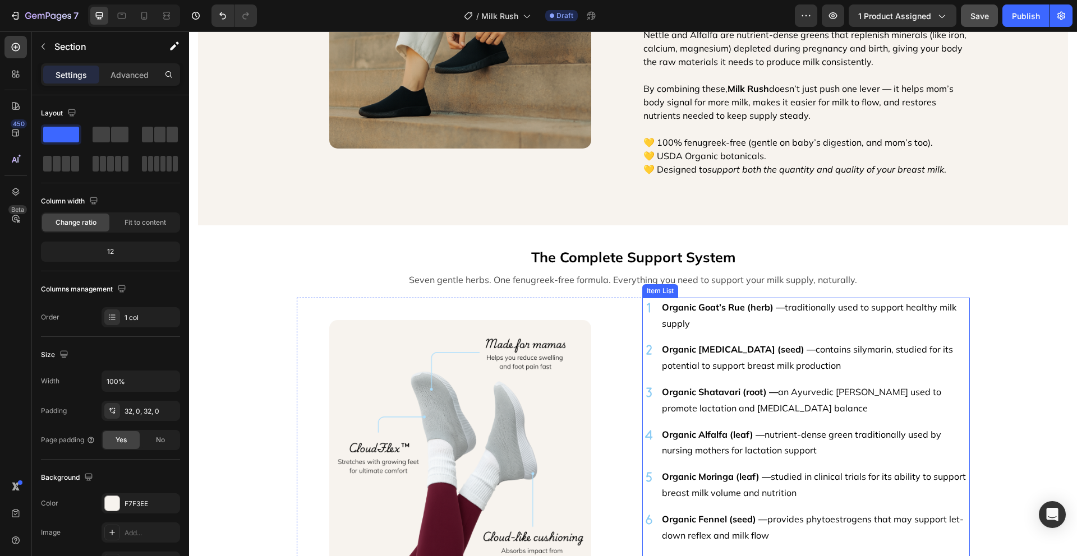
scroll to position [1237, 0]
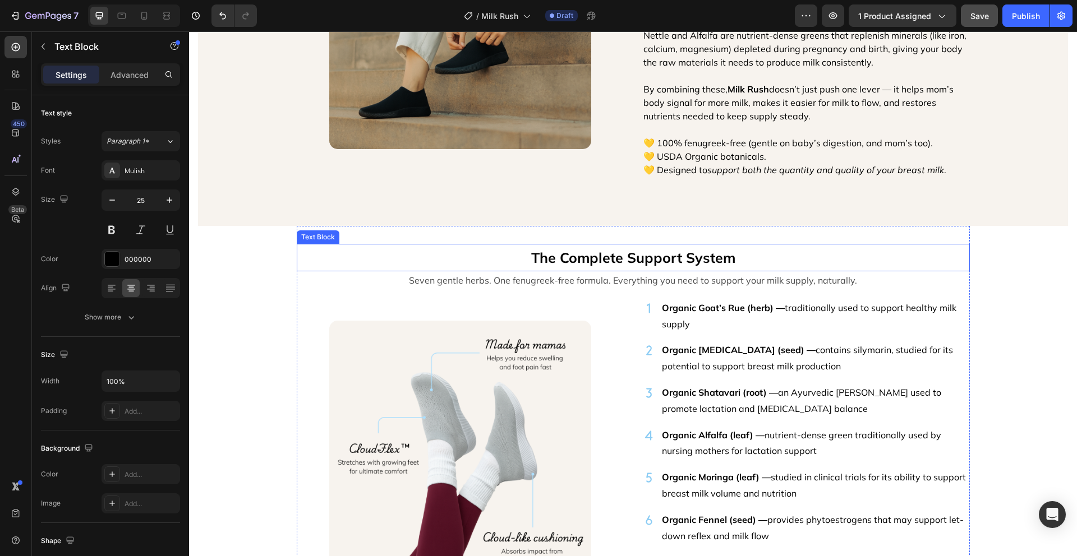
click at [680, 260] on p "The Complete Support System" at bounding box center [633, 257] width 671 height 25
click at [680, 259] on p "The Complete Support System" at bounding box center [633, 257] width 671 height 25
click at [1026, 269] on div "Natural Lactation Support for Struggling Mamas Text Block Image That’s why we c…" at bounding box center [633, 466] width 888 height 3298
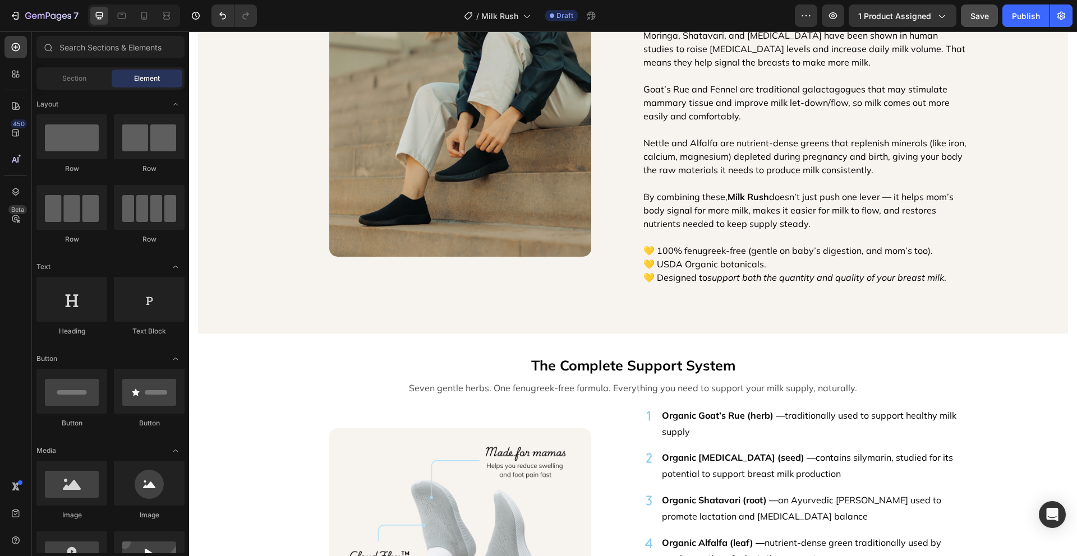
scroll to position [1129, 0]
click at [677, 369] on p "The Complete Support System" at bounding box center [633, 365] width 671 height 25
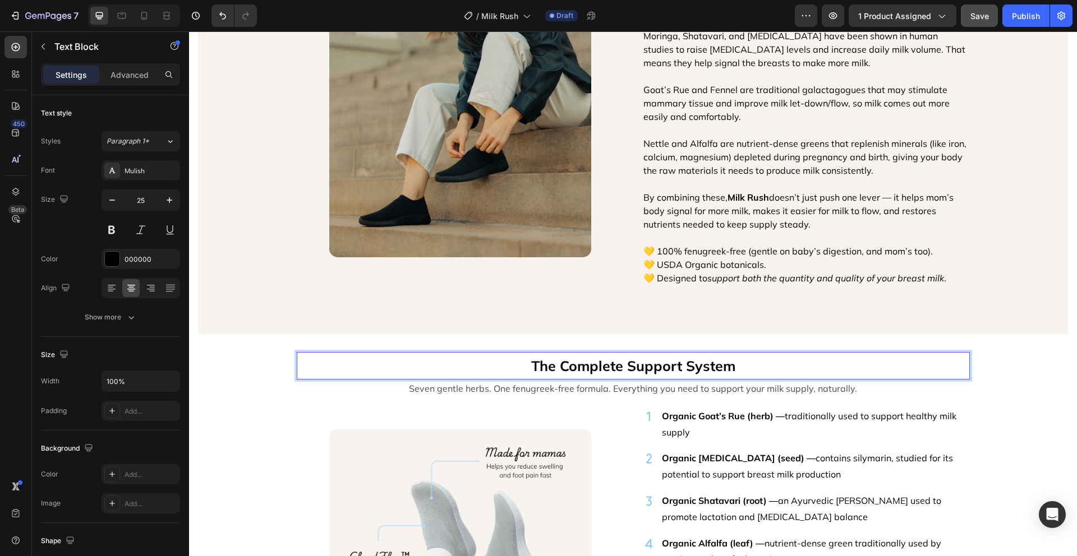
click at [677, 368] on p "The Complete Support System" at bounding box center [633, 365] width 671 height 25
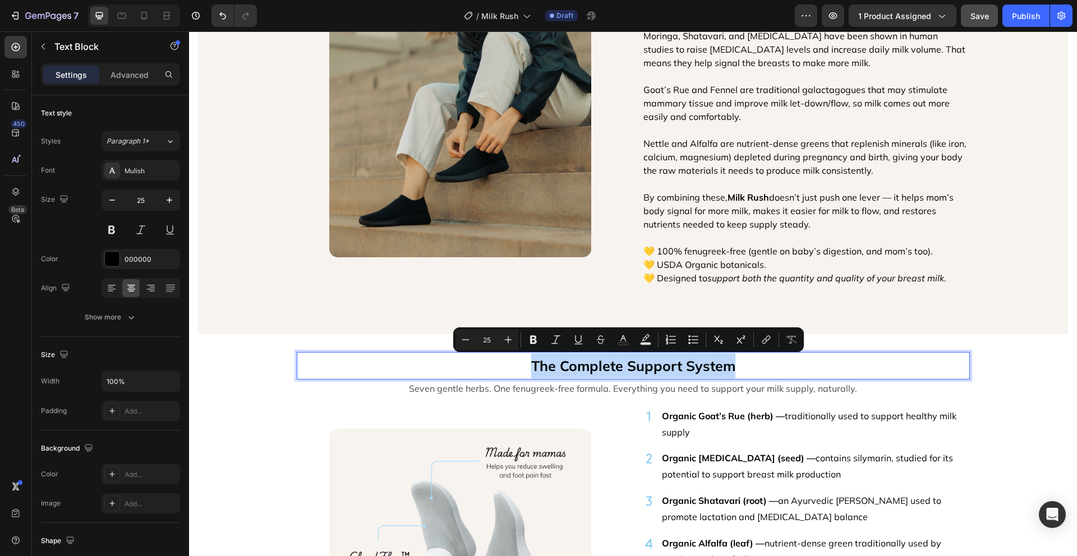
drag, startPoint x: 751, startPoint y: 367, endPoint x: 530, endPoint y: 366, distance: 221.5
click at [530, 366] on p "The Complete Support System" at bounding box center [633, 365] width 671 height 25
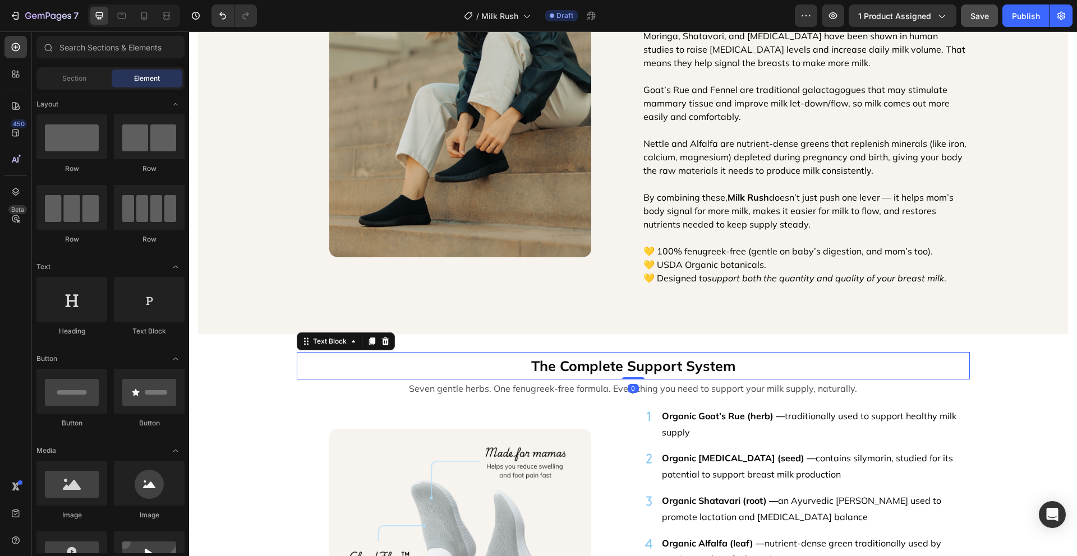
click at [763, 367] on p "The Complete Support System" at bounding box center [633, 365] width 671 height 25
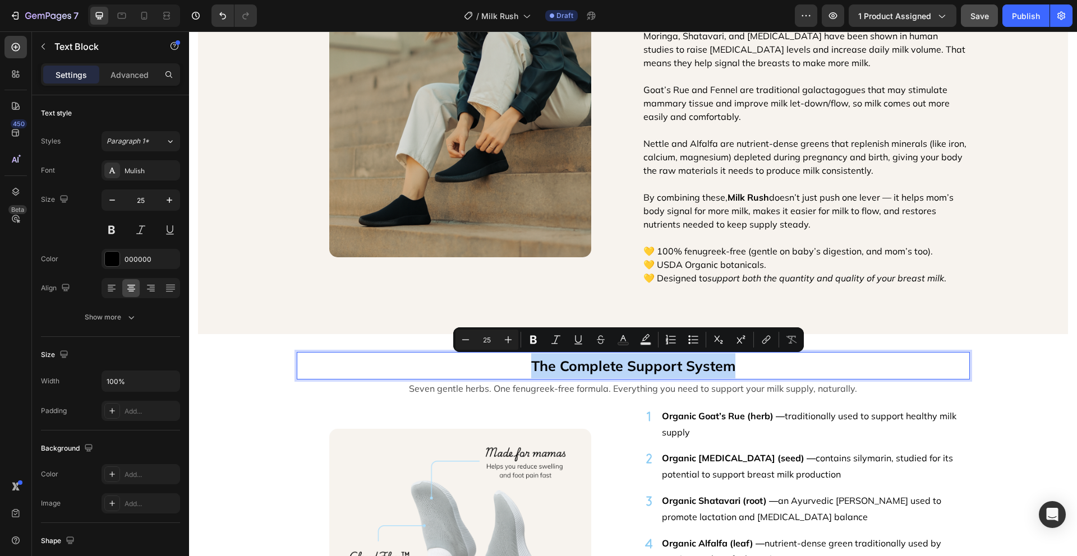
drag, startPoint x: 763, startPoint y: 367, endPoint x: 594, endPoint y: 363, distance: 168.8
click at [594, 363] on p "The Complete Support System" at bounding box center [633, 365] width 671 height 25
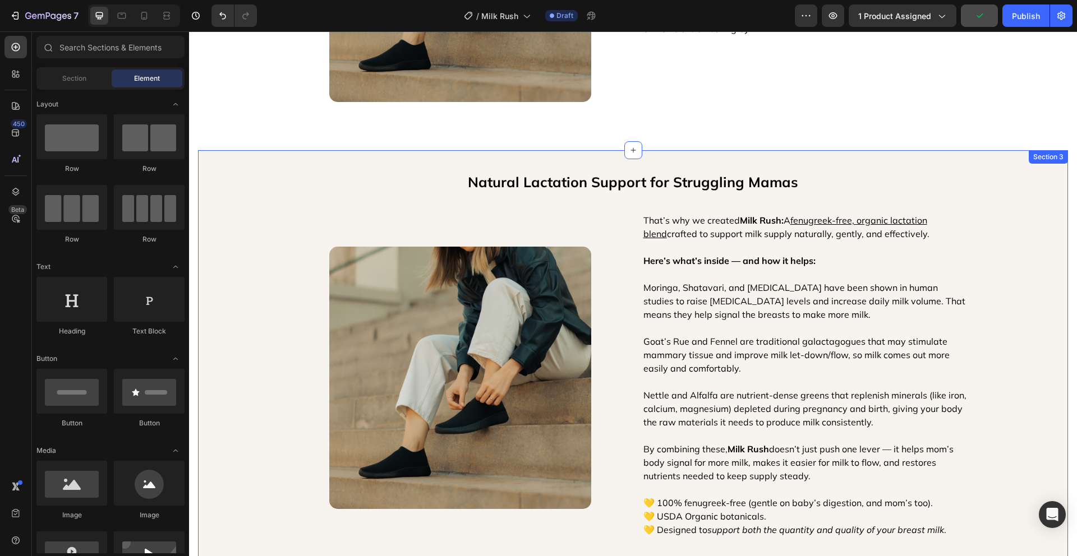
scroll to position [856, 0]
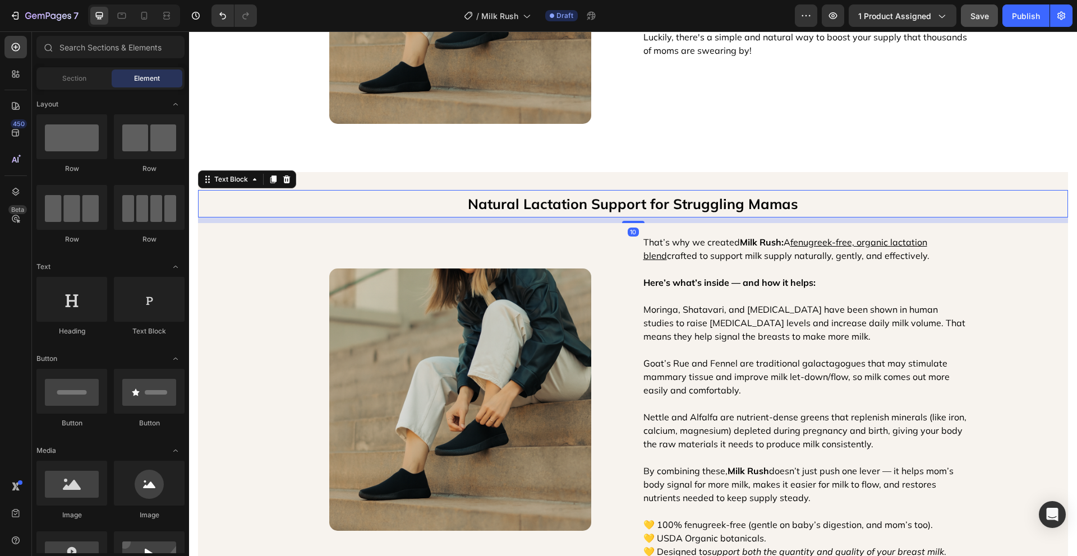
click at [627, 207] on p "Natural Lactation Support for Struggling Mamas" at bounding box center [632, 203] width 867 height 25
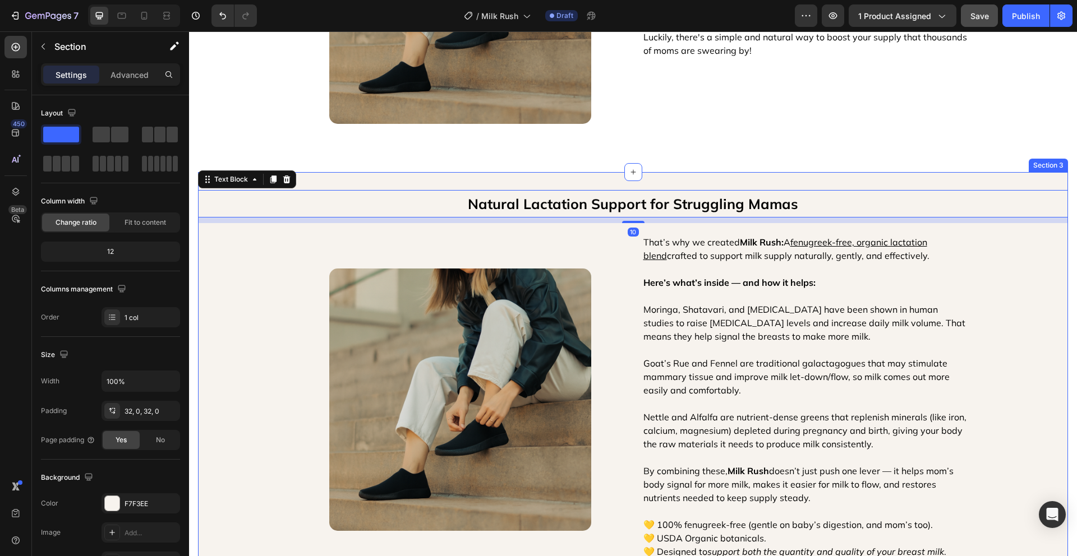
click at [954, 179] on div "Natural Lactation Support for Struggling Mamas Text Block 10 Image That’s why w…" at bounding box center [633, 390] width 870 height 436
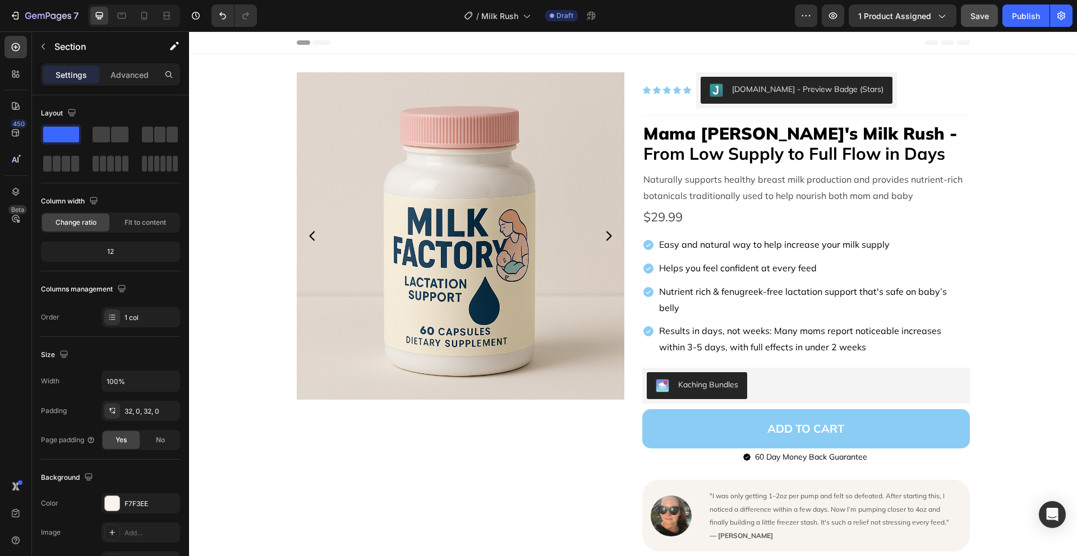
scroll to position [28, 0]
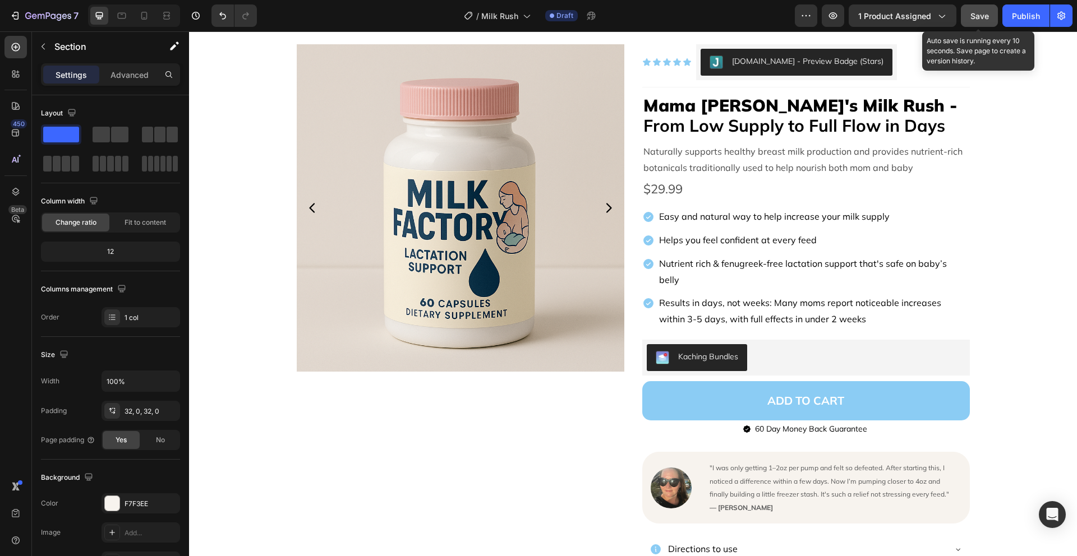
click at [982, 19] on span "Save" at bounding box center [979, 16] width 19 height 10
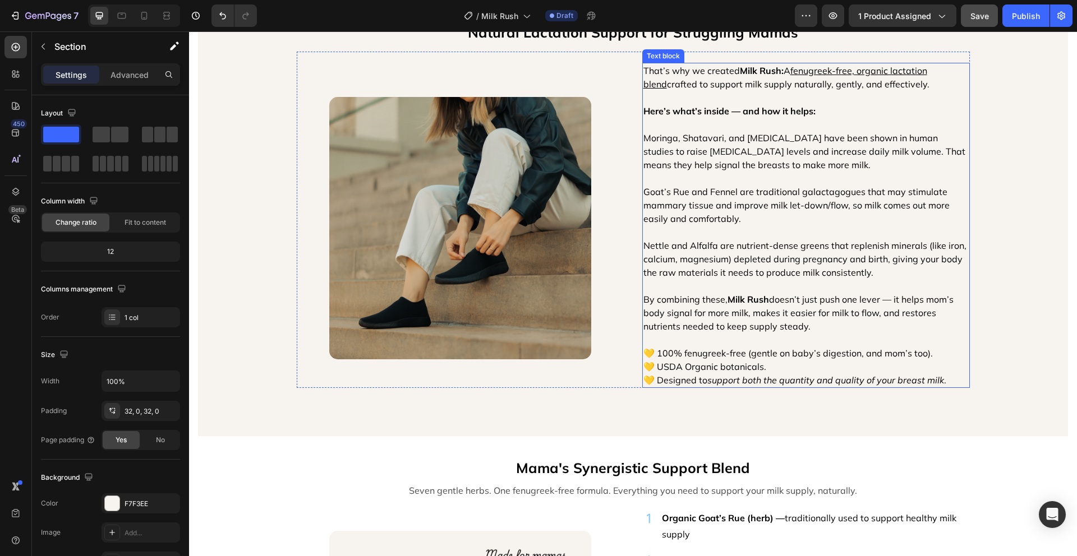
scroll to position [1370, 0]
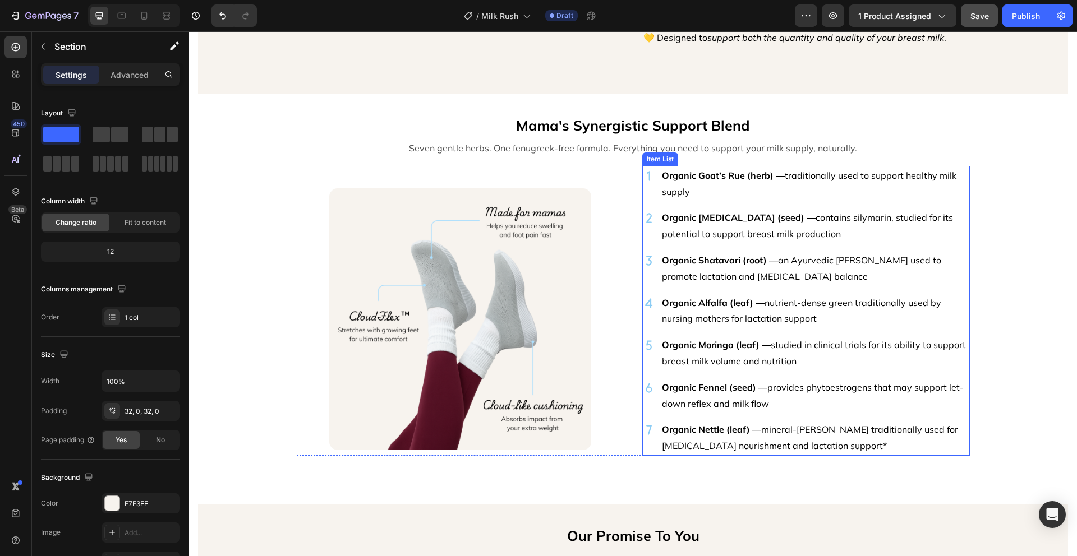
click at [910, 450] on p "Organic Nettle (leaf) — mineral-[PERSON_NAME] traditionally used for [MEDICAL_D…" at bounding box center [815, 438] width 306 height 33
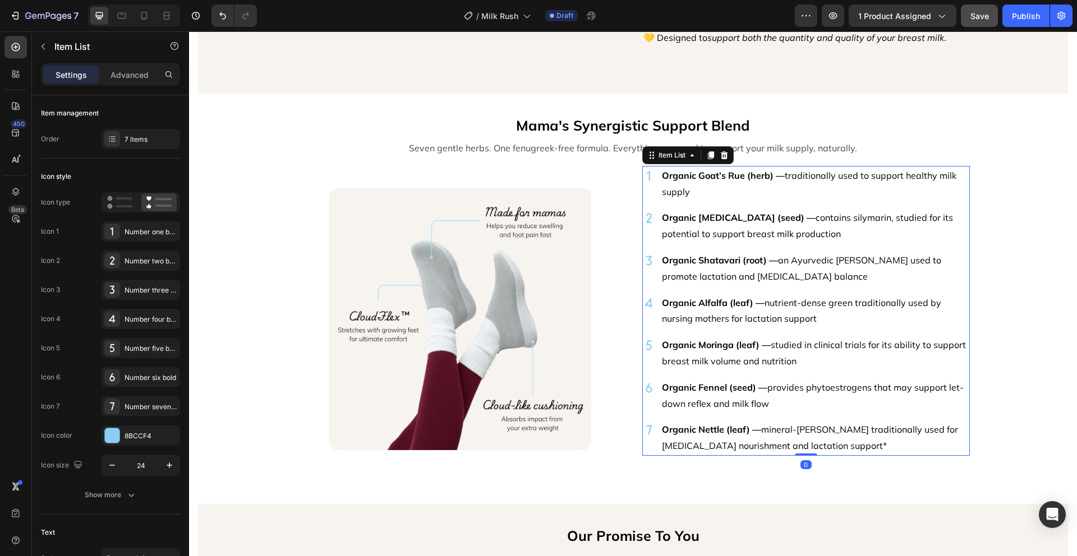
click at [906, 441] on p "Organic Nettle (leaf) — mineral-[PERSON_NAME] traditionally used for [MEDICAL_D…" at bounding box center [815, 438] width 306 height 33
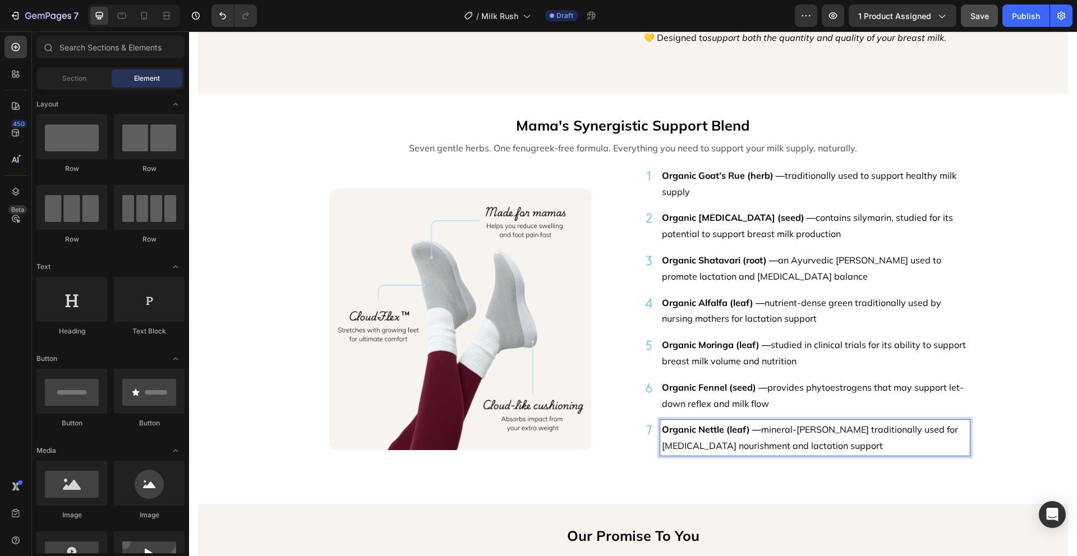
click at [1001, 415] on div "Natural Lactation Support for Struggling Mamas Text Block Image That’s why we c…" at bounding box center [633, 334] width 888 height 3298
